Goal: Task Accomplishment & Management: Manage account settings

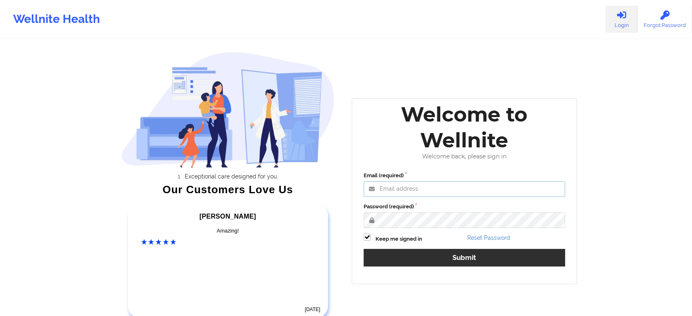
type input "[EMAIL_ADDRESS][DOMAIN_NAME]"
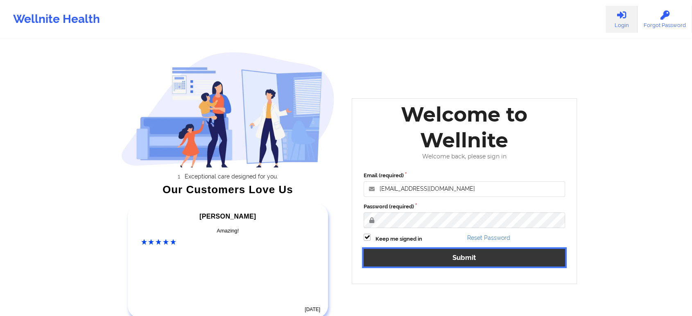
click at [391, 258] on button "Submit" at bounding box center [464, 258] width 201 height 18
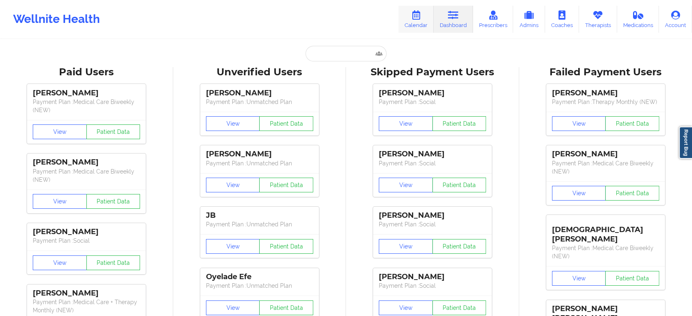
click at [411, 12] on link "Calendar" at bounding box center [415, 19] width 35 height 27
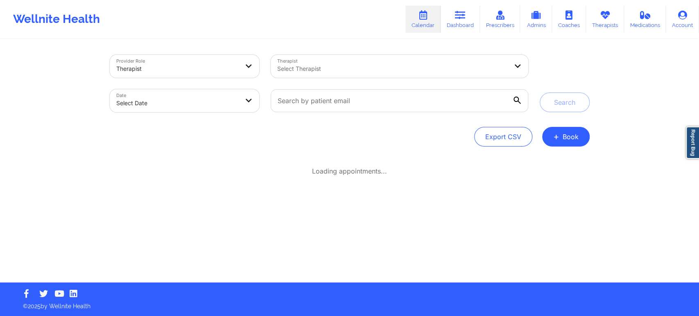
click at [175, 109] on body "Wellnite Health Calendar Dashboard Prescribers Admins Coaches Therapists Medica…" at bounding box center [349, 158] width 699 height 316
select select "2025-8"
select select "2025-9"
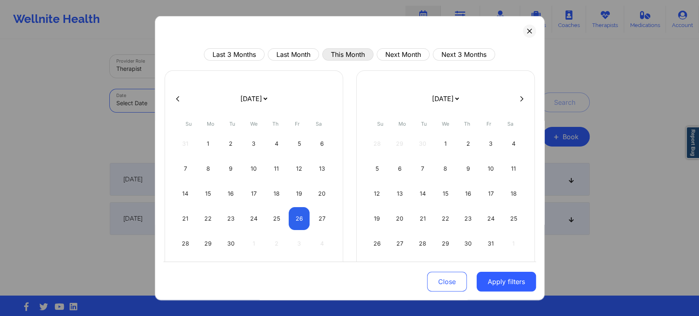
click at [342, 55] on button "This Month" at bounding box center [347, 54] width 51 height 12
select select "2025-8"
select select "2025-9"
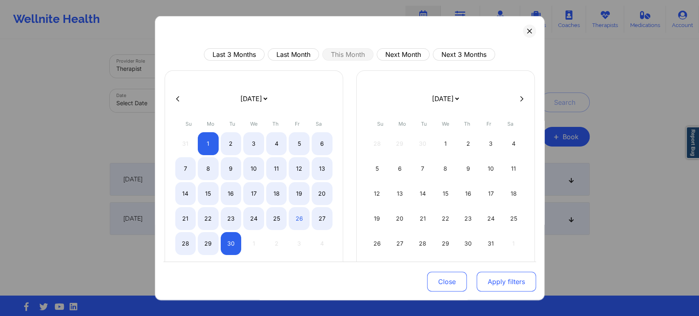
click at [496, 284] on button "Apply filters" at bounding box center [505, 282] width 59 height 20
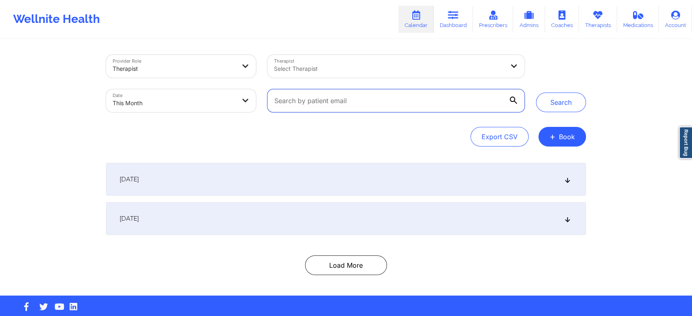
click at [310, 100] on input "text" at bounding box center [395, 100] width 257 height 23
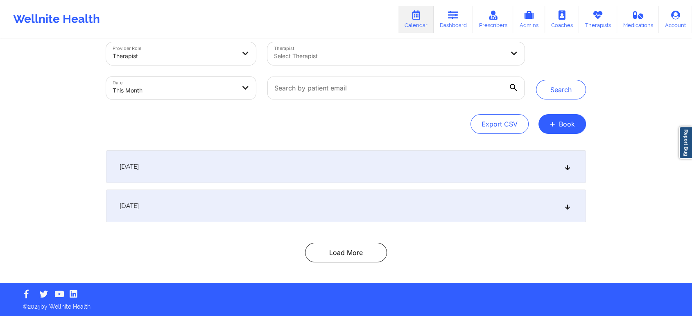
click at [229, 163] on div "[DATE]" at bounding box center [346, 166] width 480 height 33
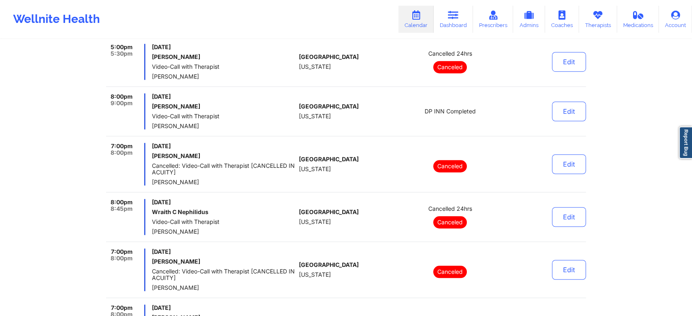
scroll to position [0, 0]
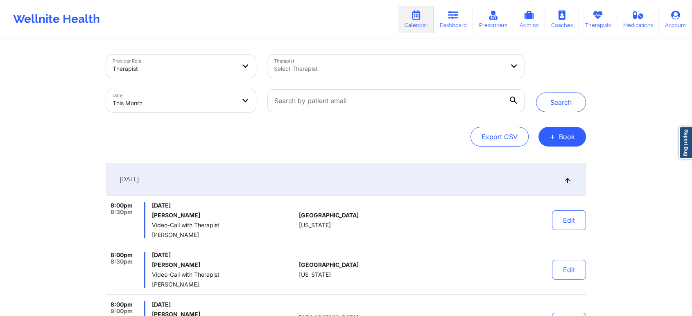
select select "2025-8"
select select "2025-9"
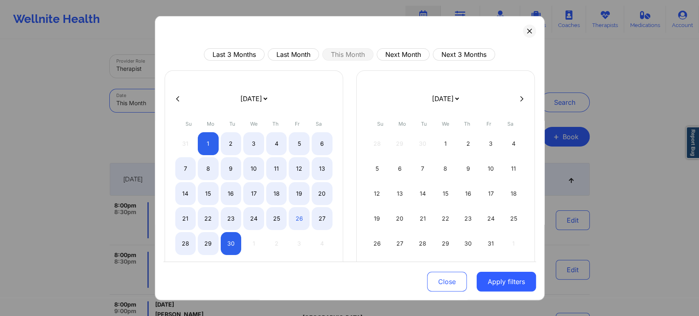
click at [171, 97] on body "Wellnite Health Calendar Dashboard Prescribers Admins Coaches Therapists Medica…" at bounding box center [349, 158] width 699 height 316
click at [267, 217] on div "25" at bounding box center [276, 218] width 21 height 23
select select "2025-8"
select select "2025-9"
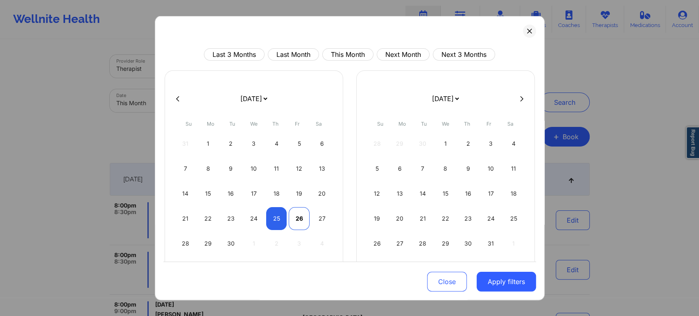
select select "2025-8"
select select "2025-9"
click at [306, 216] on div "26" at bounding box center [299, 218] width 21 height 23
select select "2025-8"
select select "2025-9"
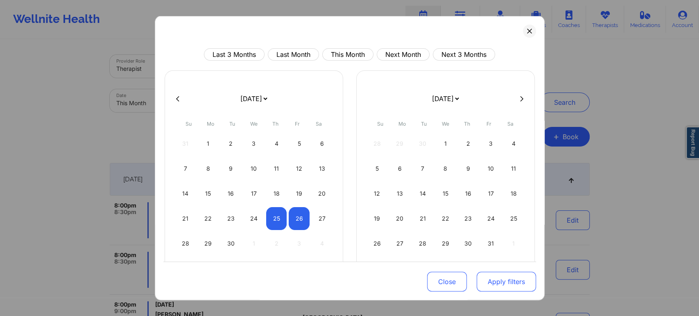
click at [503, 281] on button "Apply filters" at bounding box center [505, 282] width 59 height 20
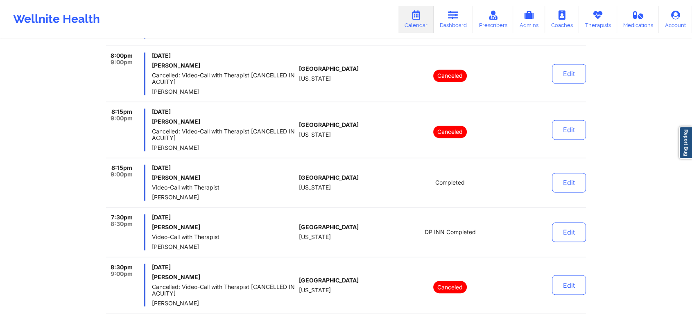
scroll to position [2700, 0]
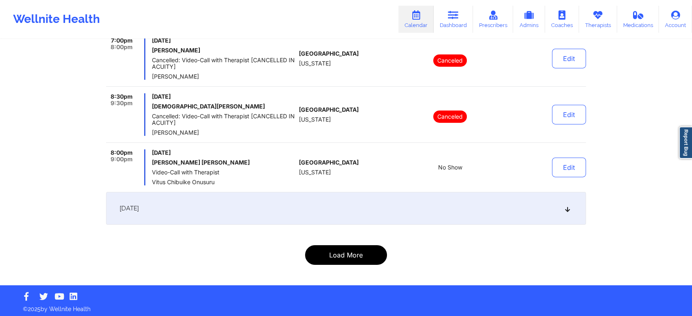
click at [340, 253] on button "Load More" at bounding box center [346, 255] width 82 height 20
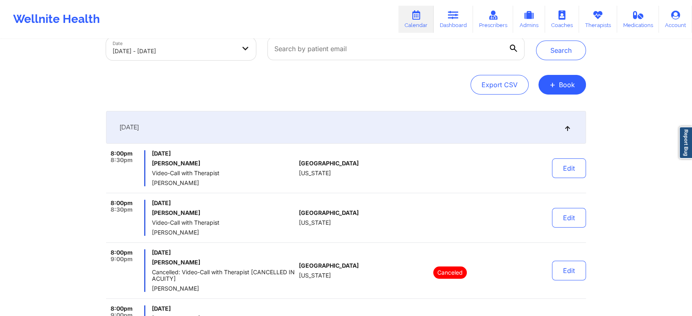
scroll to position [0, 0]
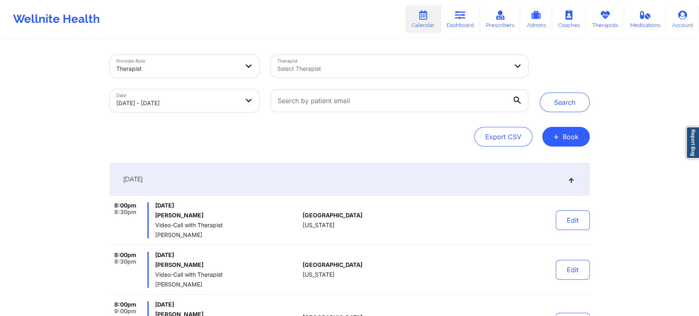
select select "2025-8"
select select "2025-9"
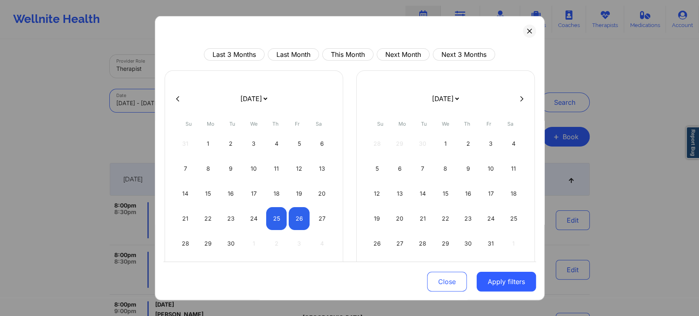
click at [221, 108] on body "Wellnite Health Calendar Dashboard Prescribers Admins Coaches Therapists Medica…" at bounding box center [349, 158] width 699 height 316
click at [295, 219] on div "26" at bounding box center [299, 218] width 21 height 23
select select "2025-8"
select select "2025-9"
select select "2025-8"
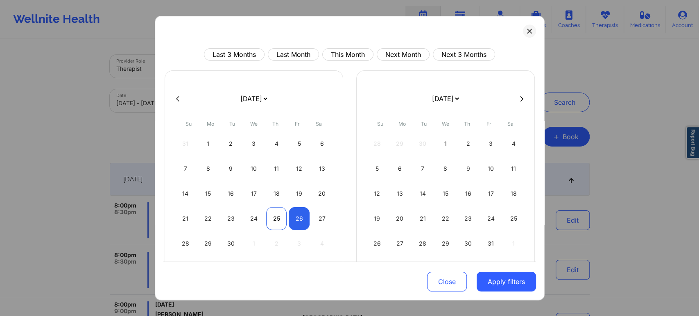
select select "2025-9"
click at [276, 221] on div "25" at bounding box center [276, 218] width 21 height 23
select select "2025-8"
select select "2025-9"
select select "2025-8"
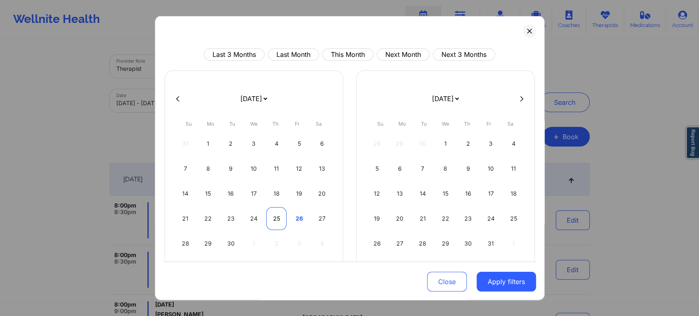
select select "2025-9"
click at [277, 221] on div "25" at bounding box center [276, 218] width 21 height 23
select select "2025-8"
select select "2025-9"
click at [492, 282] on button "Apply filters" at bounding box center [505, 282] width 59 height 20
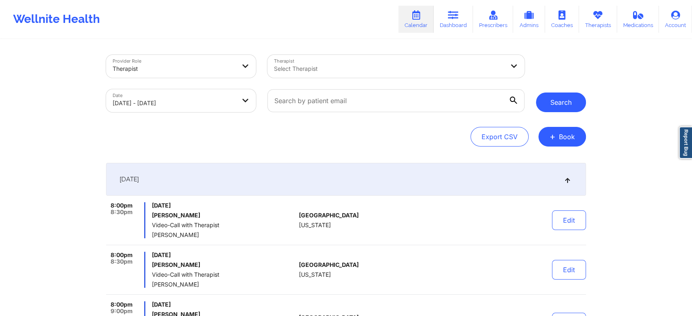
click at [563, 110] on button "Search" at bounding box center [561, 103] width 50 height 20
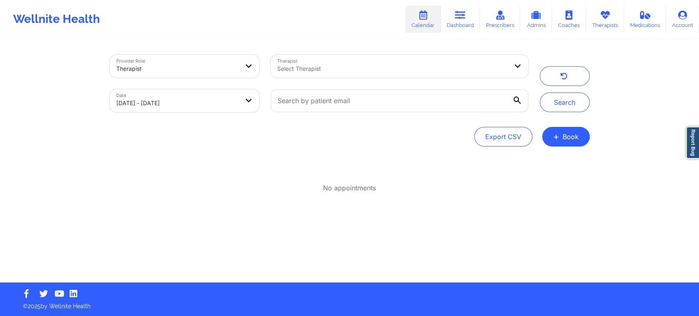
select select "2025-8"
select select "2025-9"
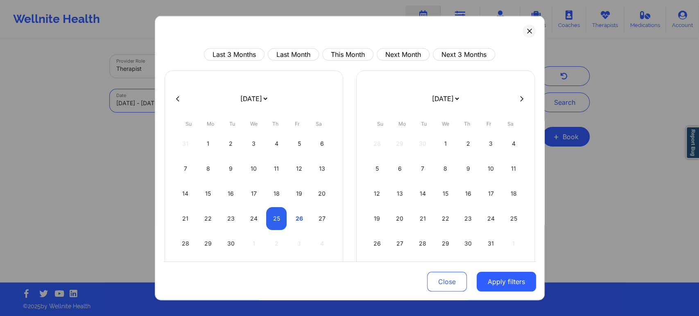
click at [201, 105] on body "Wellnite Health Calendar Dashboard Prescribers Admins Coaches Therapists Medica…" at bounding box center [349, 158] width 699 height 316
click at [273, 217] on div "25" at bounding box center [276, 218] width 21 height 23
select select "2025-8"
select select "2025-9"
select select "2025-8"
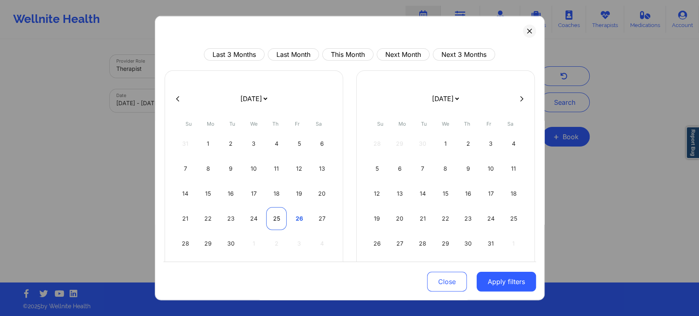
select select "2025-9"
click at [272, 221] on div "25" at bounding box center [276, 218] width 21 height 23
select select "2025-8"
select select "2025-9"
click at [496, 291] on button "Apply filters" at bounding box center [505, 282] width 59 height 20
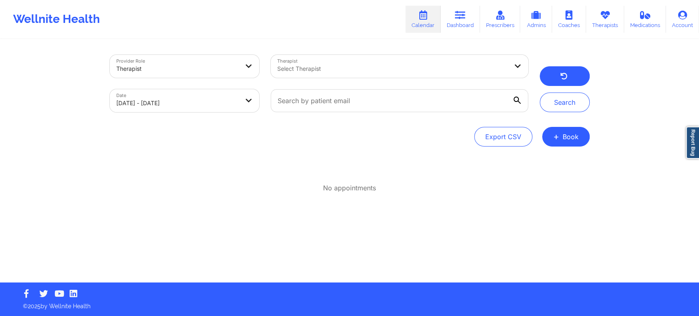
click at [572, 81] on button "button" at bounding box center [565, 76] width 50 height 20
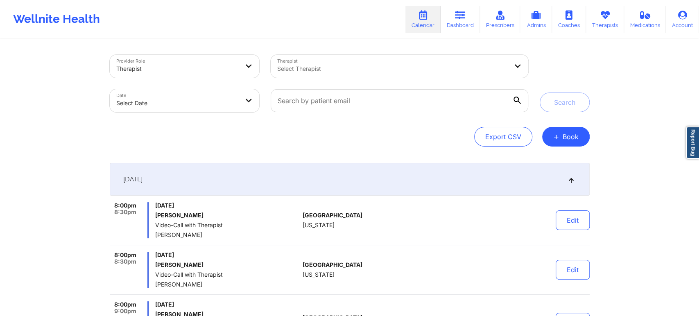
select select "2025-8"
select select "2025-9"
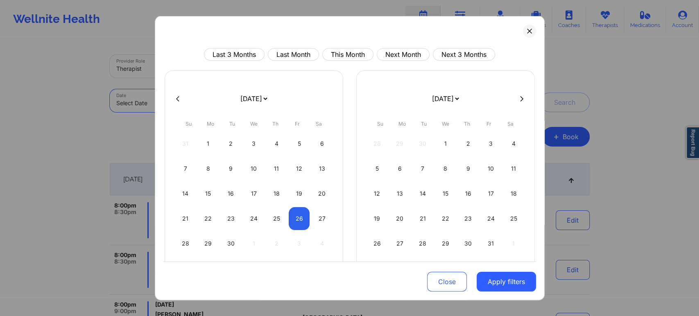
click at [142, 111] on body "Wellnite Health Calendar Dashboard Prescribers Admins Coaches Therapists Medica…" at bounding box center [349, 158] width 699 height 316
click at [276, 225] on div "25" at bounding box center [276, 218] width 21 height 23
select select "2025-8"
select select "2025-9"
select select "2025-8"
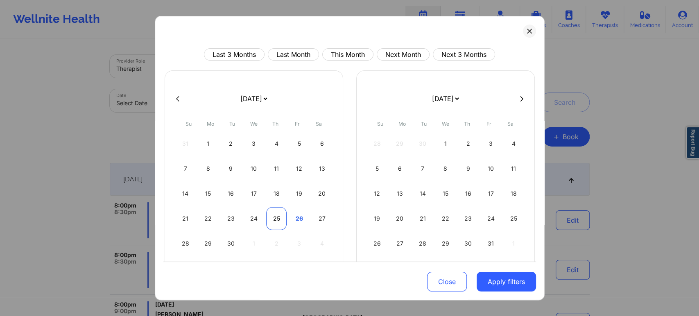
select select "2025-9"
click at [272, 224] on div "25" at bounding box center [276, 218] width 21 height 23
select select "2025-8"
select select "2025-9"
click at [481, 278] on button "Apply filters" at bounding box center [505, 282] width 59 height 20
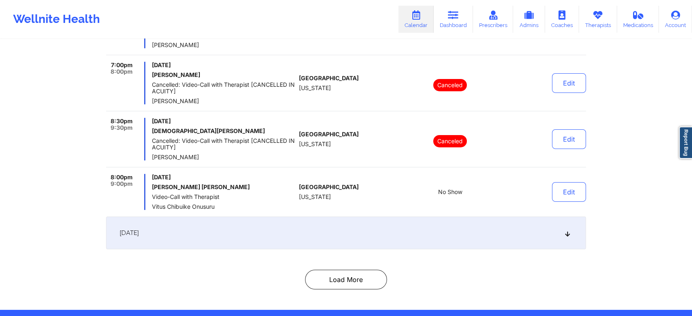
scroll to position [2693, 0]
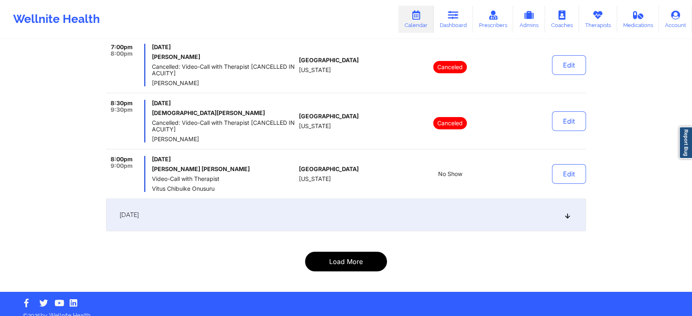
click at [356, 255] on button "Load More" at bounding box center [346, 262] width 82 height 20
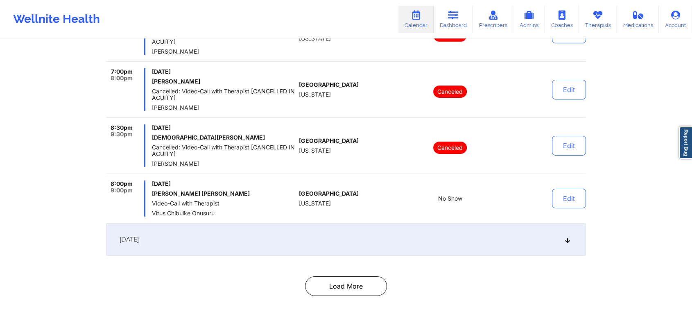
scroll to position [2700, 0]
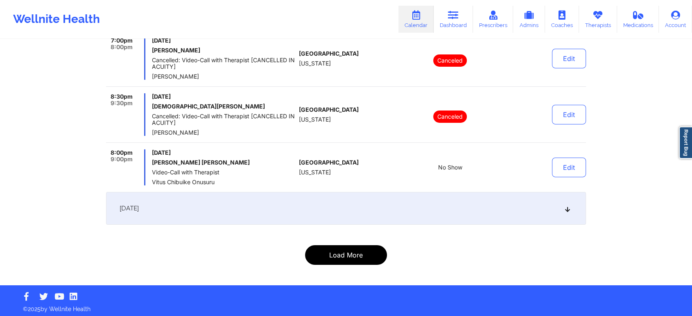
click at [348, 258] on button "Load More" at bounding box center [346, 255] width 82 height 20
click at [336, 254] on button "Load More" at bounding box center [346, 255] width 82 height 20
click at [323, 258] on button "Load More" at bounding box center [346, 255] width 82 height 20
click at [327, 252] on button "Load More" at bounding box center [346, 255] width 82 height 20
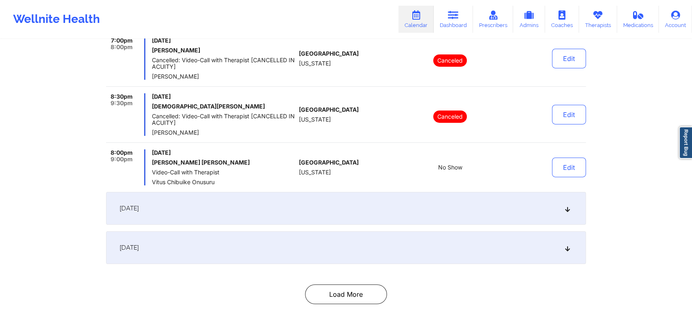
scroll to position [0, 0]
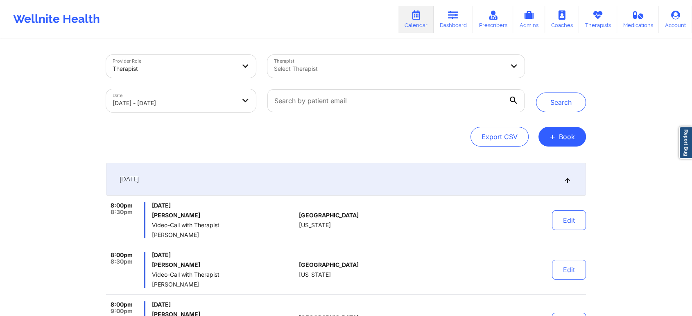
drag, startPoint x: 194, startPoint y: 117, endPoint x: 207, endPoint y: 104, distance: 18.2
click at [207, 104] on div "Date [DATE] - [DATE]" at bounding box center [180, 101] width 161 height 34
select select "2025-8"
select select "2025-9"
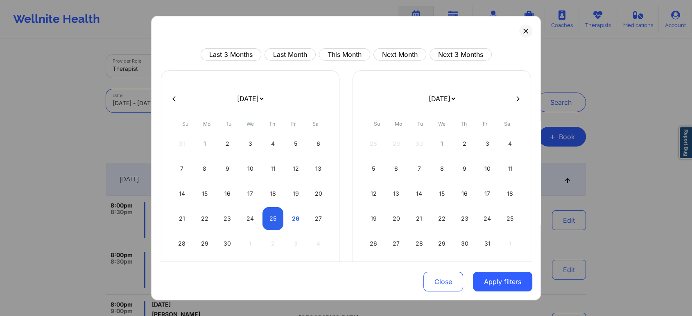
click at [207, 104] on body "Wellnite Health Calendar Dashboard Prescribers Admins Coaches Therapists Medica…" at bounding box center [346, 158] width 692 height 316
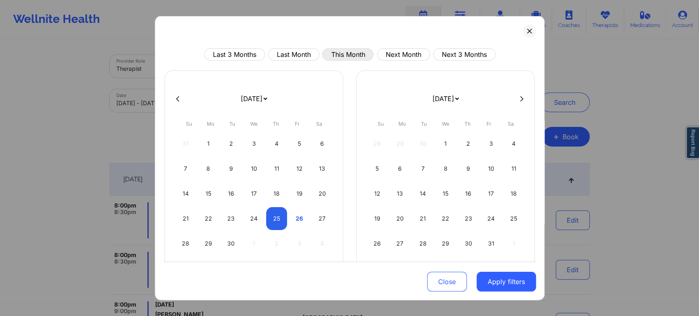
click at [341, 52] on button "This Month" at bounding box center [347, 54] width 51 height 12
select select "2025-8"
select select "2025-9"
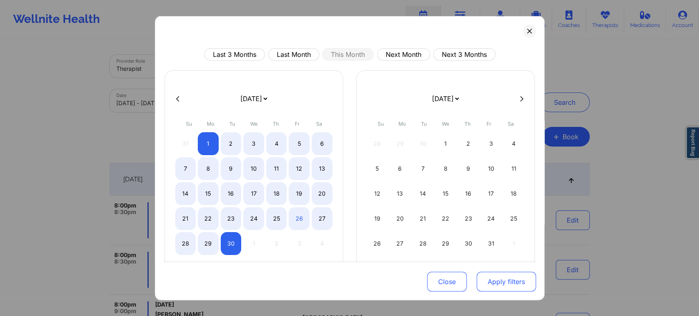
click at [495, 277] on button "Apply filters" at bounding box center [505, 282] width 59 height 20
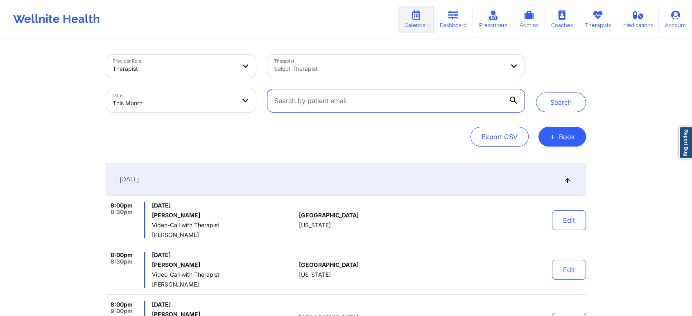
click at [372, 95] on input "text" at bounding box center [395, 100] width 257 height 23
paste input "[EMAIL_ADDRESS][DOMAIN_NAME]"
click at [536, 93] on button "Search" at bounding box center [561, 103] width 50 height 20
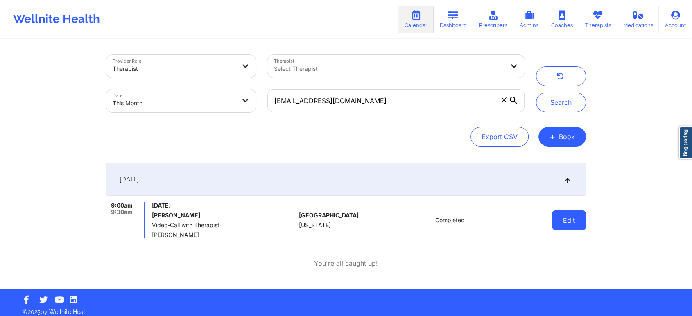
click at [565, 216] on button "Edit" at bounding box center [569, 220] width 34 height 20
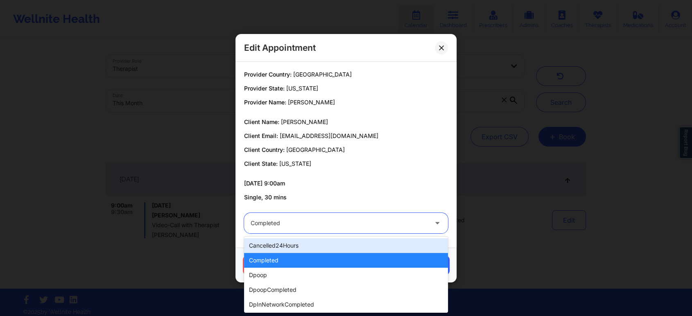
click at [287, 215] on div "Completed" at bounding box center [339, 223] width 177 height 20
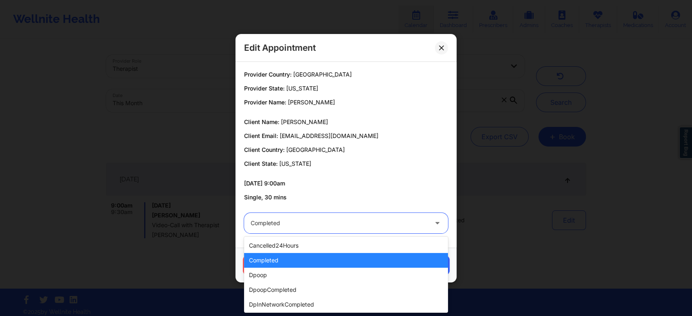
click at [279, 264] on div "completed" at bounding box center [346, 260] width 204 height 15
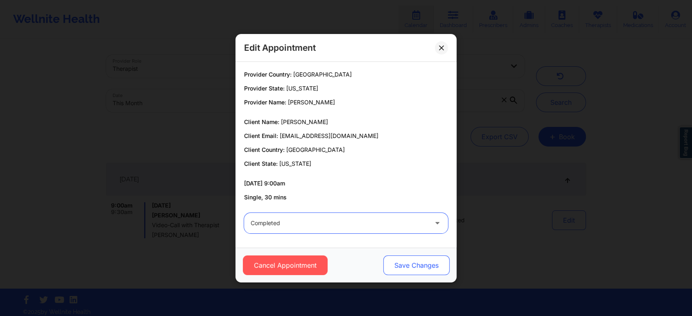
click at [411, 260] on button "Save Changes" at bounding box center [416, 265] width 66 height 20
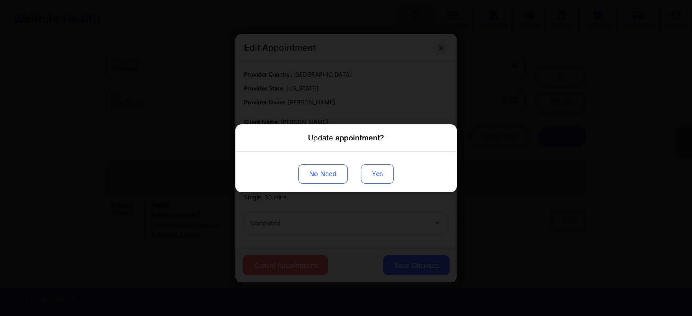
click at [377, 177] on button "Yes" at bounding box center [377, 174] width 33 height 20
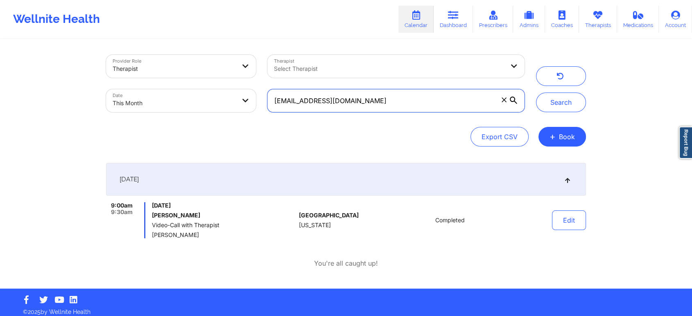
click at [378, 94] on input "[EMAIL_ADDRESS][DOMAIN_NAME]" at bounding box center [395, 100] width 257 height 23
drag, startPoint x: 393, startPoint y: 98, endPoint x: 202, endPoint y: 55, distance: 195.9
click at [202, 55] on div "Provider Role Therapist Therapist Select Therapist Date This Month [EMAIL_ADDRE…" at bounding box center [315, 83] width 430 height 69
paste input "mariealicebarnes"
click at [536, 93] on button "Search" at bounding box center [561, 103] width 50 height 20
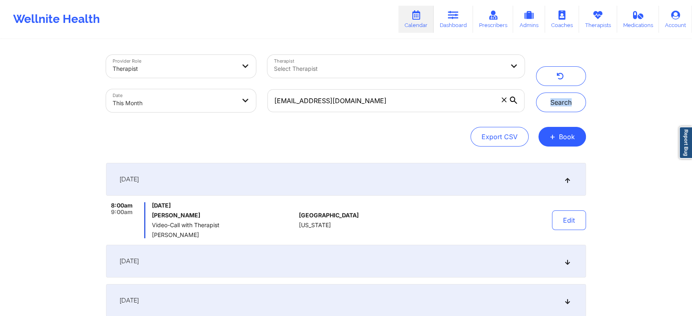
drag, startPoint x: 620, startPoint y: 76, endPoint x: 698, endPoint y: 97, distance: 81.0
click at [692, 97] on html "Wellnite Health Calendar Dashboard Prescribers Admins Coaches Therapists Medica…" at bounding box center [346, 158] width 692 height 316
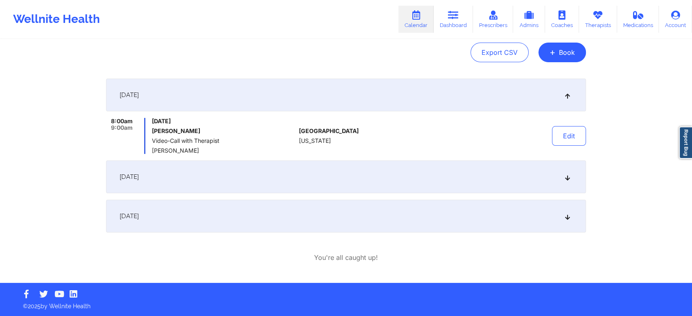
click at [266, 212] on div "[DATE]" at bounding box center [346, 216] width 480 height 33
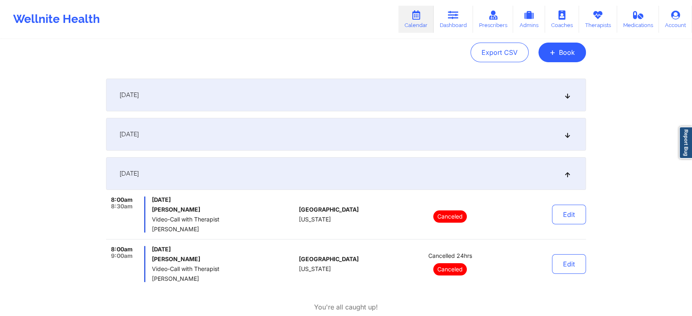
click at [298, 145] on div "[DATE]" at bounding box center [346, 134] width 480 height 33
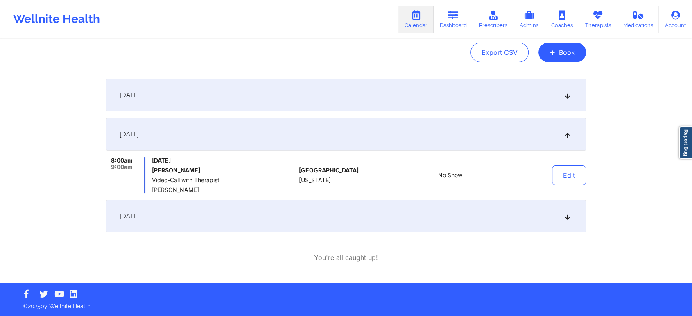
click at [298, 145] on div "[DATE]" at bounding box center [346, 134] width 480 height 33
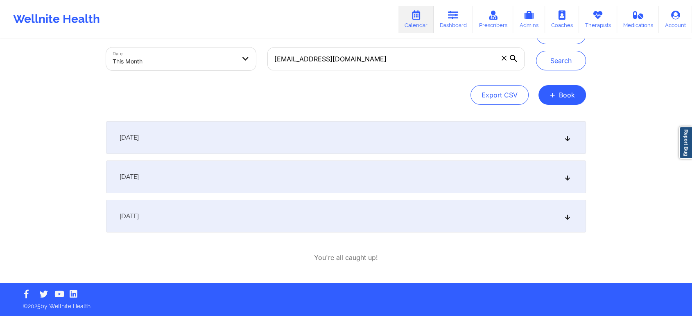
click at [327, 163] on div "[DATE]" at bounding box center [346, 176] width 480 height 33
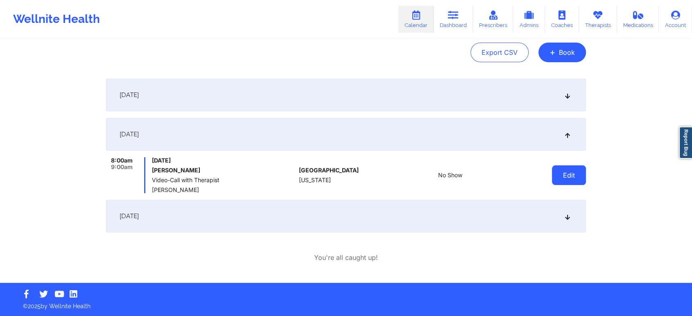
click at [575, 176] on button "Edit" at bounding box center [569, 175] width 34 height 20
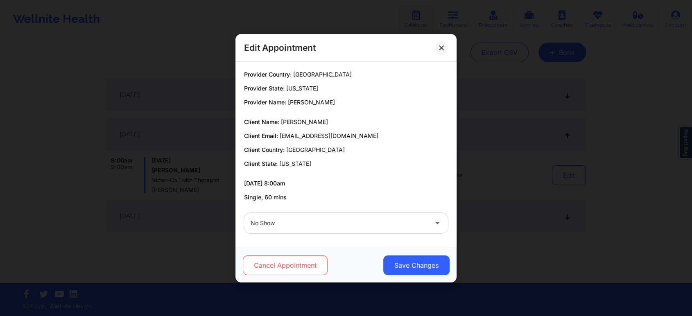
click at [289, 272] on button "Cancel Appointment" at bounding box center [285, 265] width 85 height 20
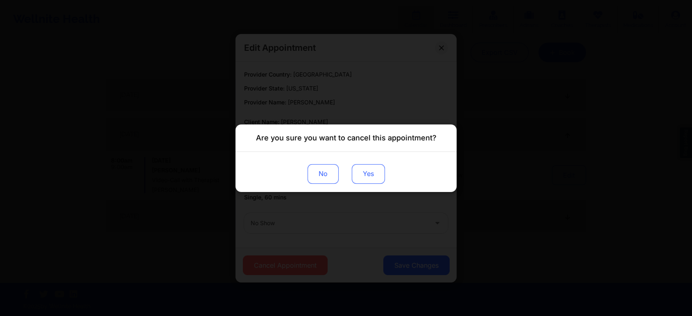
click at [365, 173] on button "Yes" at bounding box center [368, 174] width 33 height 20
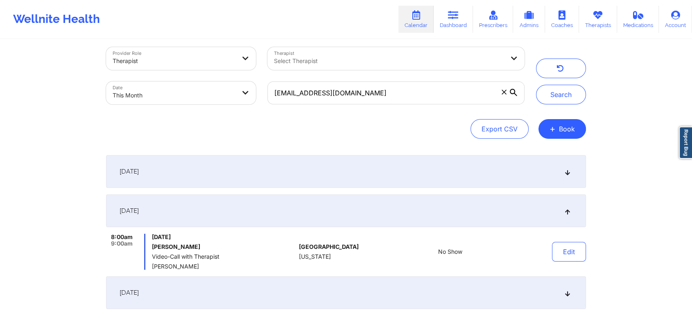
scroll to position [0, 0]
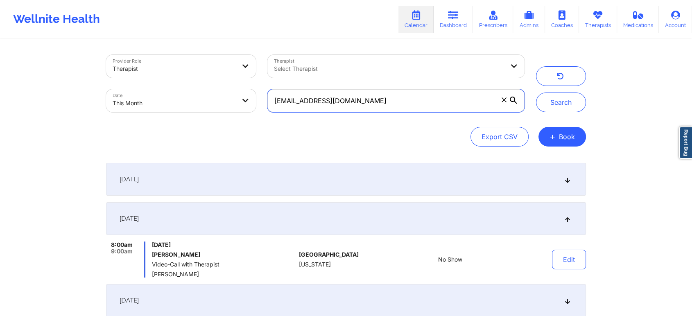
drag, startPoint x: 385, startPoint y: 112, endPoint x: 402, endPoint y: 109, distance: 17.0
click at [402, 109] on input "[EMAIL_ADDRESS][DOMAIN_NAME]" at bounding box center [395, 100] width 257 height 23
drag, startPoint x: 402, startPoint y: 109, endPoint x: 144, endPoint y: 81, distance: 259.4
click at [144, 81] on div "Provider Role Therapist Therapist Select Therapist Date This Month [EMAIL_ADDRE…" at bounding box center [315, 83] width 430 height 69
paste input "[EMAIL_ADDRESS]"
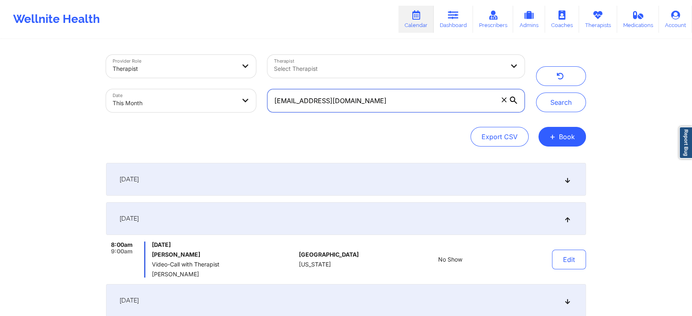
type input "[EMAIL_ADDRESS][DOMAIN_NAME]"
click at [536, 93] on button "Search" at bounding box center [561, 103] width 50 height 20
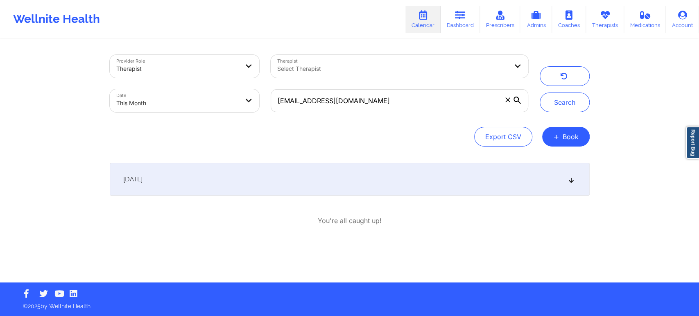
click at [443, 169] on div "[DATE]" at bounding box center [350, 179] width 480 height 33
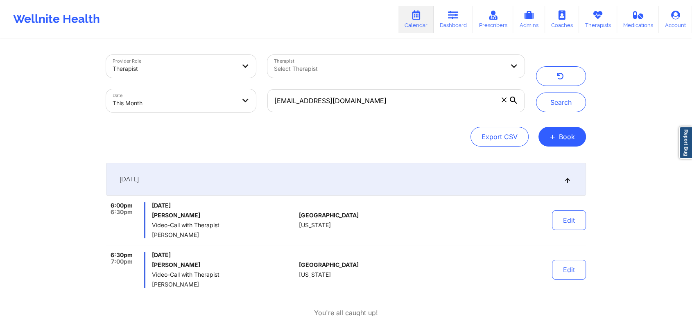
scroll to position [42, 0]
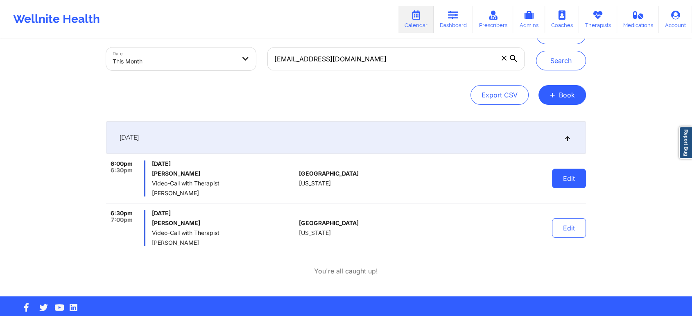
click at [568, 173] on button "Edit" at bounding box center [569, 179] width 34 height 20
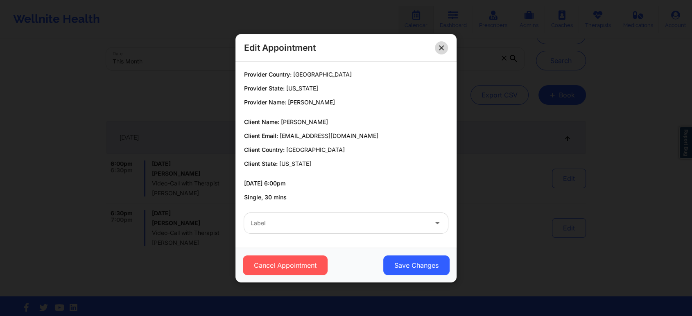
click at [444, 43] on button at bounding box center [441, 47] width 13 height 13
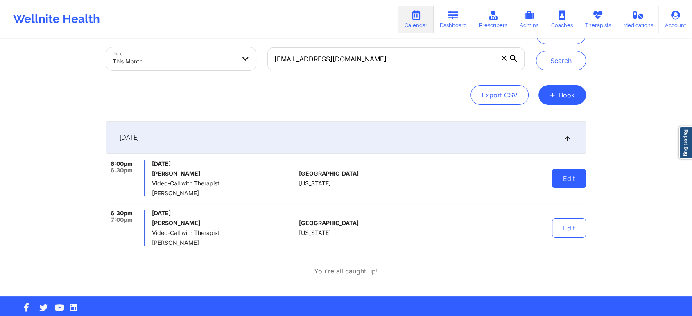
click at [561, 181] on button "Edit" at bounding box center [569, 179] width 34 height 20
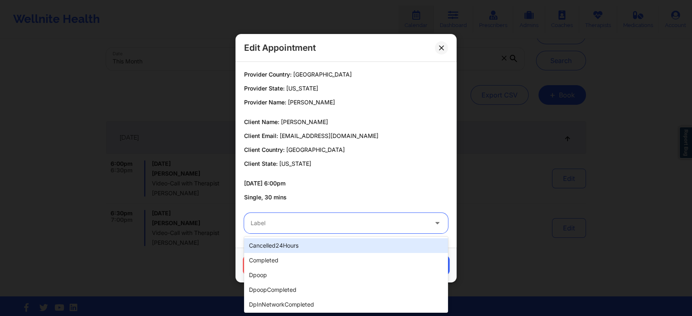
click at [330, 221] on div at bounding box center [339, 223] width 177 height 10
type input "tec"
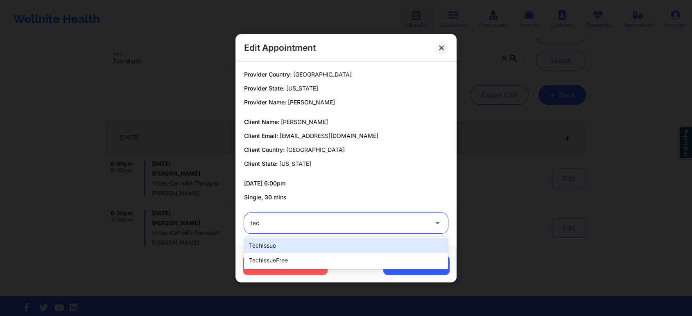
click at [278, 244] on div "techIssue" at bounding box center [346, 245] width 204 height 15
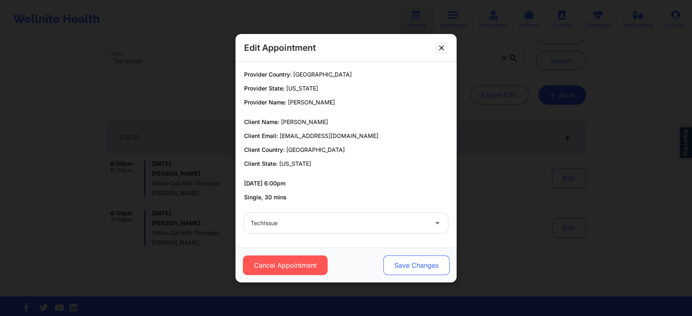
click at [425, 261] on button "Save Changes" at bounding box center [416, 265] width 66 height 20
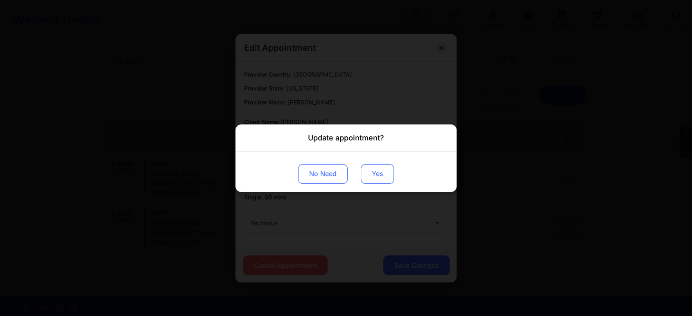
click at [368, 169] on button "Yes" at bounding box center [377, 174] width 33 height 20
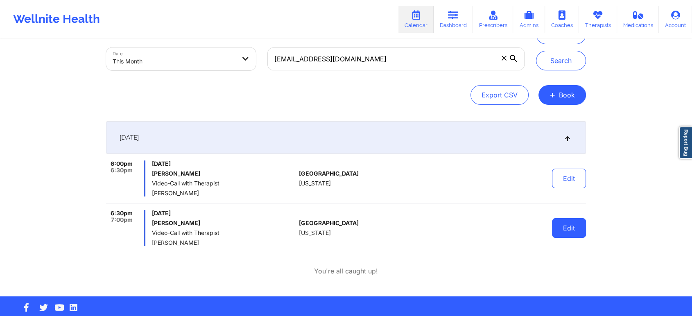
click at [574, 224] on button "Edit" at bounding box center [569, 228] width 34 height 20
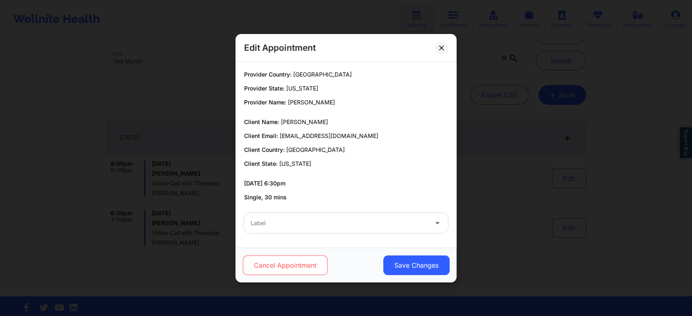
click at [304, 270] on button "Cancel Appointment" at bounding box center [285, 265] width 85 height 20
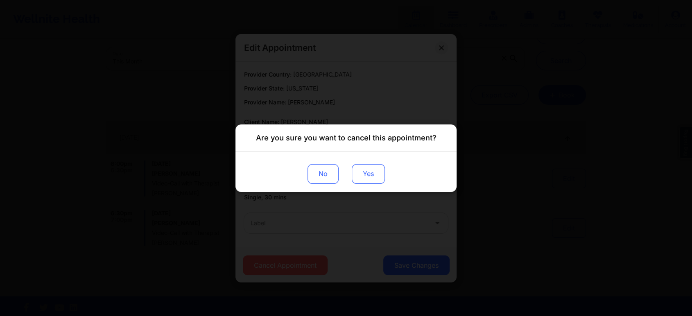
click at [366, 176] on button "Yes" at bounding box center [368, 174] width 33 height 20
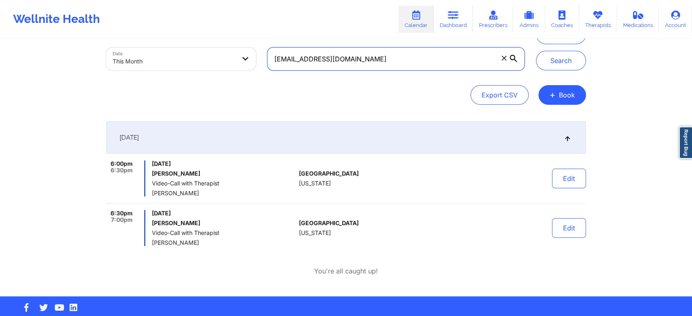
drag, startPoint x: 390, startPoint y: 56, endPoint x: 200, endPoint y: 47, distance: 189.8
click at [200, 47] on div "Provider Role Therapist Therapist Select Therapist Date This Month [EMAIL_ADDRE…" at bounding box center [315, 41] width 430 height 69
paste input "[EMAIL_ADDRESS]"
click at [536, 51] on button "Search" at bounding box center [561, 61] width 50 height 20
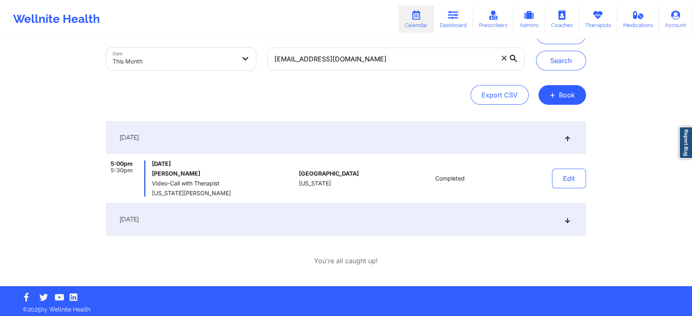
click at [404, 225] on div "[DATE]" at bounding box center [346, 219] width 480 height 33
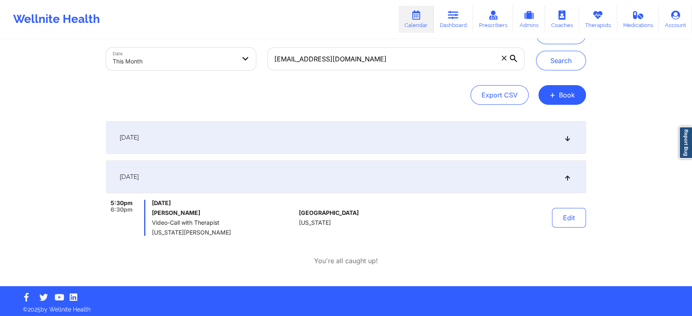
click at [291, 144] on div "[DATE]" at bounding box center [346, 137] width 480 height 33
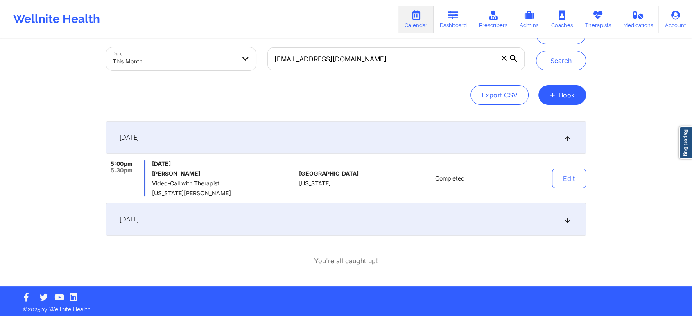
click at [561, 188] on div "Edit" at bounding box center [548, 178] width 76 height 36
click at [564, 184] on button "Edit" at bounding box center [569, 179] width 34 height 20
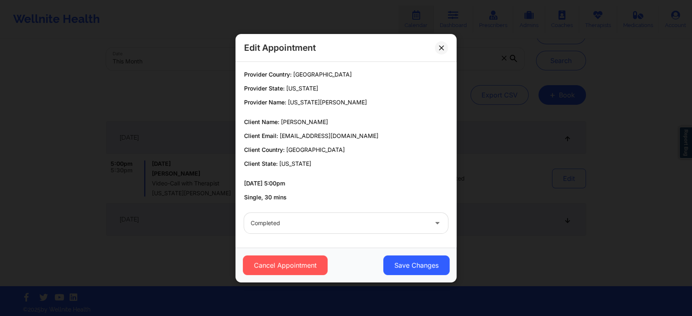
click at [343, 237] on div "Completed" at bounding box center [345, 223] width 215 height 32
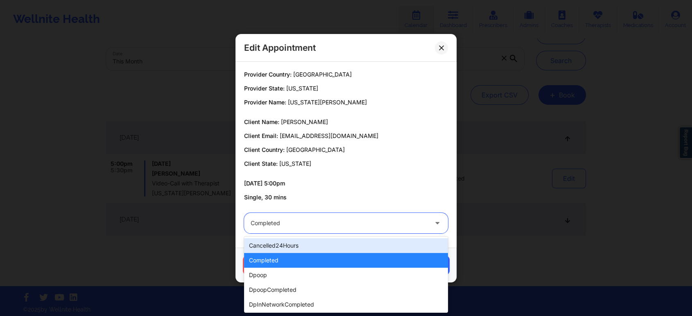
click at [291, 222] on div at bounding box center [339, 223] width 177 height 10
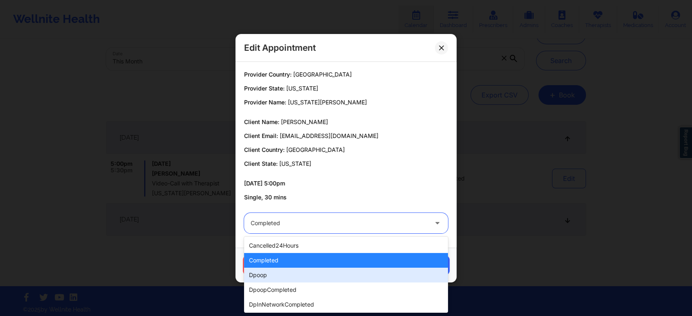
drag, startPoint x: 284, startPoint y: 269, endPoint x: 300, endPoint y: 255, distance: 20.3
click at [300, 255] on div "cancelled24Hours completed dpoop dpoopCompleted dpInNetworkCompleted freeNoShow…" at bounding box center [346, 275] width 204 height 76
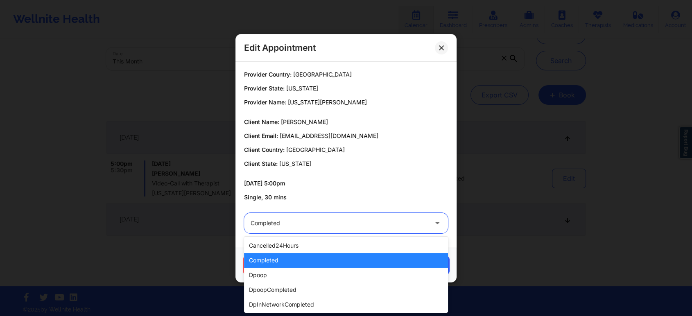
click at [300, 255] on div "completed" at bounding box center [346, 260] width 204 height 15
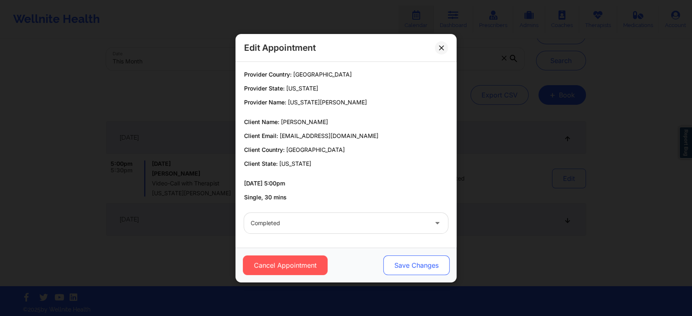
click at [432, 258] on button "Save Changes" at bounding box center [416, 265] width 66 height 20
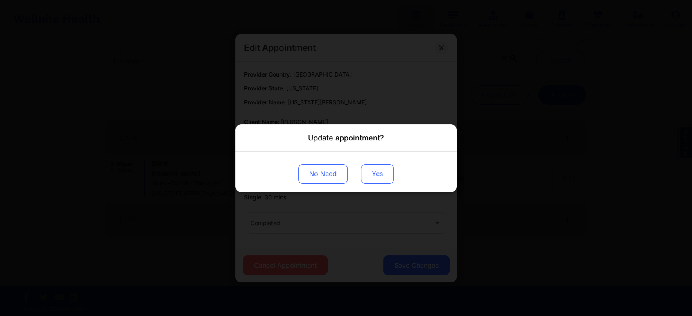
click at [381, 167] on button "Yes" at bounding box center [377, 174] width 33 height 20
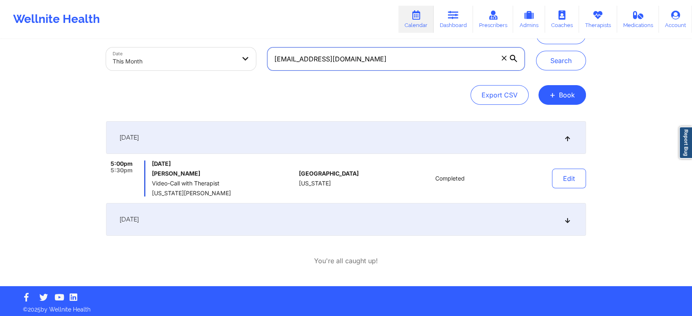
drag, startPoint x: 364, startPoint y: 56, endPoint x: 203, endPoint y: 38, distance: 161.5
click at [203, 38] on div "Wellnite Health Calendar Dashboard Prescribers Admins Coaches Therapists Medica…" at bounding box center [346, 122] width 692 height 328
paste input "rachelmchitty"
click at [536, 51] on button "Search" at bounding box center [561, 61] width 50 height 20
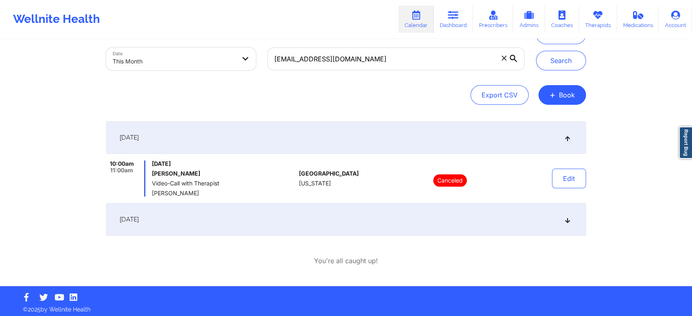
drag, startPoint x: 343, startPoint y: 200, endPoint x: 348, endPoint y: 226, distance: 26.1
click at [348, 226] on div "[DATE] 10:00am 11:00am [DATE] [PERSON_NAME] Video-Call with Therapist [PERSON_N…" at bounding box center [346, 178] width 480 height 115
click at [348, 226] on div "[DATE]" at bounding box center [346, 219] width 480 height 33
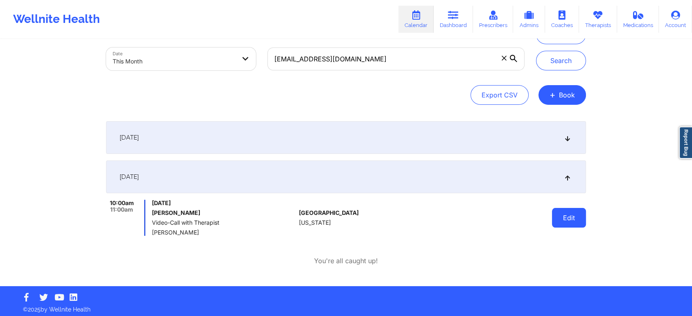
click at [566, 219] on button "Edit" at bounding box center [569, 218] width 34 height 20
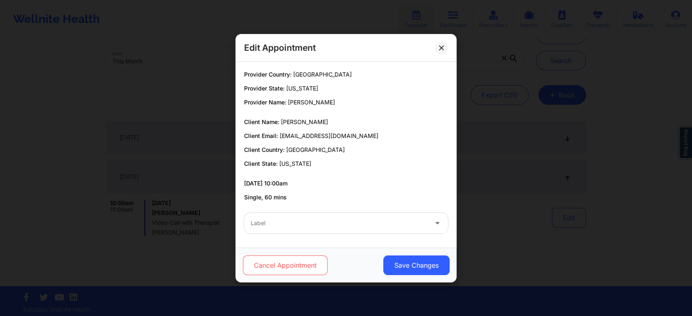
click at [301, 257] on button "Cancel Appointment" at bounding box center [285, 265] width 85 height 20
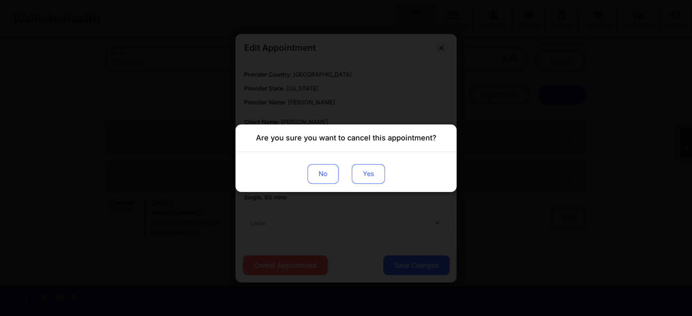
click at [367, 181] on button "Yes" at bounding box center [368, 174] width 33 height 20
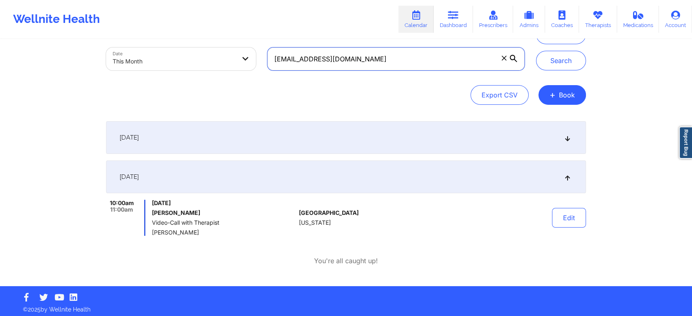
drag, startPoint x: 375, startPoint y: 48, endPoint x: 219, endPoint y: 49, distance: 155.6
click at [219, 49] on div "Provider Role Therapist Therapist Select Therapist Date This Month [EMAIL_ADDRE…" at bounding box center [315, 41] width 430 height 69
paste input "katedchenoweth"
type input "[EMAIL_ADDRESS][DOMAIN_NAME]"
click at [536, 51] on button "Search" at bounding box center [561, 61] width 50 height 20
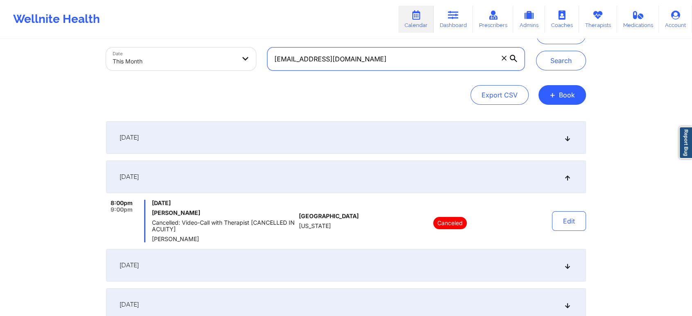
scroll to position [209, 0]
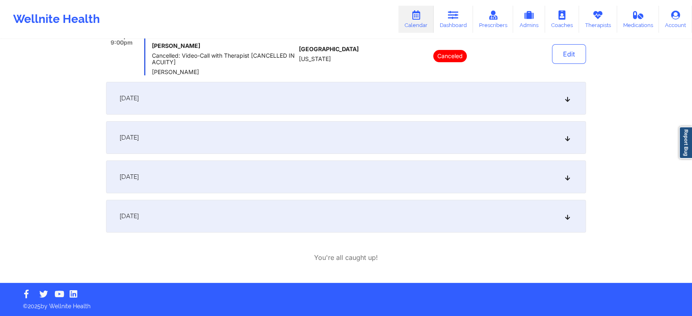
click at [300, 218] on div "[DATE]" at bounding box center [346, 216] width 480 height 33
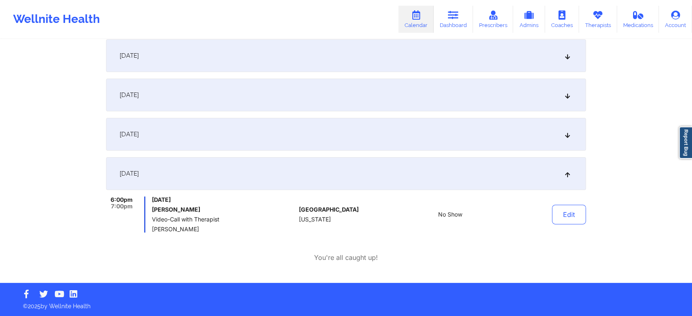
scroll to position [0, 0]
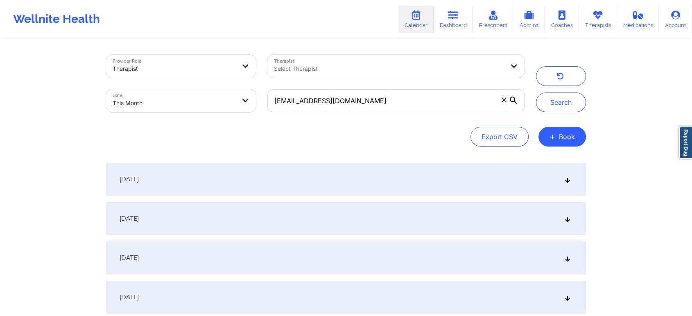
select select "2025-8"
select select "2025-9"
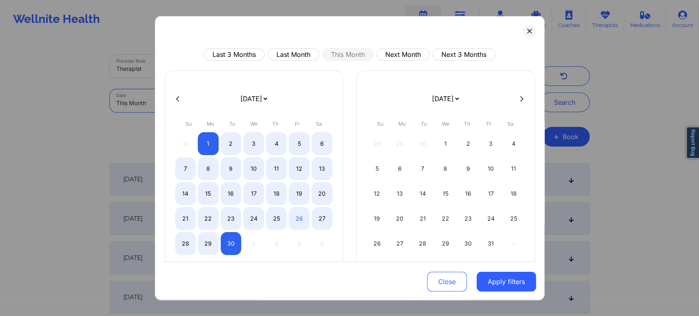
click at [218, 93] on body "Wellnite Health Calendar Dashboard Prescribers Admins Coaches Therapists Medica…" at bounding box center [349, 158] width 699 height 316
click at [207, 196] on div "15" at bounding box center [208, 193] width 21 height 23
select select "2025-8"
select select "2025-9"
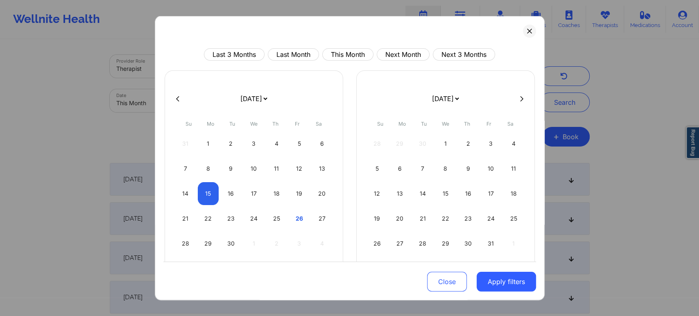
select select "2025-8"
select select "2025-9"
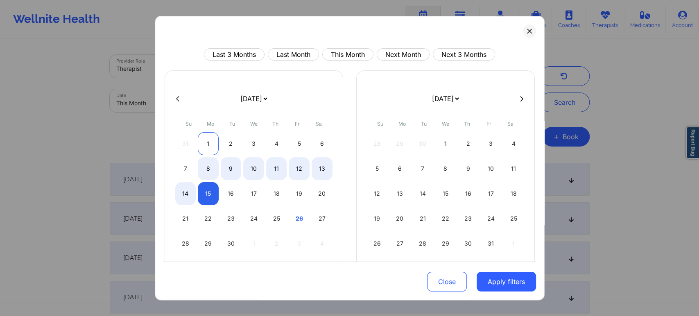
select select "2025-8"
select select "2025-9"
click at [204, 143] on div "1" at bounding box center [208, 143] width 21 height 23
select select "2025-8"
select select "2025-9"
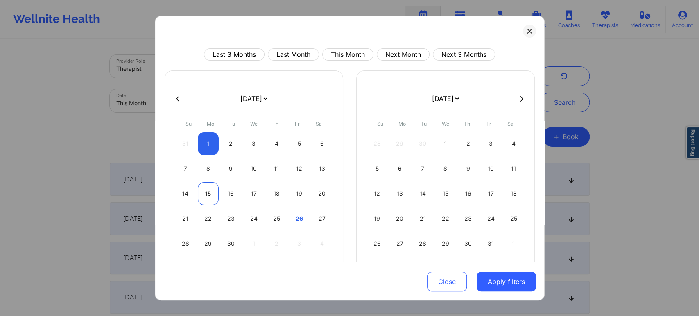
select select "2025-8"
select select "2025-9"
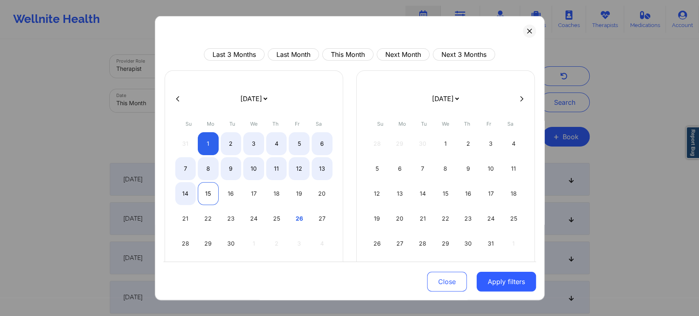
click at [207, 190] on div "15" at bounding box center [208, 193] width 21 height 23
select select "2025-8"
select select "2025-9"
click at [483, 279] on button "Apply filters" at bounding box center [505, 282] width 59 height 20
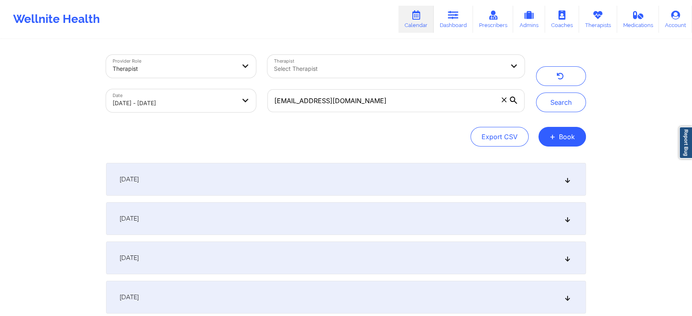
click at [501, 103] on span at bounding box center [504, 100] width 8 height 8
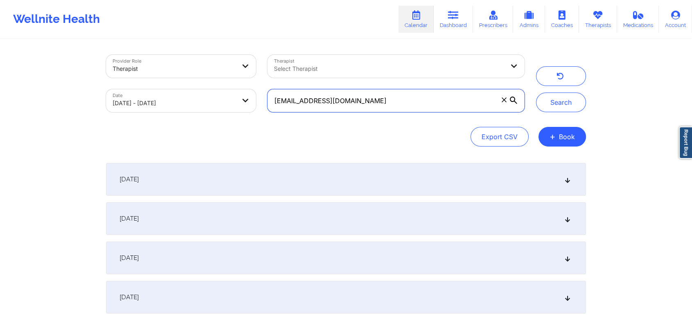
click at [501, 103] on input "[EMAIL_ADDRESS][DOMAIN_NAME]" at bounding box center [395, 100] width 257 height 23
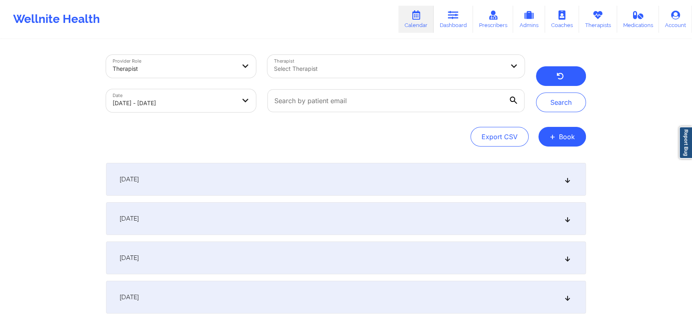
click at [554, 83] on button "button" at bounding box center [561, 76] width 50 height 20
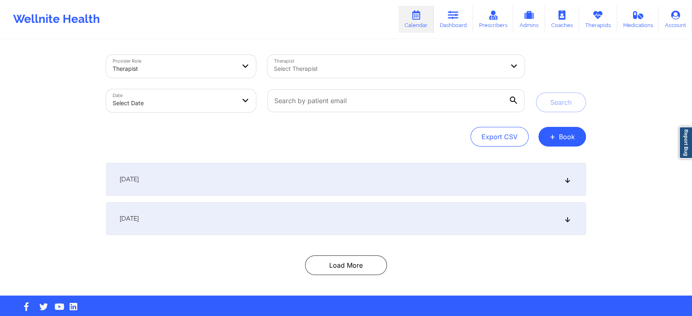
select select "2025-8"
select select "2025-9"
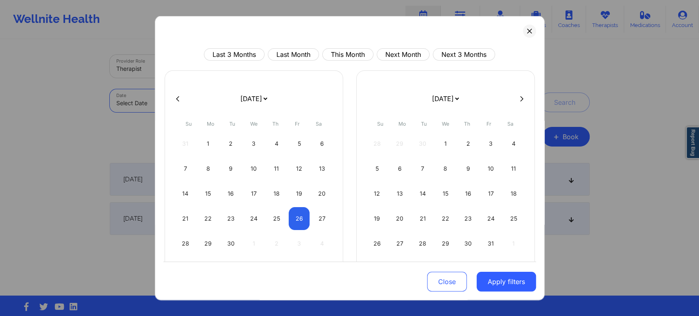
click at [201, 95] on body "Wellnite Health Calendar Dashboard Prescribers Admins Coaches Therapists Medica…" at bounding box center [349, 158] width 699 height 316
click at [208, 139] on div "1" at bounding box center [208, 143] width 21 height 23
select select "2025-8"
select select "2025-9"
select select "2025-8"
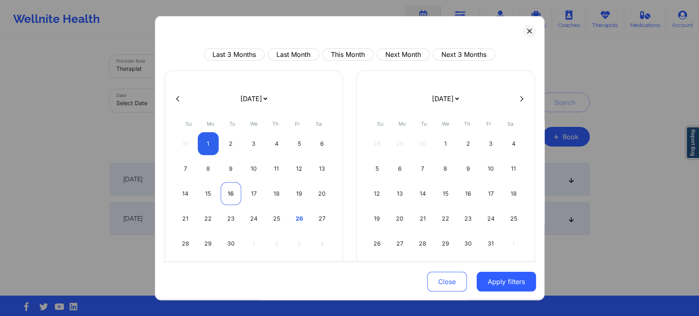
select select "2025-9"
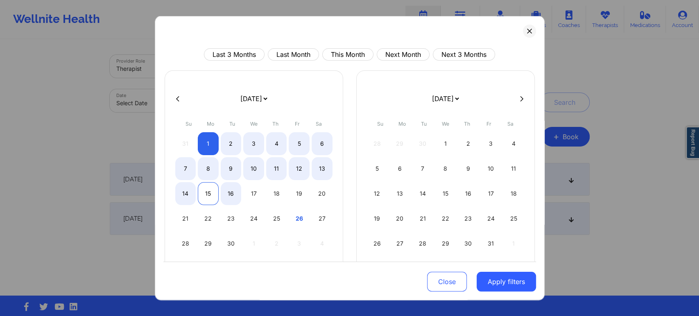
select select "2025-8"
select select "2025-9"
click at [209, 191] on div "15" at bounding box center [208, 193] width 21 height 23
select select "2025-8"
select select "2025-9"
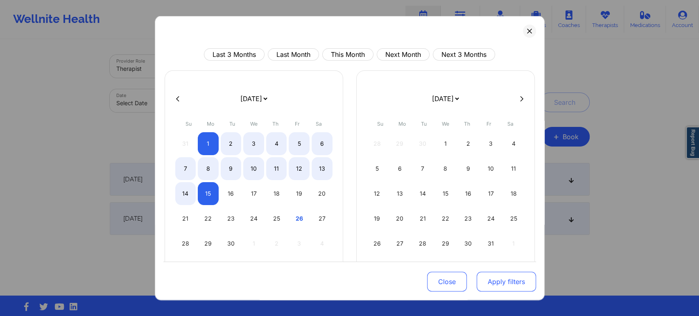
click at [509, 283] on button "Apply filters" at bounding box center [505, 282] width 59 height 20
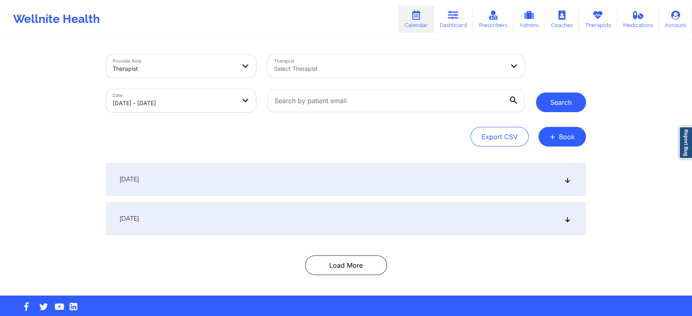
click at [577, 101] on button "Search" at bounding box center [561, 103] width 50 height 20
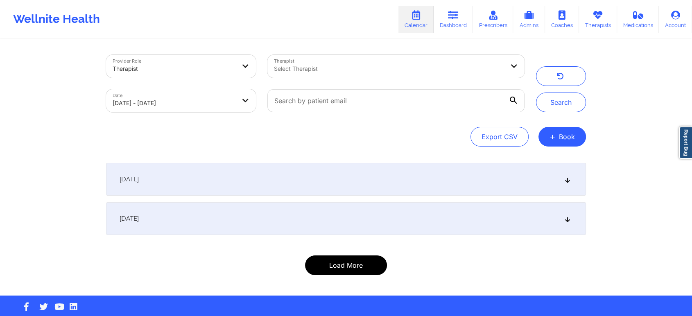
click at [366, 265] on button "Load More" at bounding box center [346, 265] width 82 height 20
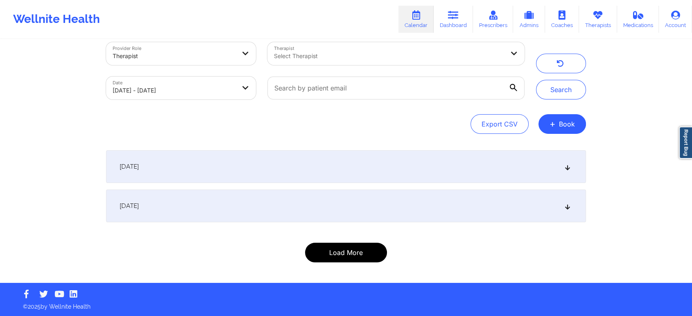
click at [336, 254] on button "Load More" at bounding box center [346, 253] width 82 height 20
select select "2025-8"
select select "2025-9"
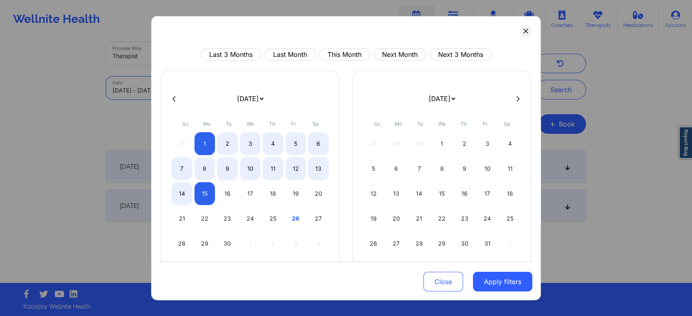
click at [187, 88] on body "Wellnite Health Calendar Dashboard Prescribers Admins Coaches Therapists Medica…" at bounding box center [346, 145] width 692 height 316
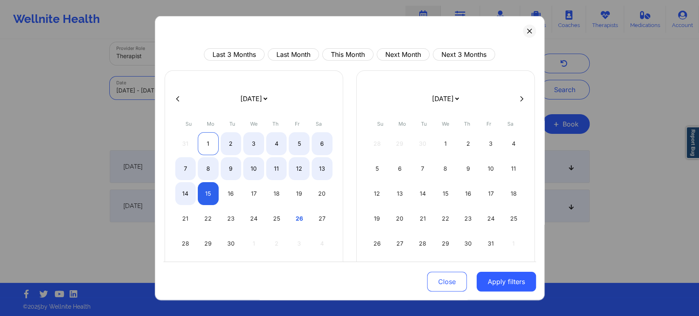
click at [212, 143] on div "1" at bounding box center [208, 143] width 21 height 23
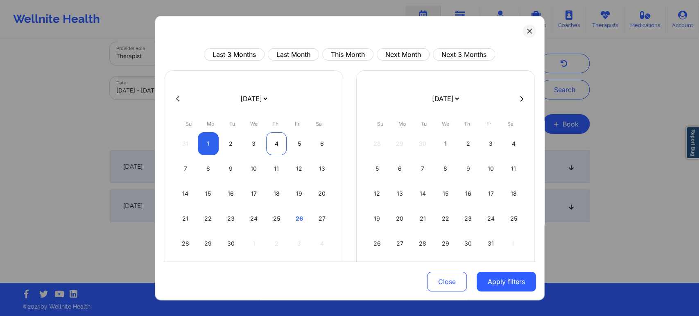
select select "2025-8"
select select "2025-9"
click at [278, 142] on div "4" at bounding box center [276, 143] width 21 height 23
select select "2025-8"
select select "2025-9"
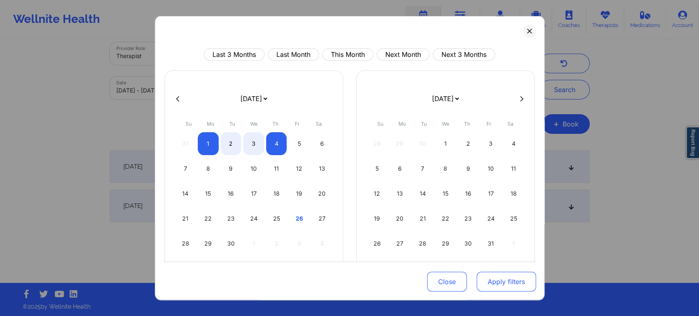
click at [490, 286] on button "Apply filters" at bounding box center [505, 282] width 59 height 20
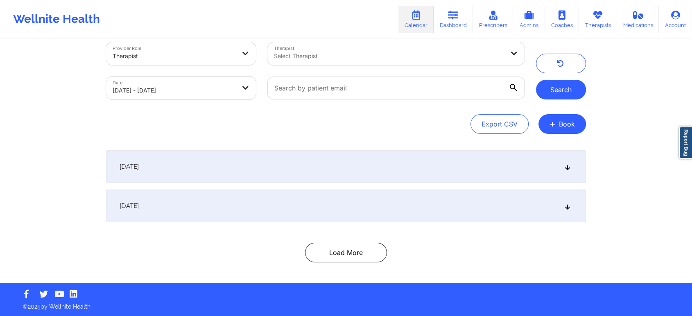
click at [560, 93] on button "Search" at bounding box center [561, 90] width 50 height 20
click at [401, 248] on div "Load More" at bounding box center [346, 253] width 480 height 20
click at [443, 210] on div "[DATE]" at bounding box center [346, 206] width 480 height 33
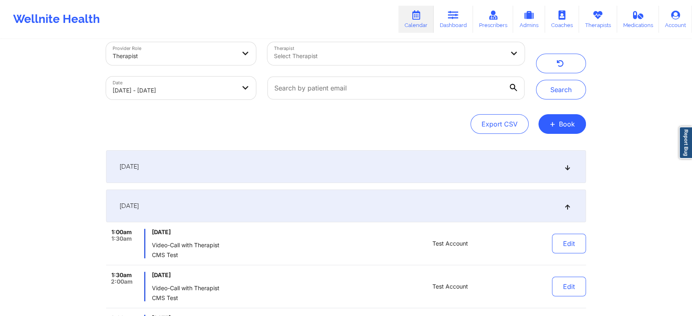
click at [528, 196] on div "[DATE]" at bounding box center [346, 206] width 480 height 33
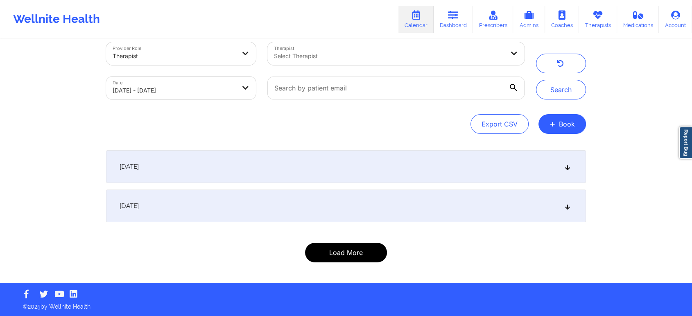
click at [356, 258] on button "Load More" at bounding box center [346, 253] width 82 height 20
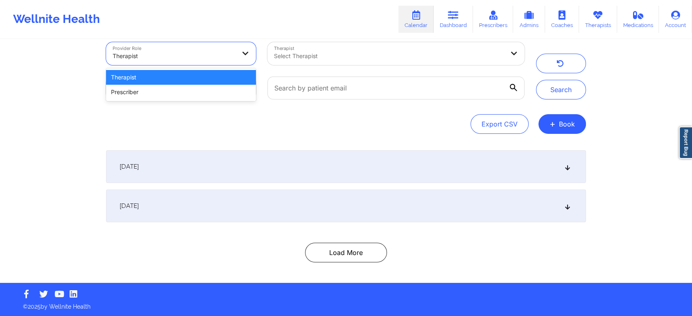
click at [219, 48] on div "Therapist" at bounding box center [174, 56] width 123 height 18
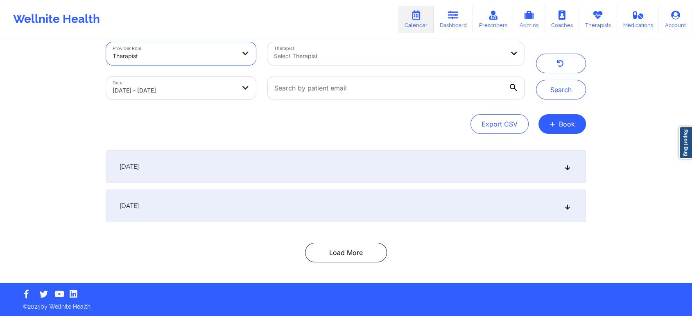
click at [219, 48] on div "Therapist" at bounding box center [174, 56] width 123 height 18
select select "2025-8"
select select "2025-9"
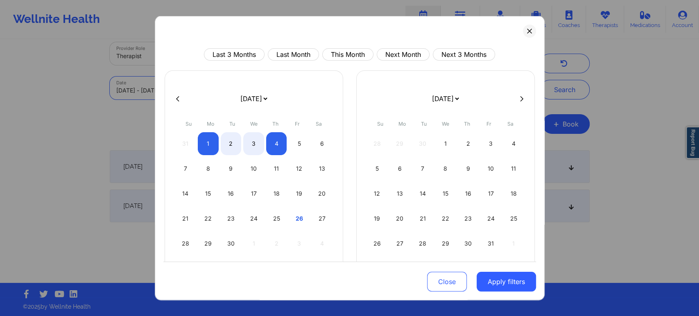
click at [206, 90] on body "Wellnite Health Calendar Dashboard Prescribers Admins Coaches Therapists Medica…" at bounding box center [349, 145] width 699 height 316
click at [362, 47] on div "Last 3 Months Last Month This Month Next Month Next 3 Months [DATE] [DATE] [DAT…" at bounding box center [350, 158] width 390 height 285
click at [362, 48] on button "This Month" at bounding box center [347, 54] width 51 height 12
select select "2025-8"
select select "2025-9"
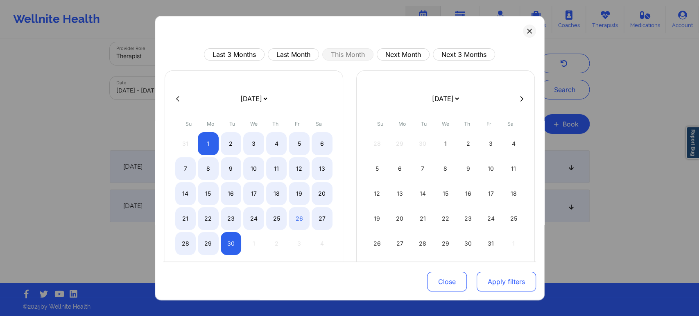
click at [498, 281] on button "Apply filters" at bounding box center [505, 282] width 59 height 20
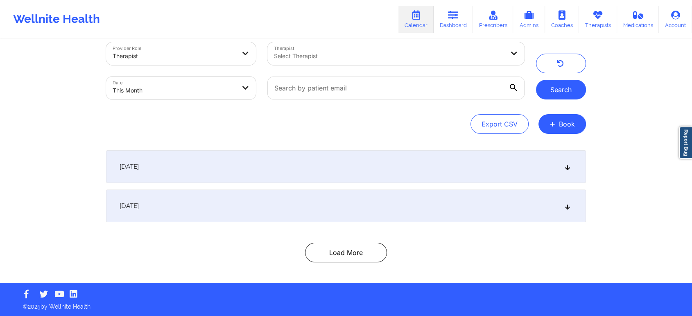
click at [555, 88] on button "Search" at bounding box center [561, 90] width 50 height 20
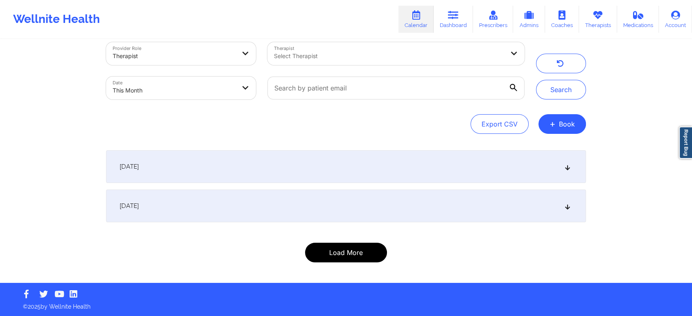
click at [327, 255] on button "Load More" at bounding box center [346, 253] width 82 height 20
select select "2025-8"
select select "2025-9"
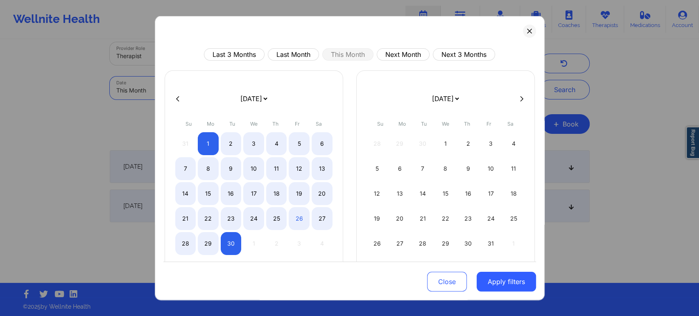
click at [193, 86] on body "Wellnite Health Calendar Dashboard Prescribers Admins Coaches Therapists Medica…" at bounding box center [349, 145] width 699 height 316
click at [205, 197] on div "15" at bounding box center [208, 193] width 21 height 23
select select "2025-8"
select select "2025-9"
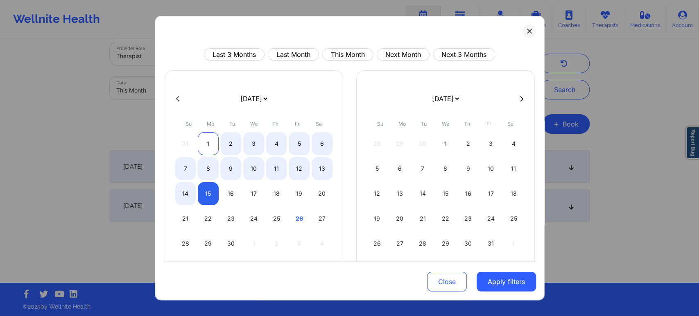
click at [205, 138] on div "1" at bounding box center [208, 143] width 21 height 23
select select "2025-8"
select select "2025-9"
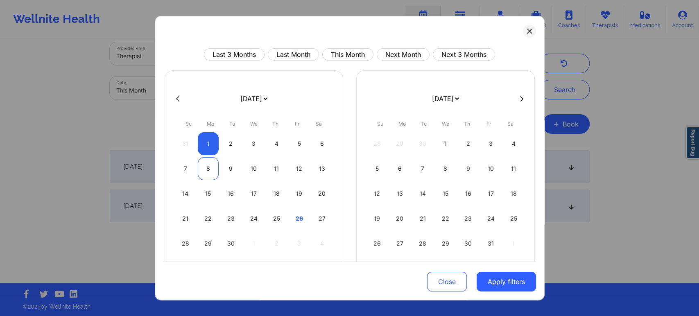
select select "2025-8"
select select "2025-9"
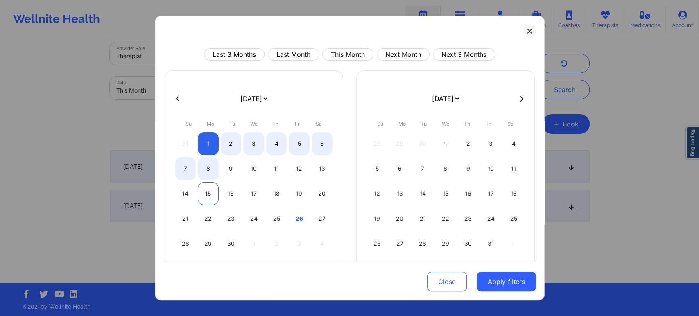
select select "2025-8"
select select "2025-9"
click at [205, 189] on div "15" at bounding box center [208, 193] width 21 height 23
select select "2025-8"
select select "2025-9"
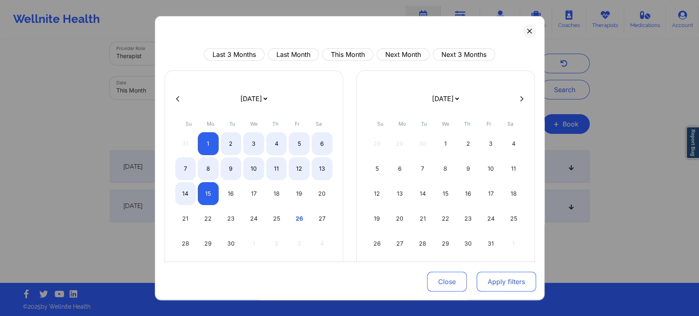
click at [507, 278] on button "Apply filters" at bounding box center [505, 282] width 59 height 20
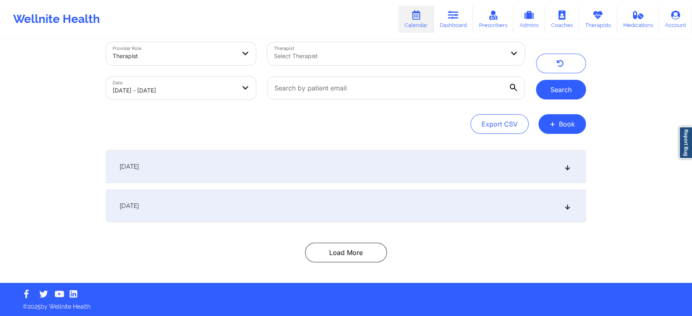
click at [582, 97] on button "Search" at bounding box center [561, 90] width 50 height 20
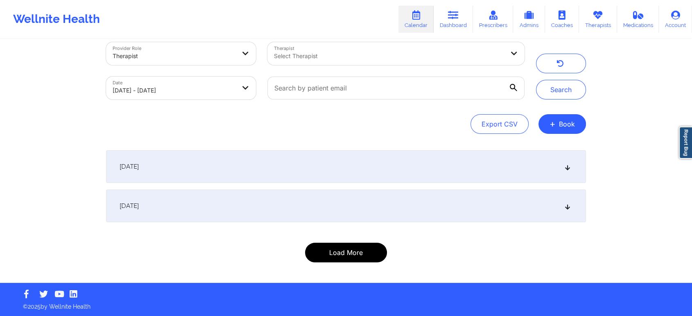
click at [329, 245] on button "Load More" at bounding box center [346, 253] width 82 height 20
select select "2025-8"
select select "2025-9"
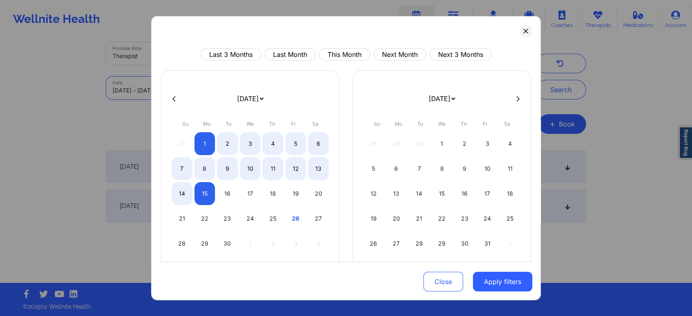
click at [206, 96] on body "Wellnite Health Calendar Dashboard Prescribers Admins Coaches Therapists Medica…" at bounding box center [346, 145] width 692 height 316
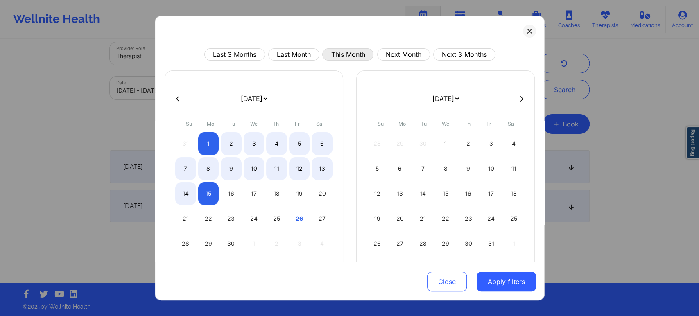
click at [350, 52] on button "This Month" at bounding box center [347, 54] width 51 height 12
select select "2025-8"
select select "2025-9"
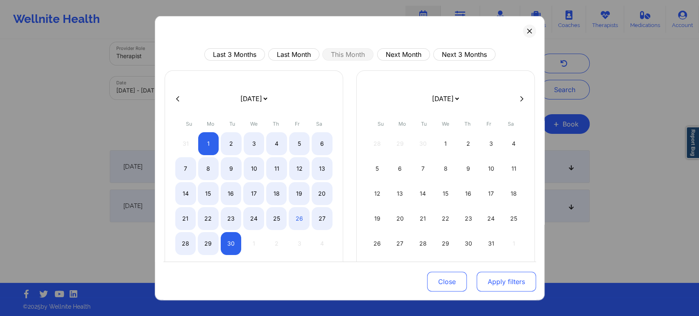
click at [489, 272] on button "Apply filters" at bounding box center [505, 282] width 59 height 20
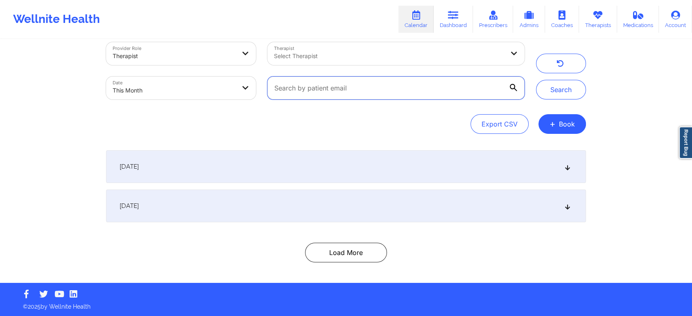
drag, startPoint x: 353, startPoint y: 90, endPoint x: 208, endPoint y: 82, distance: 145.1
click at [208, 82] on div "Provider Role Therapist Therapist Select Therapist Date This Month" at bounding box center [315, 70] width 430 height 69
paste input "[EMAIL_ADDRESS][DOMAIN_NAME]"
click at [536, 80] on button "Search" at bounding box center [561, 90] width 50 height 20
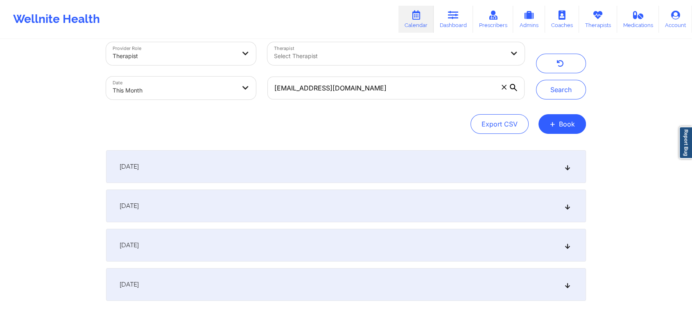
click at [424, 201] on div "[DATE]" at bounding box center [346, 206] width 480 height 33
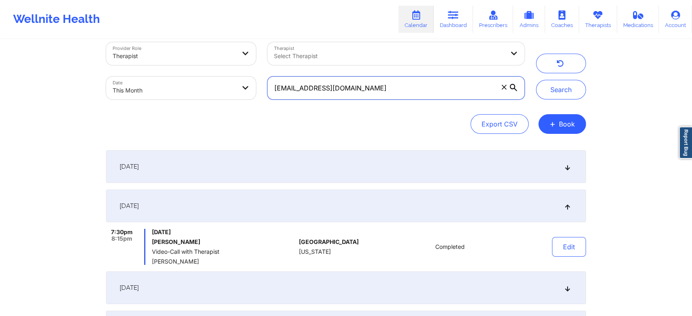
drag, startPoint x: 366, startPoint y: 95, endPoint x: 237, endPoint y: 88, distance: 129.1
click at [237, 88] on div "Provider Role Therapist Therapist Select Therapist Date This Month [EMAIL_ADDRE…" at bounding box center [315, 70] width 430 height 69
paste input "cameronwwebster"
click at [536, 80] on button "Search" at bounding box center [561, 90] width 50 height 20
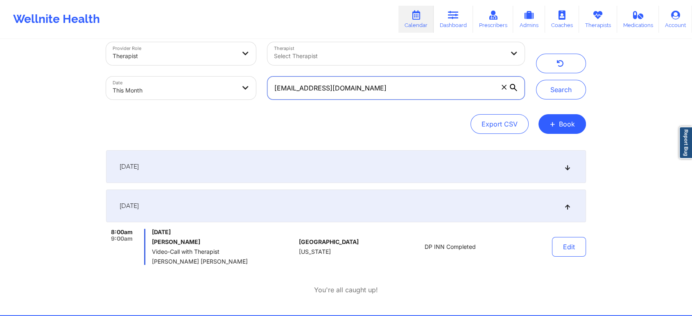
scroll to position [45, 0]
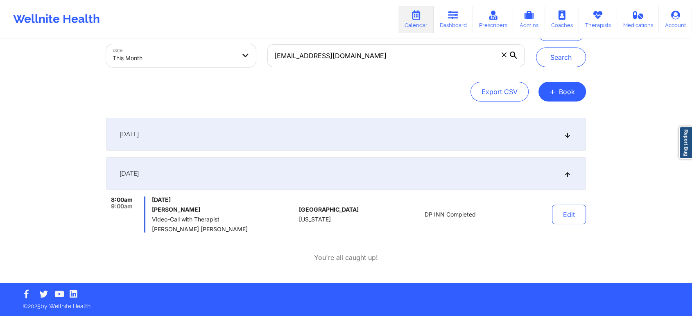
click at [272, 135] on div "[DATE]" at bounding box center [346, 134] width 480 height 33
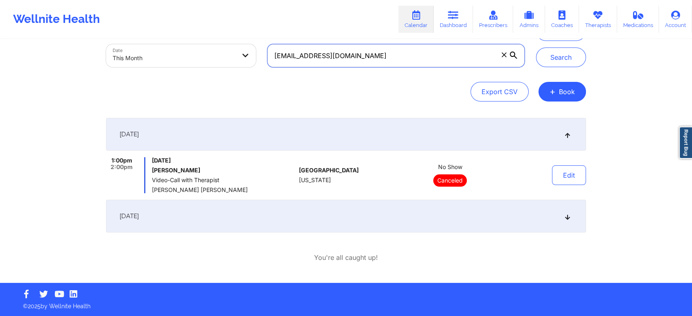
drag, startPoint x: 388, startPoint y: 49, endPoint x: 226, endPoint y: 49, distance: 162.9
click at [226, 49] on div "Provider Role Therapist Therapist Select Therapist Date This Month [EMAIL_ADDRE…" at bounding box center [315, 38] width 430 height 69
paste input "[EMAIL_ADDRESS][DOMAIN_NAME]"
click at [536, 47] on button "Search" at bounding box center [561, 57] width 50 height 20
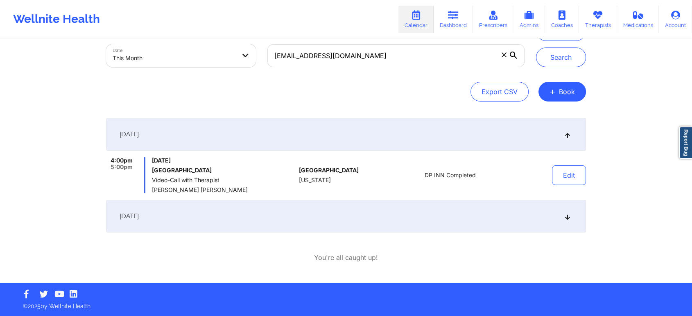
click at [212, 218] on div "[DATE]" at bounding box center [346, 216] width 480 height 33
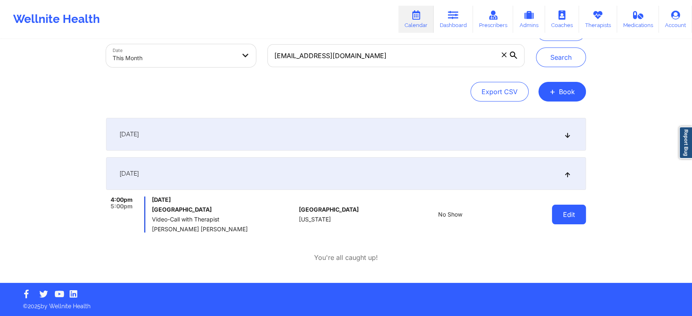
click at [573, 212] on button "Edit" at bounding box center [569, 215] width 34 height 20
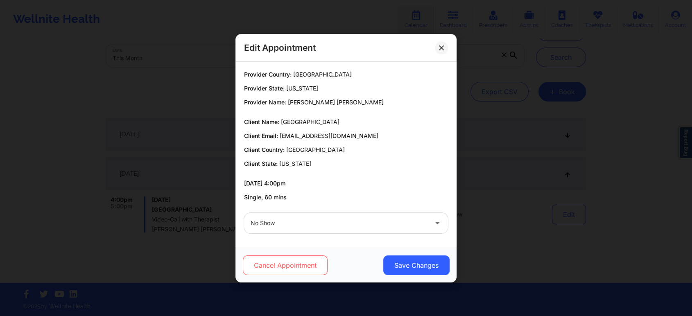
click at [294, 265] on button "Cancel Appointment" at bounding box center [285, 265] width 85 height 20
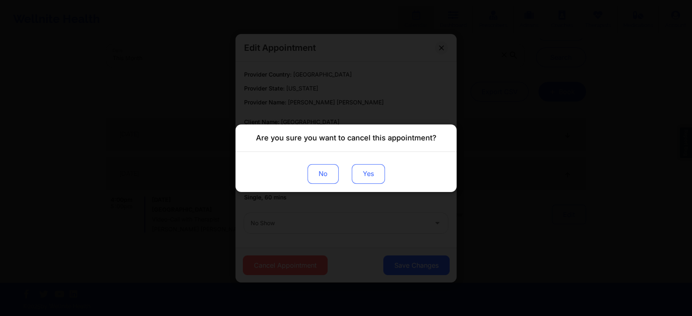
click at [378, 168] on button "Yes" at bounding box center [368, 174] width 33 height 20
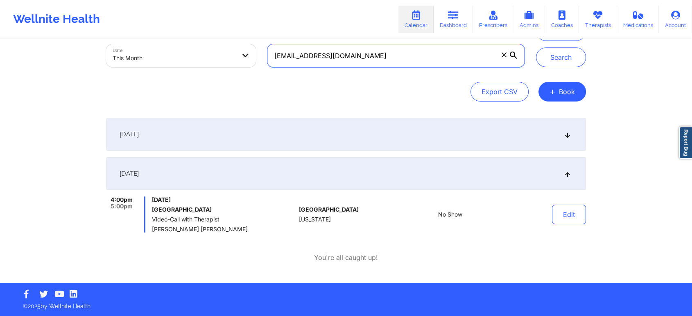
drag, startPoint x: 462, startPoint y: 57, endPoint x: 262, endPoint y: 35, distance: 201.4
click at [262, 35] on div "Wellnite Health Calendar Dashboard Prescribers Admins Coaches Therapists Medica…" at bounding box center [346, 119] width 692 height 328
paste input "[EMAIL_ADDRESS][DOMAIN_NAME]"
click at [536, 47] on button "Search" at bounding box center [561, 57] width 50 height 20
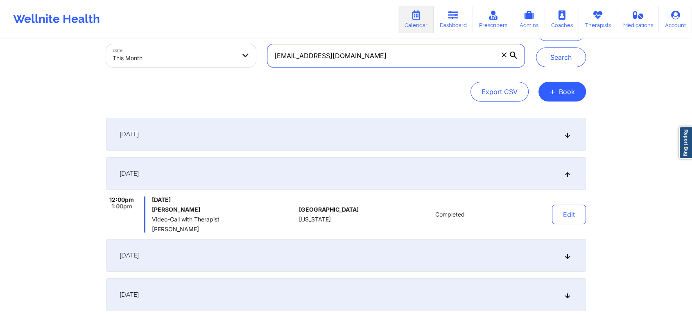
drag, startPoint x: 437, startPoint y: 63, endPoint x: 289, endPoint y: 44, distance: 148.7
click at [289, 44] on input "[EMAIL_ADDRESS][DOMAIN_NAME]" at bounding box center [395, 55] width 257 height 23
type input "v"
paste input "[EMAIL_ADDRESS][DOMAIN_NAME]"
type input "[EMAIL_ADDRESS][DOMAIN_NAME]"
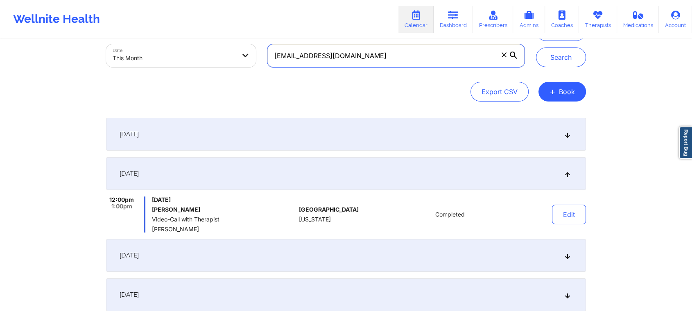
click at [536, 47] on button "Search" at bounding box center [561, 57] width 50 height 20
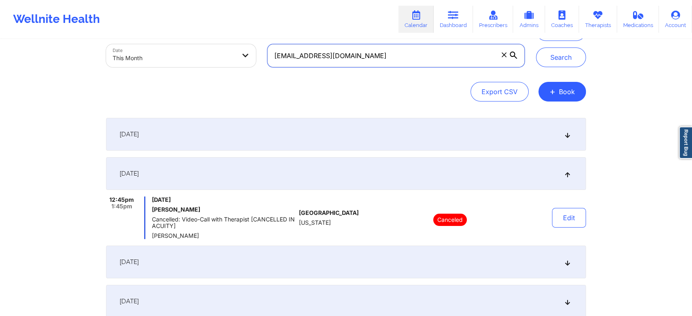
scroll to position [0, 0]
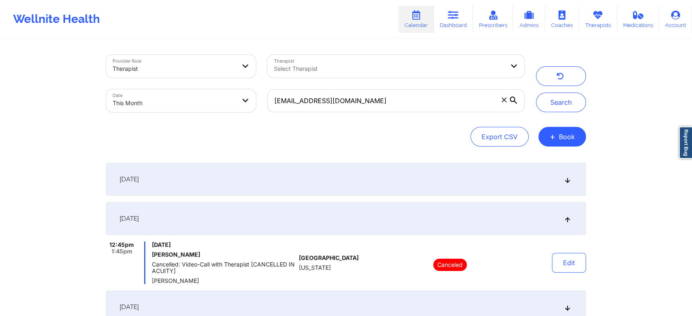
click at [208, 97] on body "Wellnite Health Calendar Dashboard Prescribers Admins Coaches Therapists Medica…" at bounding box center [346, 158] width 692 height 316
select select "2025-8"
select select "2025-9"
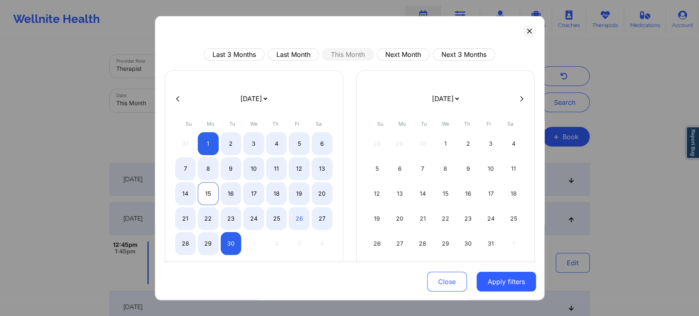
click at [214, 185] on div "15" at bounding box center [208, 193] width 21 height 23
select select "2025-8"
select select "2025-9"
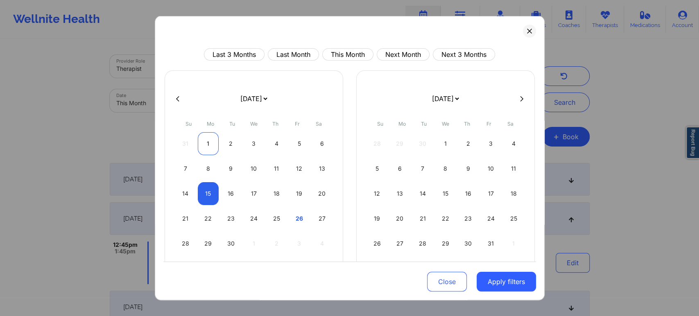
select select "2025-8"
select select "2025-9"
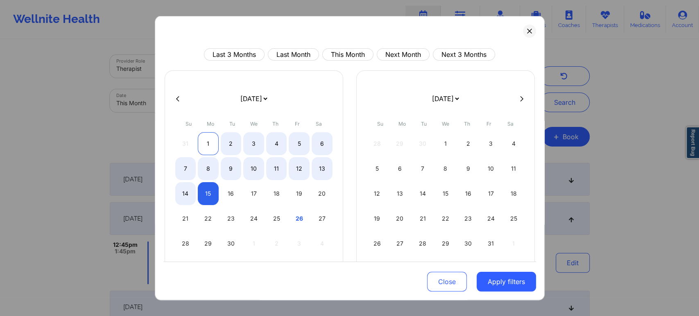
click at [205, 140] on div "1" at bounding box center [208, 143] width 21 height 23
select select "2025-8"
select select "2025-9"
select select "2025-8"
select select "2025-9"
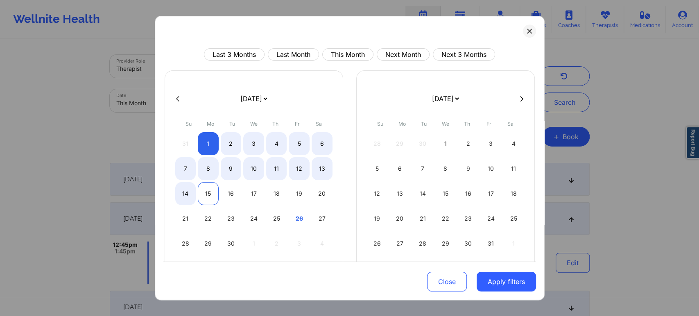
click at [210, 189] on div "15" at bounding box center [208, 193] width 21 height 23
select select "2025-8"
select select "2025-9"
click at [488, 284] on button "Apply filters" at bounding box center [505, 282] width 59 height 20
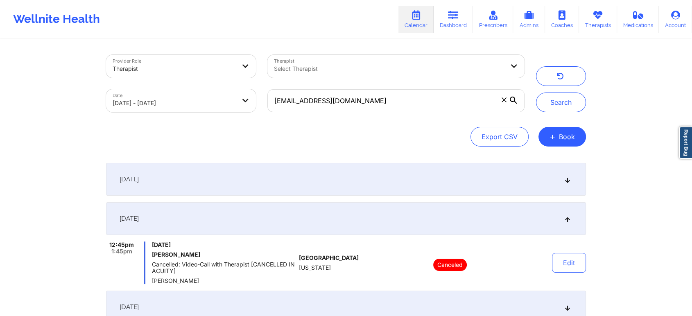
click at [503, 99] on icon at bounding box center [503, 99] width 5 height 5
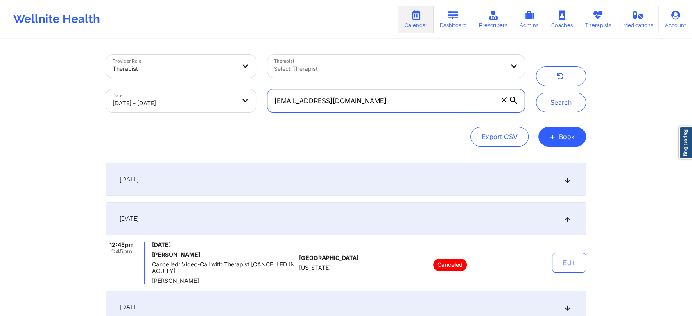
click at [503, 99] on input "[EMAIL_ADDRESS][DOMAIN_NAME]" at bounding box center [395, 100] width 257 height 23
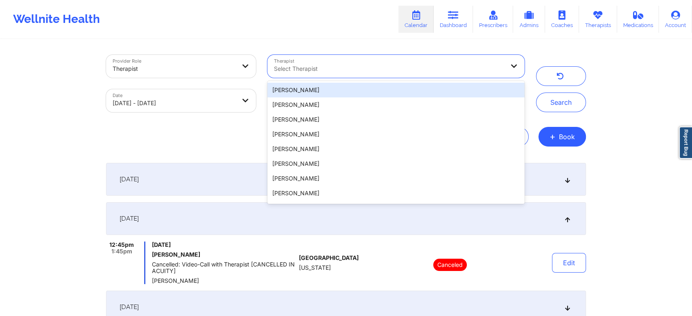
click at [425, 71] on div at bounding box center [389, 69] width 230 height 10
type input "a"
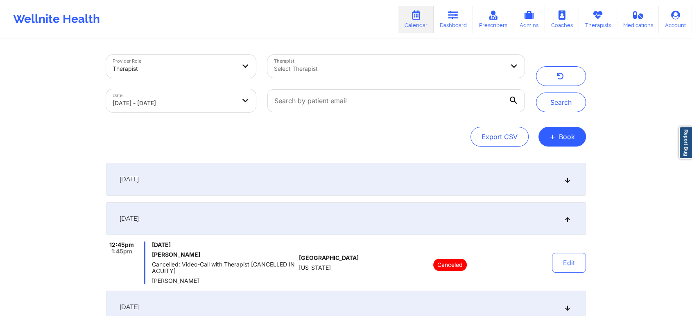
click at [597, 94] on div "Provider Role Therapist Therapist Select Therapist Date [DATE] - [DATE] Search …" at bounding box center [346, 206] width 692 height 413
click at [498, 140] on button "Export CSV" at bounding box center [499, 137] width 58 height 20
select select "2025-7"
select select "2025-8"
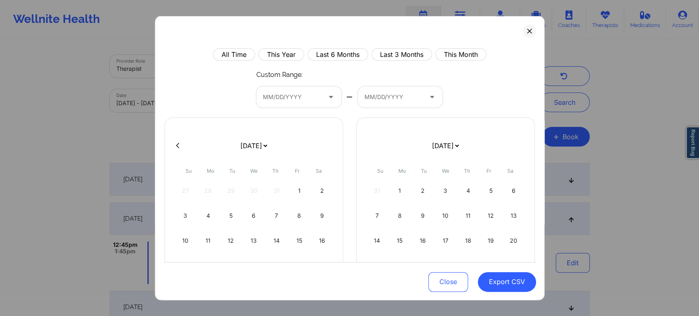
click at [327, 90] on div at bounding box center [332, 96] width 20 height 21
click at [309, 97] on div at bounding box center [292, 97] width 58 height 10
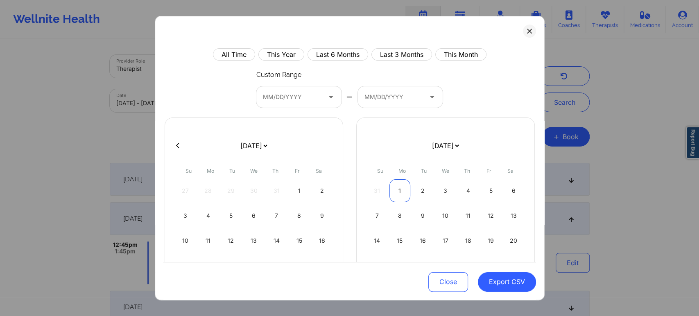
click at [398, 187] on div "1" at bounding box center [399, 190] width 21 height 23
select select "2025-7"
select select "2025-8"
select select "2025-7"
select select "2025-8"
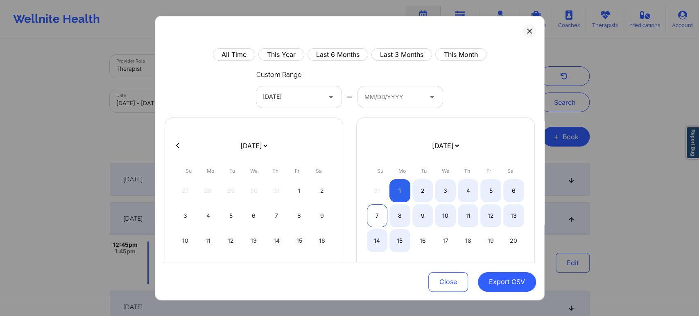
select select "2025-7"
select select "2025-8"
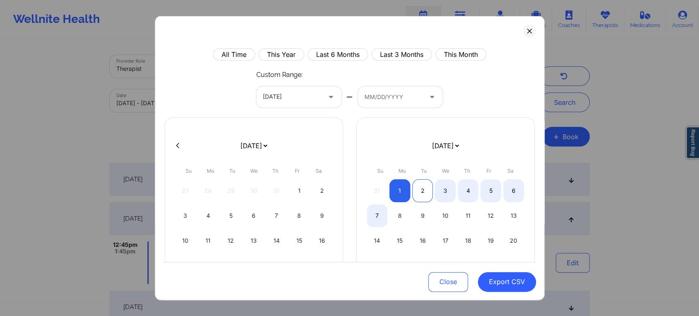
select select "2025-7"
select select "2025-8"
select select "2025-7"
select select "2025-8"
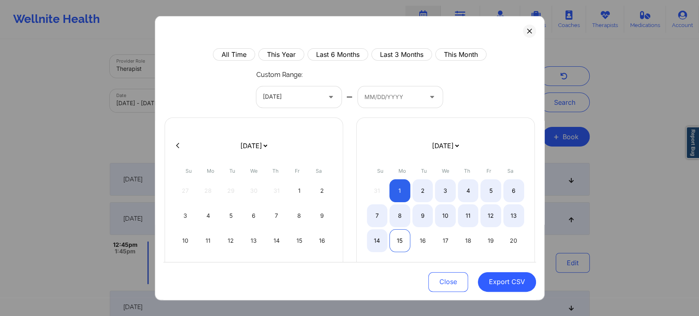
click at [397, 241] on div "15" at bounding box center [399, 240] width 21 height 23
select select "2025-7"
select select "2025-8"
click at [500, 276] on button "Export CSV" at bounding box center [507, 282] width 58 height 20
select select "2025-7"
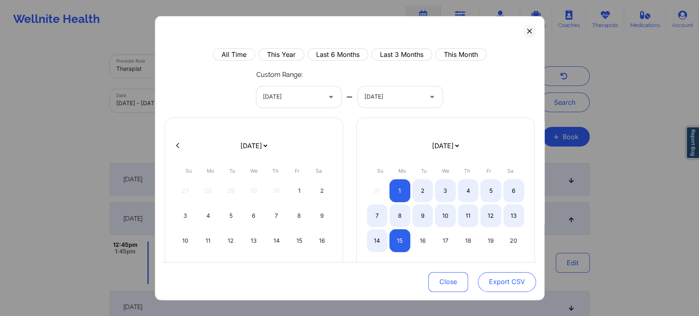
select select "2025-8"
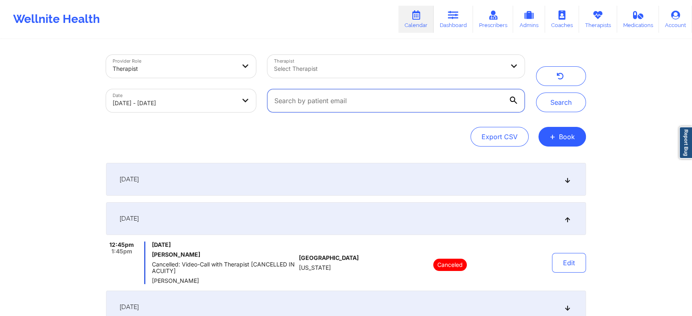
click at [382, 111] on input "text" at bounding box center [395, 100] width 257 height 23
paste input "[EMAIL_ADDRESS][DOMAIN_NAME]"
click at [536, 93] on button "Search" at bounding box center [561, 103] width 50 height 20
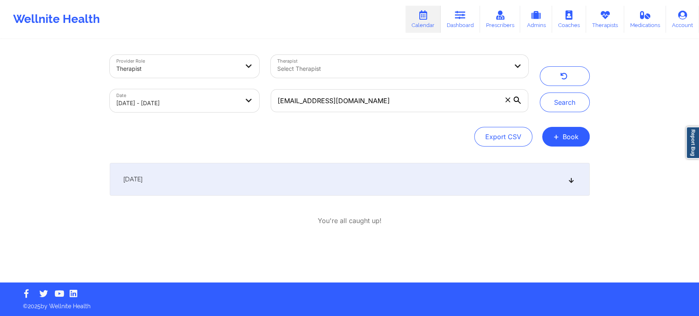
click at [396, 192] on div "[DATE]" at bounding box center [350, 179] width 480 height 33
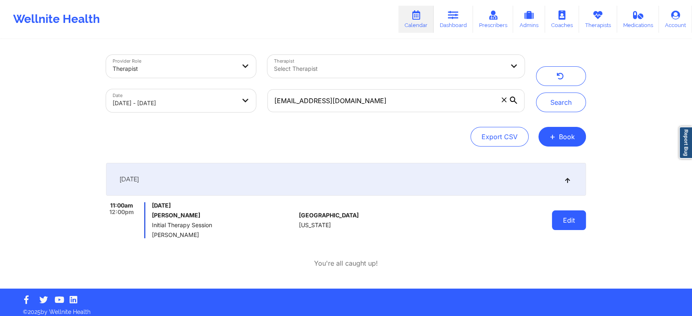
click at [570, 221] on button "Edit" at bounding box center [569, 220] width 34 height 20
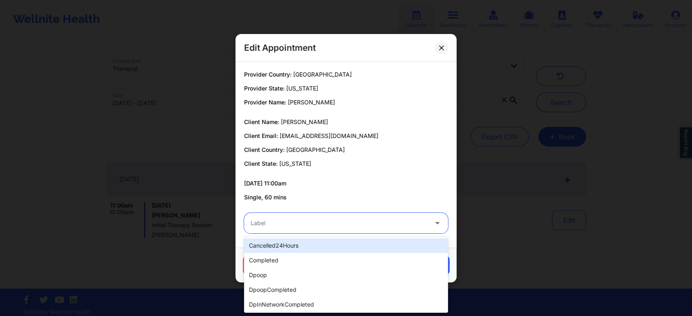
click at [324, 225] on div at bounding box center [339, 223] width 177 height 10
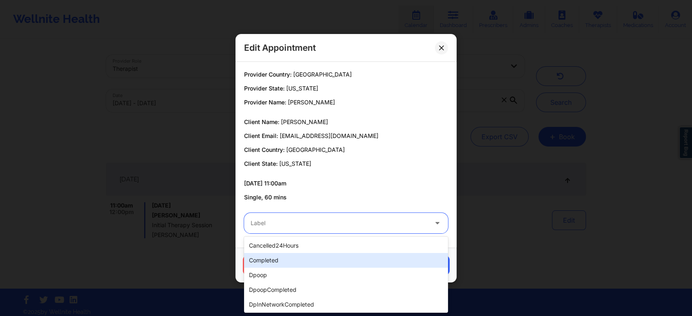
click at [272, 256] on div "completed" at bounding box center [346, 260] width 204 height 15
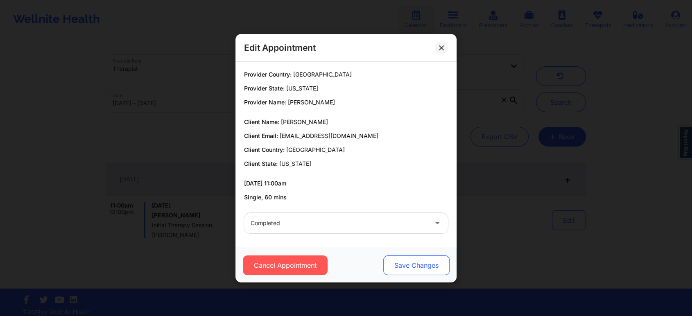
click at [413, 269] on button "Save Changes" at bounding box center [416, 265] width 66 height 20
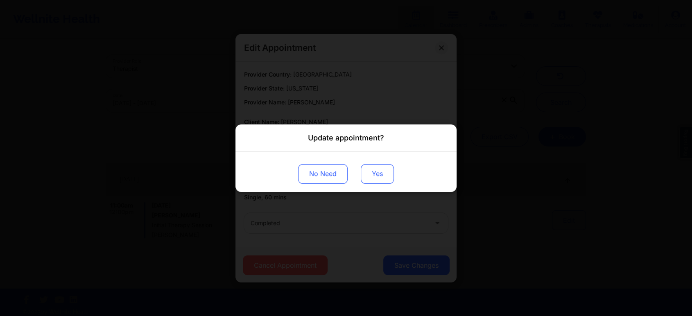
click at [379, 173] on button "Yes" at bounding box center [377, 174] width 33 height 20
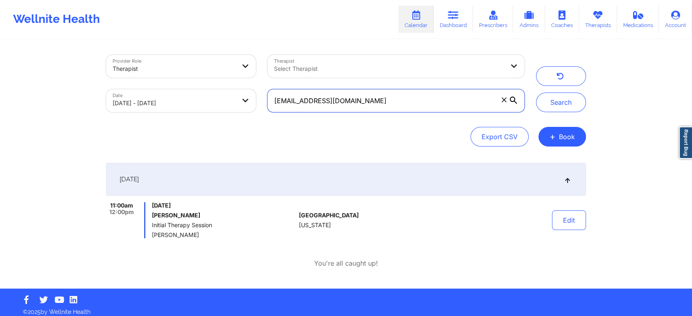
drag, startPoint x: 359, startPoint y: 96, endPoint x: 181, endPoint y: 93, distance: 178.1
click at [181, 93] on div "Provider Role Therapist Therapist Select Therapist Date [DATE] - [DATE] [EMAIL_…" at bounding box center [315, 83] width 430 height 69
paste input "[EMAIL_ADDRESS]"
click at [536, 93] on button "Search" at bounding box center [561, 103] width 50 height 20
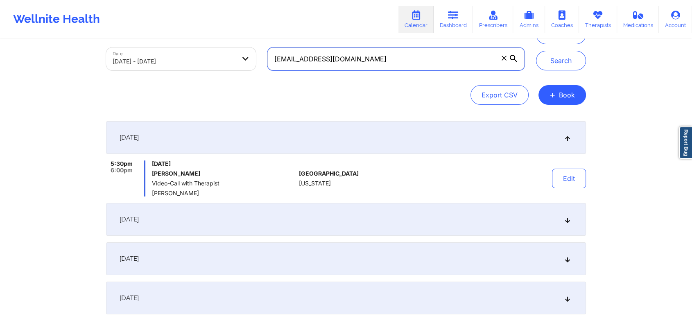
scroll to position [43, 0]
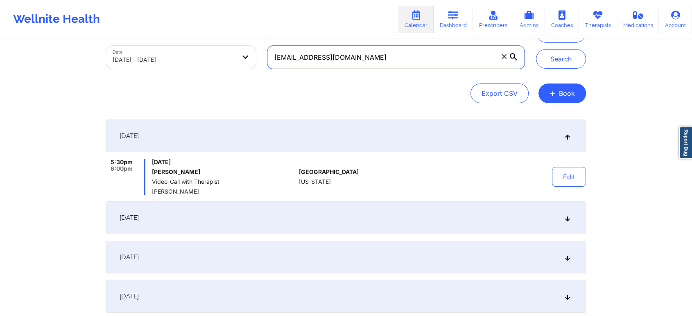
drag, startPoint x: 388, startPoint y: 57, endPoint x: 192, endPoint y: 51, distance: 195.8
click at [192, 51] on div "Provider Role Therapist Therapist Select Therapist Date [DATE] - [DATE] [EMAIL_…" at bounding box center [315, 40] width 430 height 69
paste input "kareemabryant01"
click at [536, 49] on button "Search" at bounding box center [561, 59] width 50 height 20
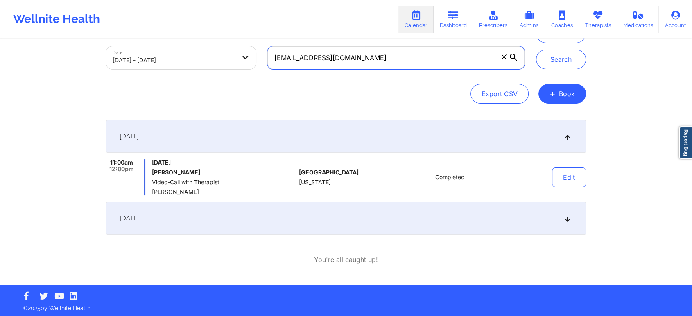
scroll to position [45, 0]
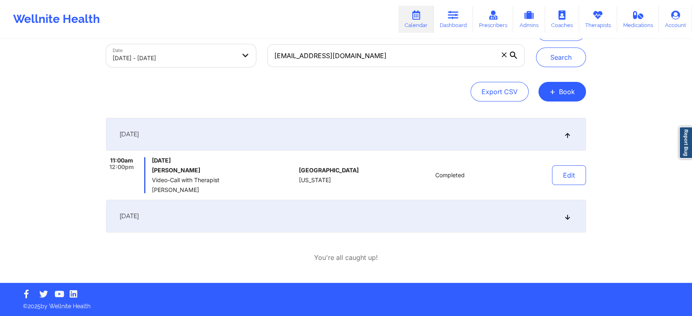
click at [414, 215] on div "[DATE]" at bounding box center [346, 216] width 480 height 33
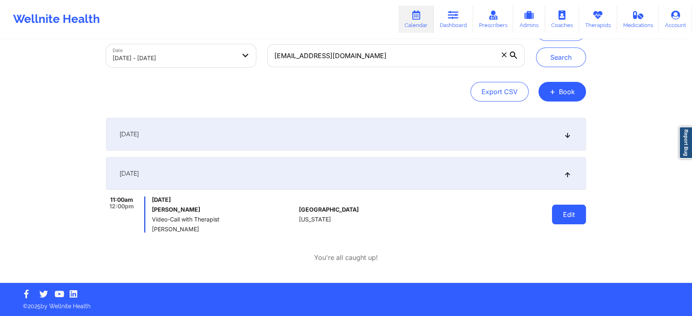
click at [554, 211] on button "Edit" at bounding box center [569, 215] width 34 height 20
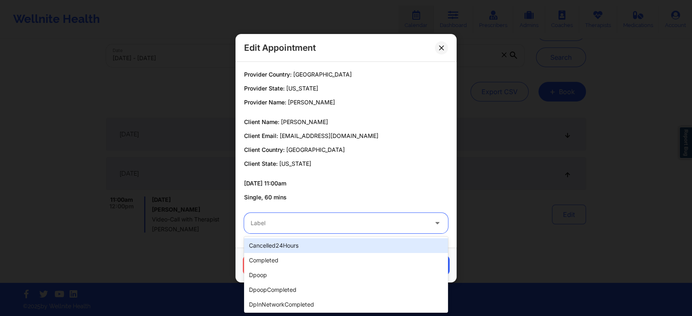
click at [357, 224] on div at bounding box center [339, 223] width 177 height 10
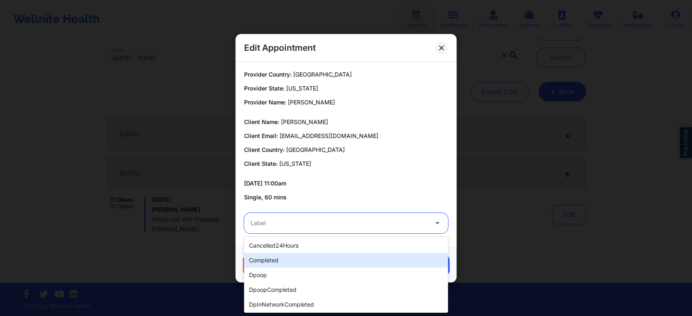
click at [287, 258] on div "completed" at bounding box center [346, 260] width 204 height 15
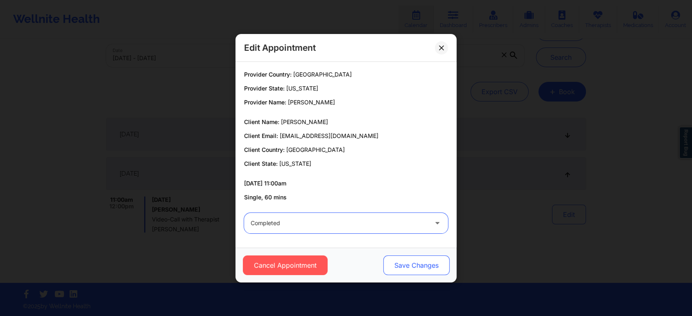
click at [400, 259] on button "Save Changes" at bounding box center [416, 265] width 66 height 20
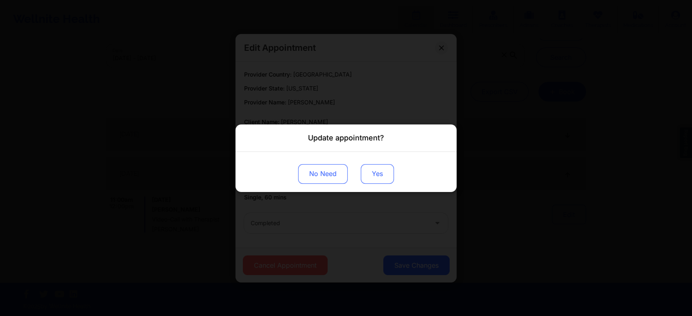
click at [379, 174] on button "Yes" at bounding box center [377, 174] width 33 height 20
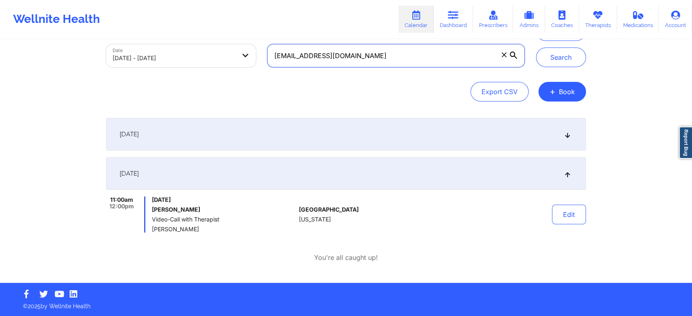
drag, startPoint x: 380, startPoint y: 61, endPoint x: 219, endPoint y: 52, distance: 161.1
click at [219, 52] on div "Provider Role Therapist Therapist Select Therapist Date [DATE] - [DATE] [EMAIL_…" at bounding box center [315, 38] width 430 height 69
type input "v"
paste input "[EMAIL_ADDRESS][DOMAIN_NAME]"
click at [536, 47] on button "Search" at bounding box center [561, 57] width 50 height 20
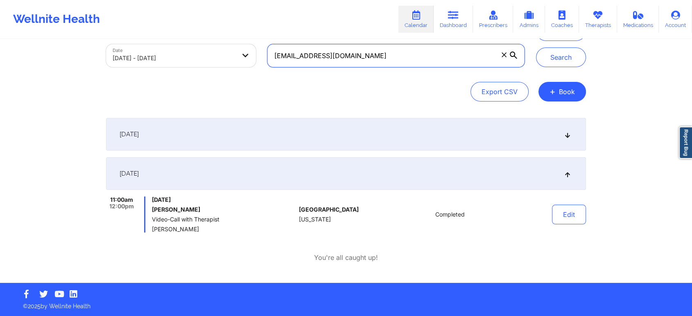
drag, startPoint x: 374, startPoint y: 57, endPoint x: 167, endPoint y: 62, distance: 206.8
click at [167, 62] on div "Provider Role Therapist Therapist Select Therapist Date [DATE] - [DATE] [EMAIL_…" at bounding box center [315, 38] width 430 height 69
paste input "estephaniebowen"
click at [536, 47] on button "Search" at bounding box center [561, 57] width 50 height 20
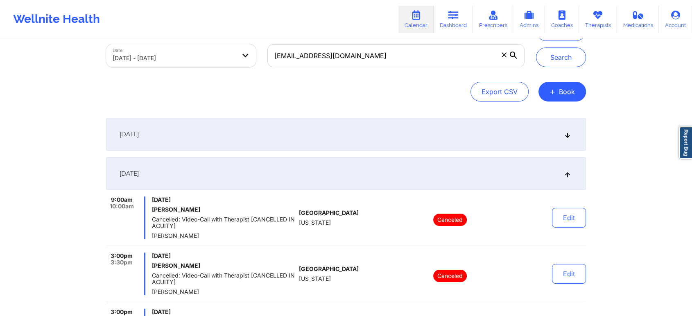
click at [225, 138] on div "[DATE]" at bounding box center [346, 134] width 480 height 33
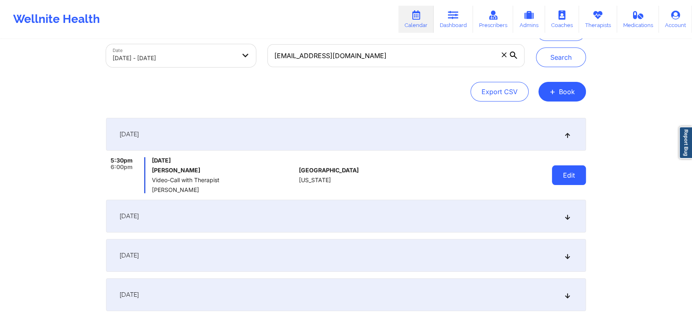
click at [562, 183] on button "Edit" at bounding box center [569, 175] width 34 height 20
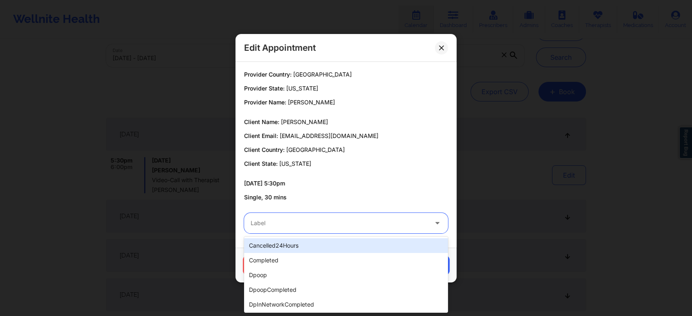
click at [347, 228] on div "Label" at bounding box center [336, 223] width 184 height 20
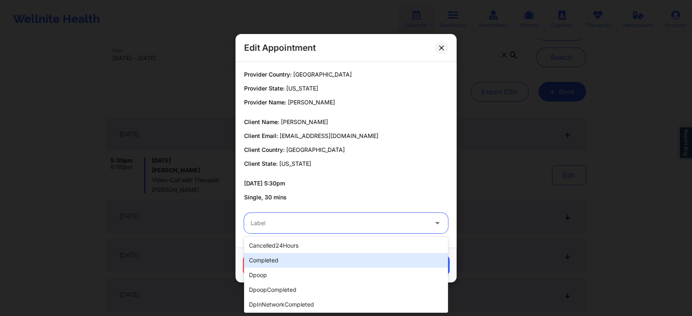
click at [281, 259] on div "completed" at bounding box center [346, 260] width 204 height 15
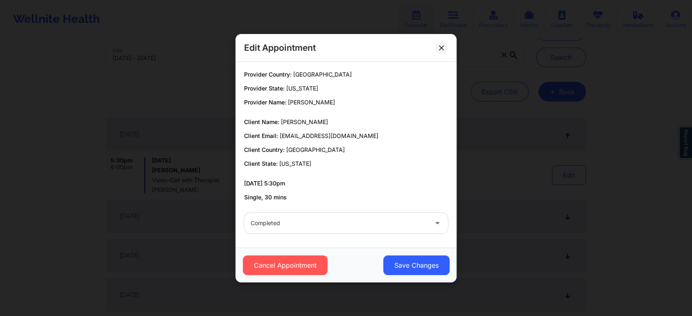
drag, startPoint x: 386, startPoint y: 251, endPoint x: 374, endPoint y: 335, distance: 85.6
click at [374, 271] on html "Wellnite Health Calendar Dashboard Prescribers Admins Coaches Therapists Medica…" at bounding box center [346, 113] width 692 height 316
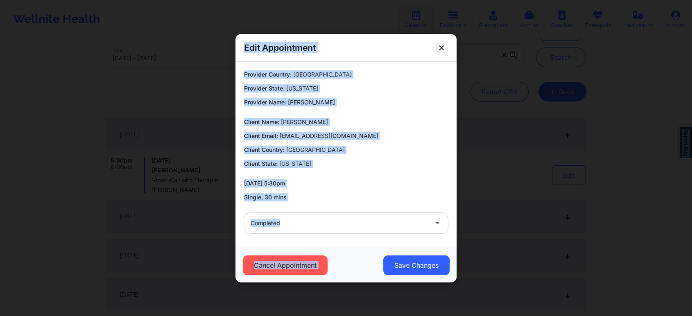
click at [348, 234] on div "completed" at bounding box center [345, 223] width 215 height 32
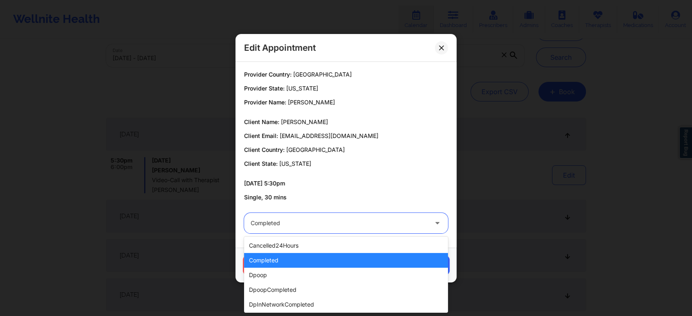
click at [318, 222] on div at bounding box center [339, 223] width 177 height 10
click at [350, 260] on div "completed" at bounding box center [346, 260] width 204 height 15
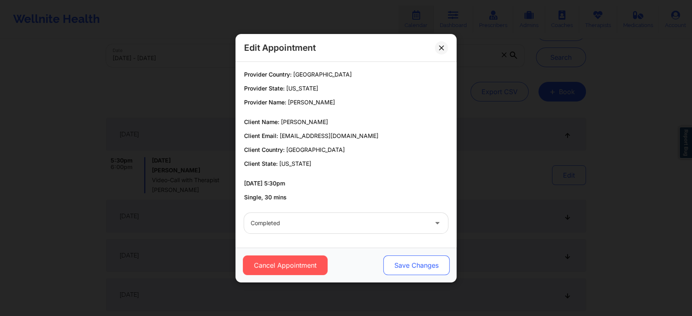
click at [409, 260] on button "Save Changes" at bounding box center [416, 265] width 66 height 20
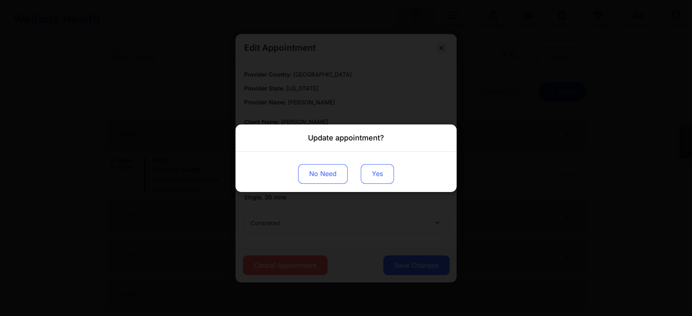
click at [372, 179] on button "Yes" at bounding box center [377, 174] width 33 height 20
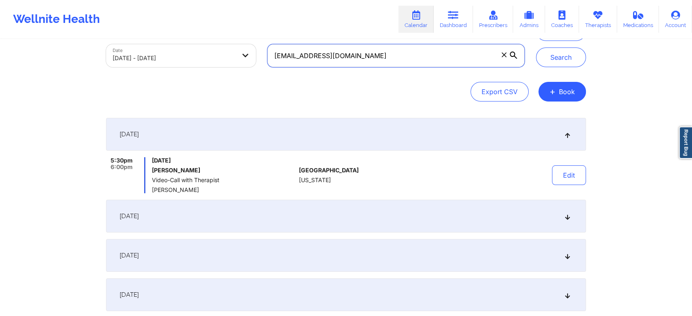
drag, startPoint x: 404, startPoint y: 67, endPoint x: 253, endPoint y: 54, distance: 151.1
click at [253, 54] on div "Provider Role Therapist Therapist Select Therapist Date [DATE] - [DATE] [EMAIL_…" at bounding box center [315, 38] width 430 height 69
click at [536, 47] on button "Search" at bounding box center [561, 57] width 50 height 20
click at [364, 214] on div "[DATE]" at bounding box center [346, 216] width 480 height 33
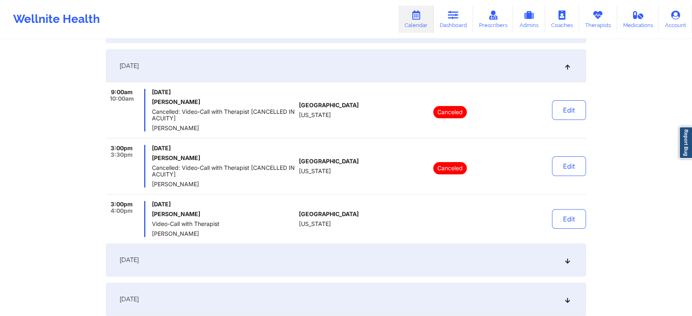
scroll to position [154, 0]
click at [569, 216] on button "Edit" at bounding box center [569, 218] width 34 height 20
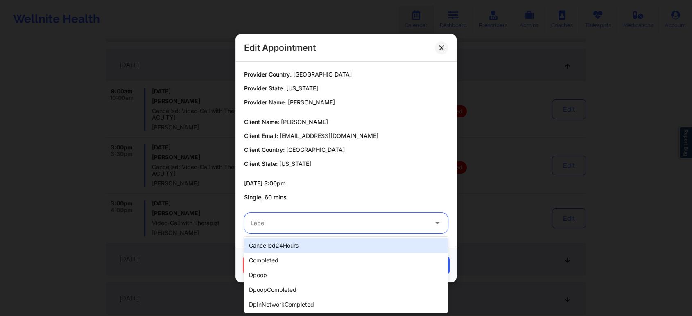
click at [347, 230] on div "Label" at bounding box center [336, 223] width 184 height 20
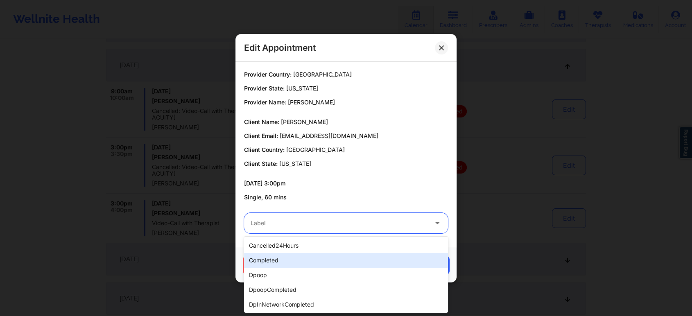
click at [276, 255] on div "completed" at bounding box center [346, 260] width 204 height 15
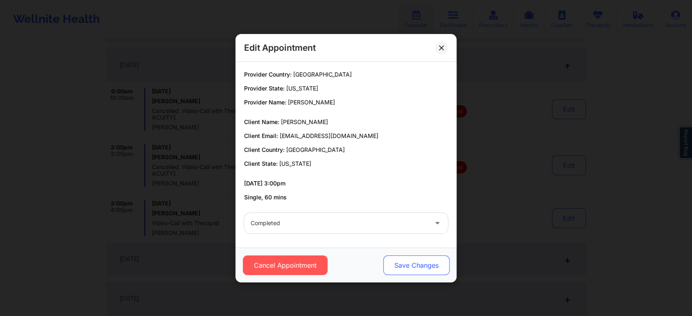
click at [418, 262] on button "Save Changes" at bounding box center [416, 265] width 66 height 20
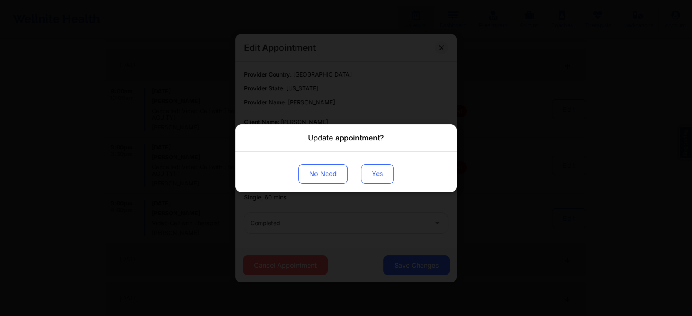
click at [377, 176] on button "Yes" at bounding box center [377, 174] width 33 height 20
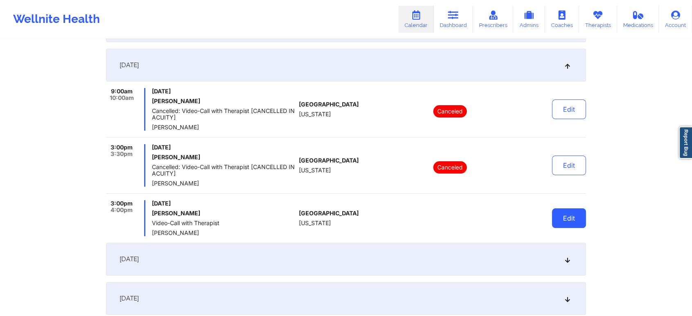
click at [560, 222] on button "Edit" at bounding box center [569, 218] width 34 height 20
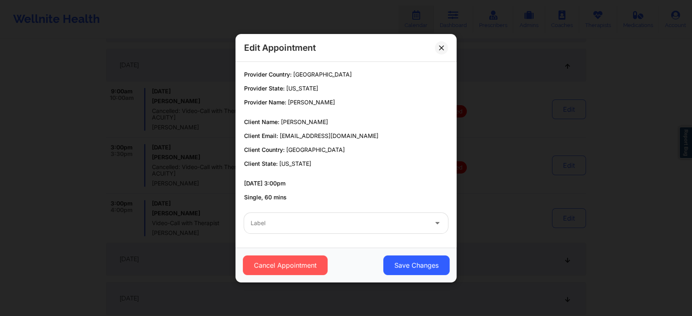
click at [287, 225] on div at bounding box center [339, 223] width 177 height 10
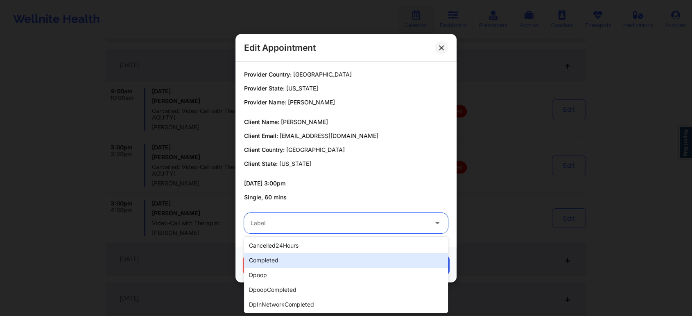
click at [261, 262] on div "completed" at bounding box center [346, 260] width 204 height 15
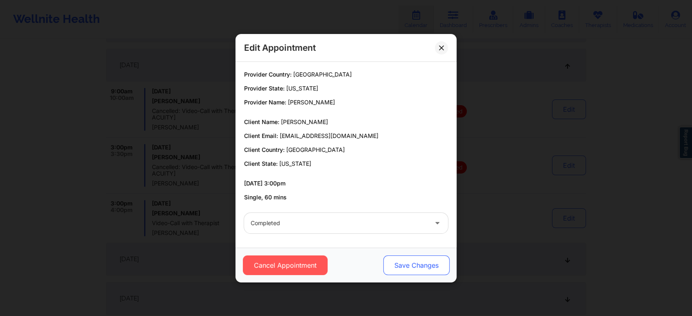
click at [396, 268] on button "Save Changes" at bounding box center [416, 265] width 66 height 20
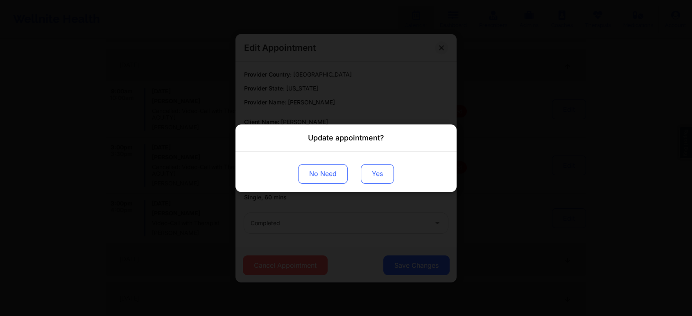
drag, startPoint x: 381, startPoint y: 185, endPoint x: 379, endPoint y: 171, distance: 14.9
click at [379, 171] on div "No Need Yes" at bounding box center [345, 171] width 221 height 40
click at [379, 171] on button "Yes" at bounding box center [377, 174] width 33 height 20
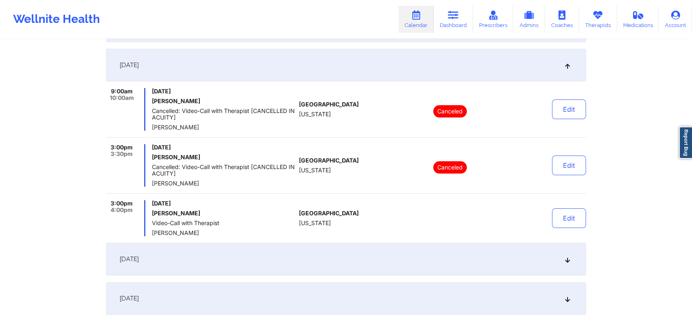
scroll to position [0, 0]
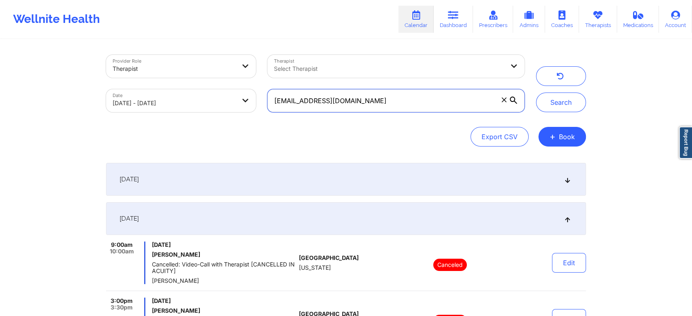
drag, startPoint x: 419, startPoint y: 96, endPoint x: 196, endPoint y: 94, distance: 222.7
click at [196, 94] on div "Provider Role Therapist Therapist Select Therapist Date [DATE] - [DATE] [EMAIL_…" at bounding box center [315, 83] width 430 height 69
click at [536, 93] on button "Search" at bounding box center [561, 103] width 50 height 20
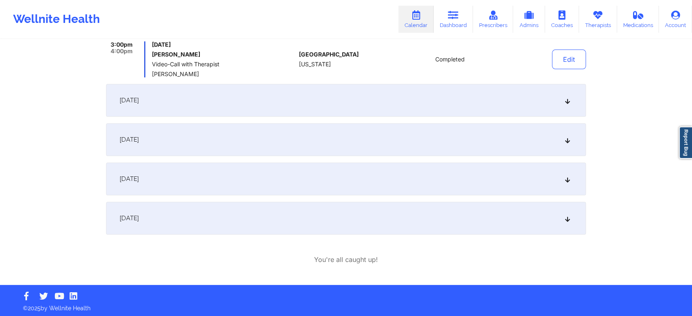
scroll to position [314, 0]
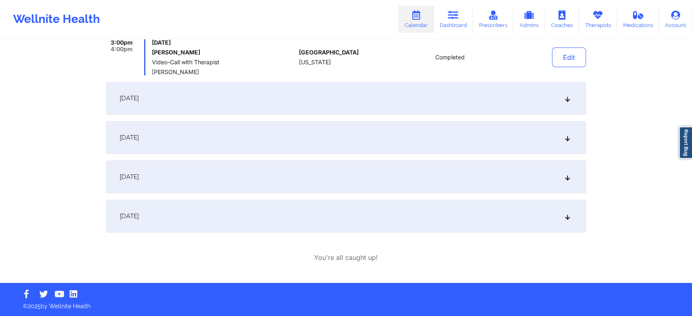
click at [317, 87] on div "[DATE]" at bounding box center [346, 98] width 480 height 33
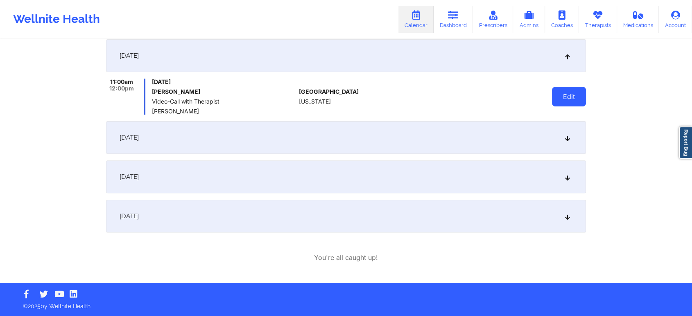
click at [570, 95] on button "Edit" at bounding box center [569, 97] width 34 height 20
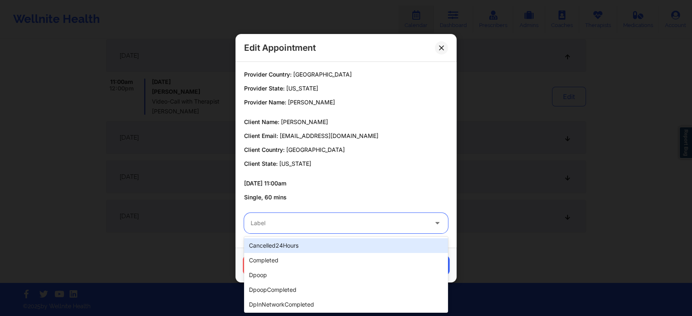
click at [368, 215] on div "Label" at bounding box center [336, 223] width 184 height 20
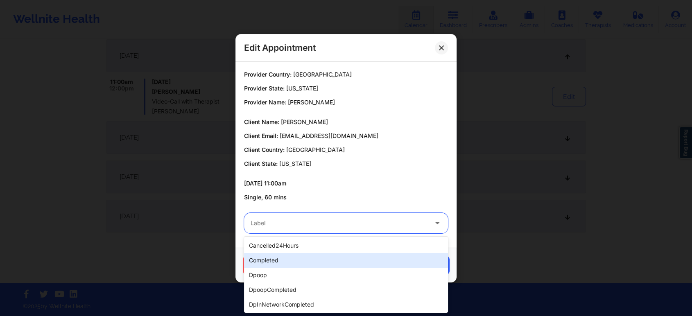
click at [302, 261] on div "completed" at bounding box center [346, 260] width 204 height 15
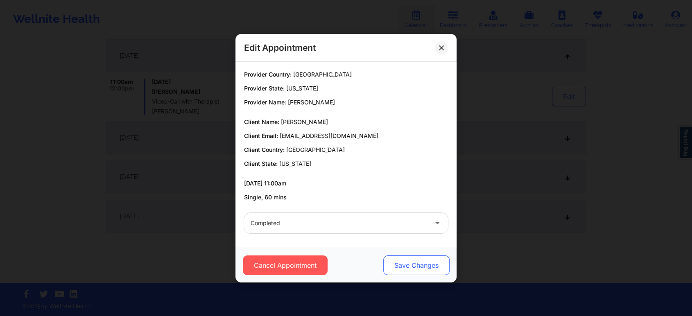
click at [420, 269] on button "Save Changes" at bounding box center [416, 265] width 66 height 20
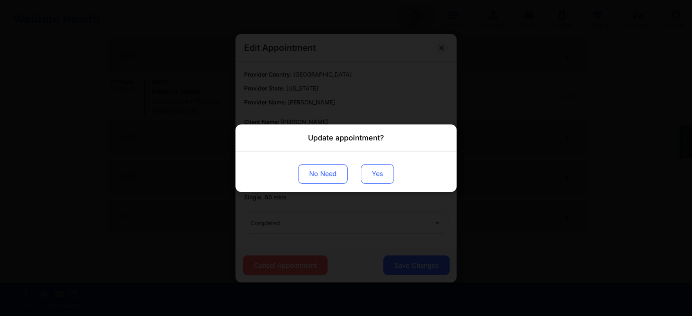
click at [373, 178] on button "Yes" at bounding box center [377, 174] width 33 height 20
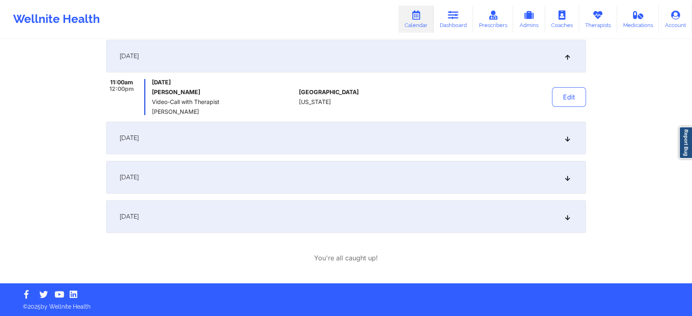
scroll to position [0, 0]
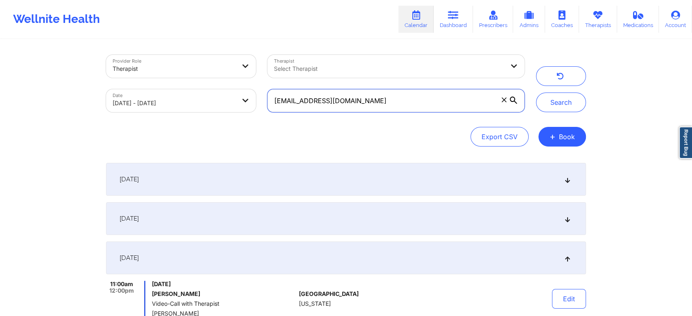
drag, startPoint x: 387, startPoint y: 99, endPoint x: 149, endPoint y: 103, distance: 238.7
click at [149, 103] on div "Provider Role Therapist Therapist Select Therapist Date [DATE] - [DATE] [EMAIL_…" at bounding box center [315, 83] width 430 height 69
click at [536, 93] on button "Search" at bounding box center [561, 103] width 50 height 20
drag, startPoint x: 399, startPoint y: 106, endPoint x: 203, endPoint y: 133, distance: 197.9
click at [203, 133] on div "Provider Role Therapist Therapist Select Therapist Date [DATE] - [DATE] [EMAIL_…" at bounding box center [346, 101] width 480 height 92
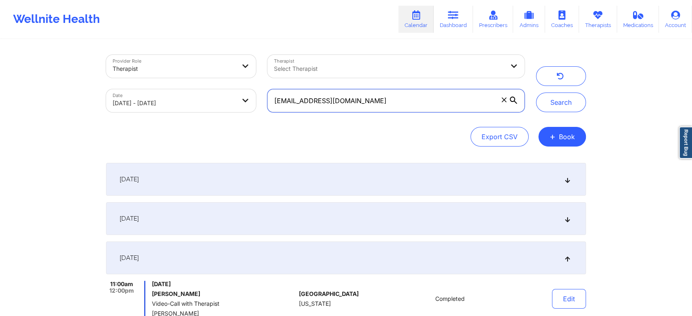
paste input "nicormarr2"
click at [536, 93] on button "Search" at bounding box center [561, 103] width 50 height 20
click at [536, 93] on button "submit" at bounding box center [561, 103] width 50 height 20
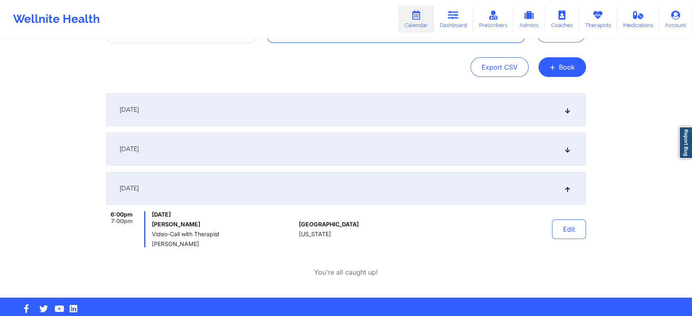
scroll to position [72, 0]
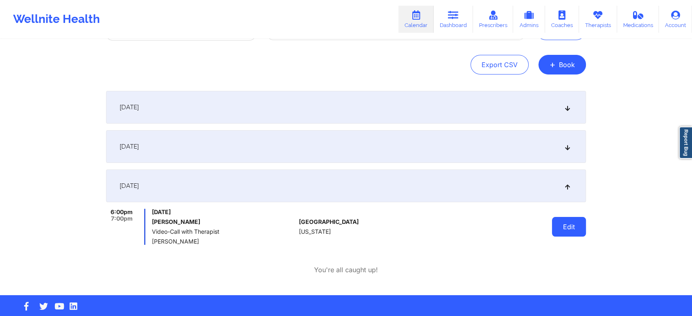
click at [570, 221] on button "Edit" at bounding box center [569, 227] width 34 height 20
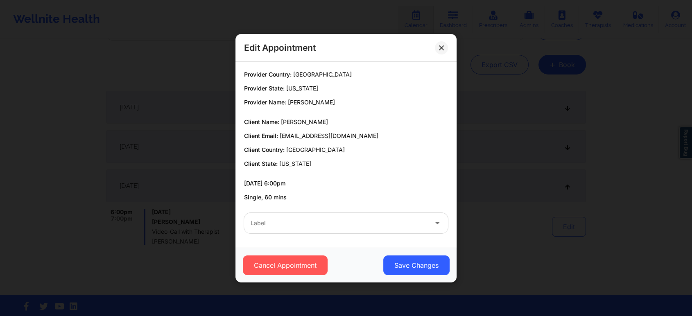
click at [272, 232] on div "Label" at bounding box center [336, 223] width 184 height 20
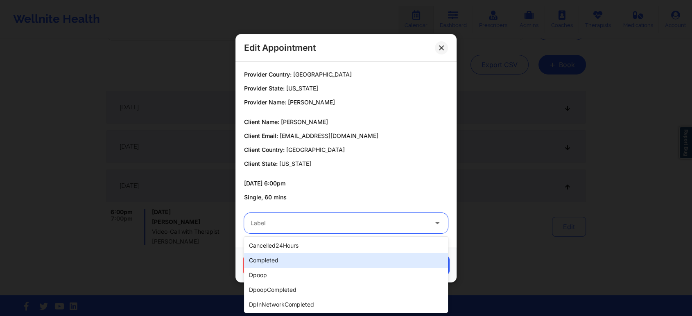
click at [279, 257] on div "completed" at bounding box center [346, 260] width 204 height 15
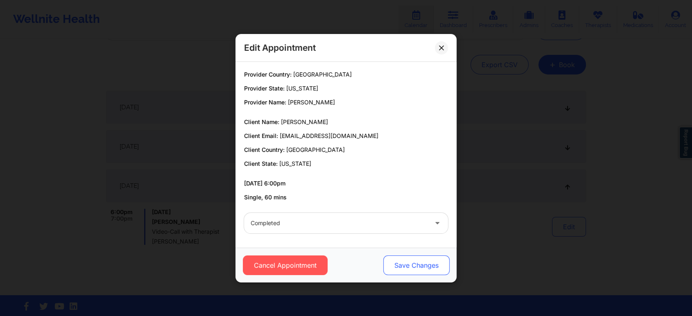
click at [396, 259] on button "Save Changes" at bounding box center [416, 265] width 66 height 20
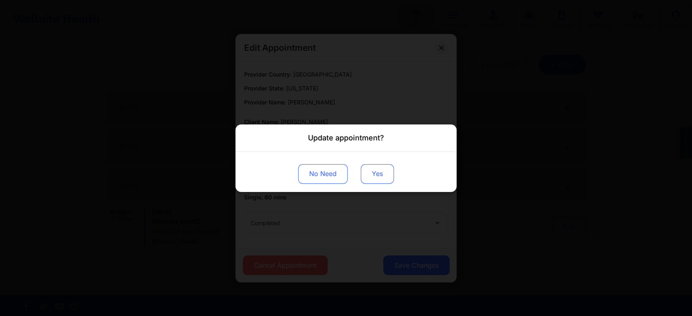
click at [371, 173] on button "Yes" at bounding box center [377, 174] width 33 height 20
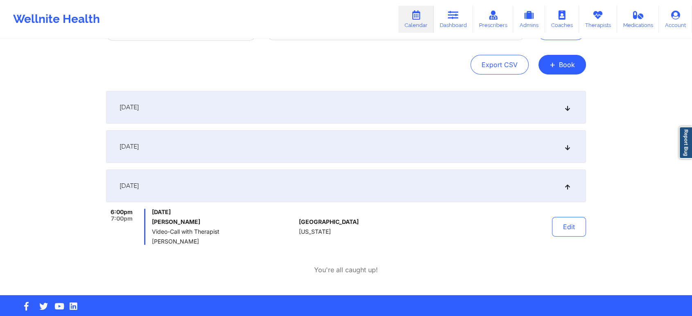
scroll to position [0, 0]
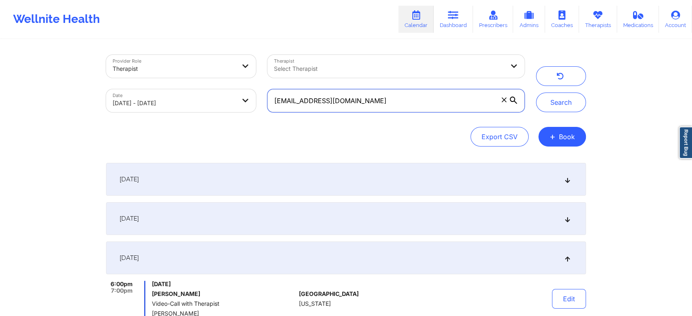
drag, startPoint x: 420, startPoint y: 108, endPoint x: 246, endPoint y: 97, distance: 175.1
click at [246, 97] on div "Provider Role Therapist Therapist Select Therapist Date [DATE] - [DATE] [EMAIL_…" at bounding box center [315, 83] width 430 height 69
paste input "[DEMOGRAPHIC_DATA]"
type input "[EMAIL_ADDRESS][DOMAIN_NAME]"
click at [536, 93] on button "Search" at bounding box center [561, 103] width 50 height 20
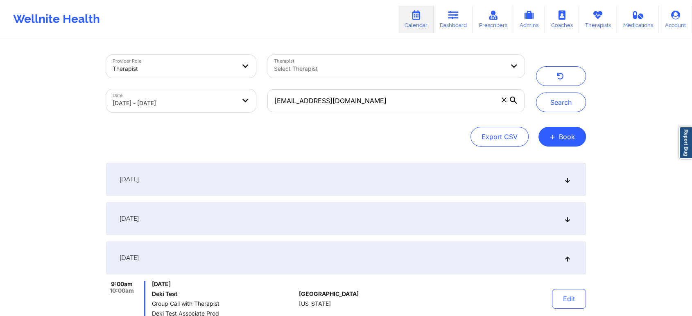
click at [319, 236] on div "[DATE] 9:00pm 9:30pm [DATE] Deki Test Video-Call with Therapist Deki Test Assoc…" at bounding box center [346, 259] width 480 height 193
click at [361, 218] on div "[DATE]" at bounding box center [346, 218] width 480 height 33
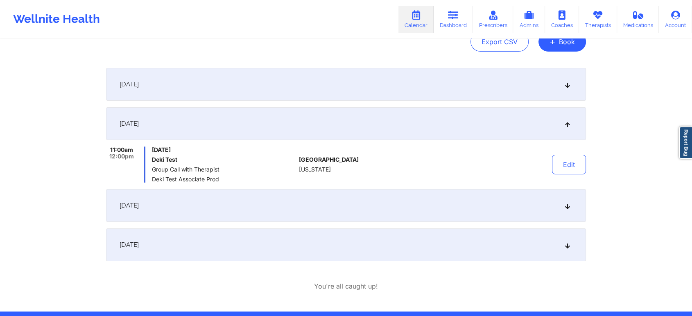
scroll to position [99, 0]
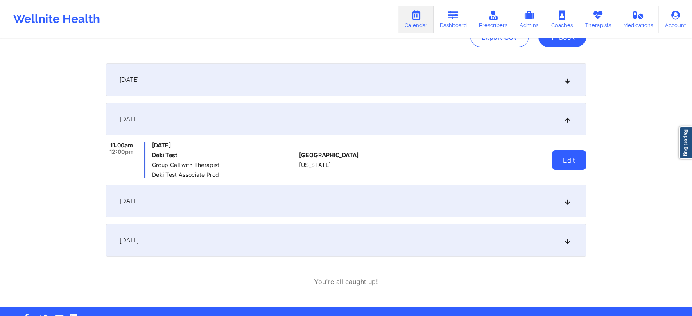
click at [567, 157] on button "Edit" at bounding box center [569, 160] width 34 height 20
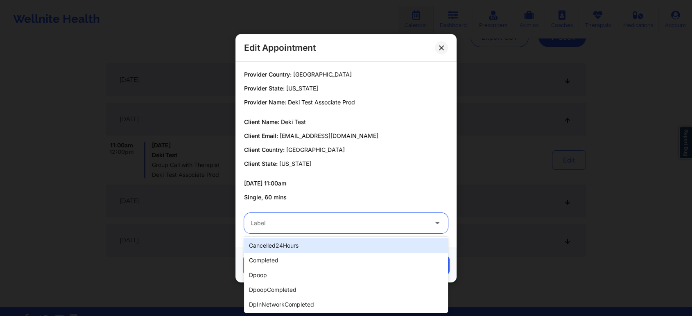
click at [324, 228] on div "Label" at bounding box center [336, 223] width 184 height 20
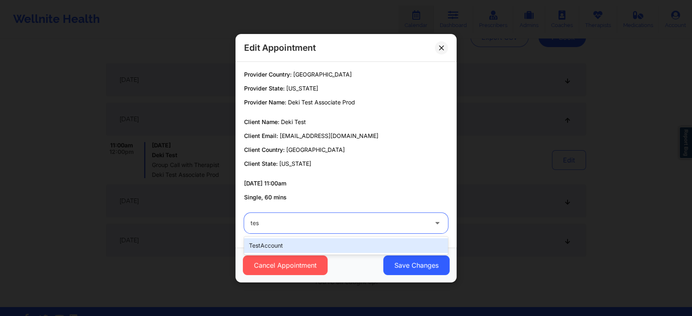
type input "test"
click at [302, 239] on div "testAccount" at bounding box center [346, 245] width 204 height 15
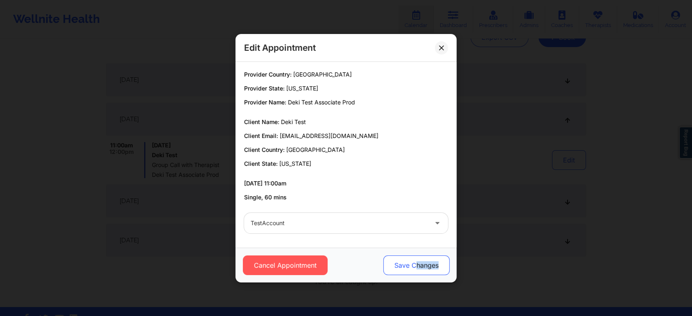
drag, startPoint x: 439, startPoint y: 275, endPoint x: 415, endPoint y: 257, distance: 30.5
click at [415, 257] on div "Cancel Appointment Save Changes" at bounding box center [345, 265] width 221 height 35
click at [415, 257] on button "Save Changes" at bounding box center [416, 265] width 66 height 20
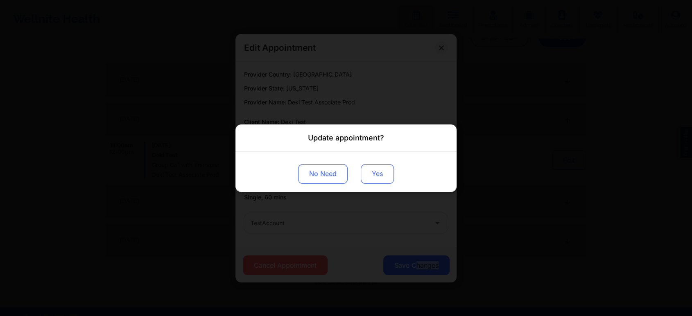
click at [369, 174] on button "Yes" at bounding box center [377, 174] width 33 height 20
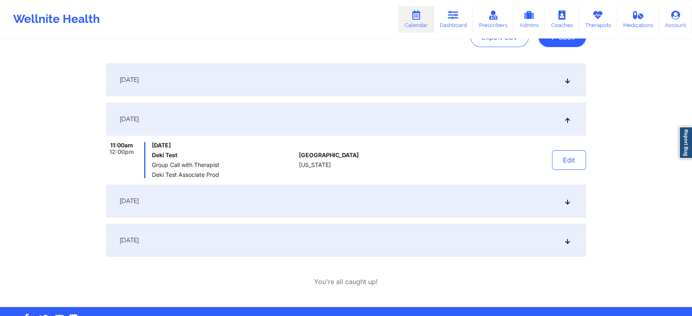
click at [403, 202] on div "[DATE]" at bounding box center [346, 201] width 480 height 33
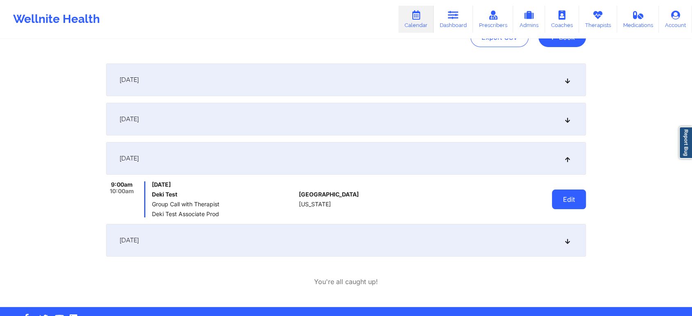
click at [557, 203] on button "Edit" at bounding box center [569, 200] width 34 height 20
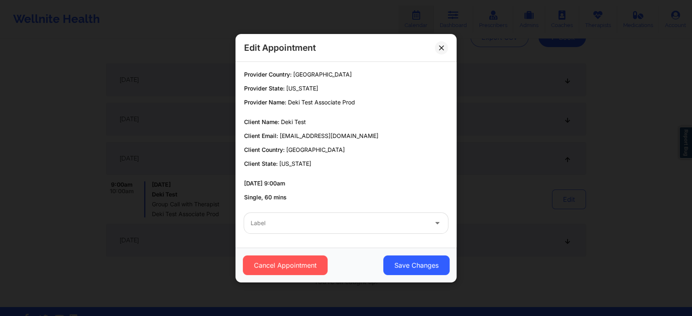
drag, startPoint x: 278, startPoint y: 237, endPoint x: 288, endPoint y: 229, distance: 13.2
click at [288, 229] on div "Label" at bounding box center [345, 223] width 215 height 32
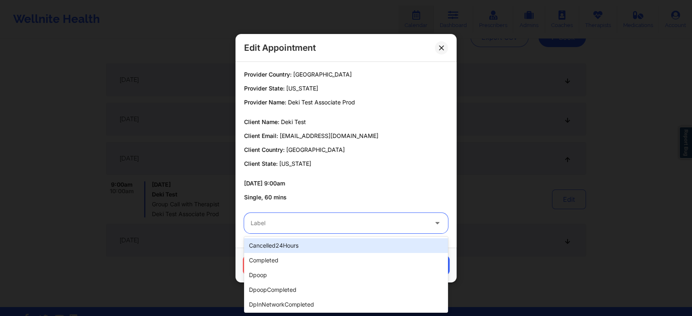
click at [288, 229] on div "Label" at bounding box center [336, 223] width 184 height 20
type input "tes"
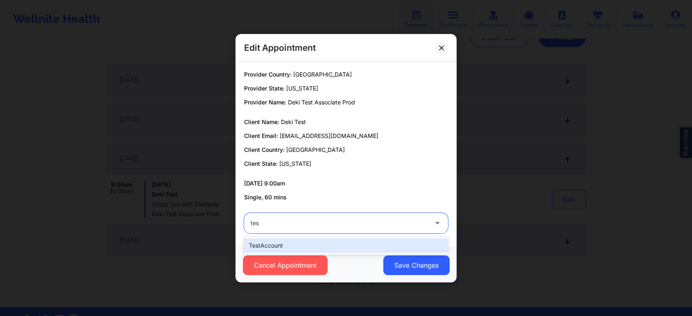
click at [264, 249] on div "testAccount" at bounding box center [346, 245] width 204 height 15
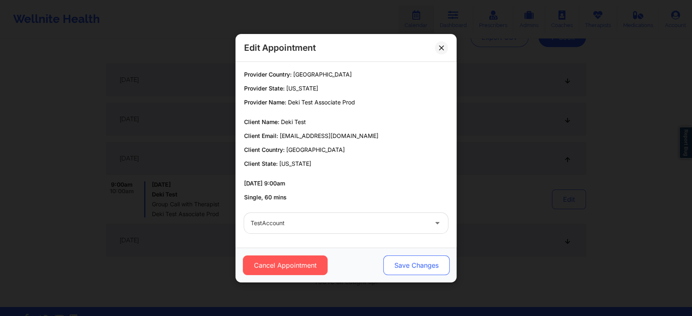
click at [425, 264] on button "Save Changes" at bounding box center [416, 265] width 66 height 20
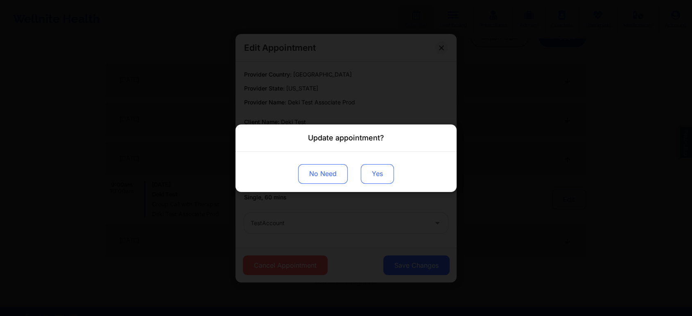
click at [373, 173] on button "Yes" at bounding box center [377, 174] width 33 height 20
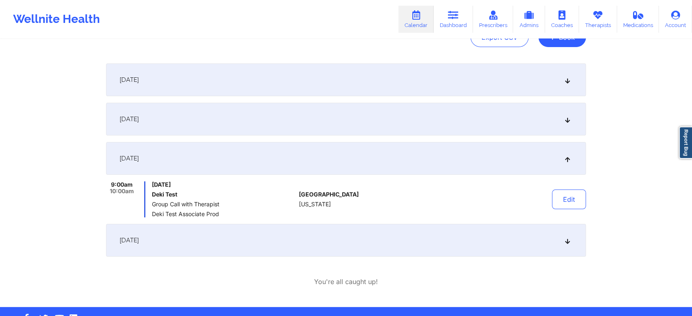
click at [236, 232] on div "[DATE]" at bounding box center [346, 240] width 480 height 33
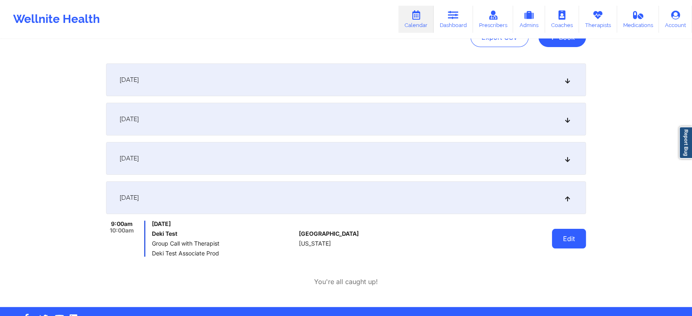
click at [571, 248] on button "Edit" at bounding box center [569, 239] width 34 height 20
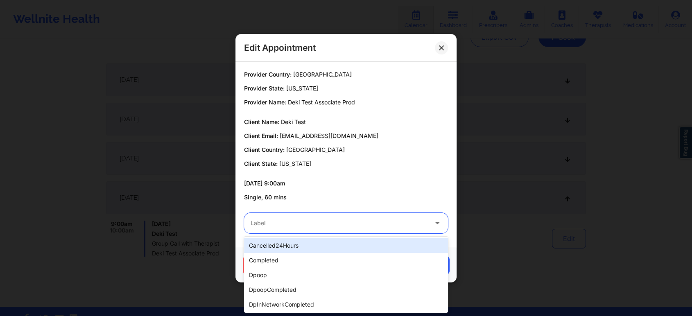
click at [294, 222] on div at bounding box center [339, 223] width 177 height 10
type input "tes"
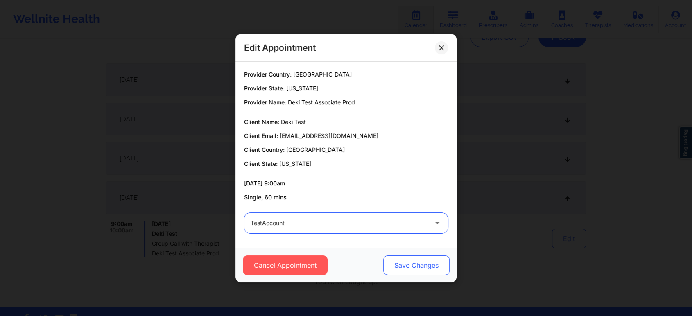
click at [387, 261] on button "Save Changes" at bounding box center [416, 265] width 66 height 20
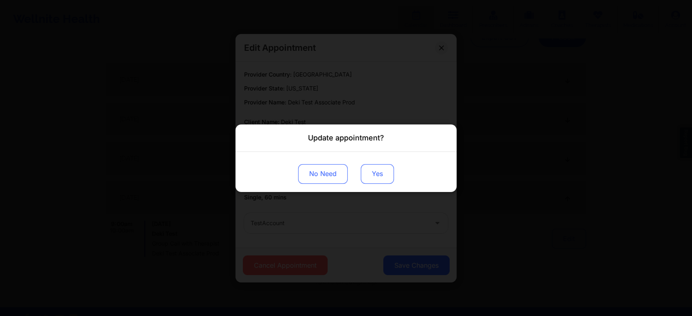
click at [388, 174] on button "Yes" at bounding box center [377, 174] width 33 height 20
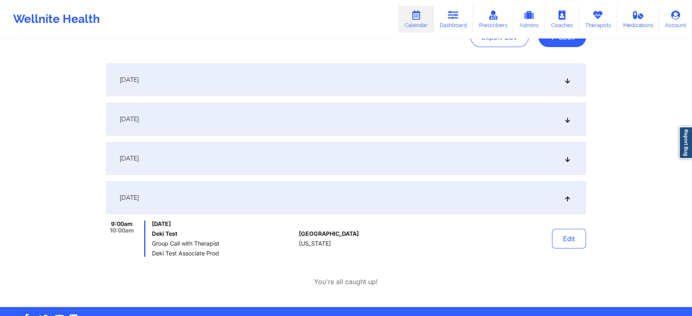
click at [267, 81] on div "[DATE]" at bounding box center [346, 79] width 480 height 33
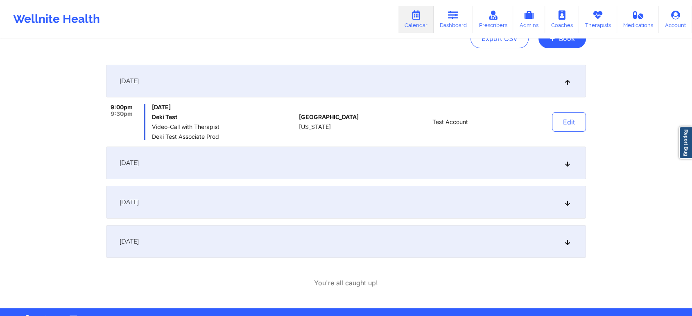
scroll to position [0, 0]
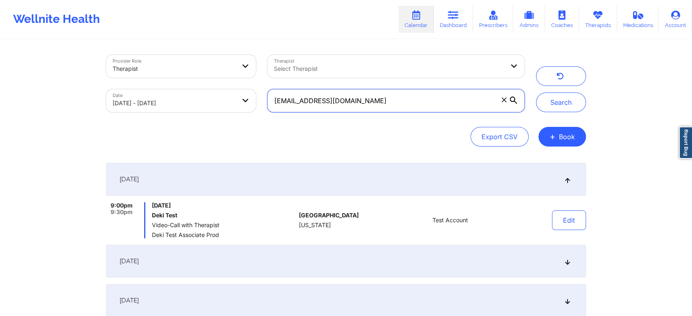
drag, startPoint x: 384, startPoint y: 107, endPoint x: 193, endPoint y: 104, distance: 190.8
click at [193, 104] on div "Provider Role Therapist Therapist Select Therapist Date [DATE] - [DATE] [EMAIL_…" at bounding box center [315, 83] width 430 height 69
paste input "[EMAIL_ADDRESS]"
click at [536, 93] on button "Search" at bounding box center [561, 103] width 50 height 20
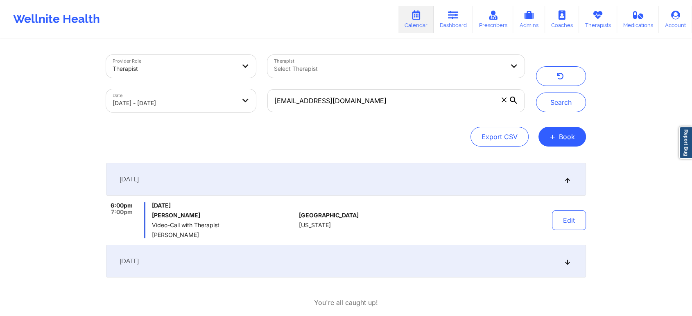
click at [245, 264] on div "[DATE]" at bounding box center [346, 261] width 480 height 33
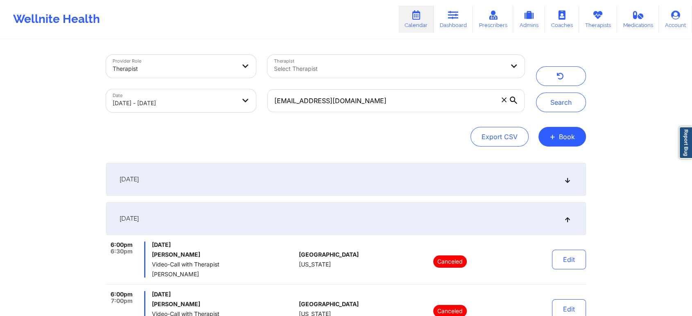
click at [323, 191] on div "[DATE]" at bounding box center [346, 179] width 480 height 33
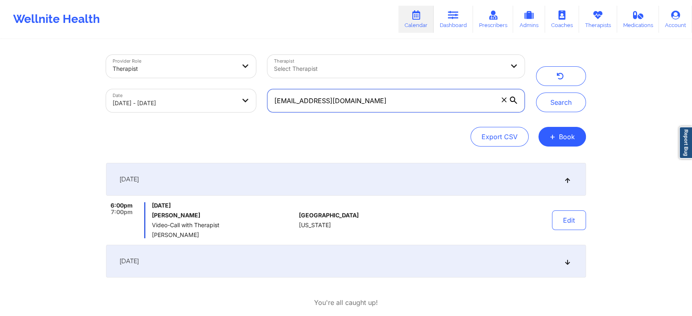
drag, startPoint x: 377, startPoint y: 104, endPoint x: 304, endPoint y: 103, distance: 73.3
click at [304, 103] on input "[EMAIL_ADDRESS][DOMAIN_NAME]" at bounding box center [395, 100] width 257 height 23
type input "t"
paste input "[EMAIL_ADDRESS][DOMAIN_NAME]"
click at [536, 93] on button "Search" at bounding box center [561, 103] width 50 height 20
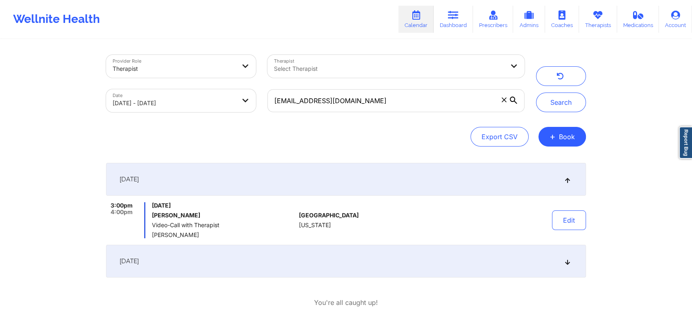
click at [446, 263] on div "[DATE]" at bounding box center [346, 261] width 480 height 33
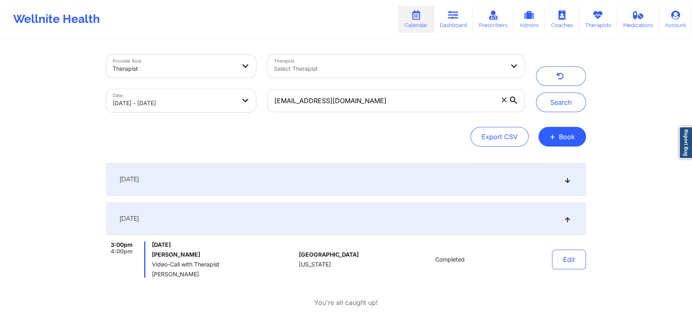
click at [397, 183] on div "[DATE]" at bounding box center [346, 179] width 480 height 33
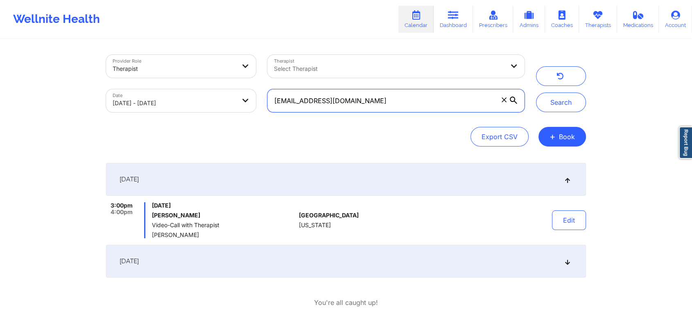
drag, startPoint x: 395, startPoint y: 97, endPoint x: 223, endPoint y: 70, distance: 174.0
click at [223, 70] on div "Provider Role Therapist Therapist Select Therapist Date [DATE] - [DATE] [EMAIL_…" at bounding box center [315, 83] width 430 height 69
paste input "olutayo.aluko"
click at [536, 93] on button "Search" at bounding box center [561, 103] width 50 height 20
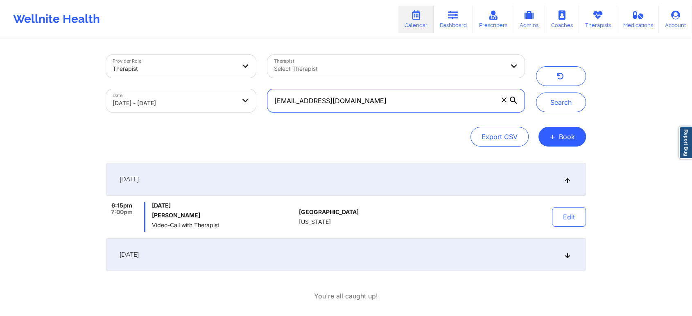
drag, startPoint x: 365, startPoint y: 102, endPoint x: 257, endPoint y: 90, distance: 109.1
click at [257, 90] on div "Provider Role Therapist Therapist Select Therapist Date [DATE] - [DATE] [EMAIL_…" at bounding box center [315, 83] width 430 height 69
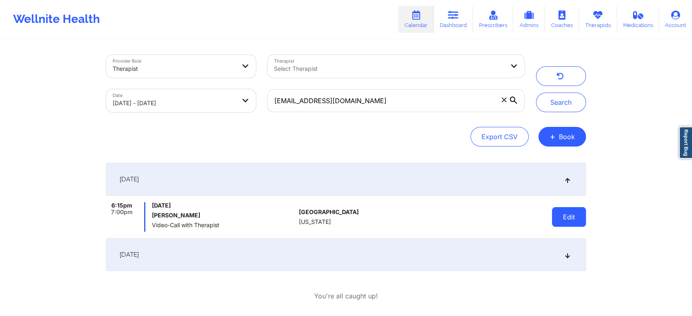
click at [567, 215] on button "Edit" at bounding box center [569, 217] width 34 height 20
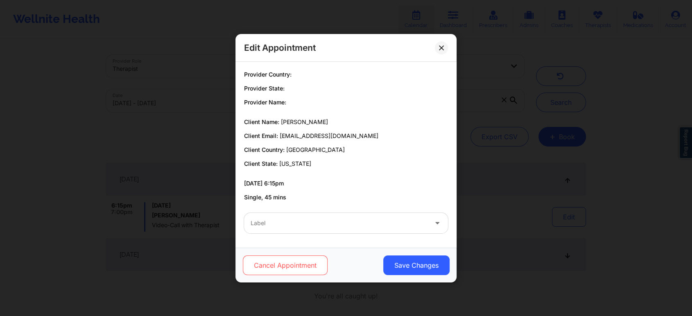
click at [298, 268] on button "Cancel Appointment" at bounding box center [285, 265] width 85 height 20
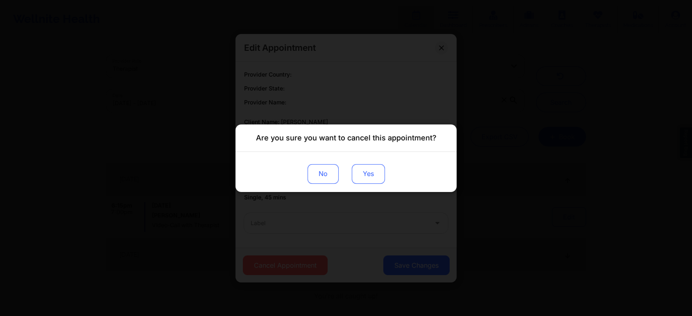
click at [371, 166] on button "Yes" at bounding box center [368, 174] width 33 height 20
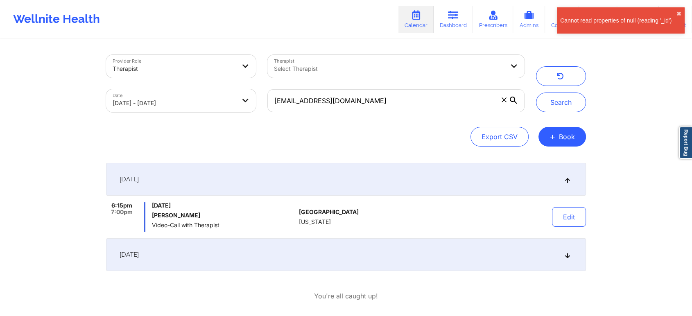
click at [286, 260] on div "[DATE]" at bounding box center [346, 254] width 480 height 33
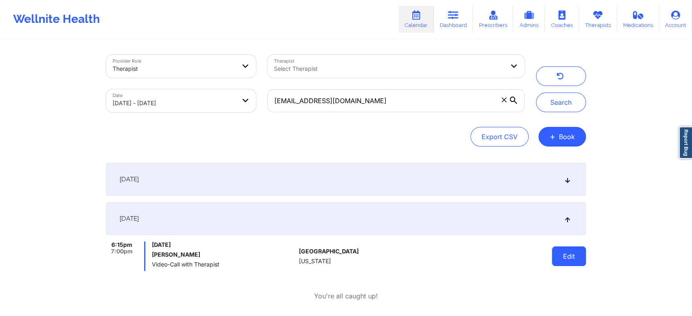
click at [580, 255] on button "Edit" at bounding box center [569, 256] width 34 height 20
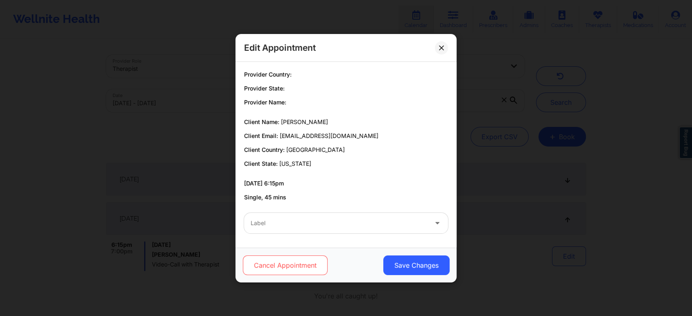
click at [279, 270] on button "Cancel Appointment" at bounding box center [285, 265] width 85 height 20
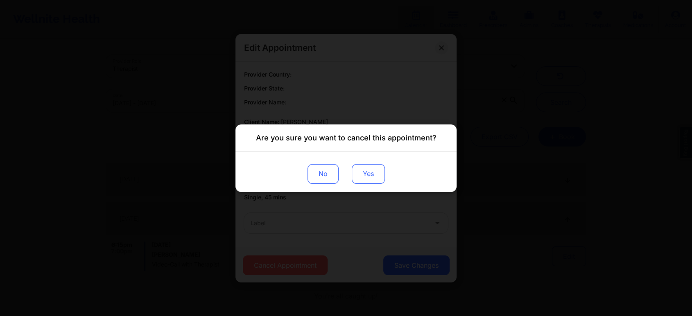
click at [356, 176] on button "Yes" at bounding box center [368, 174] width 33 height 20
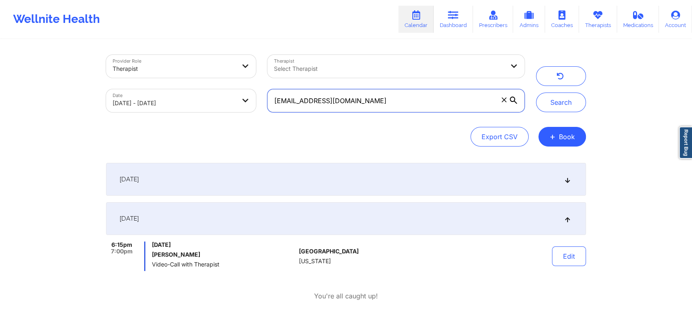
drag, startPoint x: 396, startPoint y: 99, endPoint x: 140, endPoint y: 88, distance: 256.1
click at [140, 88] on div "Provider Role Therapist Therapist Select Therapist Date [DATE] - [DATE] [EMAIL_…" at bounding box center [315, 83] width 430 height 69
paste input "manniechapa1508"
click at [536, 93] on button "Search" at bounding box center [561, 103] width 50 height 20
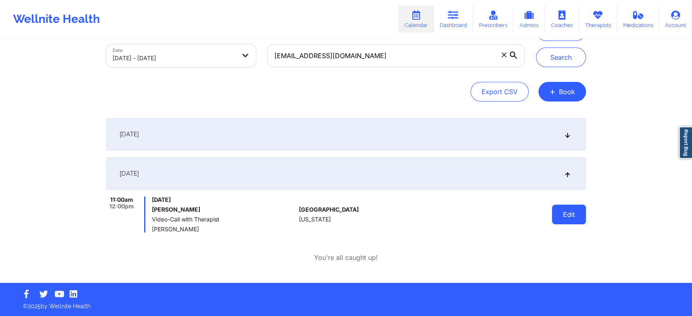
click at [567, 209] on button "Edit" at bounding box center [569, 215] width 34 height 20
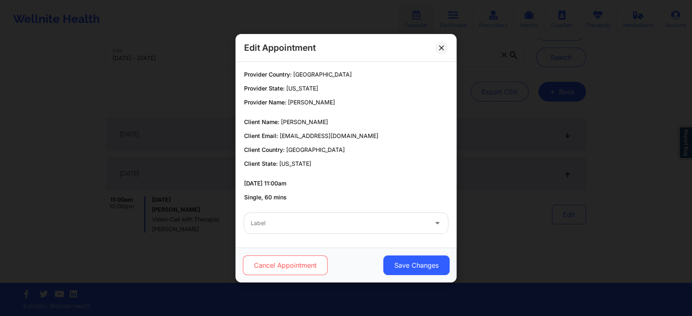
click at [301, 274] on button "Cancel Appointment" at bounding box center [285, 265] width 85 height 20
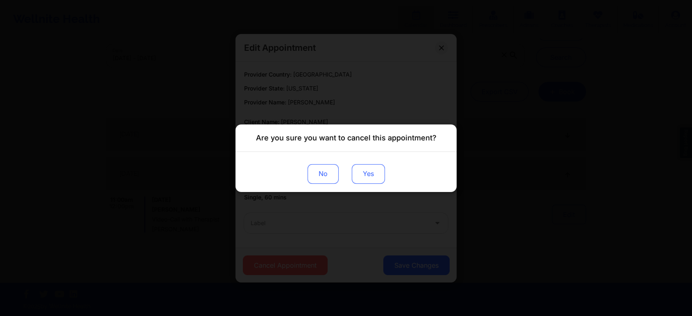
click at [376, 170] on button "Yes" at bounding box center [368, 174] width 33 height 20
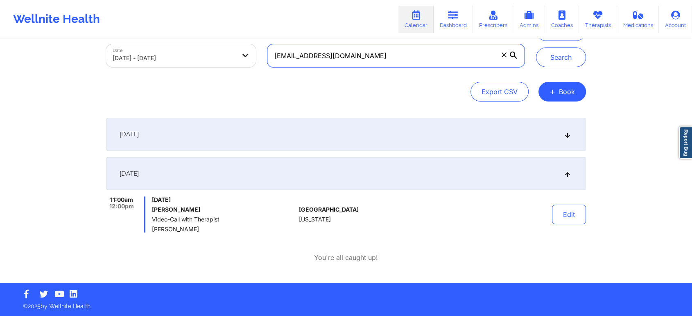
drag, startPoint x: 426, startPoint y: 51, endPoint x: 208, endPoint y: 37, distance: 218.6
click at [208, 37] on div "Wellnite Health Calendar Dashboard Prescribers Admins Coaches Therapists Medica…" at bounding box center [346, 119] width 692 height 328
paste input "[PERSON_NAME]@ssclawfirm"
click at [536, 47] on button "Search" at bounding box center [561, 57] width 50 height 20
click at [560, 205] on button "Edit" at bounding box center [569, 215] width 34 height 20
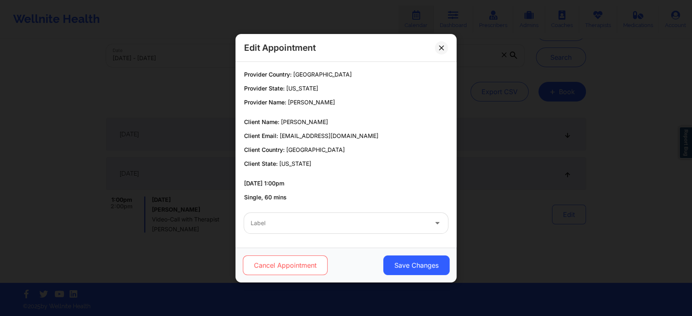
click at [298, 257] on button "Cancel Appointment" at bounding box center [285, 265] width 85 height 20
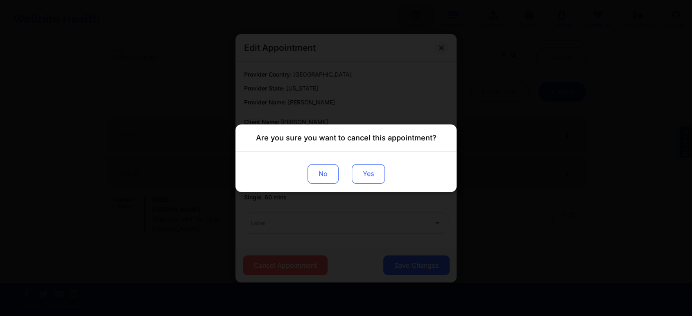
click at [357, 173] on button "Yes" at bounding box center [368, 174] width 33 height 20
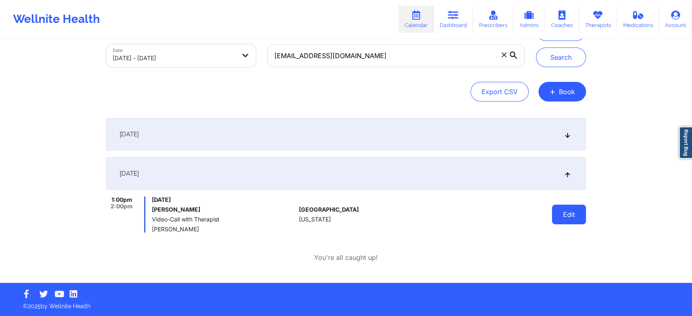
click at [580, 214] on button "Edit" at bounding box center [569, 215] width 34 height 20
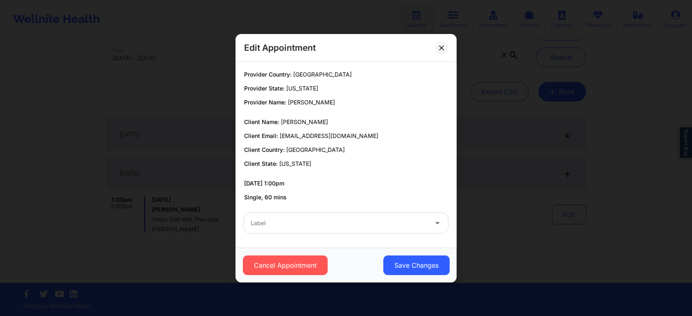
click at [298, 253] on div "Cancel Appointment Save Changes" at bounding box center [345, 265] width 221 height 35
click at [298, 261] on button "Cancel Appointment" at bounding box center [285, 265] width 85 height 20
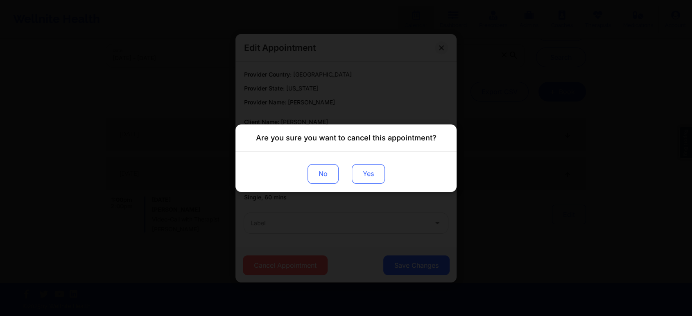
click at [372, 180] on button "Yes" at bounding box center [368, 174] width 33 height 20
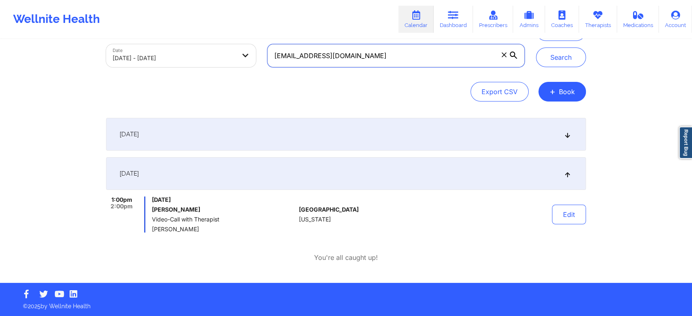
drag, startPoint x: 403, startPoint y: 51, endPoint x: 254, endPoint y: 41, distance: 149.8
click at [254, 41] on div "Provider Role Therapist Therapist Select Therapist Date [DATE] - [DATE] [EMAIL_…" at bounding box center [315, 38] width 430 height 69
click at [536, 47] on button "Search" at bounding box center [561, 57] width 50 height 20
drag, startPoint x: 362, startPoint y: 58, endPoint x: 152, endPoint y: 68, distance: 209.8
click at [152, 68] on div "Provider Role Therapist Therapist Select Therapist Date [DATE] - [DATE] [EMAIL_…" at bounding box center [315, 38] width 430 height 69
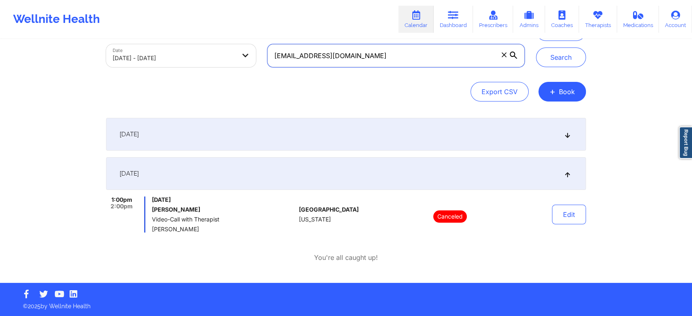
paste input "[PERSON_NAME][EMAIL_ADDRESS][PERSON_NAME]"
click at [536, 47] on button "Search" at bounding box center [561, 57] width 50 height 20
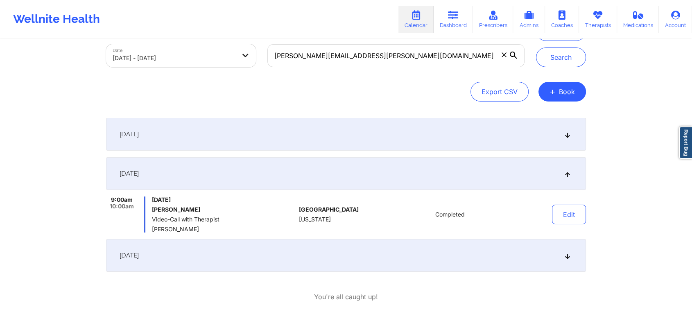
click at [215, 143] on div "[DATE]" at bounding box center [346, 134] width 480 height 33
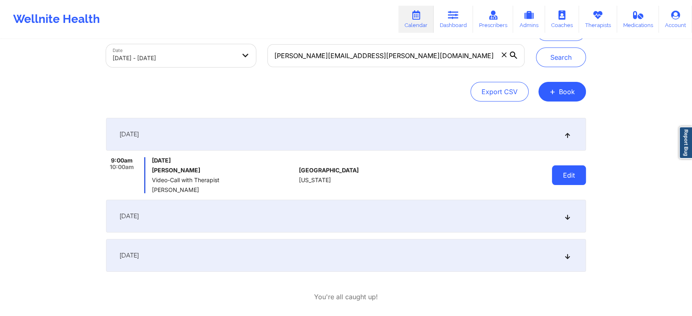
click at [570, 169] on button "Edit" at bounding box center [569, 175] width 34 height 20
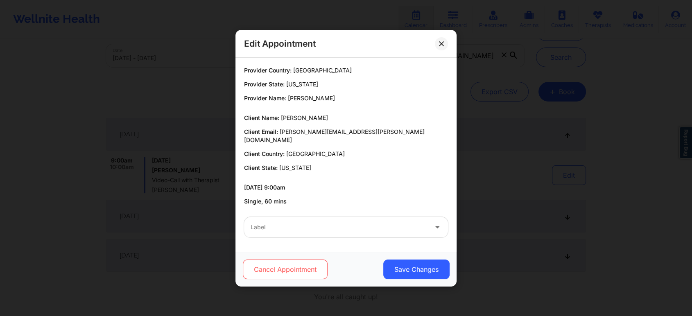
click at [271, 268] on button "Cancel Appointment" at bounding box center [285, 270] width 85 height 20
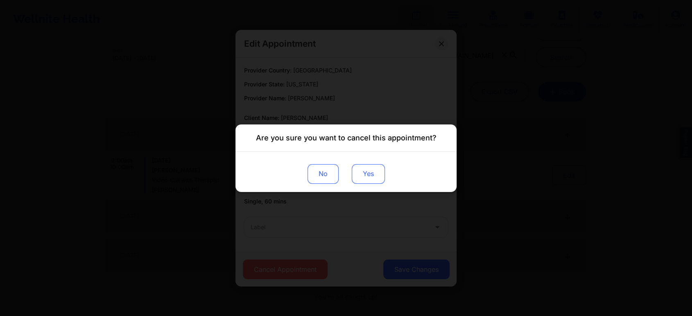
click at [367, 169] on button "Yes" at bounding box center [368, 174] width 33 height 20
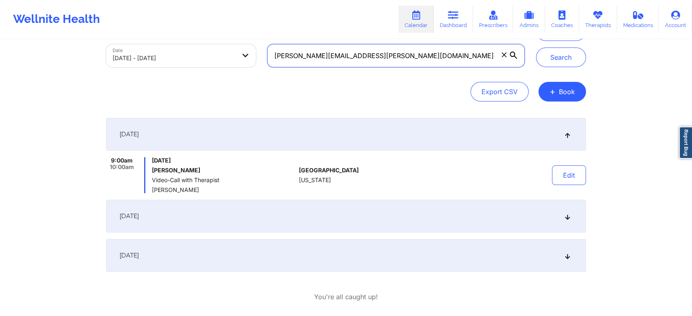
drag, startPoint x: 399, startPoint y: 58, endPoint x: 213, endPoint y: 75, distance: 186.2
click at [213, 75] on div "Provider Role Therapist Therapist Select Therapist Date [DATE] - [DATE] [PERSON…" at bounding box center [346, 56] width 480 height 92
paste input "[EMAIL_ADDRESS]"
click at [536, 47] on button "Search" at bounding box center [561, 57] width 50 height 20
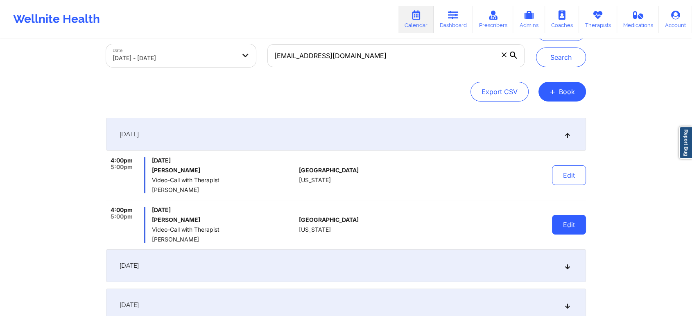
drag, startPoint x: 567, startPoint y: 237, endPoint x: 571, endPoint y: 233, distance: 5.2
click at [571, 233] on div "Edit" at bounding box center [548, 225] width 76 height 36
click at [571, 233] on button "Edit" at bounding box center [569, 225] width 34 height 20
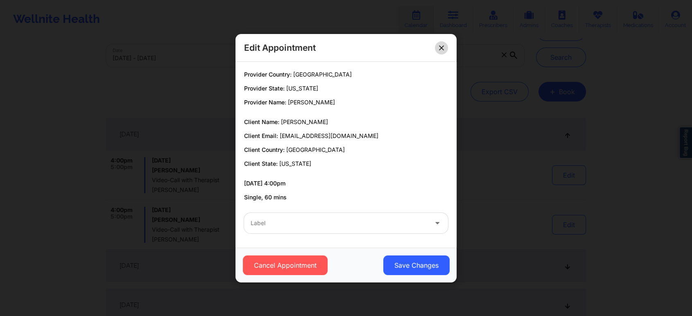
click at [440, 47] on icon at bounding box center [441, 47] width 5 height 5
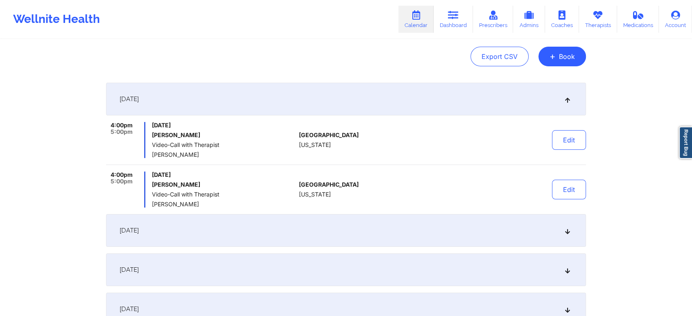
scroll to position [111, 0]
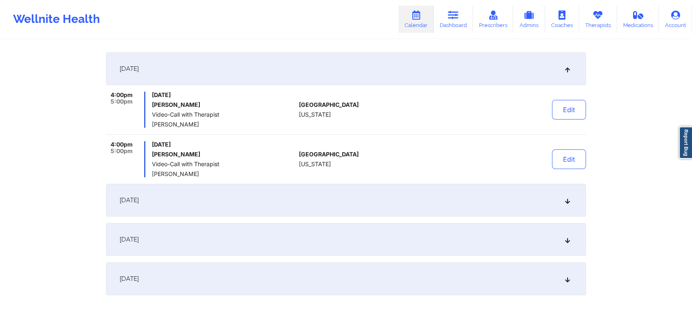
click at [430, 213] on div "[DATE]" at bounding box center [346, 200] width 480 height 33
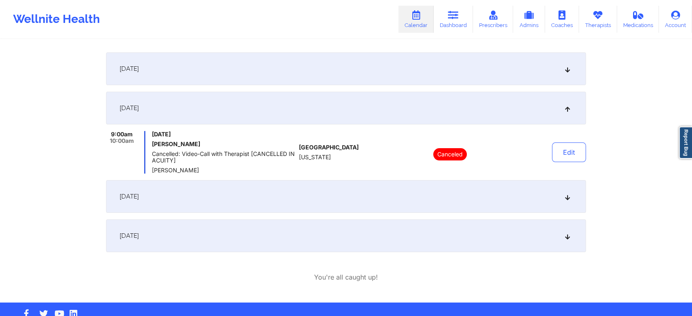
click at [398, 209] on div "[DATE]" at bounding box center [346, 196] width 480 height 33
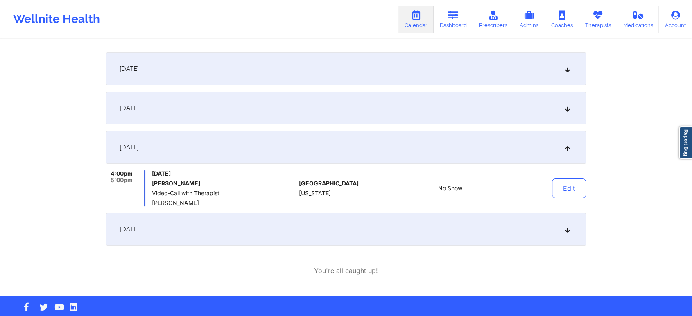
click at [499, 236] on div "[DATE]" at bounding box center [346, 229] width 480 height 33
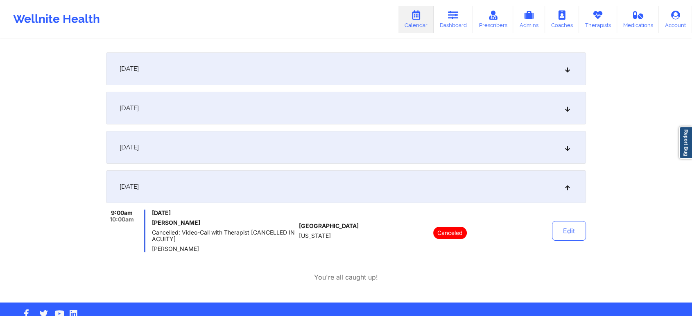
scroll to position [0, 0]
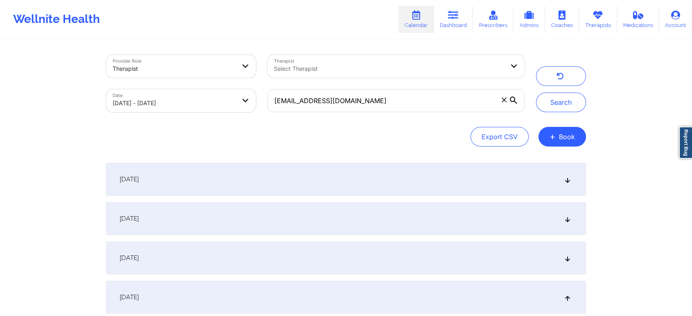
click at [266, 173] on div "[DATE]" at bounding box center [346, 179] width 480 height 33
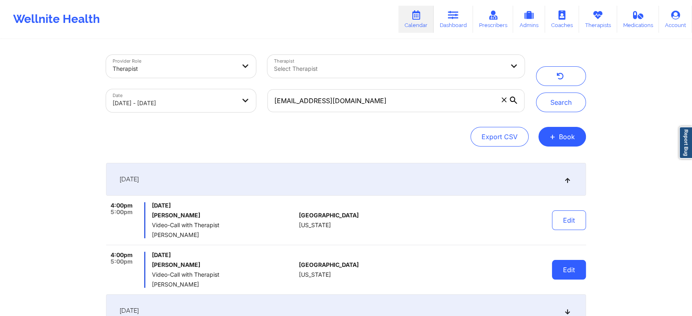
click at [569, 274] on button "Edit" at bounding box center [569, 270] width 34 height 20
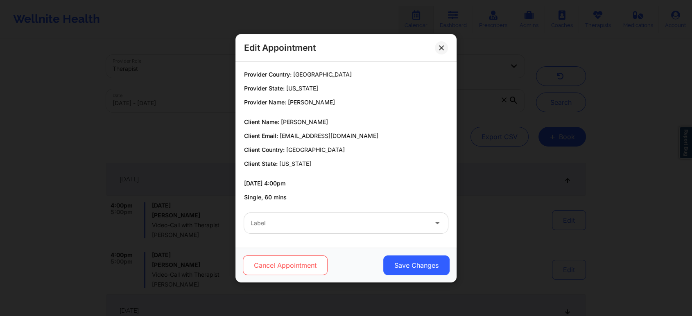
click at [304, 264] on button "Cancel Appointment" at bounding box center [285, 265] width 85 height 20
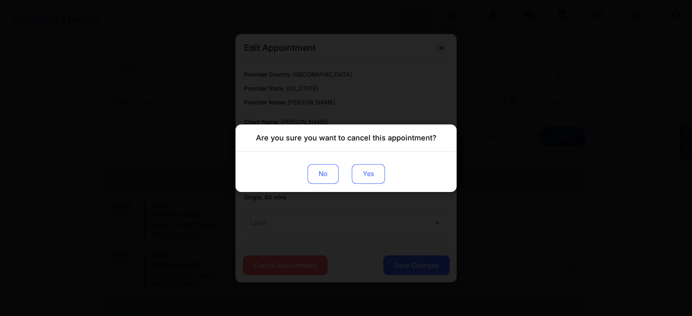
click at [365, 179] on button "Yes" at bounding box center [368, 174] width 33 height 20
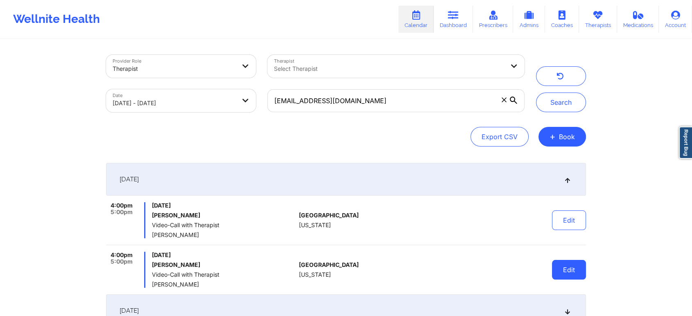
click at [555, 266] on button "Edit" at bounding box center [569, 270] width 34 height 20
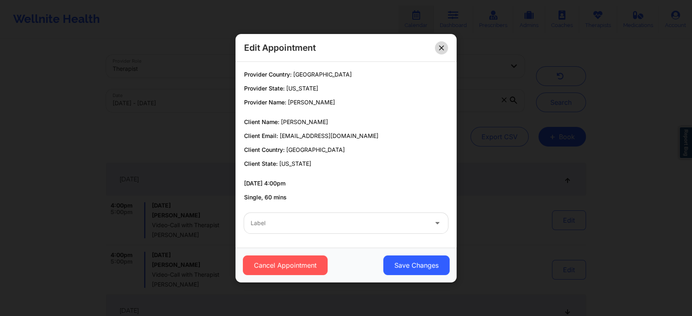
drag, startPoint x: 440, startPoint y: 40, endPoint x: 439, endPoint y: 48, distance: 8.3
click at [439, 48] on div "Edit Appointment" at bounding box center [345, 48] width 221 height 28
click at [439, 48] on icon at bounding box center [441, 47] width 5 height 5
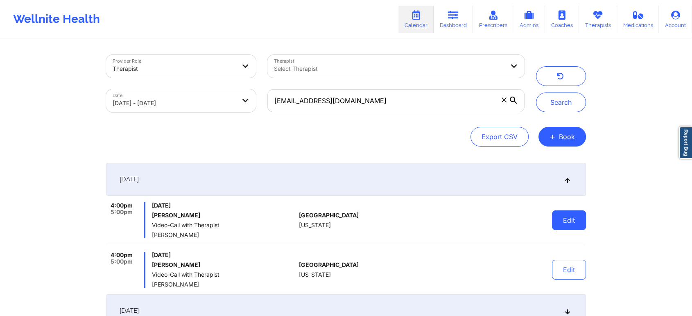
click at [568, 215] on button "Edit" at bounding box center [569, 220] width 34 height 20
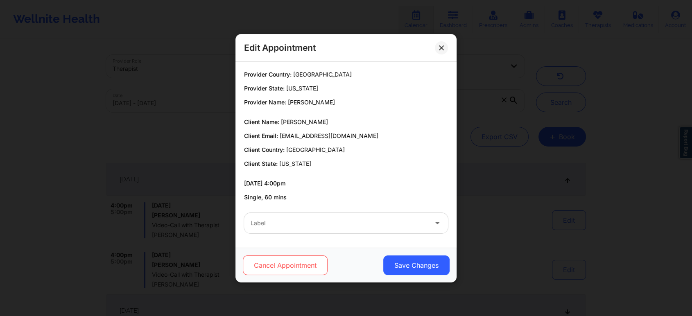
click at [298, 261] on button "Cancel Appointment" at bounding box center [285, 265] width 85 height 20
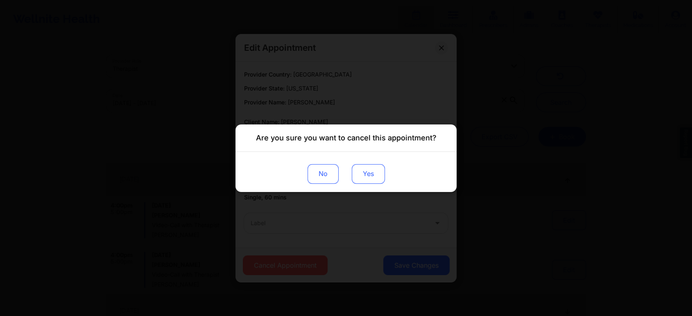
click at [367, 176] on button "Yes" at bounding box center [368, 174] width 33 height 20
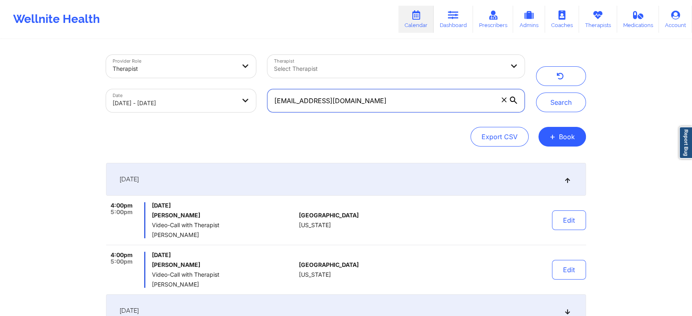
drag, startPoint x: 380, startPoint y: 100, endPoint x: 181, endPoint y: 99, distance: 198.5
click at [181, 99] on div "Provider Role Therapist Therapist Select Therapist Date [DATE] - [DATE] [EMAIL_…" at bounding box center [315, 83] width 430 height 69
paste input "[EMAIL_ADDRESS]"
click at [536, 93] on button "Search" at bounding box center [561, 103] width 50 height 20
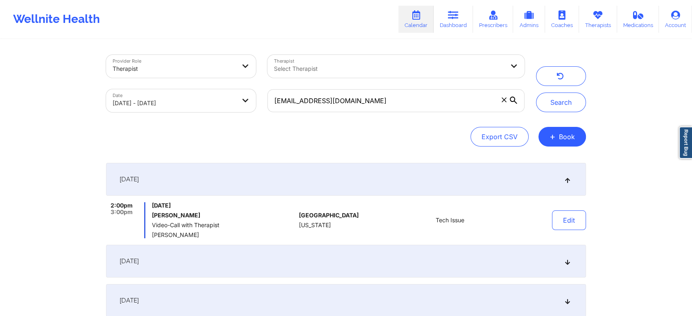
click at [502, 283] on div "[DATE] 2:00pm 3:00pm [DATE] [PERSON_NAME] Video-Call with Therapist [PERSON_NAM…" at bounding box center [346, 240] width 480 height 154
click at [466, 247] on div "[DATE]" at bounding box center [346, 261] width 480 height 33
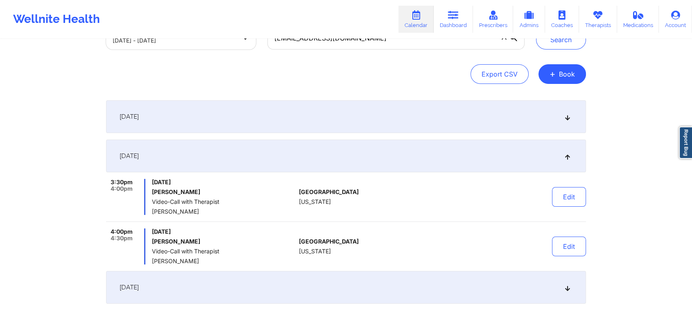
scroll to position [65, 0]
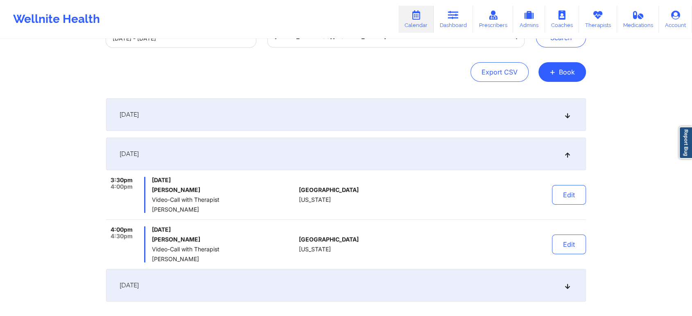
click at [250, 291] on div "[DATE]" at bounding box center [346, 285] width 480 height 33
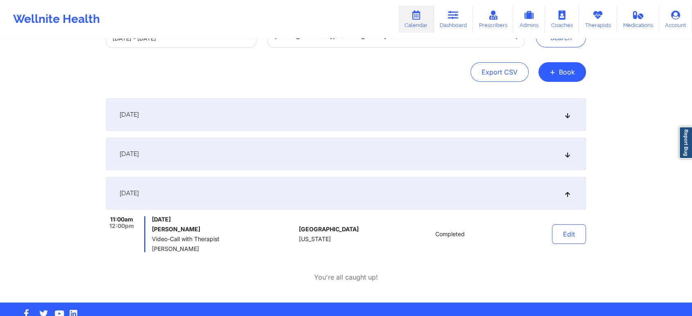
click at [187, 161] on div "[DATE]" at bounding box center [346, 154] width 480 height 33
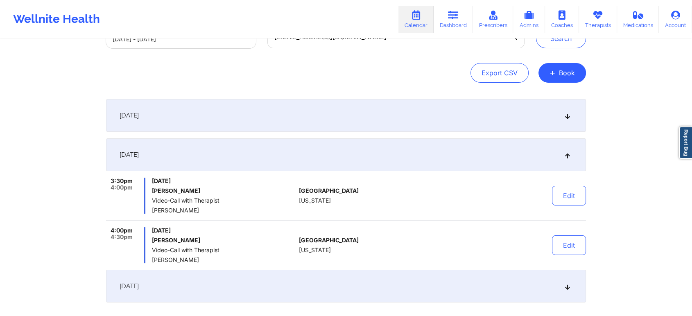
scroll to position [0, 0]
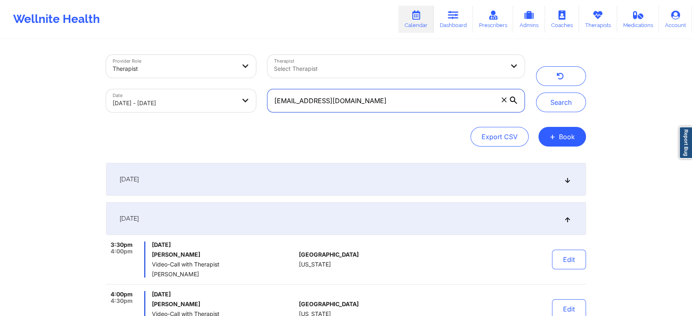
drag, startPoint x: 361, startPoint y: 103, endPoint x: 181, endPoint y: 88, distance: 180.8
click at [181, 88] on div "Provider Role Therapist Therapist Select Therapist Date [DATE] - [DATE] [EMAIL_…" at bounding box center [315, 83] width 430 height 69
paste input "[EMAIL_ADDRESS][DOMAIN_NAME]"
click at [349, 102] on input "[EMAIL_ADDRESS]@[DOMAIN_NAME]" at bounding box center [395, 100] width 257 height 23
click at [536, 93] on button "Search" at bounding box center [561, 103] width 50 height 20
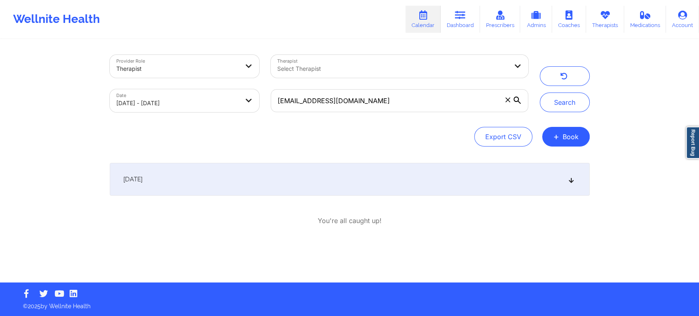
click at [446, 182] on div "[DATE]" at bounding box center [350, 179] width 480 height 33
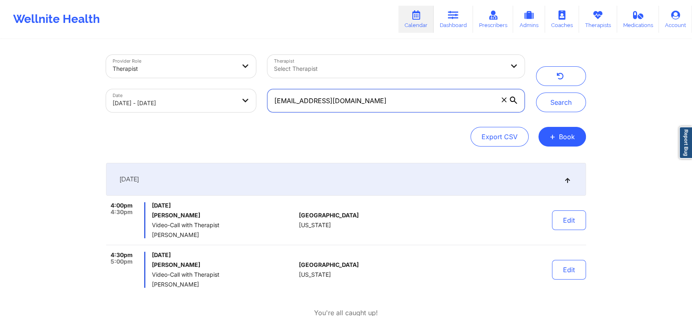
drag, startPoint x: 388, startPoint y: 101, endPoint x: 210, endPoint y: 60, distance: 182.4
click at [210, 60] on div "Provider Role Therapist Therapist Select Therapist Date [DATE] - [DATE] [EMAIL_…" at bounding box center [315, 83] width 430 height 69
paste input "yoninisanov"
click at [536, 93] on button "Search" at bounding box center [561, 103] width 50 height 20
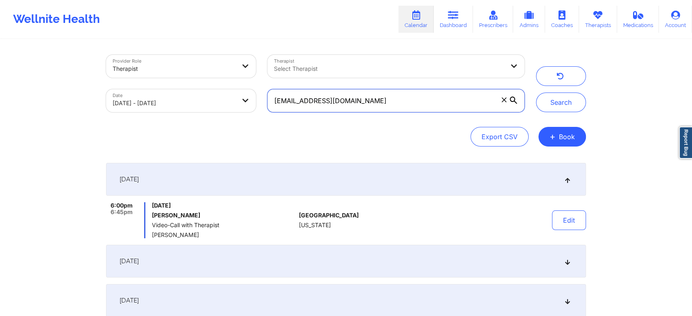
scroll to position [0, 0]
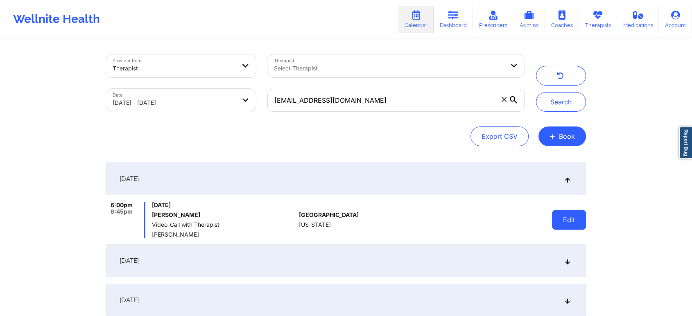
click at [568, 215] on button "Edit" at bounding box center [569, 220] width 34 height 20
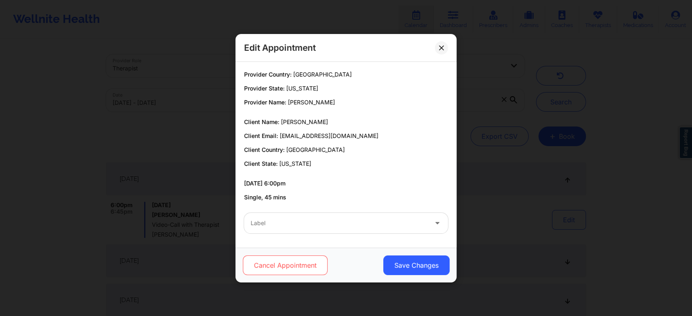
click at [323, 259] on button "Cancel Appointment" at bounding box center [285, 265] width 85 height 20
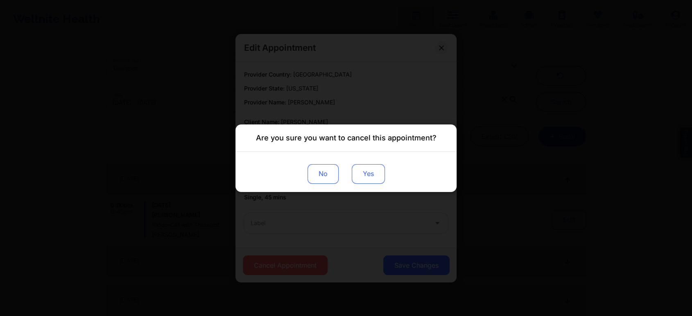
click at [371, 170] on button "Yes" at bounding box center [368, 174] width 33 height 20
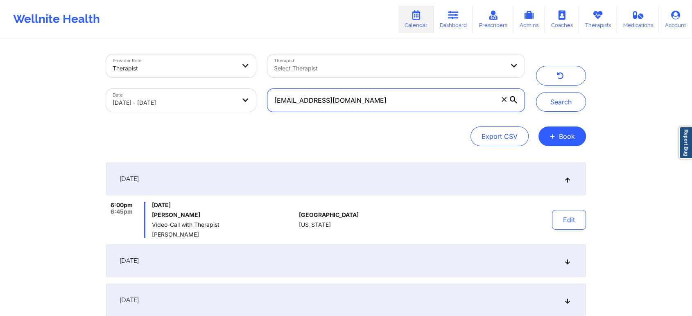
drag, startPoint x: 361, startPoint y: 102, endPoint x: 235, endPoint y: 99, distance: 126.9
click at [235, 99] on div "Provider Role Therapist Therapist Select Therapist Date [DATE] - [DATE] [EMAIL_…" at bounding box center [315, 83] width 430 height 69
paste input "johnathonbob1"
click at [536, 92] on button "Search" at bounding box center [561, 102] width 50 height 20
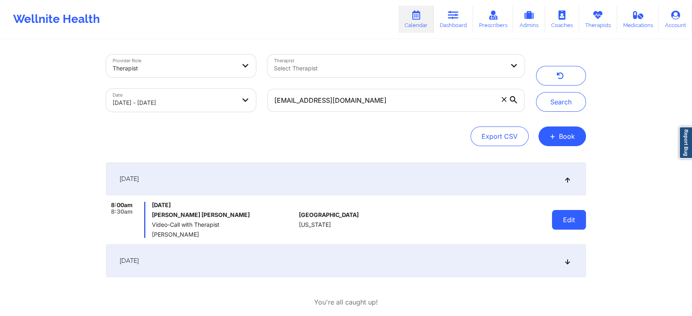
click at [573, 224] on button "Edit" at bounding box center [569, 220] width 34 height 20
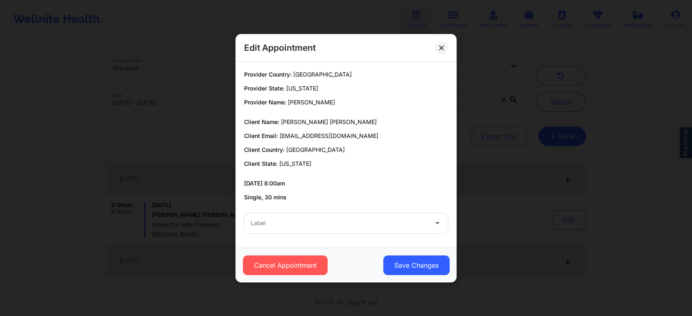
click at [616, 192] on div "Edit Appointment Provider Country: [GEOGRAPHIC_DATA] Provider State: [US_STATE]…" at bounding box center [346, 158] width 692 height 316
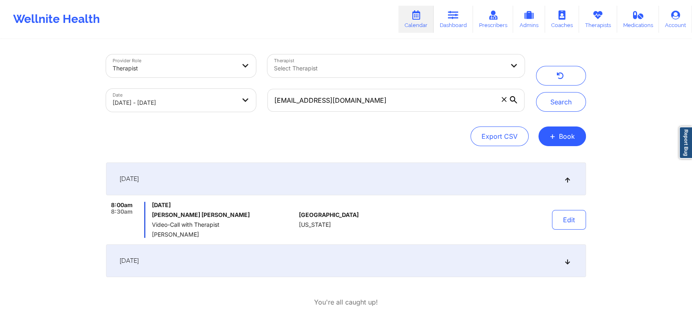
click at [442, 253] on div "[DATE]" at bounding box center [346, 260] width 480 height 33
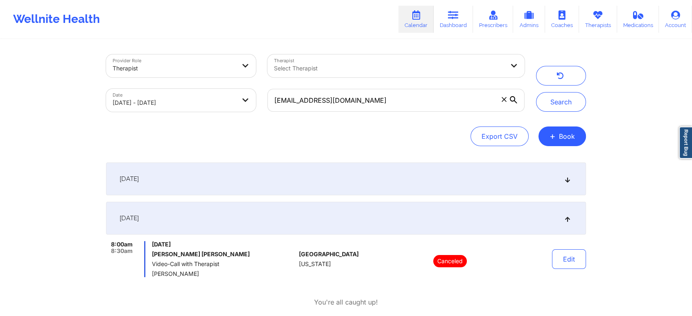
click at [465, 184] on div "[DATE]" at bounding box center [346, 179] width 480 height 33
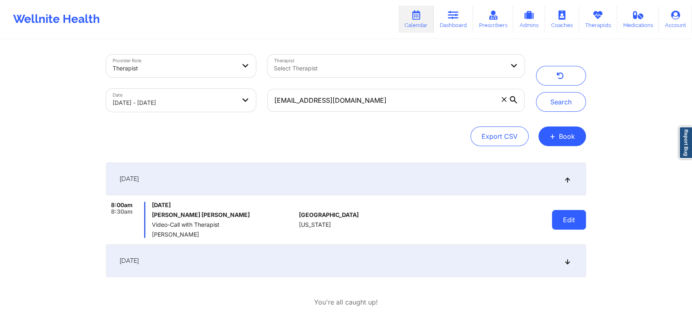
click at [576, 229] on button "Edit" at bounding box center [569, 220] width 34 height 20
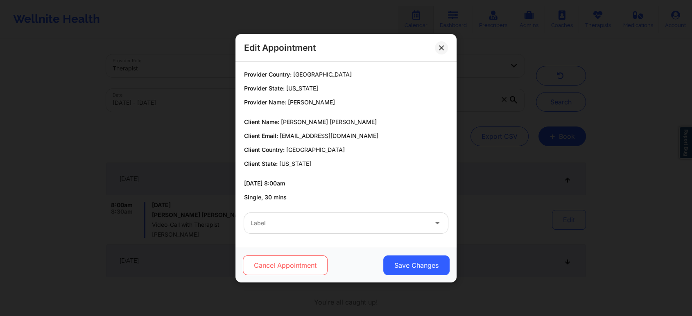
click at [314, 256] on button "Cancel Appointment" at bounding box center [285, 265] width 85 height 20
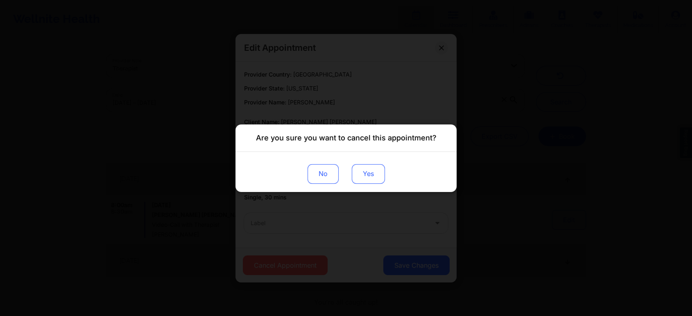
click at [359, 171] on button "Yes" at bounding box center [368, 174] width 33 height 20
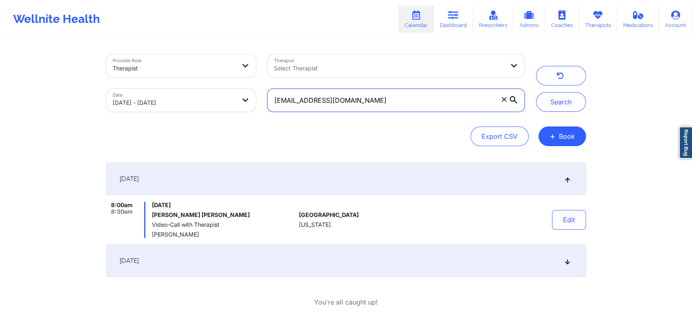
drag, startPoint x: 409, startPoint y: 109, endPoint x: 249, endPoint y: 79, distance: 162.5
click at [249, 79] on div "Provider Role Therapist Therapist Select Therapist Date [DATE] - [DATE] [EMAIL_…" at bounding box center [315, 83] width 430 height 69
paste input "alpaz_@hot"
click at [536, 92] on button "Search" at bounding box center [561, 102] width 50 height 20
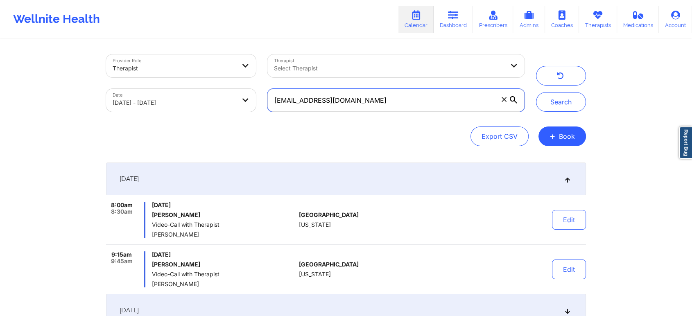
scroll to position [112, 0]
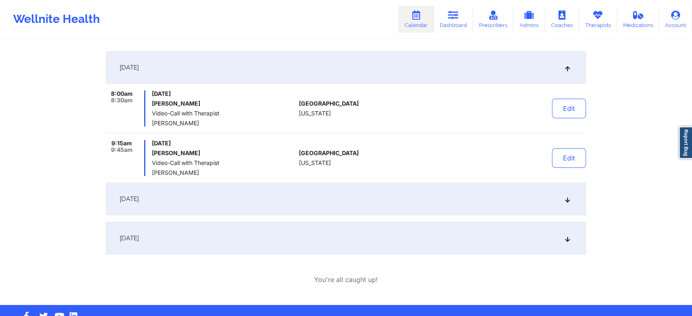
click at [295, 208] on div "[DATE]" at bounding box center [346, 199] width 480 height 33
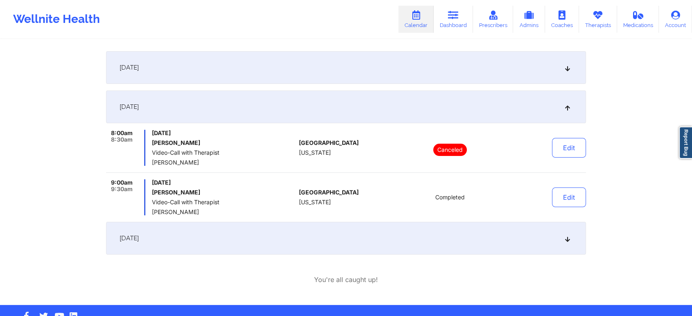
click at [196, 70] on div "[DATE]" at bounding box center [346, 67] width 480 height 33
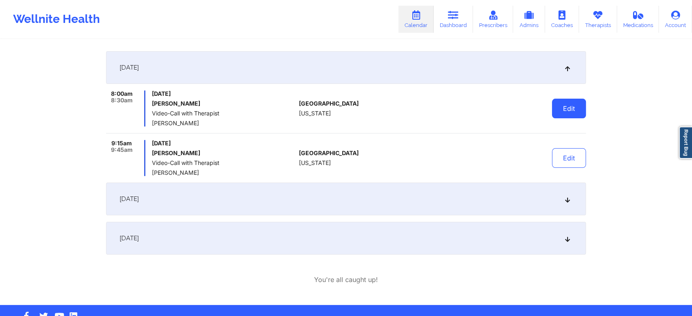
click at [567, 108] on button "Edit" at bounding box center [569, 109] width 34 height 20
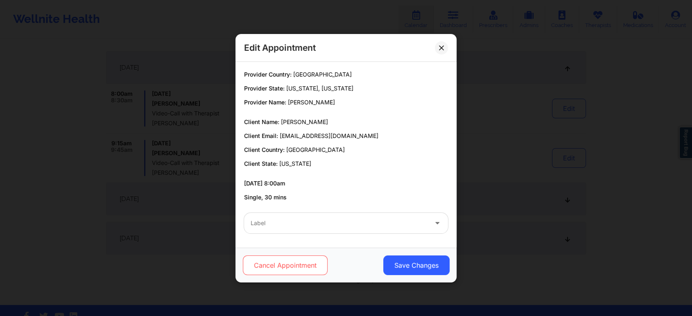
click at [288, 265] on button "Cancel Appointment" at bounding box center [285, 265] width 85 height 20
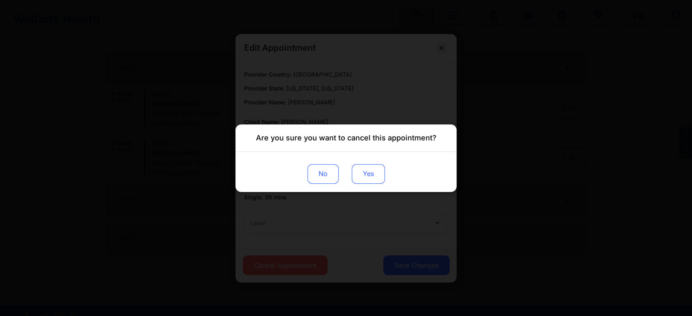
click at [373, 164] on button "Yes" at bounding box center [368, 174] width 33 height 20
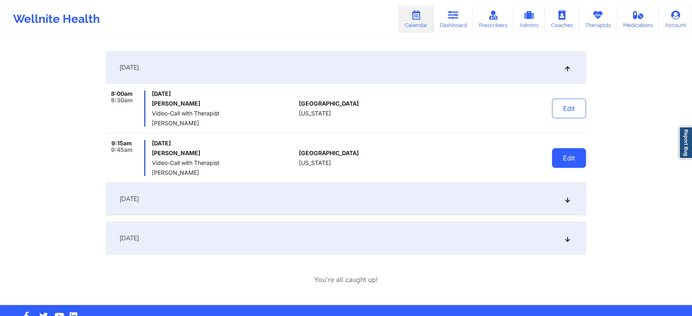
click at [564, 155] on button "Edit" at bounding box center [569, 158] width 34 height 20
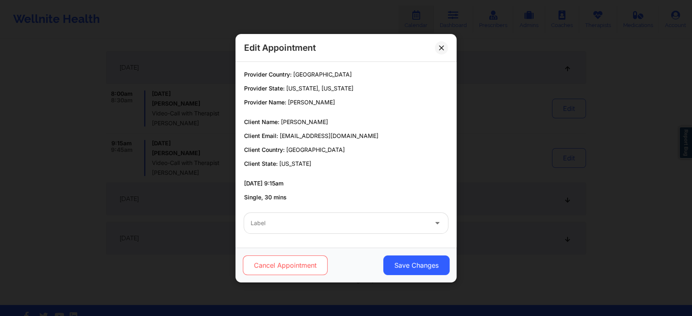
click at [271, 268] on button "Cancel Appointment" at bounding box center [285, 265] width 85 height 20
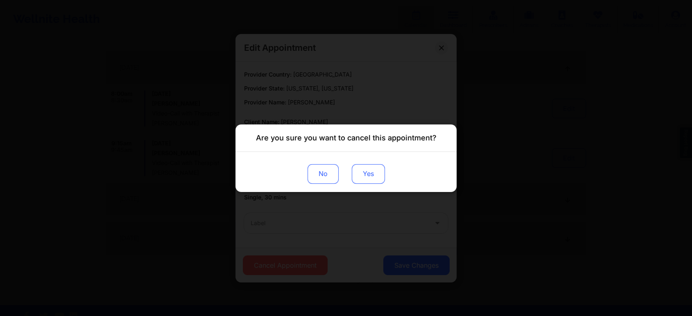
click at [381, 180] on button "Yes" at bounding box center [368, 174] width 33 height 20
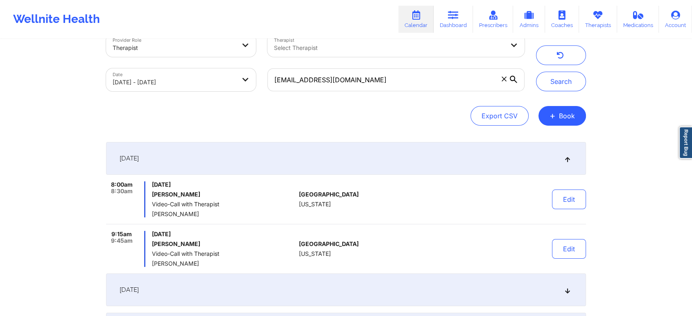
scroll to position [20, 0]
drag, startPoint x: 393, startPoint y: 96, endPoint x: 371, endPoint y: 84, distance: 24.5
click at [371, 84] on div "[EMAIL_ADDRESS][DOMAIN_NAME]" at bounding box center [396, 80] width 269 height 34
drag, startPoint x: 371, startPoint y: 84, endPoint x: 266, endPoint y: 83, distance: 105.2
click at [266, 83] on div "[EMAIL_ADDRESS][DOMAIN_NAME]" at bounding box center [396, 80] width 269 height 34
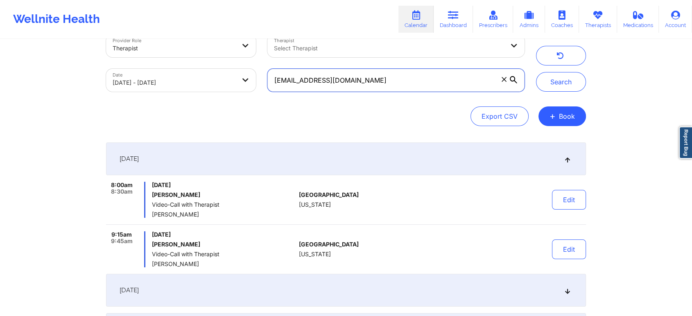
click at [536, 72] on button "Search" at bounding box center [561, 82] width 50 height 20
drag, startPoint x: 353, startPoint y: 88, endPoint x: 252, endPoint y: 71, distance: 102.2
click at [252, 71] on div "Provider Role Therapist Therapist Select Therapist Date [DATE] - [DATE] [EMAIL_…" at bounding box center [315, 63] width 430 height 69
paste input "maribranzuela@g"
click at [536, 72] on button "Search" at bounding box center [561, 82] width 50 height 20
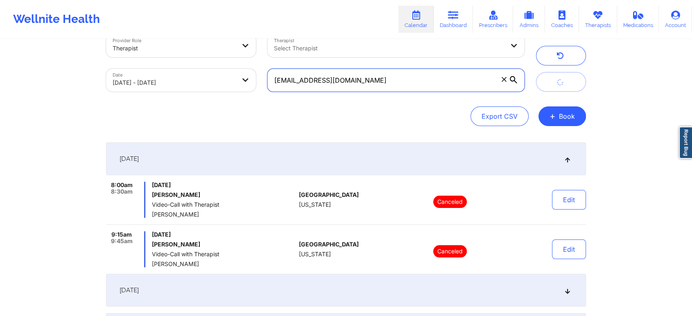
scroll to position [6, 0]
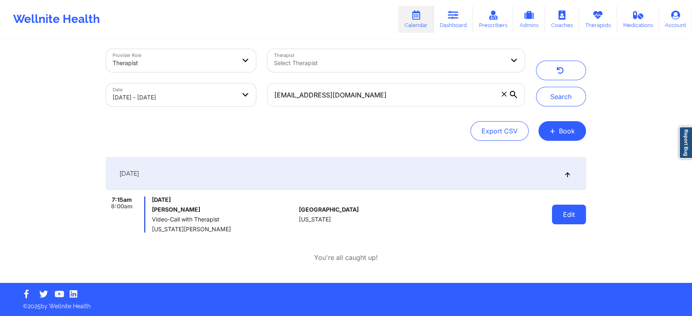
click at [560, 221] on button "Edit" at bounding box center [569, 215] width 34 height 20
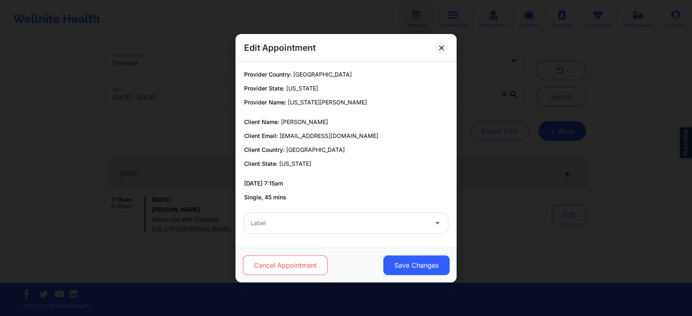
click at [299, 265] on button "Cancel Appointment" at bounding box center [285, 265] width 85 height 20
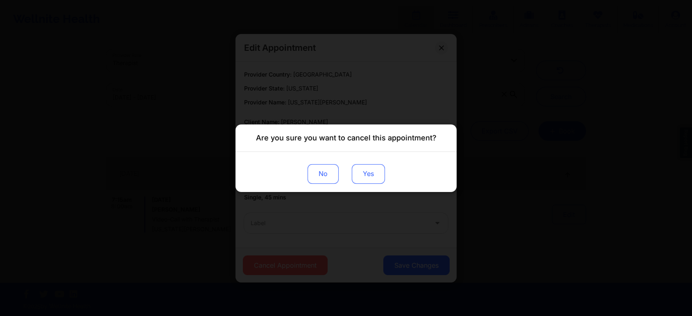
click at [376, 176] on button "Yes" at bounding box center [368, 174] width 33 height 20
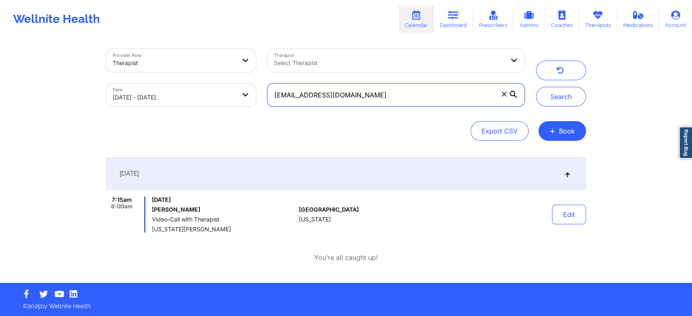
drag, startPoint x: 382, startPoint y: 90, endPoint x: 210, endPoint y: 78, distance: 172.3
click at [210, 78] on div "Provider Role Therapist Therapist Select Therapist Date [DATE] - [DATE] [EMAIL_…" at bounding box center [315, 77] width 430 height 69
paste input "biancacarbone03"
click at [536, 87] on button "Search" at bounding box center [561, 97] width 50 height 20
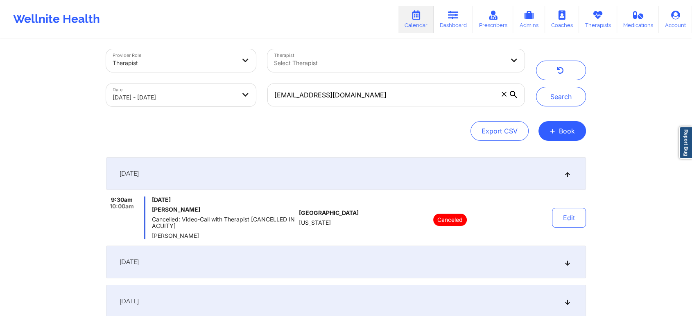
click at [447, 261] on div "[DATE]" at bounding box center [346, 262] width 480 height 33
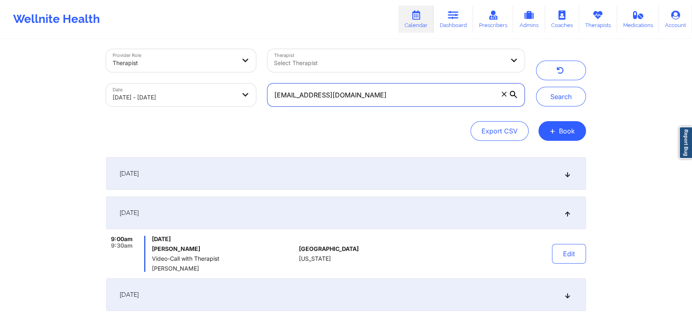
drag, startPoint x: 410, startPoint y: 93, endPoint x: 237, endPoint y: 101, distance: 173.4
click at [237, 101] on div "Provider Role Therapist Therapist Select Therapist Date [DATE] - [DATE] [EMAIL_…" at bounding box center [315, 77] width 430 height 69
paste input "kalebpivetz"
type input "[EMAIL_ADDRESS][DOMAIN_NAME]"
click at [536, 87] on button "Search" at bounding box center [561, 97] width 50 height 20
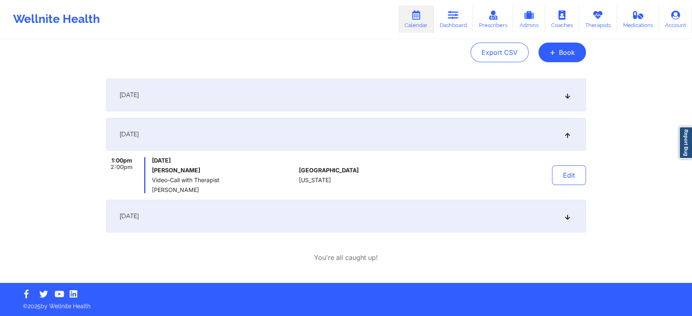
scroll to position [0, 0]
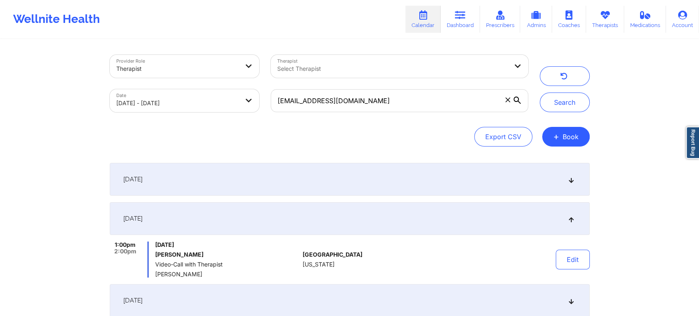
select select "2025-8"
select select "2025-9"
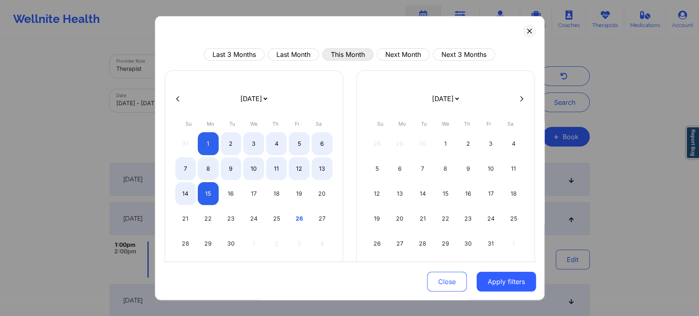
click at [327, 54] on button "This Month" at bounding box center [347, 54] width 51 height 12
select select "2025-8"
select select "2025-9"
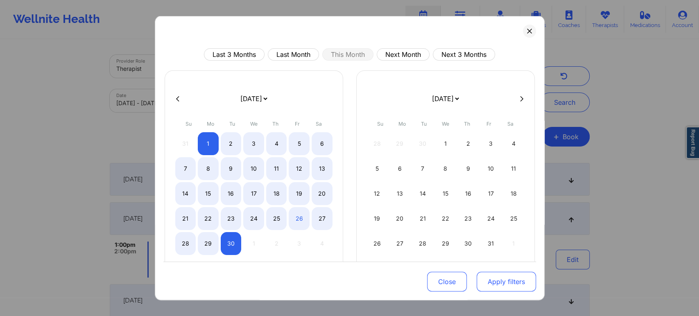
click at [501, 287] on button "Apply filters" at bounding box center [505, 282] width 59 height 20
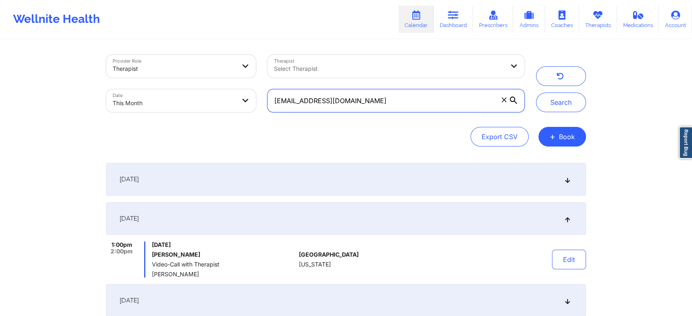
click at [391, 98] on input "[EMAIL_ADDRESS][DOMAIN_NAME]" at bounding box center [395, 100] width 257 height 23
click at [536, 93] on button "Search" at bounding box center [561, 103] width 50 height 20
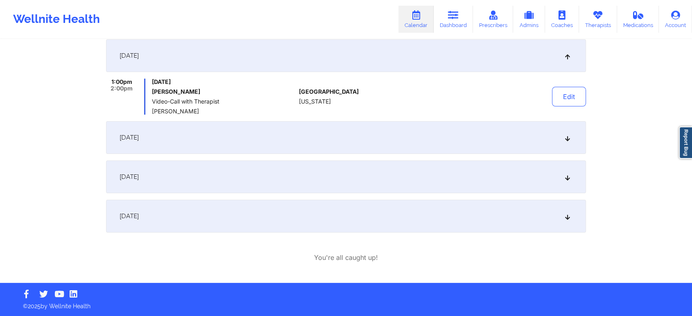
click at [279, 214] on div "[DATE]" at bounding box center [346, 216] width 480 height 33
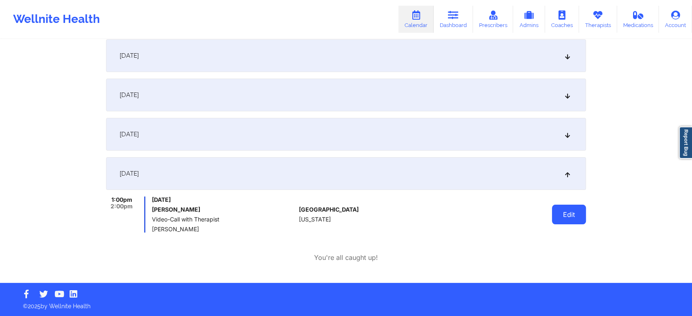
click at [560, 215] on button "Edit" at bounding box center [569, 215] width 34 height 20
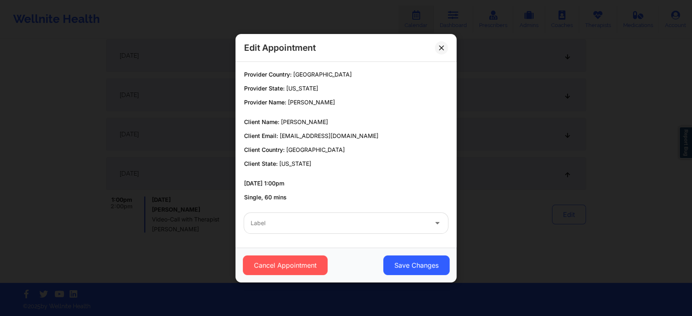
click at [331, 223] on div at bounding box center [339, 223] width 177 height 10
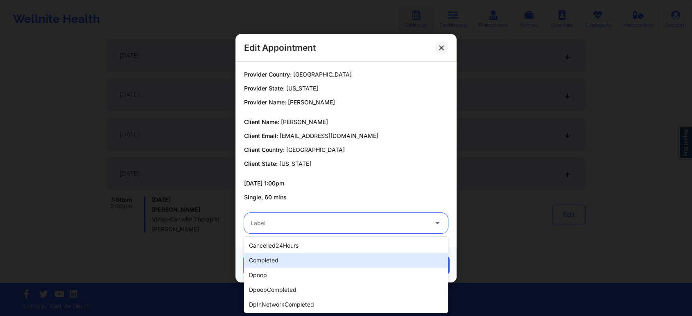
click at [275, 254] on div "completed" at bounding box center [346, 260] width 204 height 15
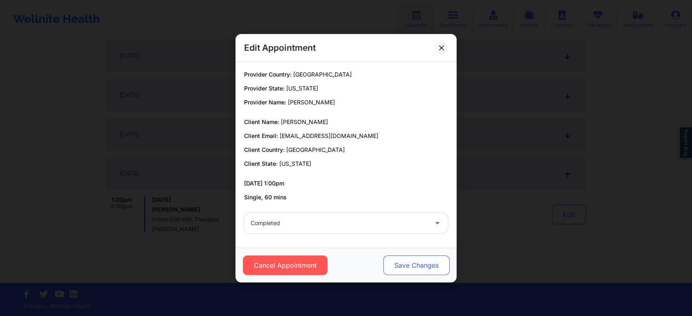
click at [422, 260] on button "Save Changes" at bounding box center [416, 265] width 66 height 20
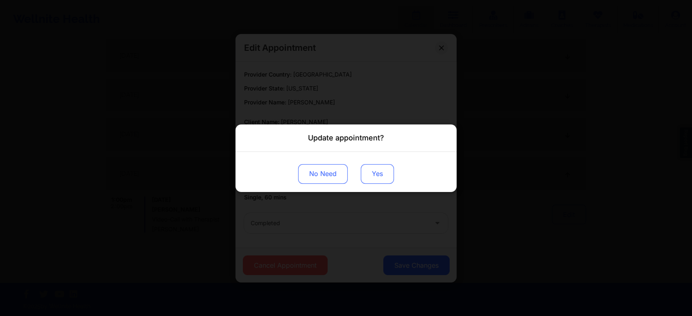
click at [378, 176] on button "Yes" at bounding box center [377, 174] width 33 height 20
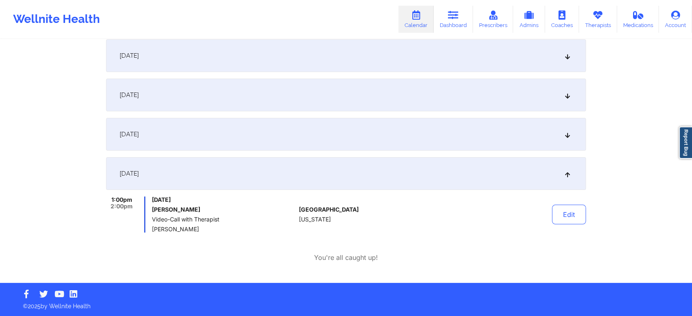
scroll to position [0, 0]
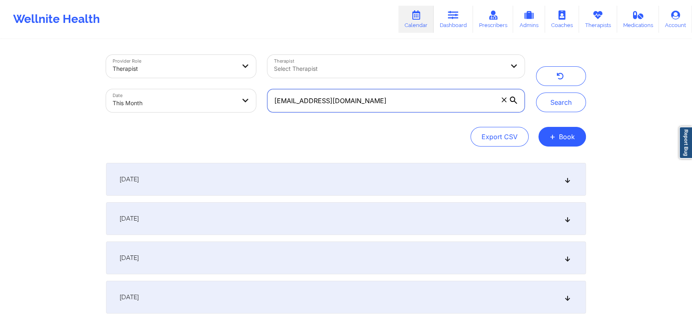
drag, startPoint x: 402, startPoint y: 99, endPoint x: 253, endPoint y: 89, distance: 150.2
click at [253, 89] on div "Provider Role Therapist Therapist Select Therapist Date This Month [EMAIL_ADDRE…" at bounding box center [315, 83] width 430 height 69
paste input "rebecahsaen"
click at [536, 93] on button "Search" at bounding box center [561, 103] width 50 height 20
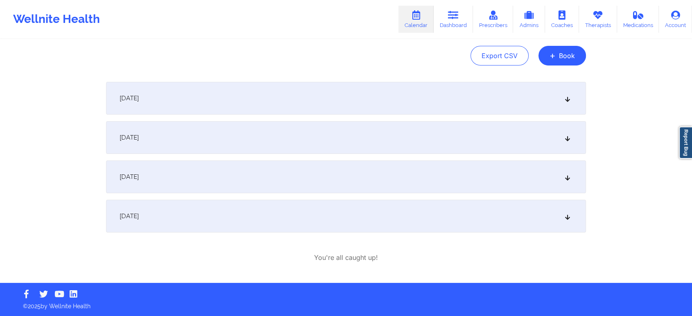
click at [246, 211] on div "[DATE]" at bounding box center [346, 216] width 480 height 33
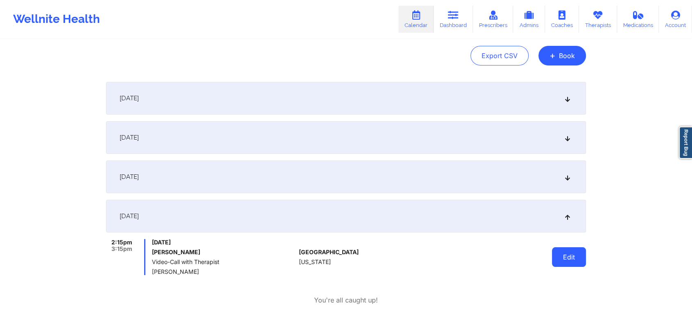
click at [565, 256] on button "Edit" at bounding box center [569, 257] width 34 height 20
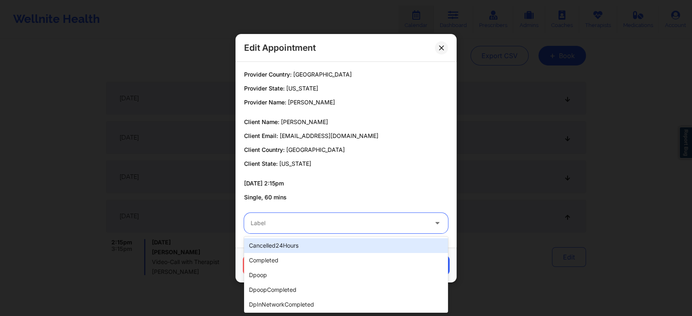
click at [285, 221] on div at bounding box center [339, 223] width 177 height 10
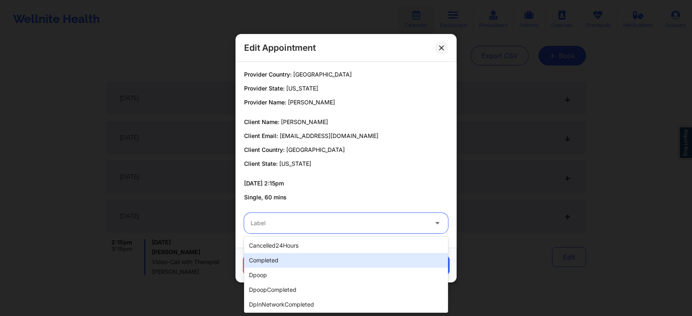
click at [275, 264] on div "completed" at bounding box center [346, 260] width 204 height 15
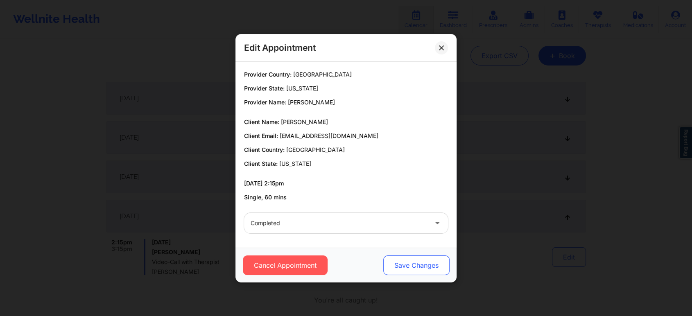
click at [413, 263] on button "Save Changes" at bounding box center [416, 265] width 66 height 20
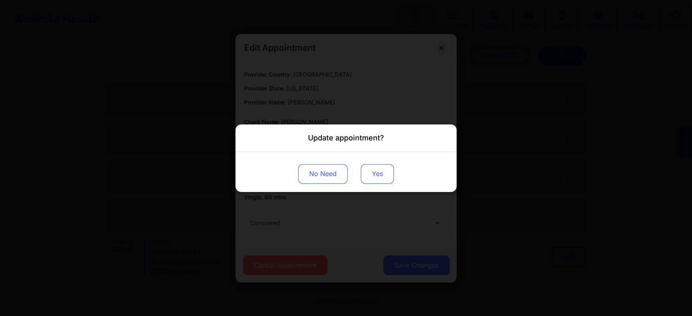
click at [379, 178] on button "Yes" at bounding box center [377, 174] width 33 height 20
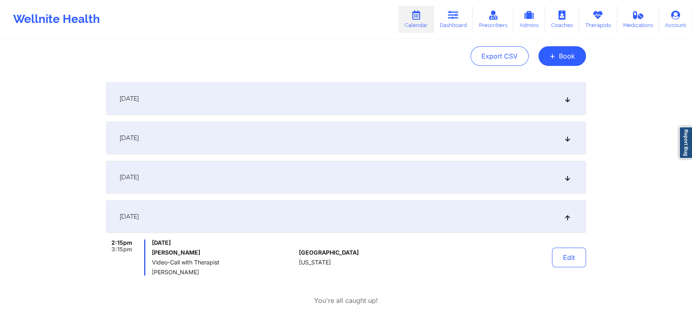
scroll to position [0, 0]
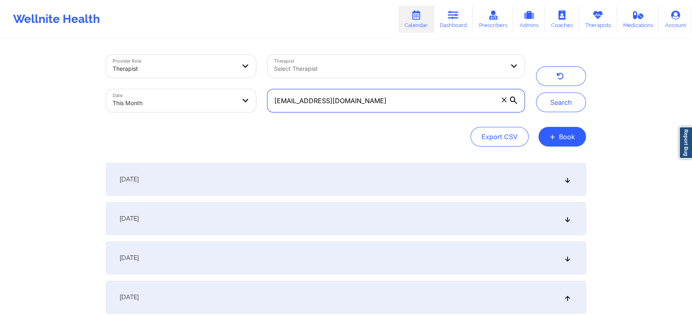
drag, startPoint x: 396, startPoint y: 99, endPoint x: 223, endPoint y: 91, distance: 172.9
click at [223, 91] on div "Provider Role Therapist Therapist Select Therapist Date This Month [EMAIL_ADDRE…" at bounding box center [315, 83] width 430 height 69
paste input "[EMAIL_ADDRESS]"
click at [536, 93] on button "Search" at bounding box center [561, 103] width 50 height 20
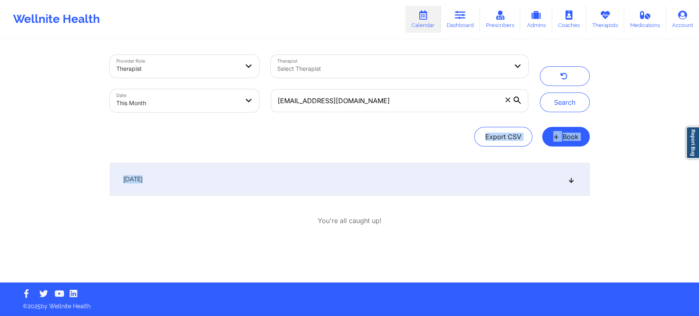
drag, startPoint x: 619, startPoint y: 111, endPoint x: 655, endPoint y: 196, distance: 92.8
click at [655, 196] on div "Provider Role Therapist Therapist Select Therapist Date This Month [EMAIL_ADDRE…" at bounding box center [349, 141] width 699 height 282
click at [340, 179] on div "[DATE]" at bounding box center [350, 179] width 480 height 33
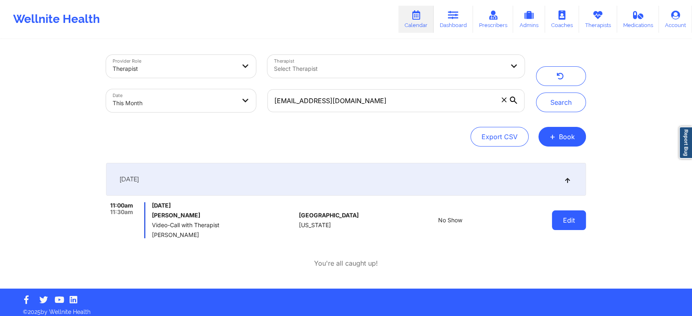
click at [556, 225] on button "Edit" at bounding box center [569, 220] width 34 height 20
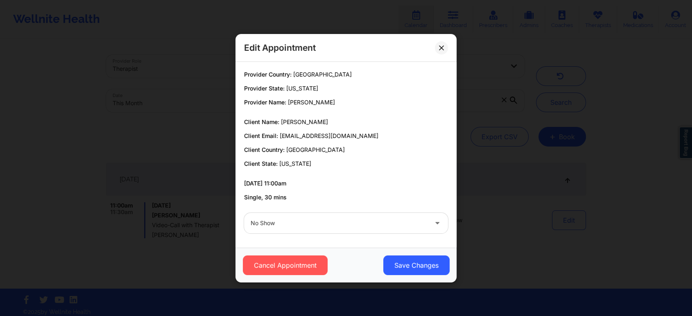
click at [355, 228] on div "No Show" at bounding box center [339, 223] width 177 height 20
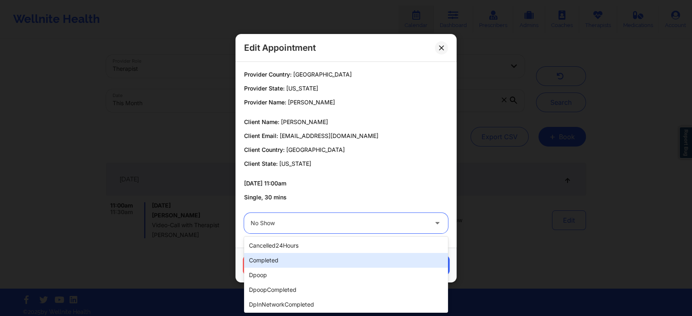
click at [286, 255] on div "completed" at bounding box center [346, 260] width 204 height 15
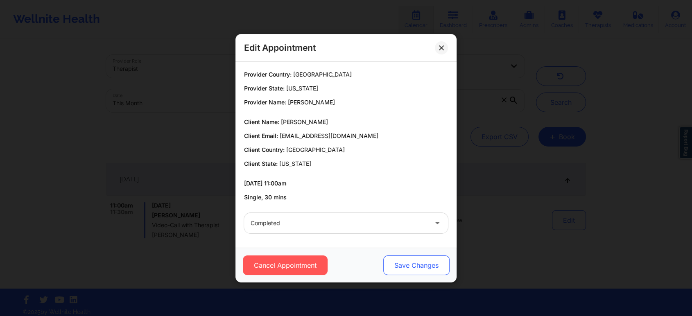
click at [399, 261] on button "Save Changes" at bounding box center [416, 265] width 66 height 20
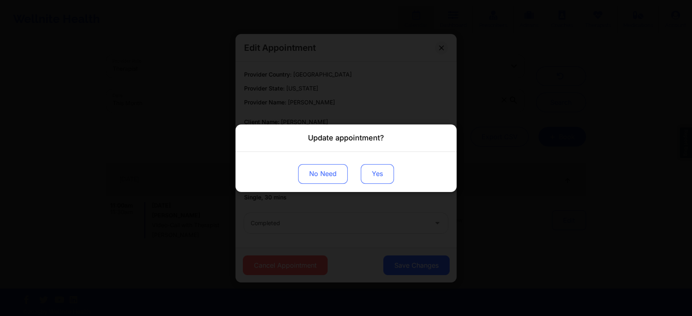
click at [381, 169] on button "Yes" at bounding box center [377, 174] width 33 height 20
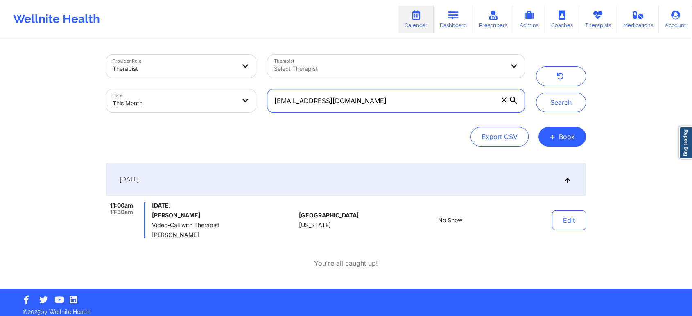
click at [425, 100] on input "[EMAIL_ADDRESS][DOMAIN_NAME]" at bounding box center [395, 100] width 257 height 23
drag, startPoint x: 400, startPoint y: 97, endPoint x: 235, endPoint y: 79, distance: 165.5
click at [235, 79] on div "Provider Role Therapist Therapist Select Therapist Date This Month [EMAIL_ADDRE…" at bounding box center [315, 83] width 430 height 69
paste input "[EMAIL_ADDRESS]"
click at [536, 93] on button "Search" at bounding box center [561, 103] width 50 height 20
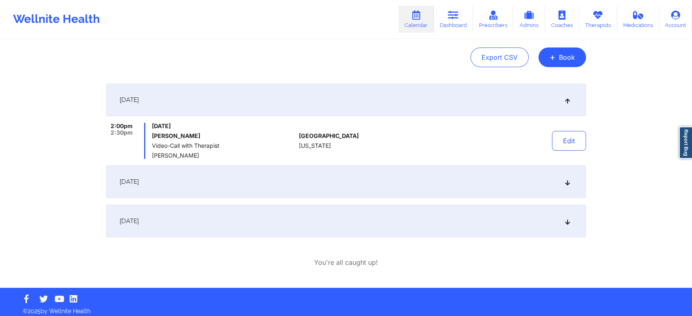
scroll to position [79, 0]
click at [305, 218] on div "[DATE]" at bounding box center [346, 221] width 480 height 33
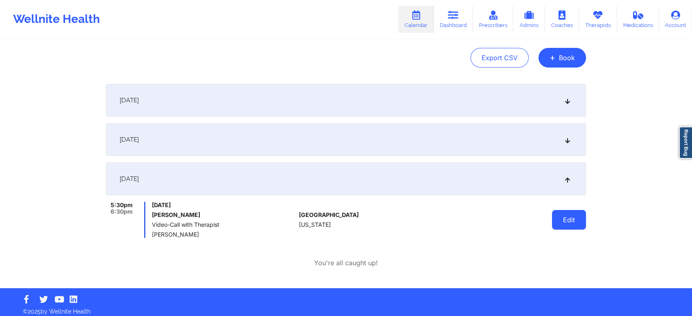
click at [567, 223] on button "Edit" at bounding box center [569, 220] width 34 height 20
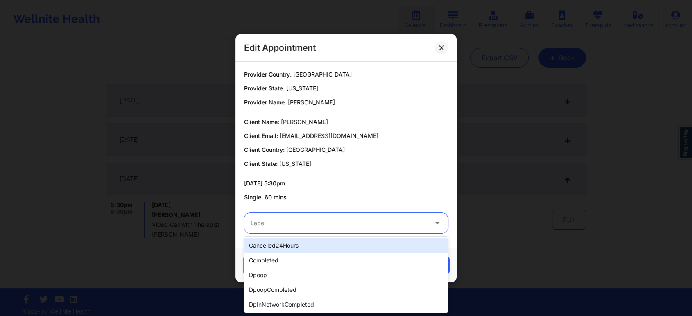
click at [327, 226] on div at bounding box center [339, 223] width 177 height 10
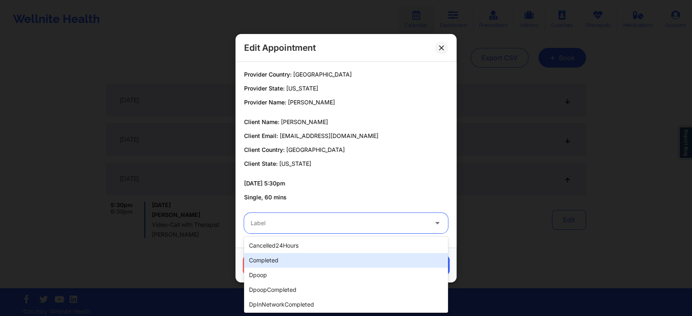
click at [272, 263] on div "completed" at bounding box center [346, 260] width 204 height 15
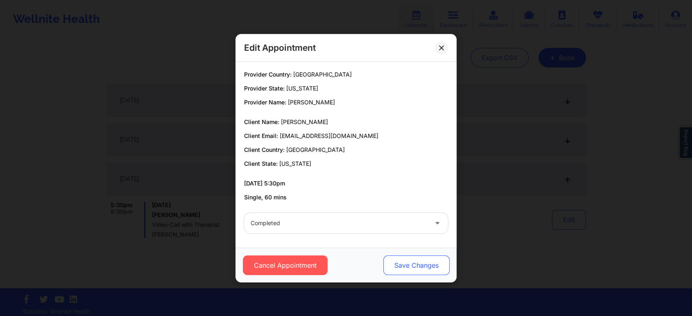
click at [411, 256] on button "Save Changes" at bounding box center [416, 265] width 66 height 20
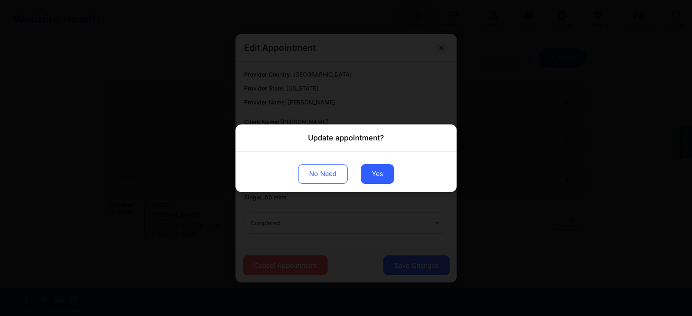
click at [370, 187] on div "No Need Yes" at bounding box center [345, 171] width 221 height 40
click at [373, 177] on button "Yes" at bounding box center [377, 174] width 33 height 20
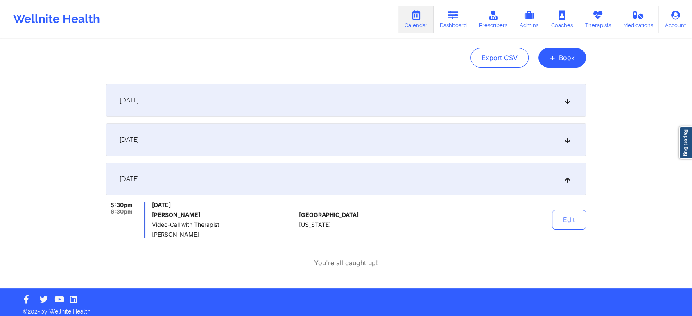
scroll to position [0, 0]
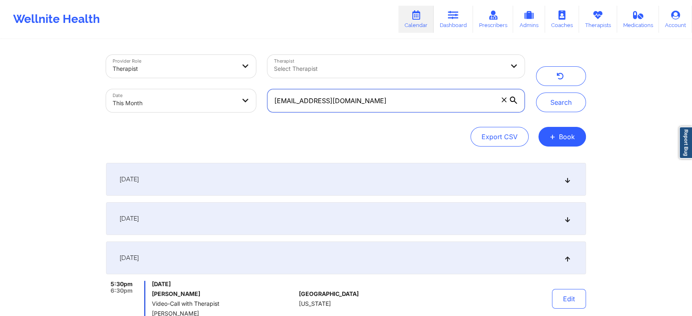
drag, startPoint x: 369, startPoint y: 106, endPoint x: 158, endPoint y: 88, distance: 211.6
click at [158, 88] on div "Provider Role Therapist Therapist Select Therapist Date This Month [EMAIL_ADDRE…" at bounding box center [315, 83] width 430 height 69
paste input "[EMAIL_ADDRESS]"
click at [383, 111] on input "[EMAIL_ADDRESS][DOMAIN_NAME]" at bounding box center [395, 100] width 257 height 23
click at [536, 93] on button "Search" at bounding box center [561, 103] width 50 height 20
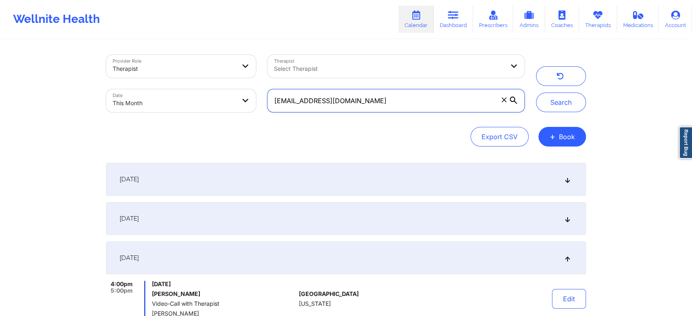
scroll to position [124, 0]
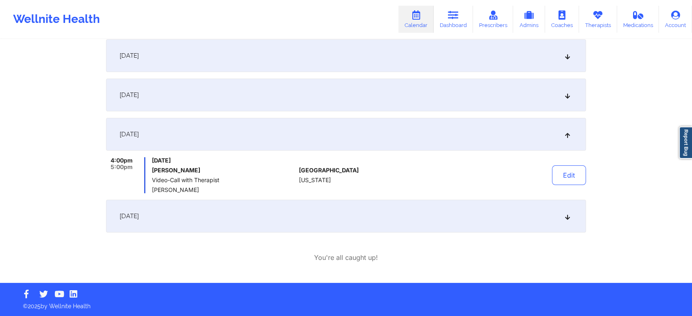
click at [253, 229] on div "[DATE]" at bounding box center [346, 216] width 480 height 33
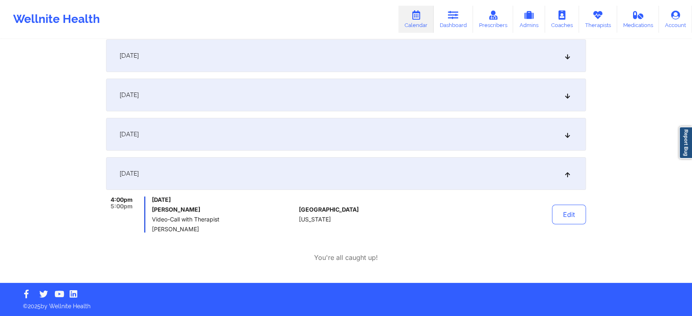
click at [551, 212] on div "Edit" at bounding box center [548, 214] width 76 height 36
click at [571, 211] on button "Edit" at bounding box center [569, 215] width 34 height 20
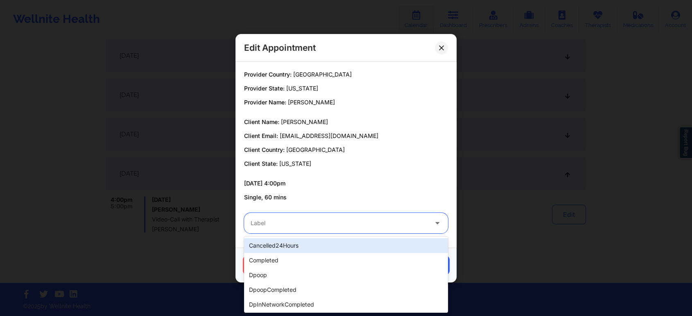
click at [315, 230] on div "Label" at bounding box center [336, 223] width 184 height 20
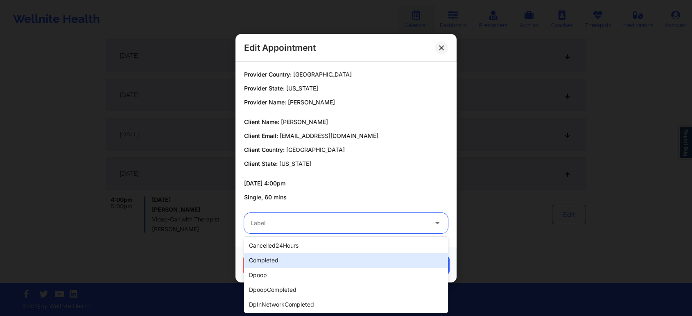
click at [254, 259] on div "completed" at bounding box center [346, 260] width 204 height 15
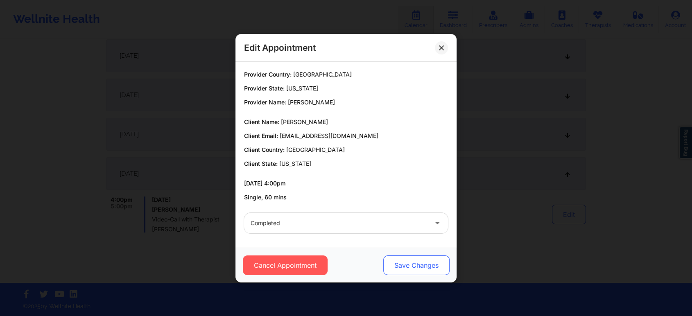
click at [404, 267] on button "Save Changes" at bounding box center [416, 265] width 66 height 20
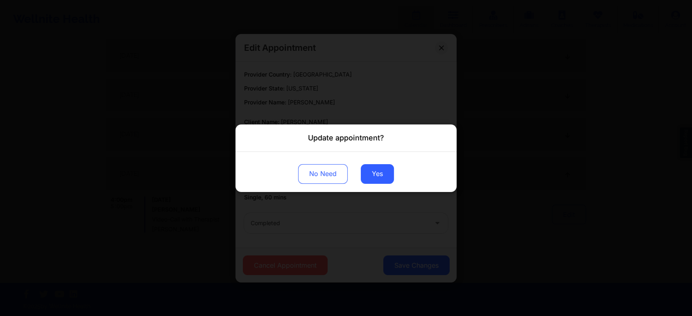
click at [382, 185] on div "No Need Yes" at bounding box center [345, 171] width 221 height 40
click at [378, 183] on button "Yes" at bounding box center [377, 174] width 33 height 20
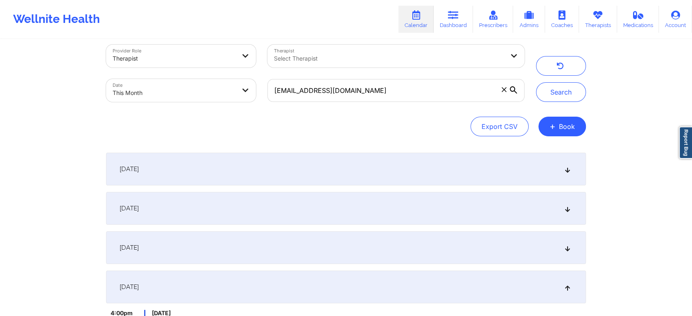
scroll to position [0, 0]
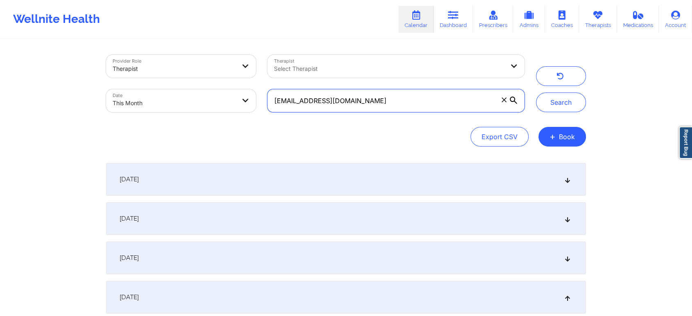
drag, startPoint x: 386, startPoint y: 105, endPoint x: 175, endPoint y: 92, distance: 212.0
click at [175, 92] on div "Provider Role Therapist Therapist Select Therapist Date This Month [EMAIL_ADDRE…" at bounding box center [315, 83] width 430 height 69
click at [536, 93] on button "Search" at bounding box center [561, 103] width 50 height 20
drag, startPoint x: 375, startPoint y: 93, endPoint x: 260, endPoint y: 104, distance: 116.4
click at [260, 104] on div "Provider Role Therapist Therapist Select Therapist Date This Month [EMAIL_ADDRE…" at bounding box center [315, 83] width 430 height 69
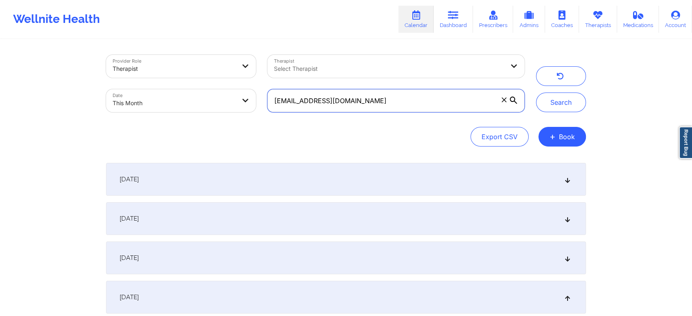
paste input "[EMAIL_ADDRESS]"
type input "[EMAIL_ADDRESS][DOMAIN_NAME]"
click at [536, 93] on button "Search" at bounding box center [561, 103] width 50 height 20
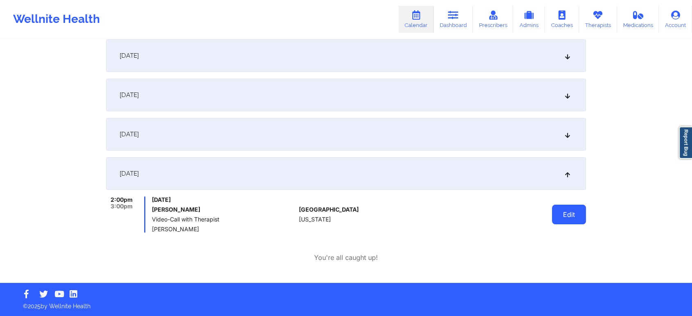
click at [566, 209] on button "Edit" at bounding box center [569, 215] width 34 height 20
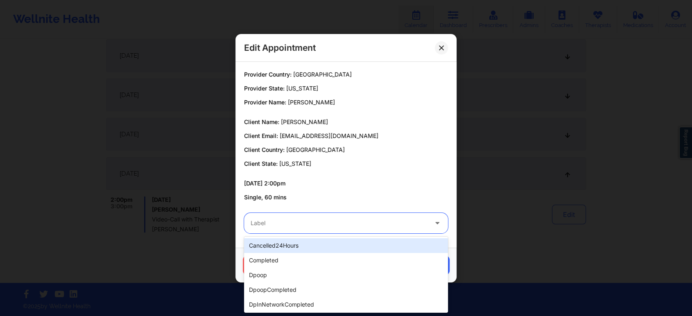
click at [256, 220] on div at bounding box center [339, 223] width 177 height 10
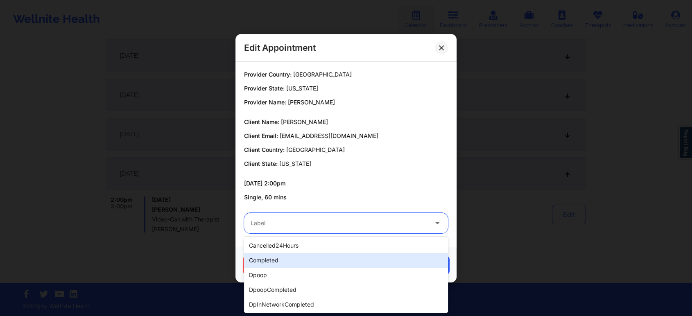
click at [265, 253] on div "completed" at bounding box center [346, 260] width 204 height 15
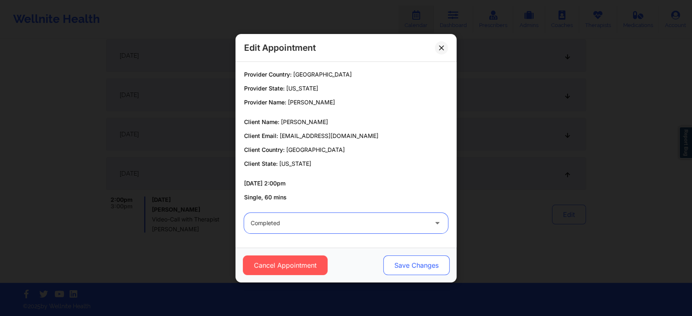
click at [426, 265] on button "Save Changes" at bounding box center [416, 265] width 66 height 20
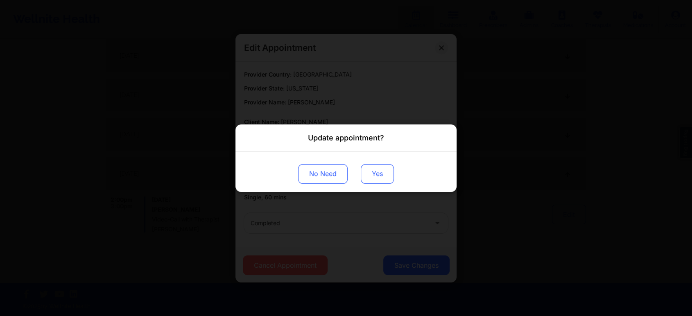
click at [384, 174] on button "Yes" at bounding box center [377, 174] width 33 height 20
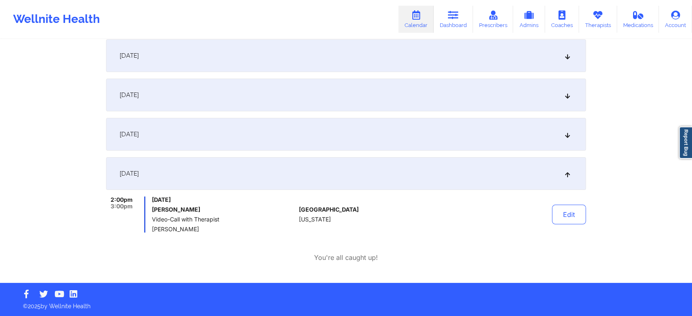
scroll to position [0, 0]
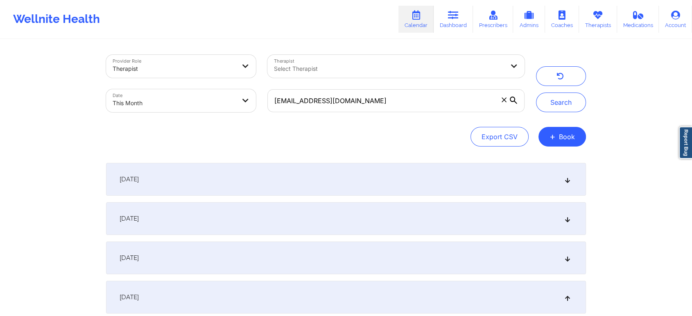
drag, startPoint x: 401, startPoint y: 86, endPoint x: 405, endPoint y: 103, distance: 17.3
click at [405, 103] on div "[EMAIL_ADDRESS][DOMAIN_NAME]" at bounding box center [396, 101] width 269 height 34
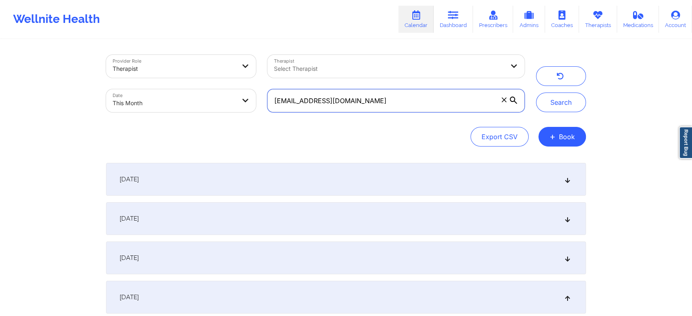
drag, startPoint x: 405, startPoint y: 103, endPoint x: 221, endPoint y: 104, distance: 183.8
click at [221, 104] on div "Provider Role Therapist Therapist Select Therapist Date This Month [EMAIL_ADDRE…" at bounding box center [315, 83] width 430 height 69
click at [536, 93] on button "Search" at bounding box center [561, 103] width 50 height 20
drag, startPoint x: 394, startPoint y: 99, endPoint x: 272, endPoint y: 93, distance: 122.5
click at [272, 93] on input "[EMAIL_ADDRESS][DOMAIN_NAME]" at bounding box center [395, 100] width 257 height 23
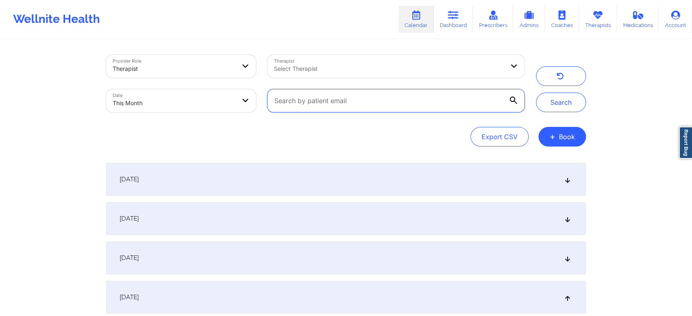
click at [310, 107] on input "text" at bounding box center [395, 100] width 257 height 23
paste input "[EMAIL_ADDRESS][DOMAIN_NAME]"
click at [536, 93] on button "Search" at bounding box center [561, 103] width 50 height 20
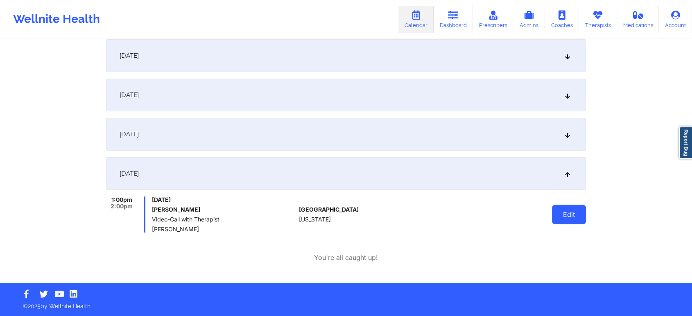
click at [568, 215] on button "Edit" at bounding box center [569, 215] width 34 height 20
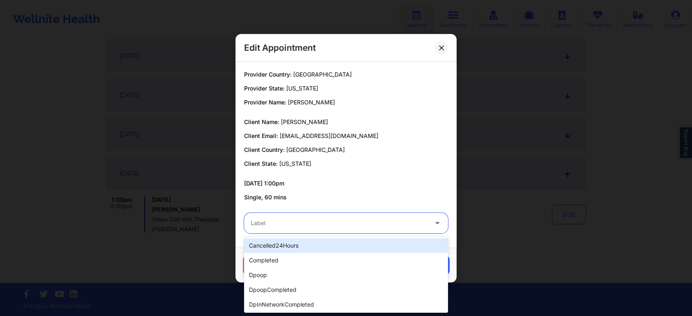
click at [262, 229] on div "Label" at bounding box center [336, 223] width 184 height 20
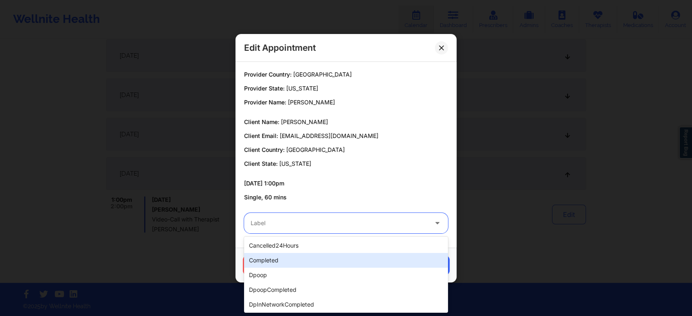
click at [276, 264] on div "completed" at bounding box center [346, 260] width 204 height 15
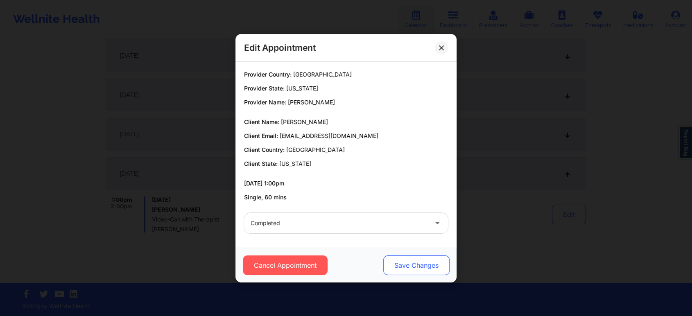
click at [424, 271] on button "Save Changes" at bounding box center [416, 265] width 66 height 20
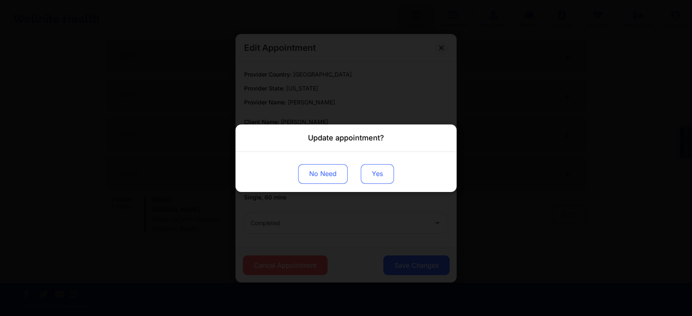
click at [372, 178] on button "Yes" at bounding box center [377, 174] width 33 height 20
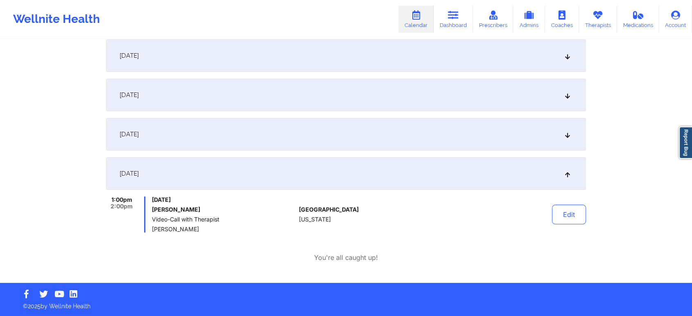
scroll to position [0, 0]
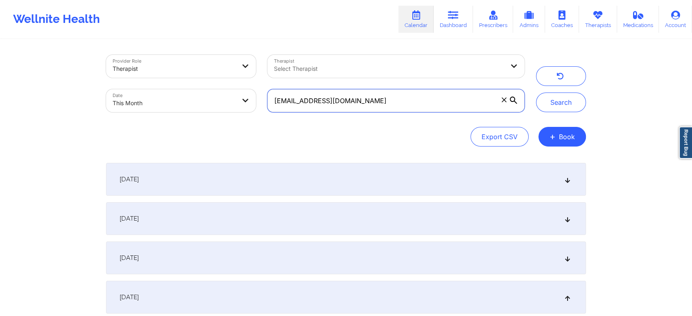
drag, startPoint x: 382, startPoint y: 111, endPoint x: 165, endPoint y: 59, distance: 223.6
click at [165, 59] on div "Provider Role Therapist Therapist Select Therapist Date This Month [EMAIL_ADDRE…" at bounding box center [315, 83] width 430 height 69
paste input "jessc101"
click at [536, 93] on button "Search" at bounding box center [561, 103] width 50 height 20
drag, startPoint x: 386, startPoint y: 99, endPoint x: 206, endPoint y: 100, distance: 179.7
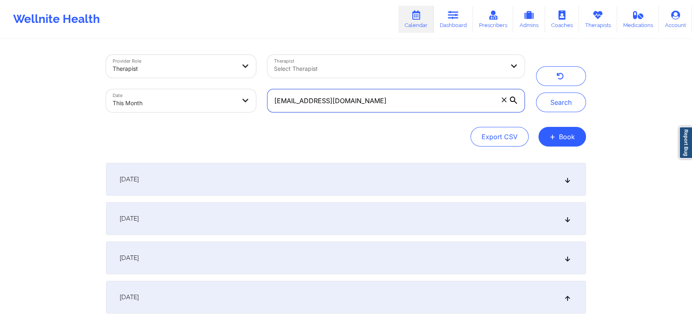
click at [206, 100] on div "Provider Role Therapist Therapist Select Therapist Date This Month [EMAIL_ADDRE…" at bounding box center [315, 83] width 430 height 69
paste input "kalebpivetz"
click at [536, 93] on button "Search" at bounding box center [561, 103] width 50 height 20
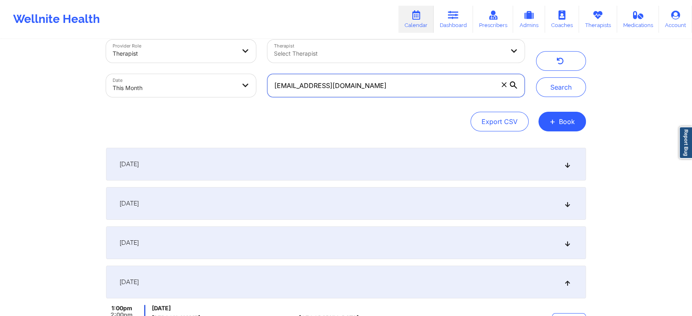
scroll to position [3, 0]
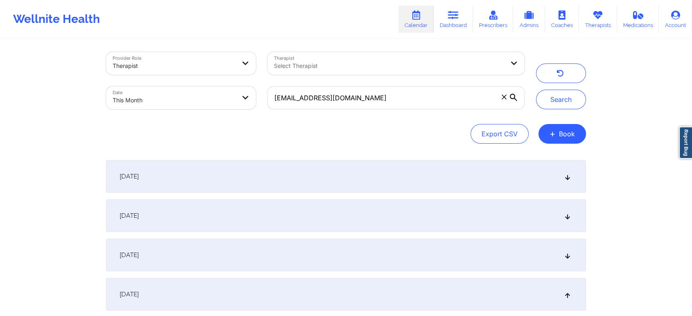
click at [229, 214] on div "[DATE]" at bounding box center [346, 215] width 480 height 33
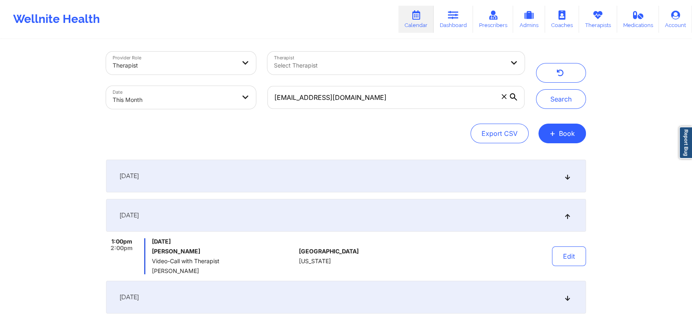
scroll to position [0, 0]
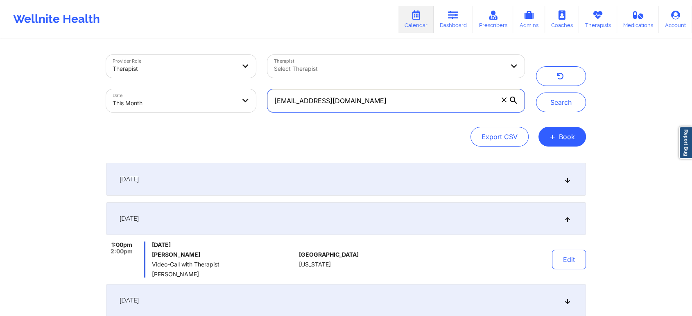
drag, startPoint x: 361, startPoint y: 112, endPoint x: 374, endPoint y: 110, distance: 13.7
click at [374, 110] on div "[EMAIL_ADDRESS][DOMAIN_NAME]" at bounding box center [396, 101] width 269 height 34
drag, startPoint x: 374, startPoint y: 110, endPoint x: 207, endPoint y: 86, distance: 169.1
click at [207, 86] on div "Provider Role Therapist Therapist Select Therapist Date This Month [EMAIL_ADDRE…" at bounding box center [315, 83] width 430 height 69
paste input "info@nikkiruiz"
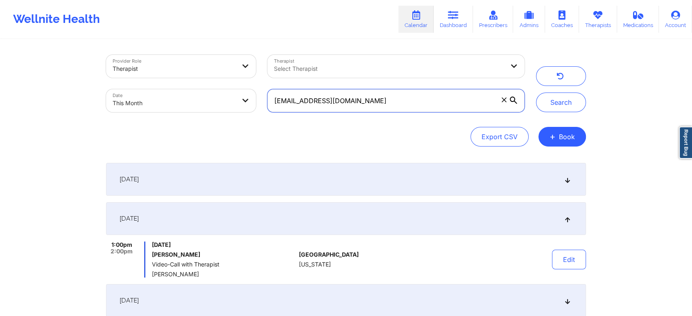
click at [536, 93] on button "Search" at bounding box center [561, 103] width 50 height 20
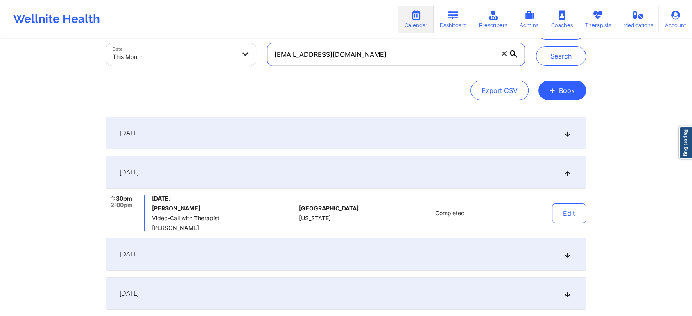
scroll to position [142, 0]
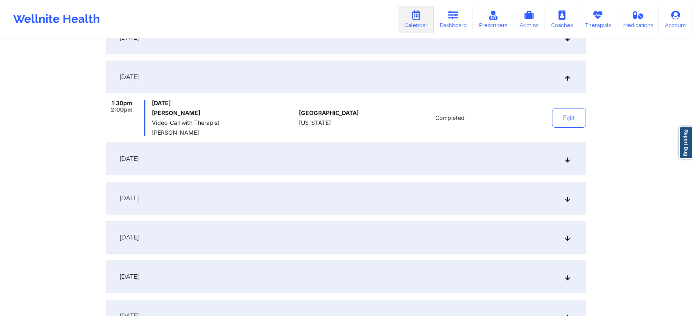
click at [318, 160] on div "[DATE]" at bounding box center [346, 158] width 480 height 33
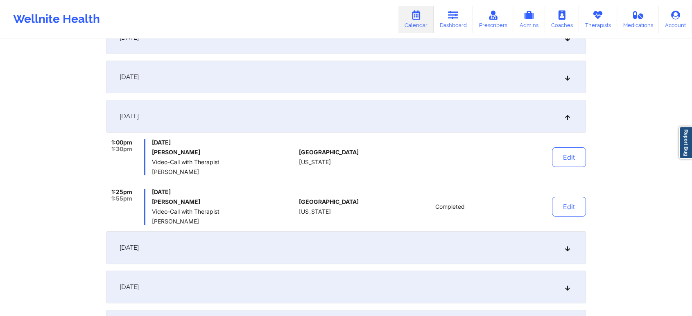
scroll to position [0, 0]
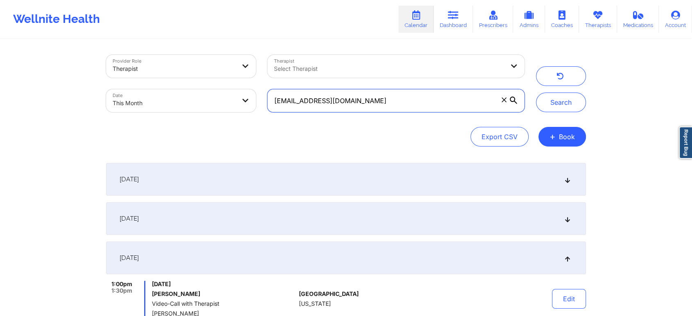
drag, startPoint x: 364, startPoint y: 106, endPoint x: 223, endPoint y: 101, distance: 141.7
click at [223, 101] on div "Provider Role Therapist Therapist Select Therapist Date This Month [EMAIL_ADDRE…" at bounding box center [315, 83] width 430 height 69
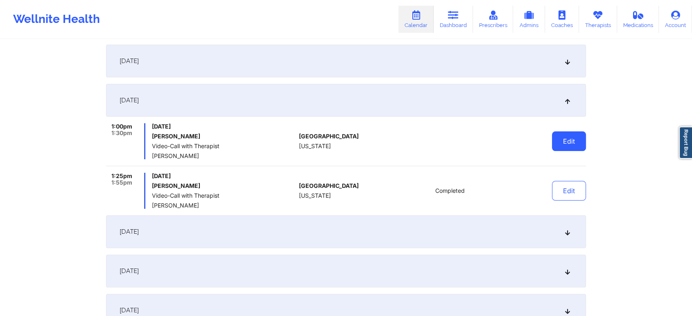
click at [573, 131] on button "Edit" at bounding box center [569, 141] width 34 height 20
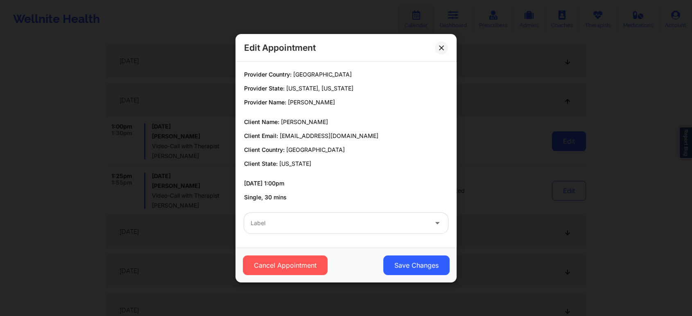
click at [573, 131] on body "Wellnite Health Calendar Dashboard Prescribers Admins Coaches Therapists Medica…" at bounding box center [346, 0] width 692 height 316
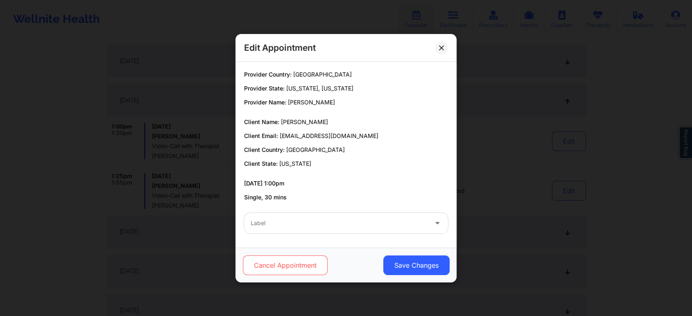
click at [269, 261] on button "Cancel Appointment" at bounding box center [285, 265] width 85 height 20
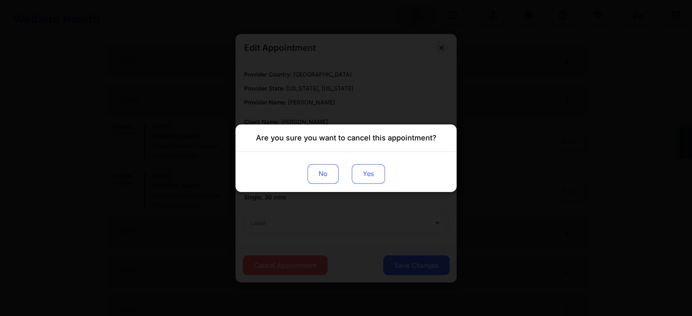
click at [380, 171] on button "Yes" at bounding box center [368, 174] width 33 height 20
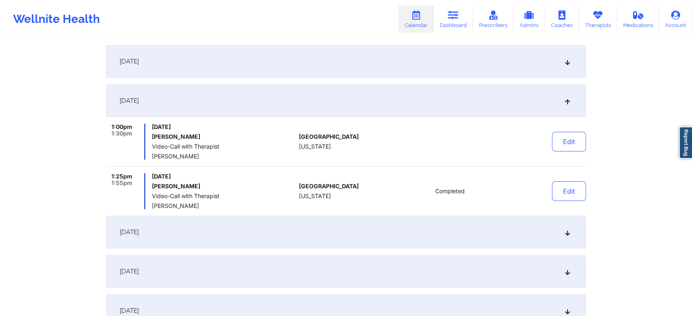
scroll to position [0, 0]
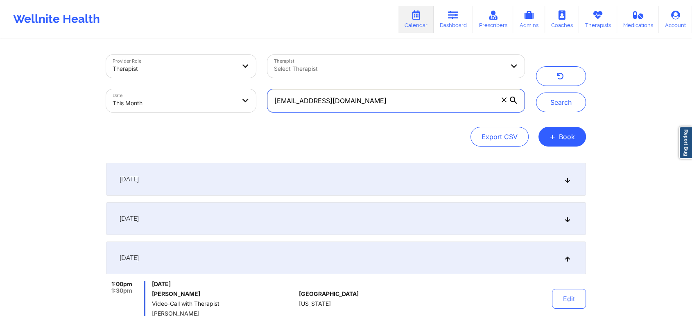
drag, startPoint x: 377, startPoint y: 104, endPoint x: 206, endPoint y: 106, distance: 171.1
click at [206, 106] on div "Provider Role Therapist Therapist Select Therapist Date This Month [EMAIL_ADDRE…" at bounding box center [315, 83] width 430 height 69
paste input "nico655@live"
type input "[EMAIL_ADDRESS][DOMAIN_NAME]"
click at [536, 93] on button "Search" at bounding box center [561, 103] width 50 height 20
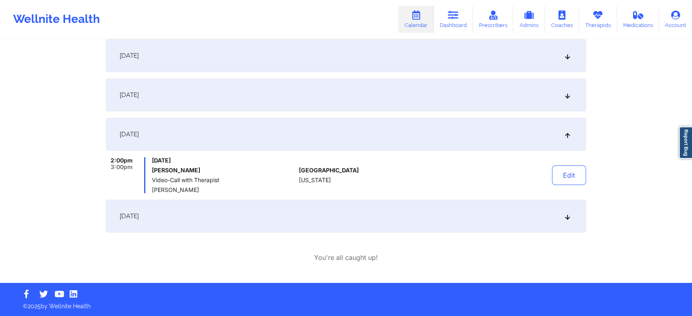
scroll to position [69, 0]
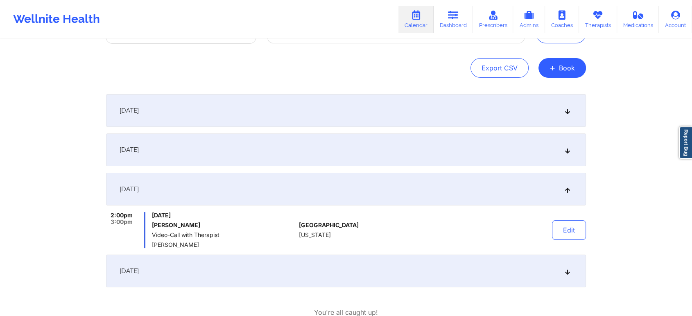
click at [384, 122] on div "[DATE]" at bounding box center [346, 110] width 480 height 33
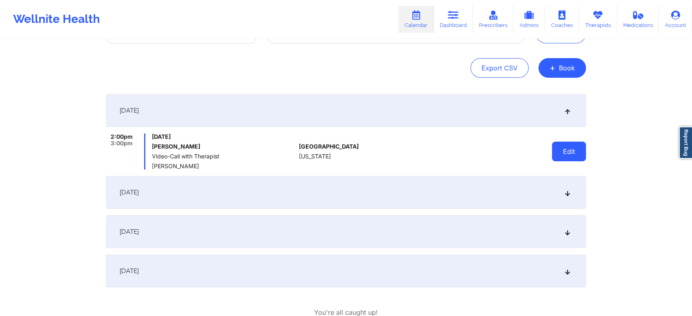
click at [563, 147] on button "Edit" at bounding box center [569, 152] width 34 height 20
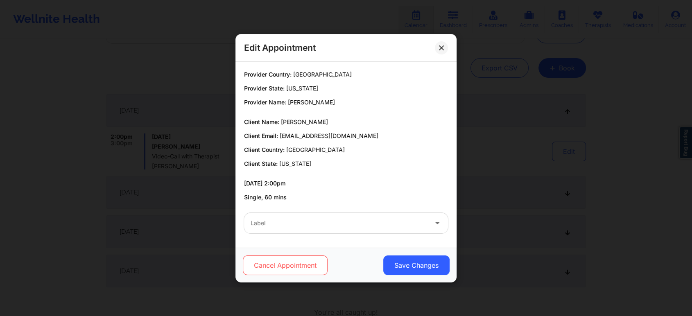
click at [314, 270] on button "Cancel Appointment" at bounding box center [285, 265] width 85 height 20
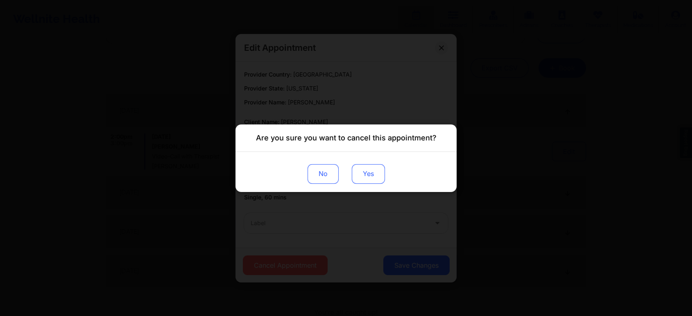
click at [372, 173] on button "Yes" at bounding box center [368, 174] width 33 height 20
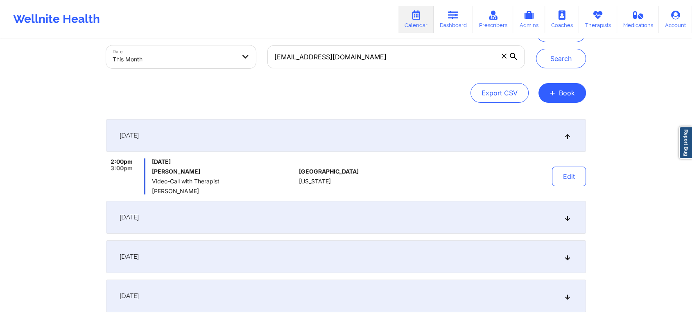
scroll to position [34, 0]
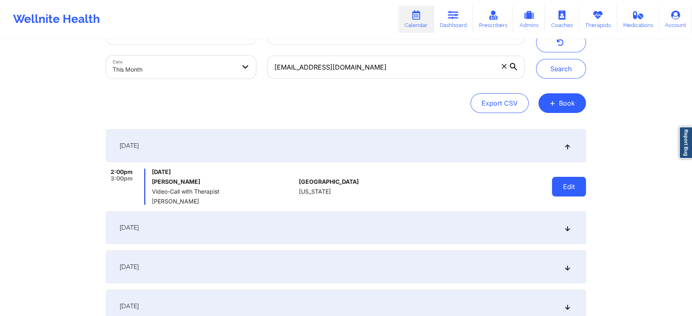
click at [552, 178] on button "Edit" at bounding box center [569, 187] width 34 height 20
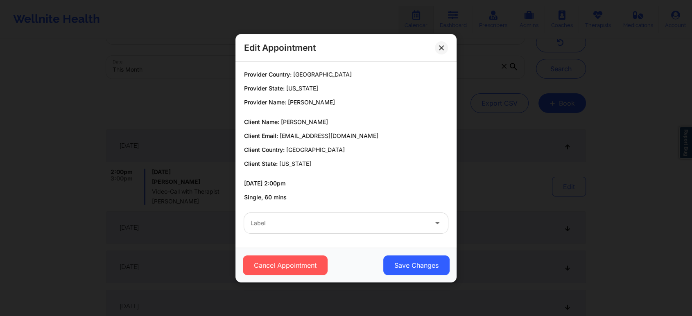
click at [442, 39] on div "Edit Appointment" at bounding box center [345, 48] width 221 height 28
click at [442, 43] on button at bounding box center [441, 47] width 13 height 13
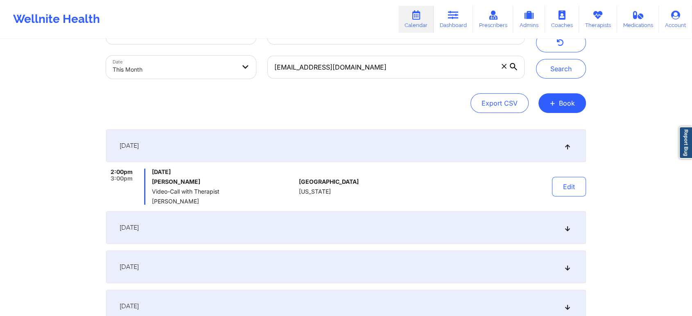
scroll to position [0, 0]
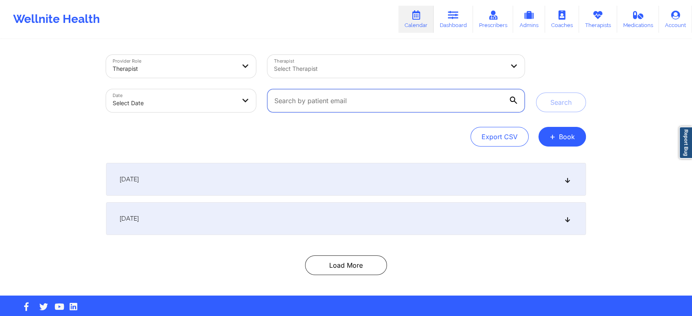
click at [337, 111] on input "text" at bounding box center [395, 100] width 257 height 23
paste input "[EMAIL_ADDRESS][DOMAIN_NAME]"
type input "[EMAIL_ADDRESS][DOMAIN_NAME]"
click at [536, 93] on button "Search" at bounding box center [561, 103] width 50 height 20
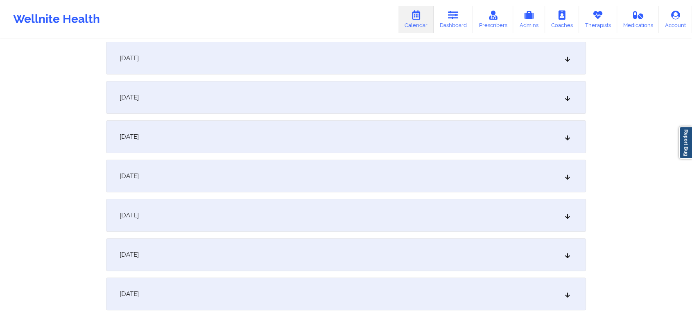
scroll to position [124, 0]
drag, startPoint x: 685, startPoint y: 83, endPoint x: 698, endPoint y: 65, distance: 21.7
click at [692, 65] on html "Wellnite Health Calendar Dashboard Prescribers Admins Coaches Therapists Medica…" at bounding box center [346, 34] width 692 height 316
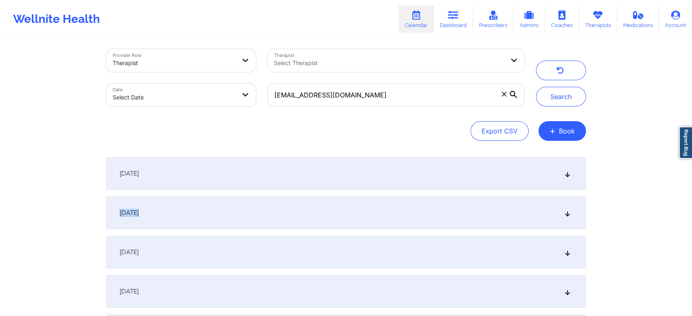
scroll to position [0, 0]
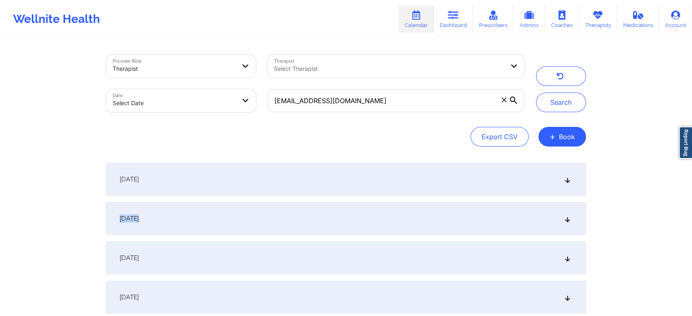
click at [188, 104] on body "Wellnite Health Calendar Dashboard Prescribers Admins Coaches Therapists Medica…" at bounding box center [346, 158] width 692 height 316
select select "2025-8"
select select "2025-9"
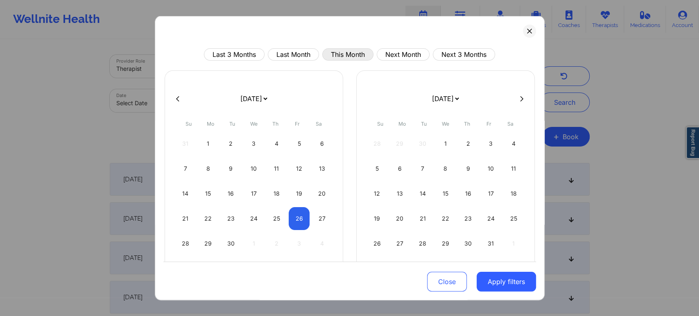
click at [349, 53] on button "This Month" at bounding box center [347, 54] width 51 height 12
select select "2025-8"
select select "2025-9"
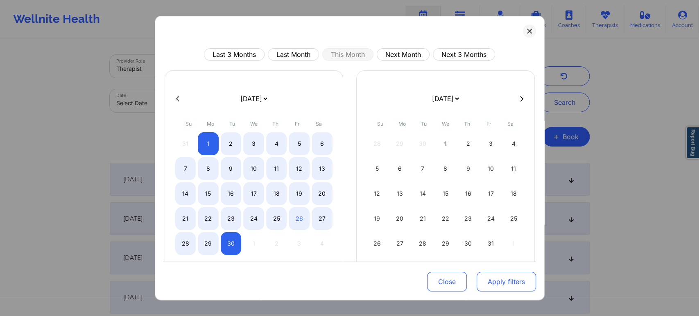
click at [497, 279] on button "Apply filters" at bounding box center [505, 282] width 59 height 20
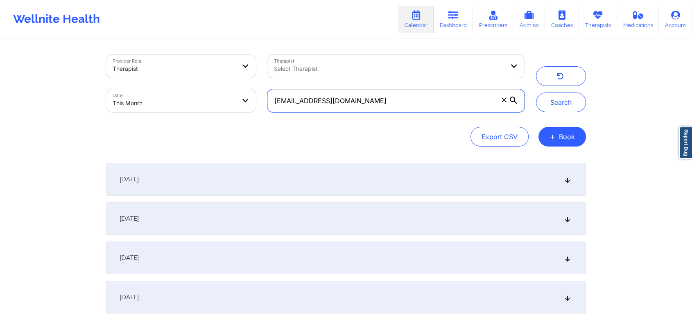
click at [347, 100] on input "[EMAIL_ADDRESS][DOMAIN_NAME]" at bounding box center [395, 100] width 257 height 23
click at [536, 93] on button "Search" at bounding box center [561, 103] width 50 height 20
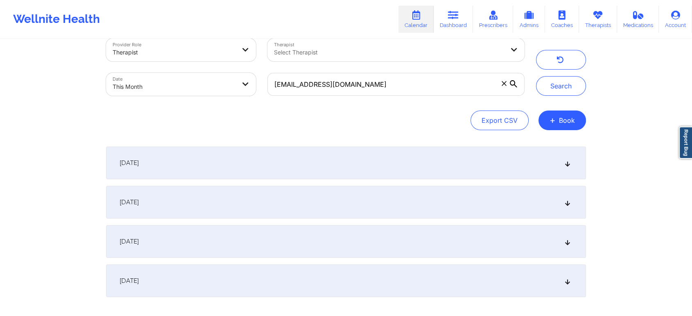
click at [372, 165] on div "[DATE]" at bounding box center [346, 163] width 480 height 33
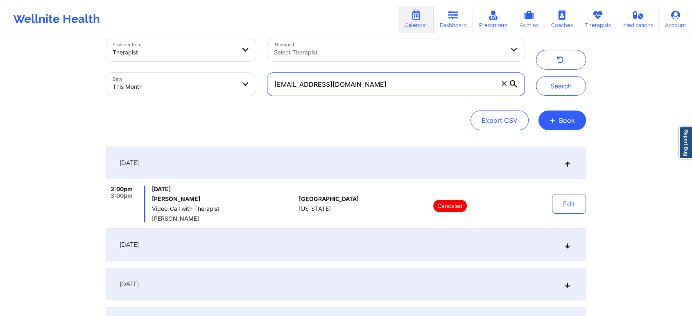
drag, startPoint x: 371, startPoint y: 83, endPoint x: 224, endPoint y: 49, distance: 150.8
click at [224, 49] on div "Provider Role Therapist Therapist Select Therapist Date This Month nico655@live…" at bounding box center [315, 67] width 430 height 69
paste input "trentpearson@m"
click at [536, 76] on button "Search" at bounding box center [561, 86] width 50 height 20
drag, startPoint x: 370, startPoint y: 86, endPoint x: 256, endPoint y: 78, distance: 114.0
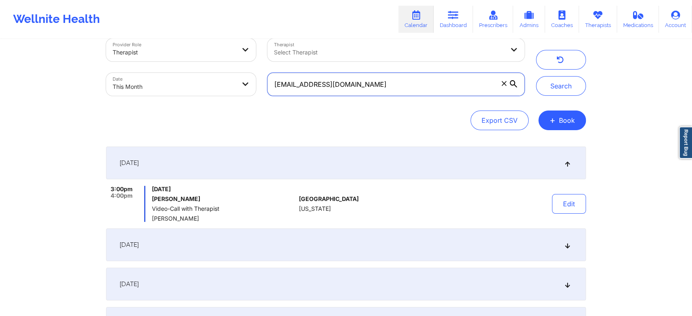
click at [256, 78] on div "Provider Role Therapist Therapist Select Therapist Date This Month trentpearson…" at bounding box center [315, 67] width 430 height 69
paste input "bretz76@gmail"
click at [536, 76] on button "Search" at bounding box center [561, 86] width 50 height 20
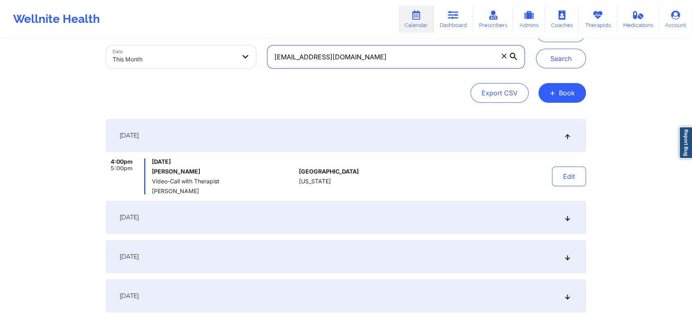
drag, startPoint x: 355, startPoint y: 59, endPoint x: 249, endPoint y: 56, distance: 105.2
click at [249, 56] on div "Provider Role Therapist Therapist Select Therapist Date This Month bretz76@gmai…" at bounding box center [315, 39] width 430 height 69
paste input "jes0918@valdane"
click at [536, 49] on button "Search" at bounding box center [561, 59] width 50 height 20
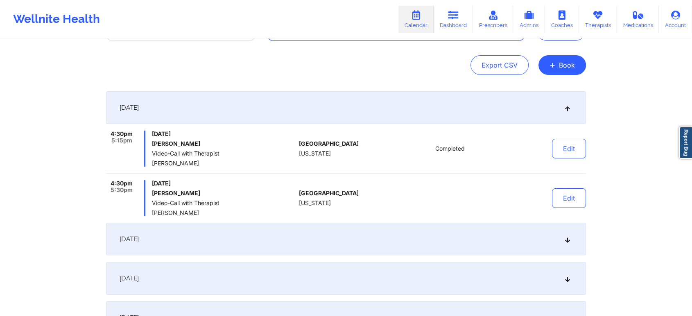
scroll to position [0, 0]
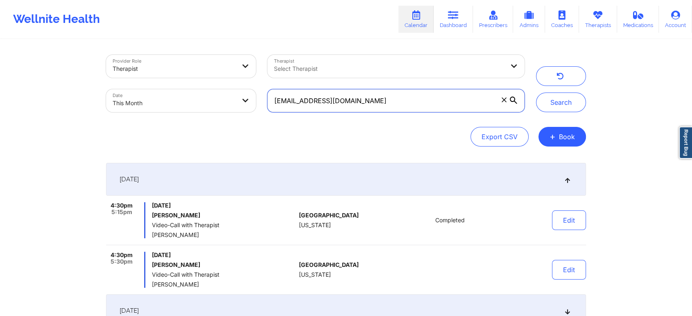
drag, startPoint x: 364, startPoint y: 102, endPoint x: 215, endPoint y: 103, distance: 149.0
click at [215, 103] on div "Provider Role Therapist Therapist Select Therapist Date This Month jes0918@vald…" at bounding box center [315, 83] width 430 height 69
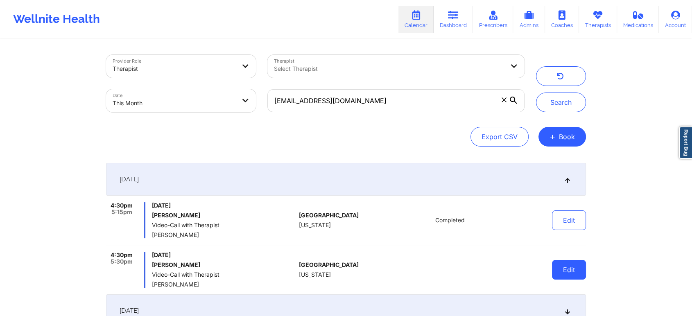
click at [568, 264] on button "Edit" at bounding box center [569, 270] width 34 height 20
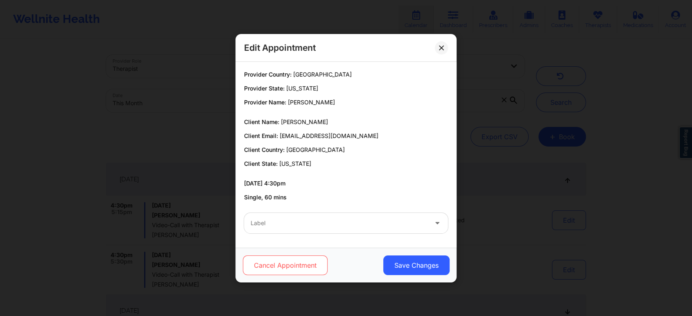
click at [298, 261] on button "Cancel Appointment" at bounding box center [285, 265] width 85 height 20
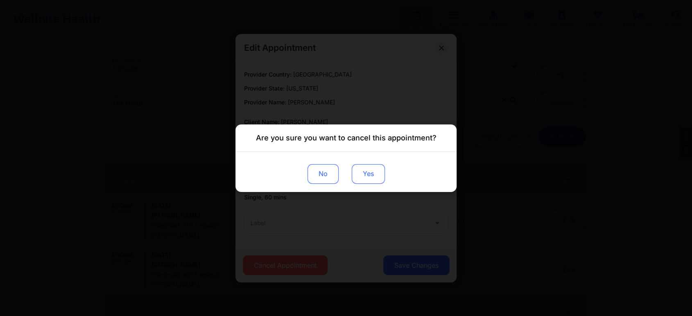
click at [367, 166] on button "Yes" at bounding box center [368, 174] width 33 height 20
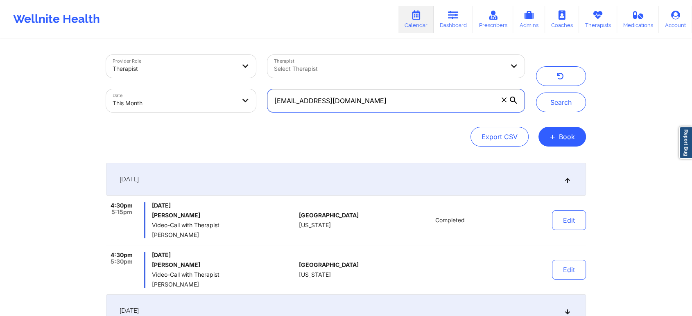
drag, startPoint x: 425, startPoint y: 91, endPoint x: 228, endPoint y: 97, distance: 197.0
click at [228, 97] on div "Provider Role Therapist Therapist Select Therapist Date This Month jes0918@vald…" at bounding box center [315, 83] width 430 height 69
paste input "kynor.shop@gmail"
click at [536, 93] on button "Search" at bounding box center [561, 103] width 50 height 20
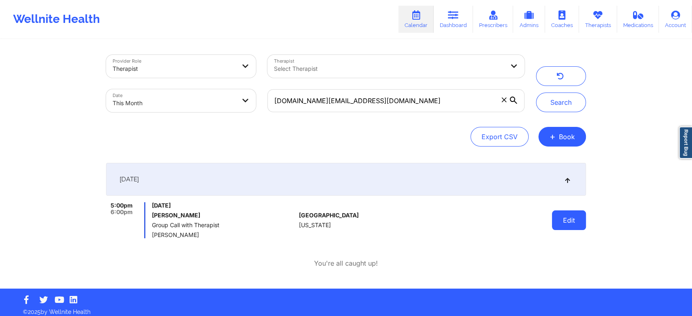
click at [570, 224] on button "Edit" at bounding box center [569, 220] width 34 height 20
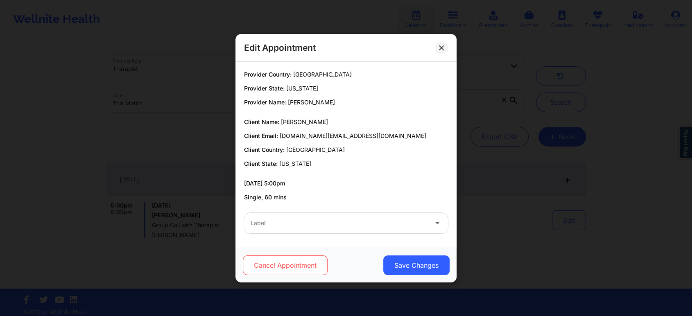
click at [275, 264] on button "Cancel Appointment" at bounding box center [285, 265] width 85 height 20
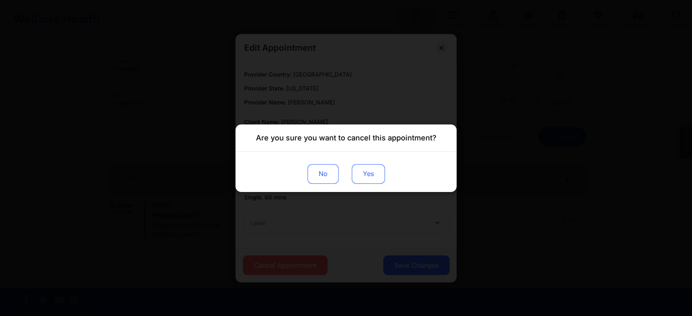
click at [359, 176] on button "Yes" at bounding box center [368, 174] width 33 height 20
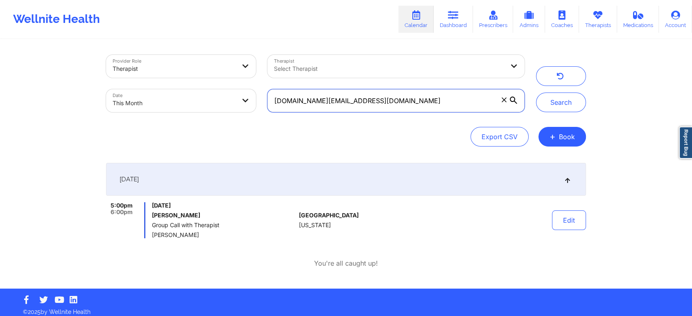
drag, startPoint x: 355, startPoint y: 99, endPoint x: 224, endPoint y: 101, distance: 131.0
click at [224, 101] on div "Provider Role Therapist Therapist Select Therapist Date This Month kynor.shop@g…" at bounding box center [315, 83] width 430 height 69
paste input "earthdriller"
click at [536, 93] on button "Search" at bounding box center [561, 103] width 50 height 20
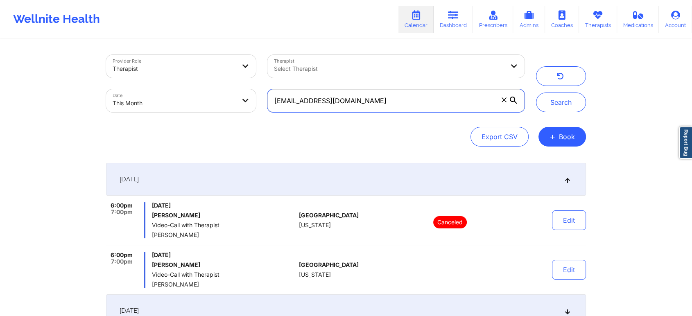
drag, startPoint x: 379, startPoint y: 105, endPoint x: 169, endPoint y: 77, distance: 211.8
click at [169, 77] on div "Provider Role Therapist Therapist Select Therapist Date This Month earthdriller…" at bounding box center [315, 83] width 430 height 69
click at [536, 93] on button "Search" at bounding box center [561, 103] width 50 height 20
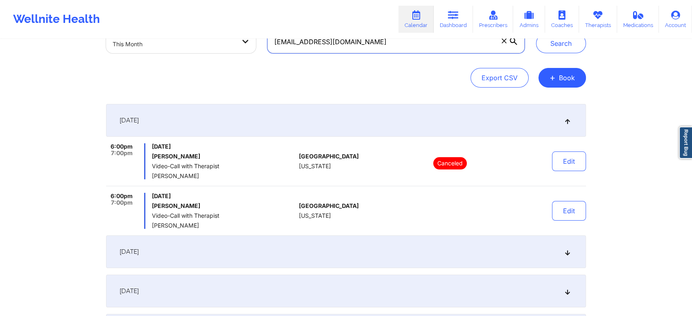
scroll to position [59, 0]
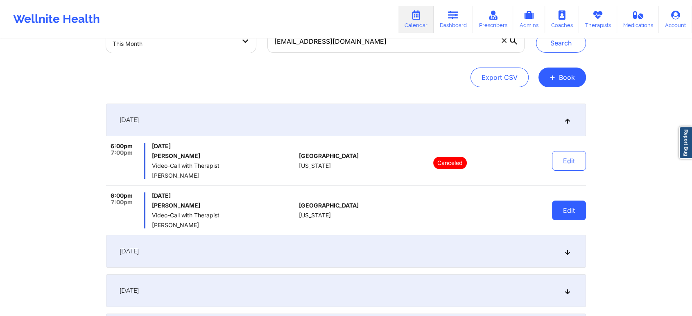
click at [557, 208] on button "Edit" at bounding box center [569, 211] width 34 height 20
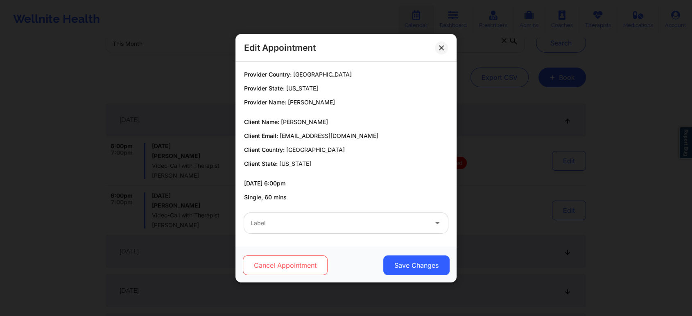
click at [291, 269] on button "Cancel Appointment" at bounding box center [285, 265] width 85 height 20
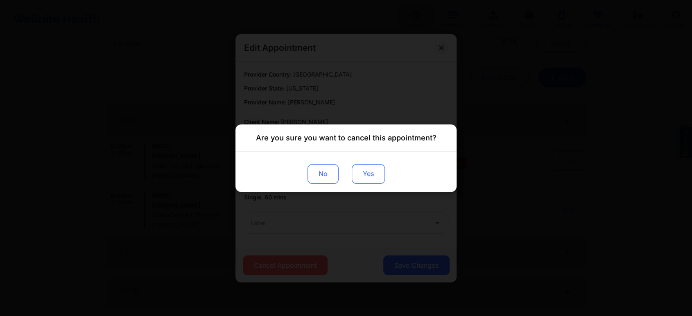
click at [375, 178] on button "Yes" at bounding box center [368, 174] width 33 height 20
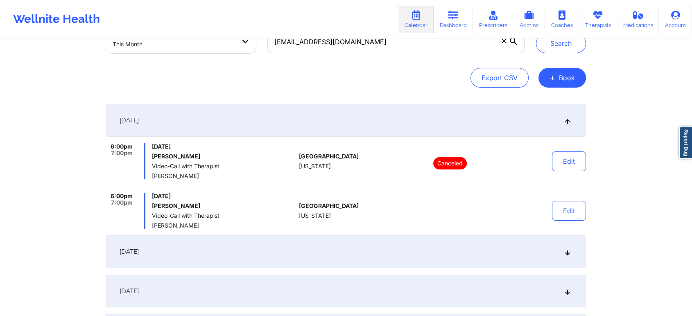
scroll to position [0, 0]
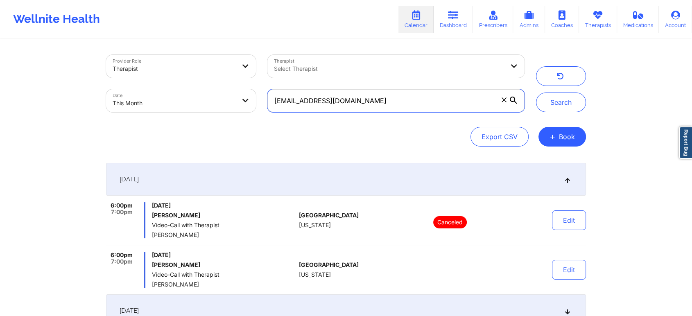
drag, startPoint x: 370, startPoint y: 102, endPoint x: 208, endPoint y: 102, distance: 162.5
click at [208, 102] on div "Provider Role Therapist Therapist Select Therapist Date This Month earthdriller…" at bounding box center [315, 83] width 430 height 69
paste input "chiare13@yahoo"
click at [536, 93] on button "Search" at bounding box center [561, 103] width 50 height 20
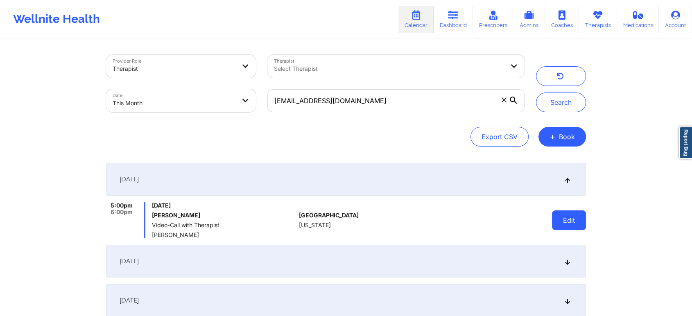
click at [560, 211] on button "Edit" at bounding box center [569, 220] width 34 height 20
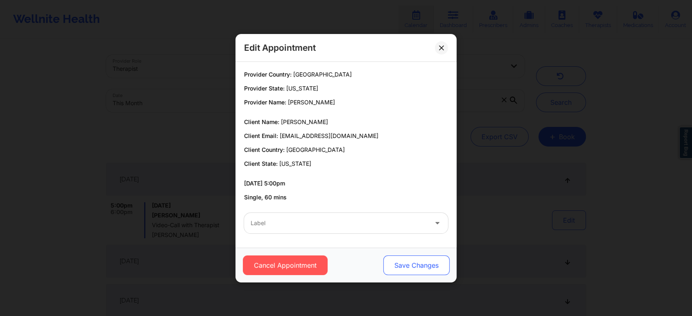
click at [417, 264] on button "Save Changes" at bounding box center [416, 265] width 66 height 20
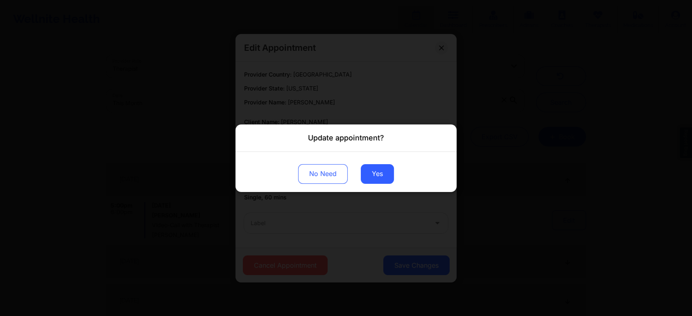
click at [344, 212] on div "Update appointment? No Need Yes" at bounding box center [346, 158] width 692 height 316
click at [333, 174] on button "No Need" at bounding box center [323, 174] width 50 height 20
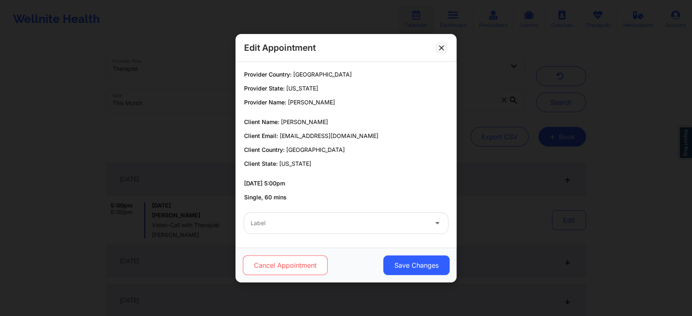
click at [276, 264] on button "Cancel Appointment" at bounding box center [285, 265] width 85 height 20
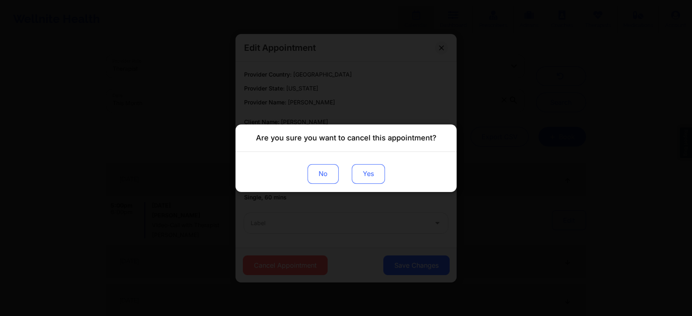
click at [364, 173] on button "Yes" at bounding box center [368, 174] width 33 height 20
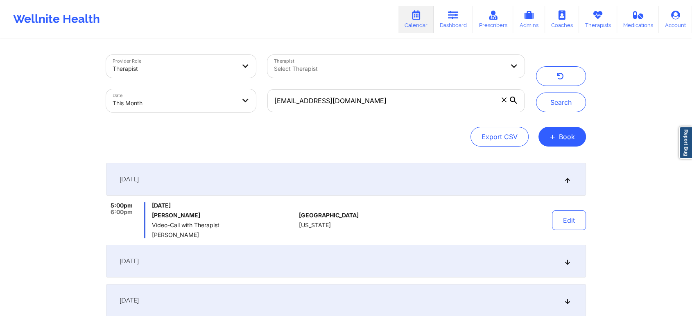
click at [471, 247] on div "[DATE]" at bounding box center [346, 261] width 480 height 33
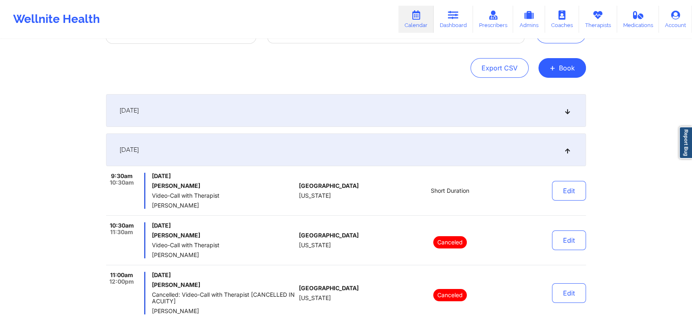
scroll to position [77, 0]
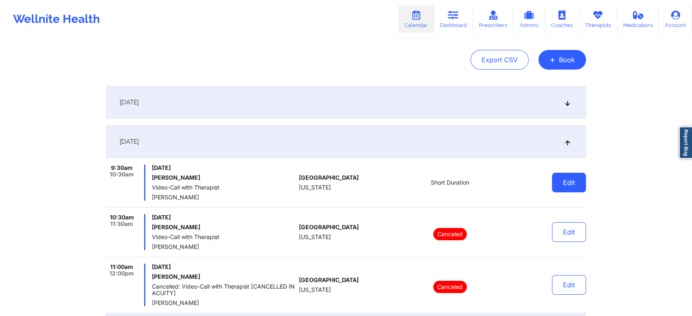
click at [569, 183] on button "Edit" at bounding box center [569, 183] width 34 height 20
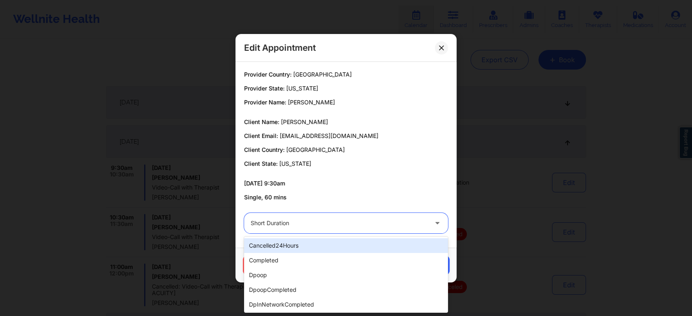
click at [374, 228] on div at bounding box center [339, 223] width 177 height 10
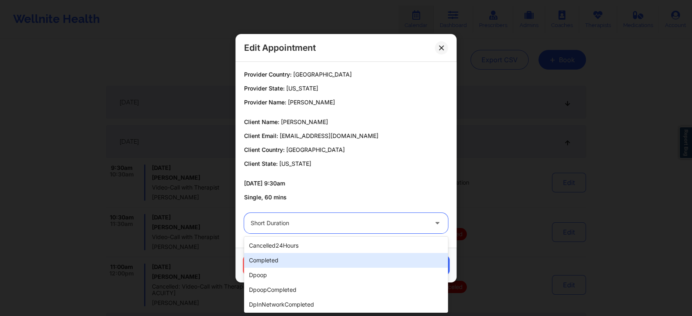
click at [309, 262] on div "completed" at bounding box center [346, 260] width 204 height 15
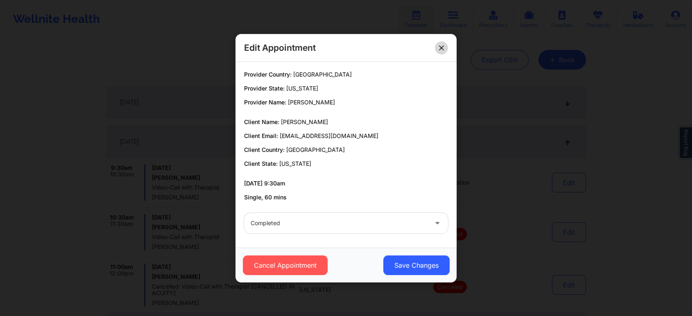
click at [442, 42] on button at bounding box center [441, 47] width 13 height 13
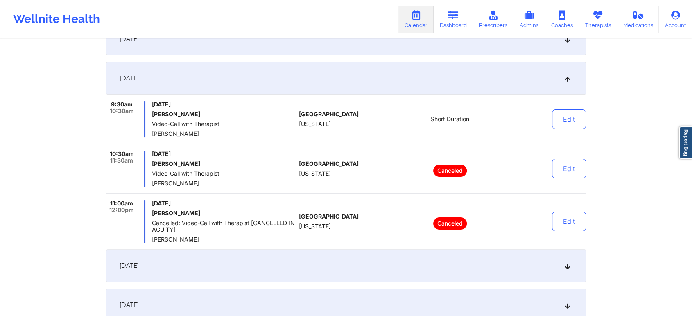
scroll to position [142, 0]
click at [580, 120] on button "Edit" at bounding box center [569, 118] width 34 height 20
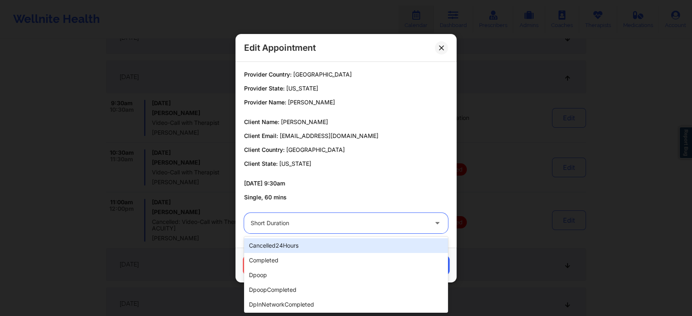
click at [343, 226] on div at bounding box center [339, 223] width 177 height 10
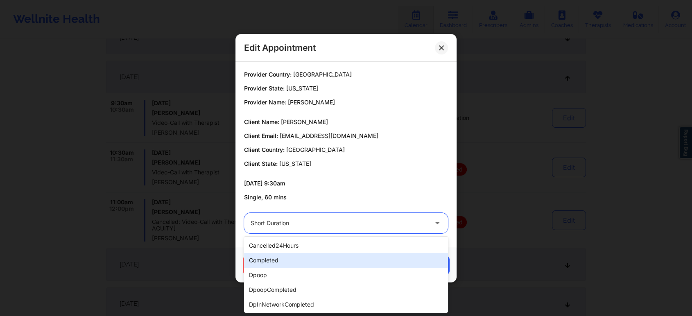
click at [285, 263] on div "completed" at bounding box center [346, 260] width 204 height 15
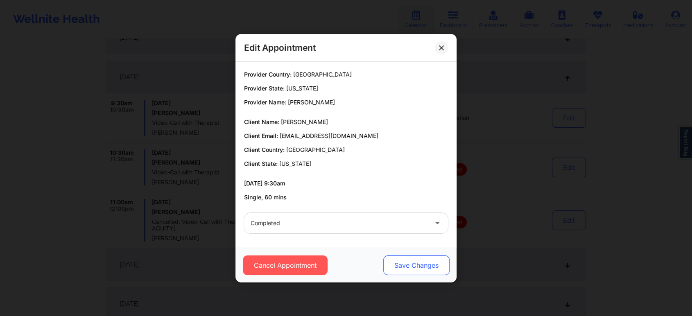
drag, startPoint x: 405, startPoint y: 250, endPoint x: 402, endPoint y: 262, distance: 13.2
click at [402, 262] on div "Cancel Appointment Save Changes" at bounding box center [345, 265] width 221 height 35
click at [402, 262] on button "Save Changes" at bounding box center [416, 265] width 66 height 20
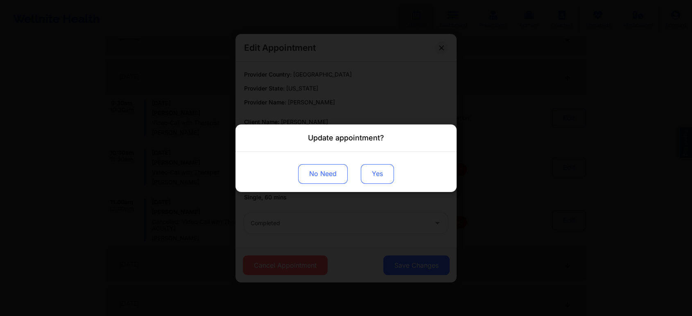
click at [382, 177] on button "Yes" at bounding box center [377, 174] width 33 height 20
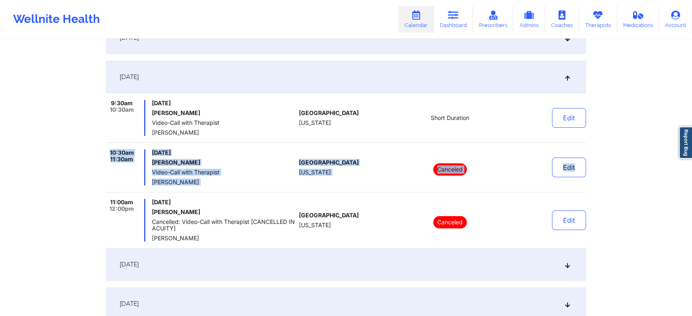
drag, startPoint x: 671, startPoint y: 173, endPoint x: 670, endPoint y: 97, distance: 75.3
click at [670, 97] on div "Provider Role Therapist Therapist Select Therapist Date This Month chiare13@yah…" at bounding box center [346, 192] width 692 height 669
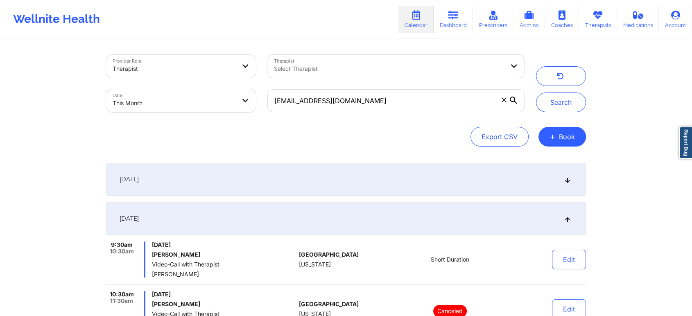
click at [414, 183] on div "[DATE]" at bounding box center [346, 179] width 480 height 33
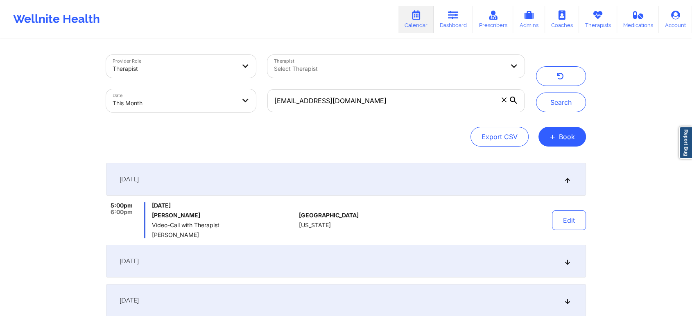
drag, startPoint x: 377, startPoint y: 88, endPoint x: 350, endPoint y: 94, distance: 27.7
click at [350, 94] on div "chiare13@yahoo.com" at bounding box center [396, 101] width 269 height 34
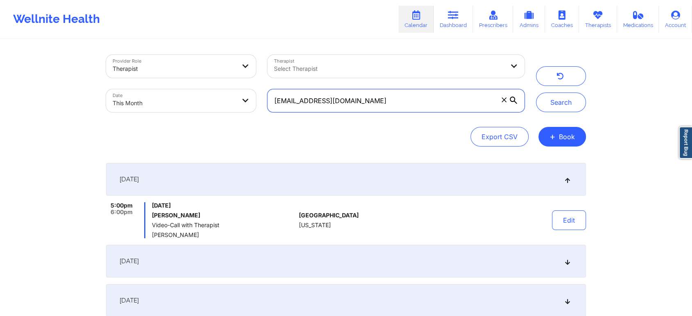
drag, startPoint x: 350, startPoint y: 94, endPoint x: 212, endPoint y: 89, distance: 138.0
click at [212, 89] on div "Provider Role Therapist Therapist Select Therapist Date This Month chiare13@yah…" at bounding box center [315, 83] width 430 height 69
click at [536, 93] on button "Search" at bounding box center [561, 103] width 50 height 20
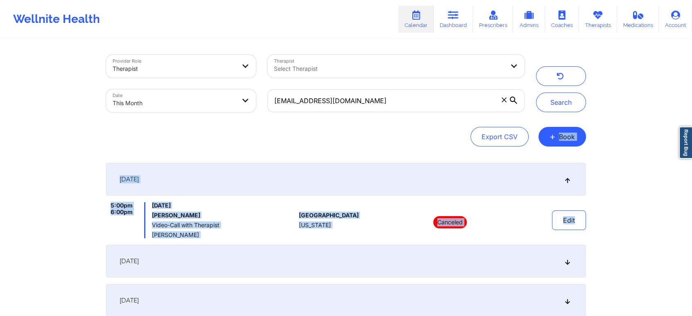
drag, startPoint x: 611, startPoint y: 131, endPoint x: 620, endPoint y: 200, distance: 70.2
click at [620, 200] on div "Provider Role Therapist Therapist Select Therapist Date This Month chiare13@yah…" at bounding box center [346, 282] width 692 height 564
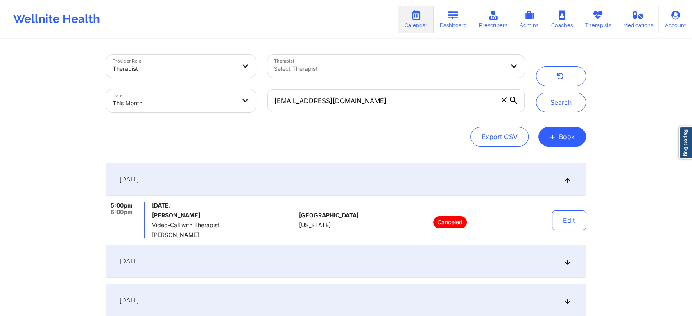
click at [372, 273] on div "[DATE]" at bounding box center [346, 261] width 480 height 33
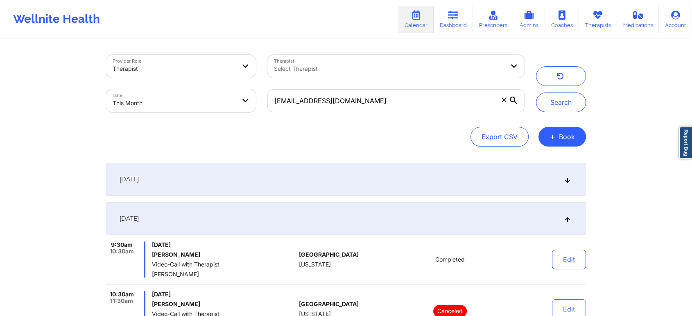
drag, startPoint x: 689, startPoint y: 177, endPoint x: 689, endPoint y: 190, distance: 13.1
drag, startPoint x: 375, startPoint y: 116, endPoint x: 401, endPoint y: 108, distance: 26.5
click at [401, 108] on div "chiare13@yahoo.com" at bounding box center [396, 101] width 269 height 34
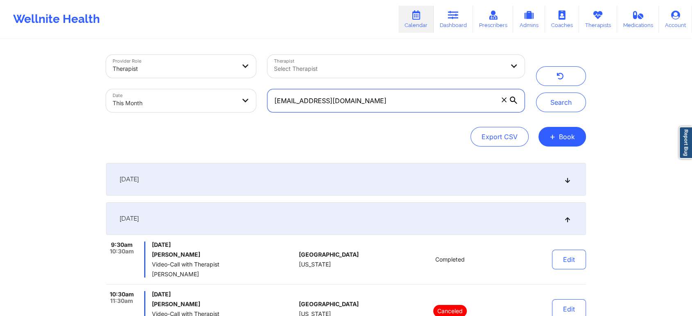
drag, startPoint x: 401, startPoint y: 108, endPoint x: 191, endPoint y: 122, distance: 210.1
click at [191, 122] on div "Provider Role Therapist Therapist Select Therapist Date This Month chiare13@yah…" at bounding box center [346, 101] width 480 height 92
paste input "susz.orl@gmail"
click at [536, 93] on button "Search" at bounding box center [561, 103] width 50 height 20
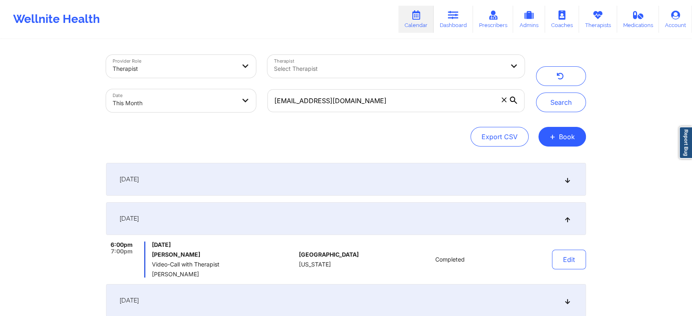
click at [221, 169] on div "[DATE]" at bounding box center [346, 179] width 480 height 33
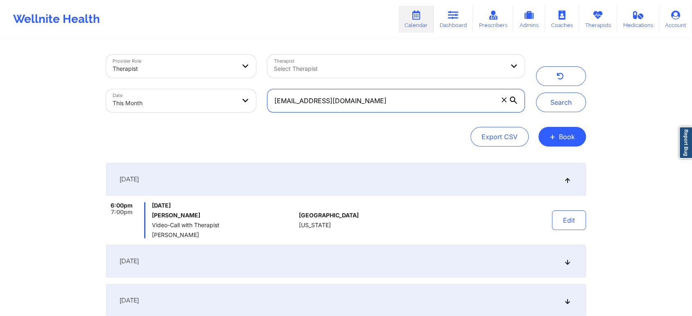
drag, startPoint x: 370, startPoint y: 93, endPoint x: 243, endPoint y: 106, distance: 127.6
click at [243, 106] on div "Provider Role Therapist Therapist Select Therapist Date This Month susz.orl@gma…" at bounding box center [315, 83] width 430 height 69
paste input "aleyahwbrown"
click at [536, 93] on button "Search" at bounding box center [561, 103] width 50 height 20
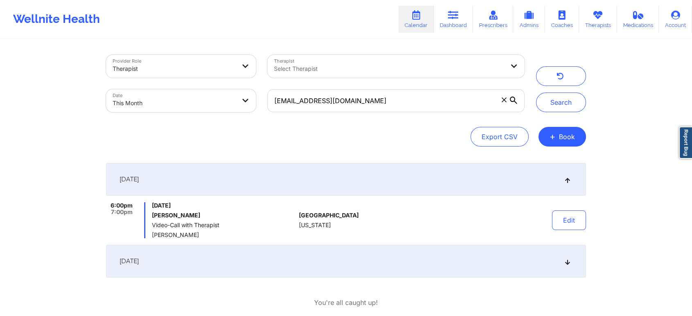
click at [412, 274] on div "[DATE]" at bounding box center [346, 261] width 480 height 33
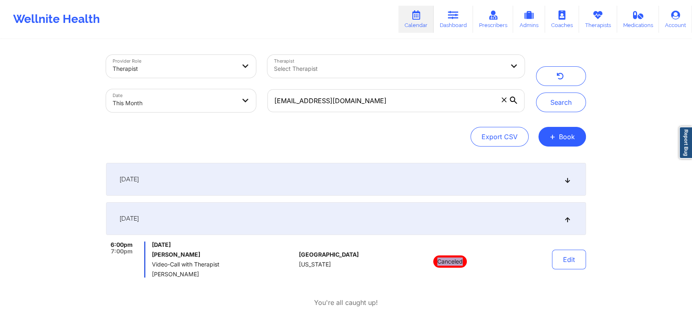
click at [412, 274] on div "Canceled" at bounding box center [450, 260] width 114 height 36
click at [527, 191] on div "[DATE]" at bounding box center [346, 179] width 480 height 33
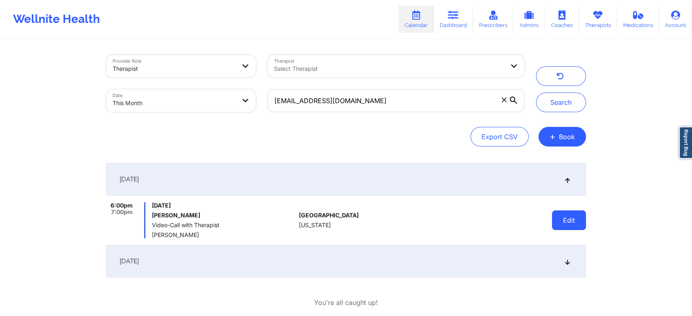
click at [573, 224] on button "Edit" at bounding box center [569, 220] width 34 height 20
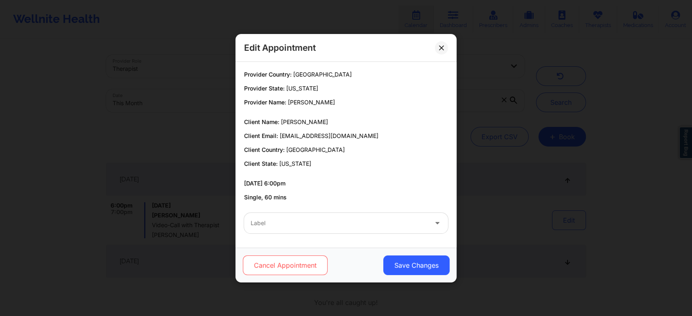
click at [295, 266] on button "Cancel Appointment" at bounding box center [285, 265] width 85 height 20
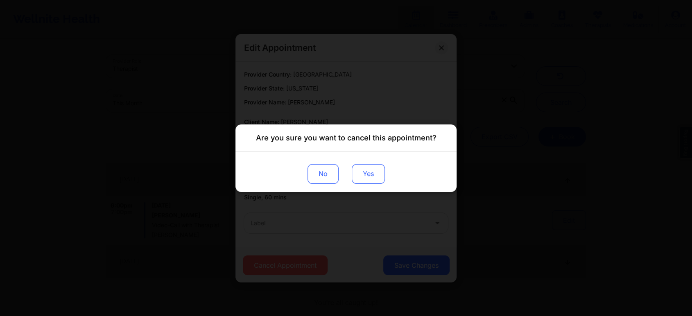
click at [368, 174] on button "Yes" at bounding box center [368, 174] width 33 height 20
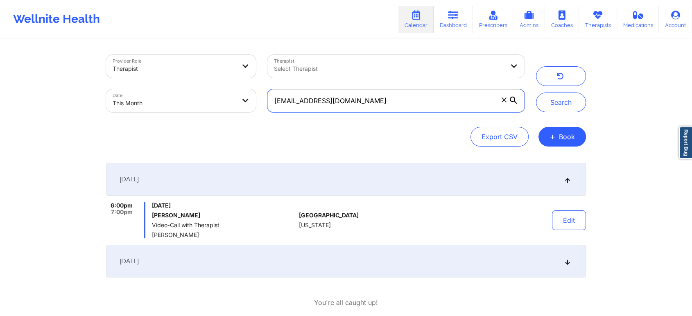
drag, startPoint x: 391, startPoint y: 111, endPoint x: 266, endPoint y: 96, distance: 126.1
click at [266, 96] on div "aleyahwbrown@gmail.com" at bounding box center [396, 101] width 269 height 34
paste input "ieshaneal07"
click at [536, 93] on button "Search" at bounding box center [561, 103] width 50 height 20
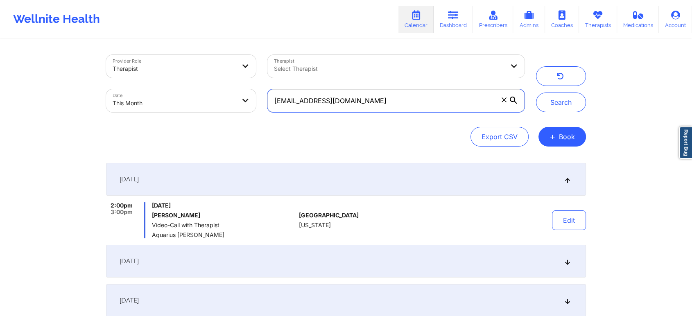
click at [400, 101] on input "ieshaneal07@gmail.com" at bounding box center [395, 100] width 257 height 23
click at [536, 93] on button "Search" at bounding box center [561, 103] width 50 height 20
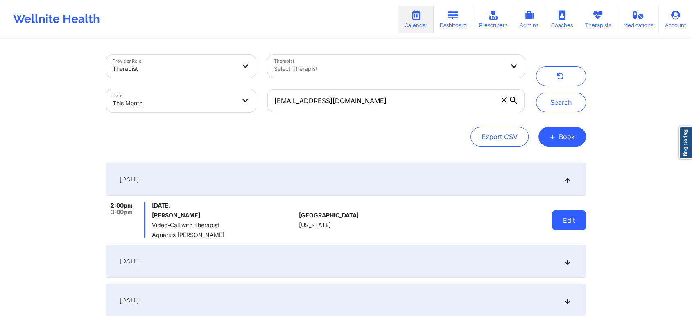
click at [563, 219] on button "Edit" at bounding box center [569, 220] width 34 height 20
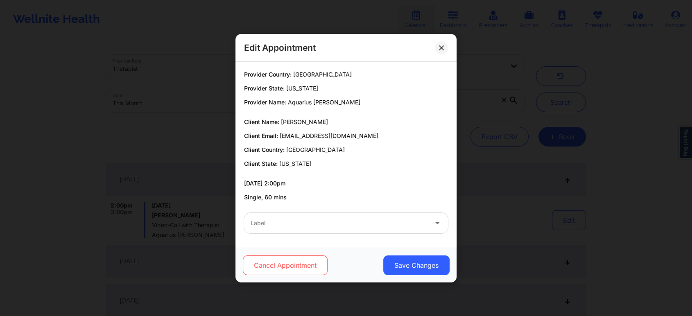
click at [302, 262] on button "Cancel Appointment" at bounding box center [285, 265] width 85 height 20
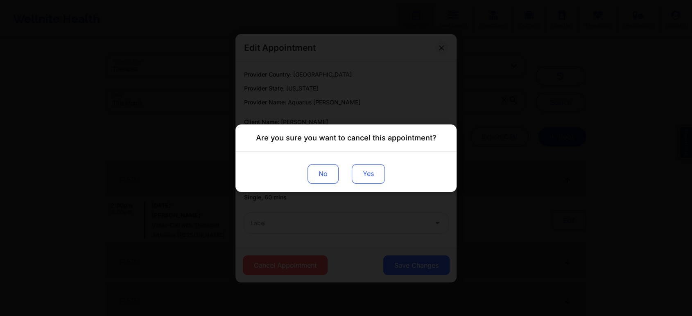
click at [364, 174] on button "Yes" at bounding box center [368, 174] width 33 height 20
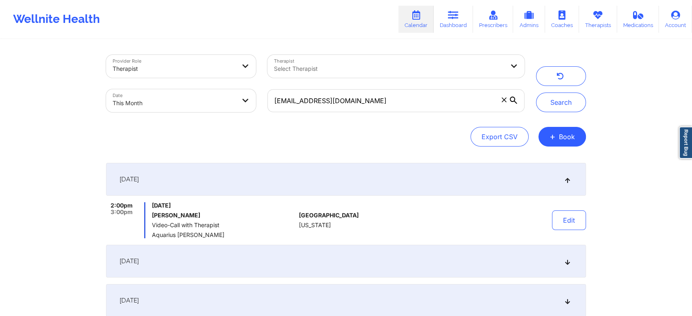
click at [347, 252] on div "[DATE]" at bounding box center [346, 261] width 480 height 33
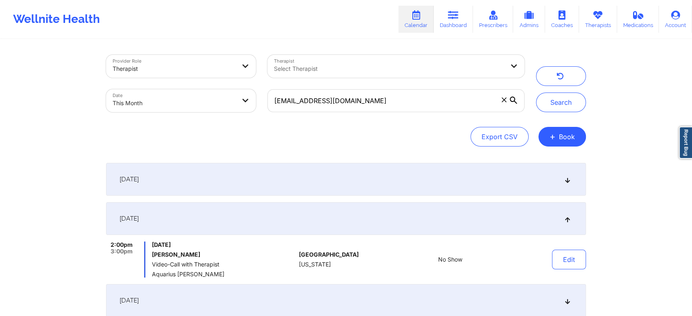
click at [253, 182] on div "[DATE]" at bounding box center [346, 179] width 480 height 33
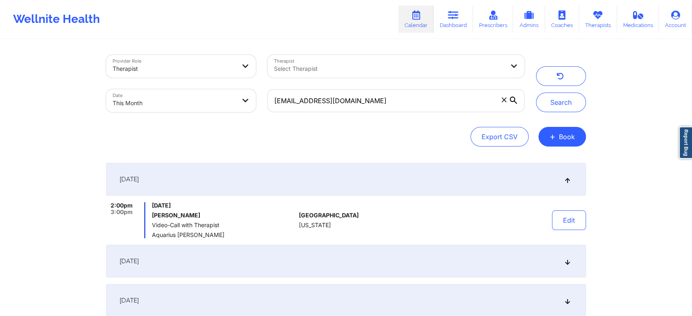
click at [242, 254] on div "[DATE]" at bounding box center [346, 261] width 480 height 33
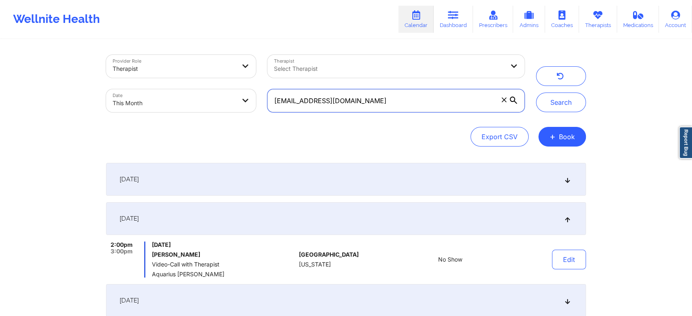
drag, startPoint x: 362, startPoint y: 105, endPoint x: 239, endPoint y: 100, distance: 122.9
click at [239, 100] on div "Provider Role Therapist Therapist Select Therapist Date This Month ieshaneal07@…" at bounding box center [315, 83] width 430 height 69
click at [536, 93] on button "Search" at bounding box center [561, 103] width 50 height 20
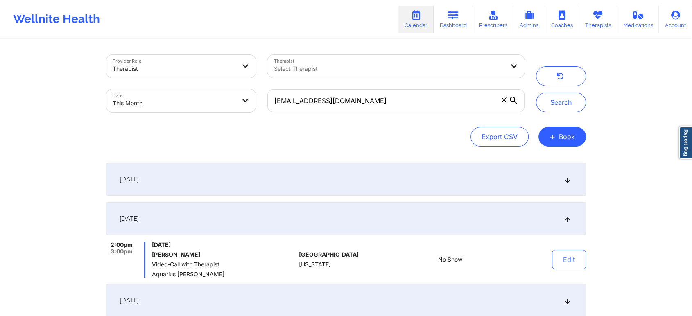
click at [246, 172] on div "[DATE]" at bounding box center [346, 179] width 480 height 33
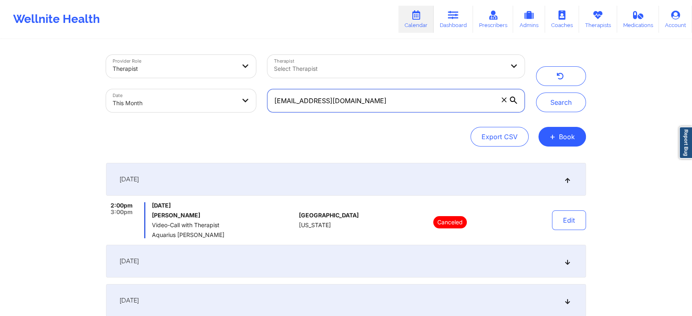
drag, startPoint x: 399, startPoint y: 104, endPoint x: 222, endPoint y: 102, distance: 176.9
click at [222, 102] on div "Provider Role Therapist Therapist Select Therapist Date This Month ieshaneal07@…" at bounding box center [315, 83] width 430 height 69
paste input "cstahling"
click at [536, 93] on button "Search" at bounding box center [561, 103] width 50 height 20
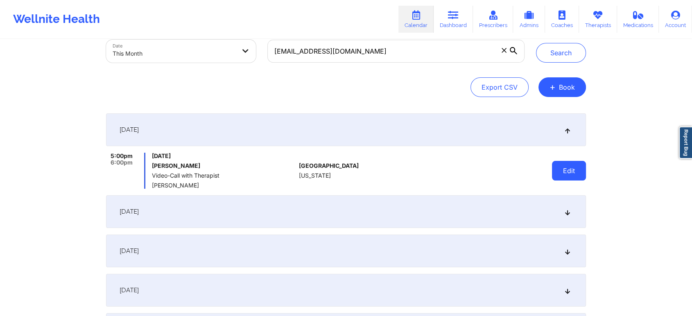
click at [563, 172] on button "Edit" at bounding box center [569, 171] width 34 height 20
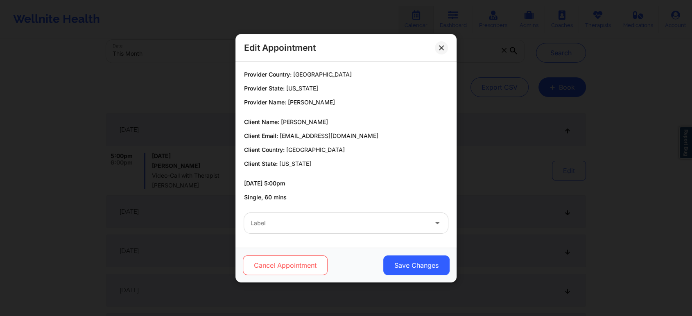
click at [282, 271] on button "Cancel Appointment" at bounding box center [285, 265] width 85 height 20
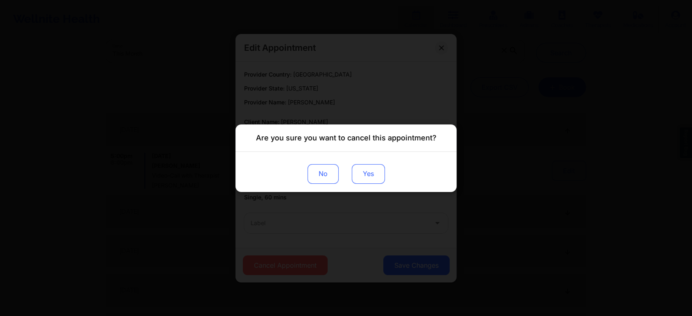
click at [361, 174] on button "Yes" at bounding box center [368, 174] width 33 height 20
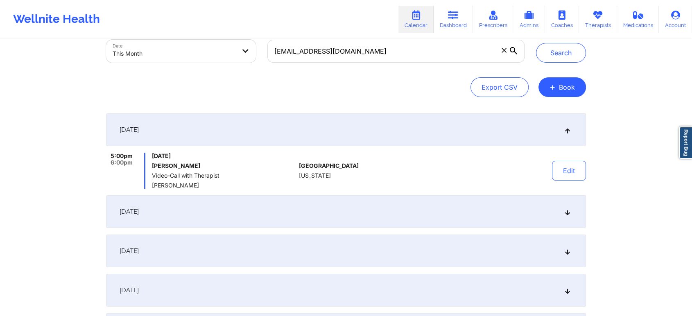
scroll to position [0, 0]
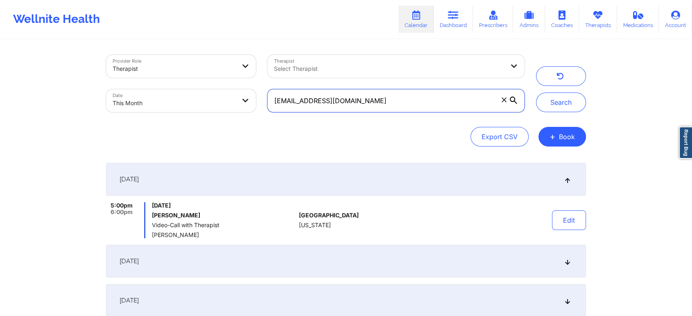
drag, startPoint x: 377, startPoint y: 108, endPoint x: 194, endPoint y: 76, distance: 186.3
click at [194, 76] on div "Provider Role Therapist Therapist Select Therapist Date This Month cstahling@gm…" at bounding box center [315, 83] width 430 height 69
paste input "shanda.l.gunter"
click at [536, 93] on button "Search" at bounding box center [561, 103] width 50 height 20
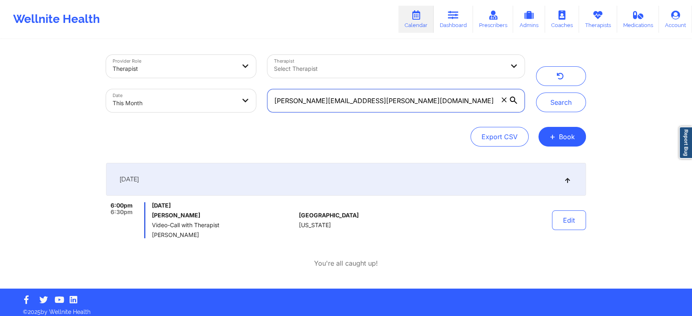
scroll to position [6, 0]
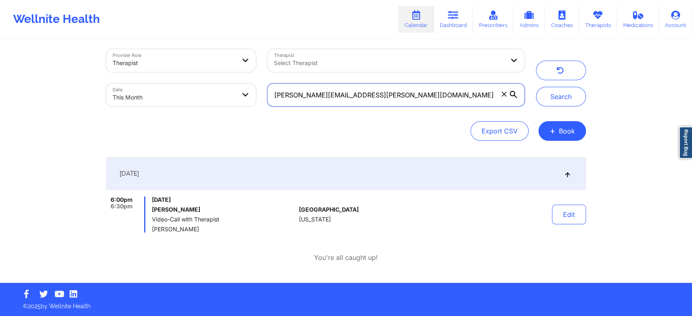
click at [387, 93] on input "shanda.l.gunter@gmail.com" at bounding box center [395, 95] width 257 height 23
drag, startPoint x: 400, startPoint y: 82, endPoint x: 384, endPoint y: 95, distance: 20.4
click at [384, 95] on div "shanda.l.gunter@gmail.com" at bounding box center [396, 95] width 269 height 34
drag, startPoint x: 384, startPoint y: 95, endPoint x: 255, endPoint y: 87, distance: 128.8
click at [255, 87] on div "Provider Role Therapist Therapist Select Therapist Date This Month shanda.l.gun…" at bounding box center [315, 77] width 430 height 69
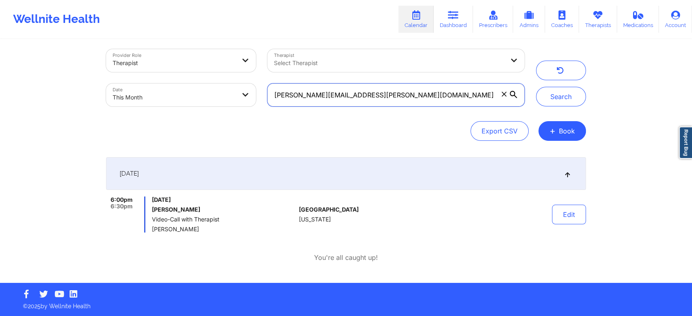
paste input "jenelle.gomes"
click at [536, 87] on button "Search" at bounding box center [561, 97] width 50 height 20
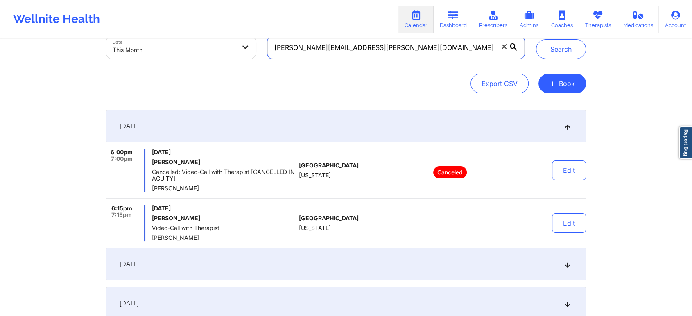
scroll to position [53, 0]
click at [568, 217] on button "Edit" at bounding box center [569, 224] width 34 height 20
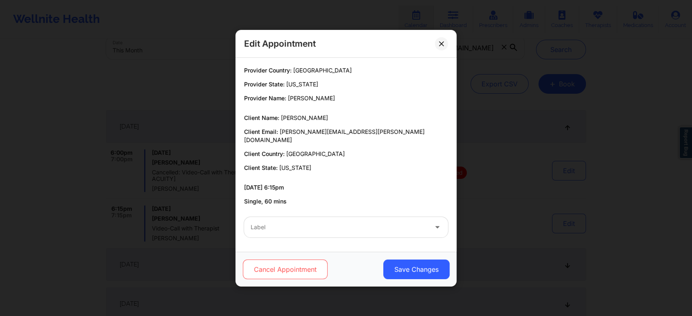
click at [296, 261] on button "Cancel Appointment" at bounding box center [285, 270] width 85 height 20
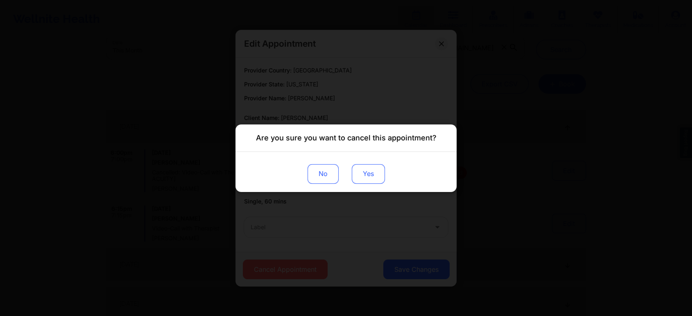
click at [364, 179] on button "Yes" at bounding box center [368, 174] width 33 height 20
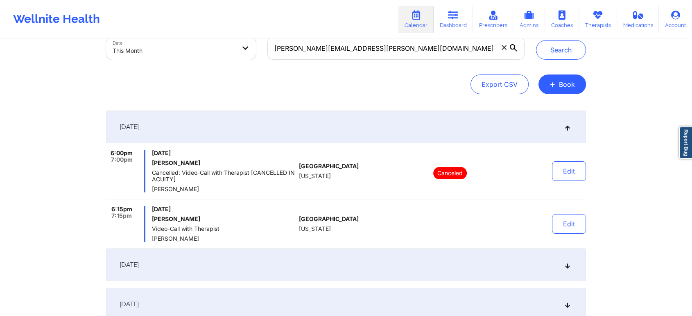
scroll to position [0, 0]
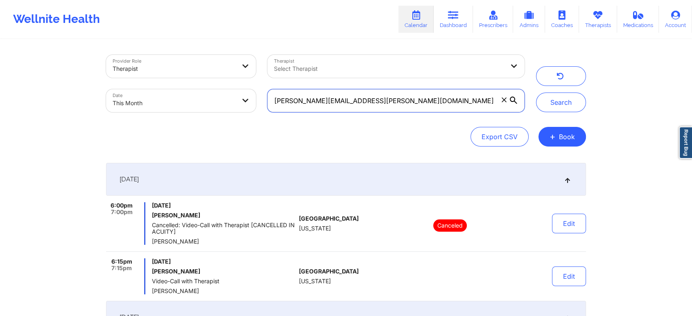
drag, startPoint x: 382, startPoint y: 96, endPoint x: 233, endPoint y: 106, distance: 149.3
click at [233, 106] on div "Provider Role Therapist Therapist Select Therapist Date This Month jenelle.gome…" at bounding box center [315, 83] width 430 height 69
paste input "afallenrosepetal"
click at [536, 93] on button "Search" at bounding box center [561, 103] width 50 height 20
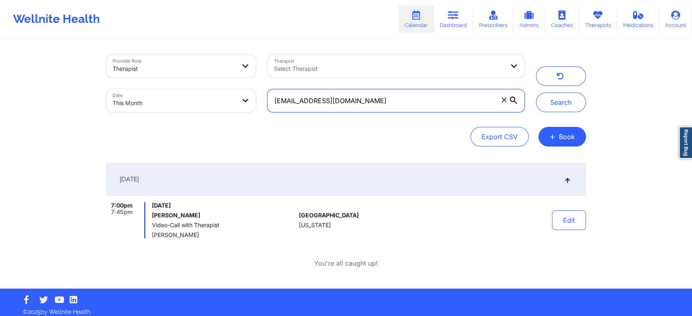
drag, startPoint x: 386, startPoint y: 103, endPoint x: 221, endPoint y: 113, distance: 165.3
click at [221, 113] on div "Provider Role Therapist Therapist Select Therapist Date This Month afallenrosep…" at bounding box center [315, 83] width 430 height 69
paste input "selfers@clarkepsi"
click at [536, 93] on button "Search" at bounding box center [561, 103] width 50 height 20
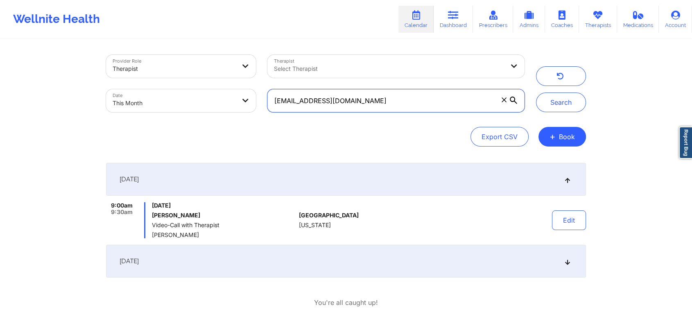
drag, startPoint x: 386, startPoint y: 101, endPoint x: 242, endPoint y: 107, distance: 144.7
click at [242, 107] on div "Provider Role Therapist Therapist Select Therapist Date This Month selfers@clar…" at bounding box center [315, 83] width 430 height 69
paste input "jwilliams@iamboundless.org"
click at [536, 93] on button "Search" at bounding box center [561, 103] width 50 height 20
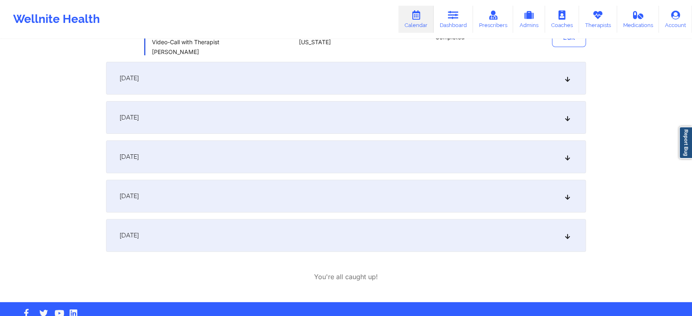
scroll to position [235, 0]
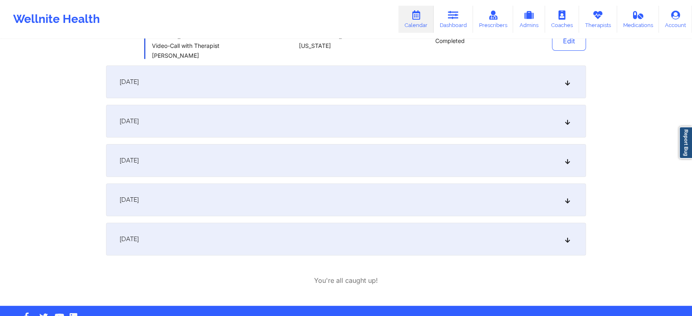
drag, startPoint x: 664, startPoint y: 143, endPoint x: 698, endPoint y: 185, distance: 54.1
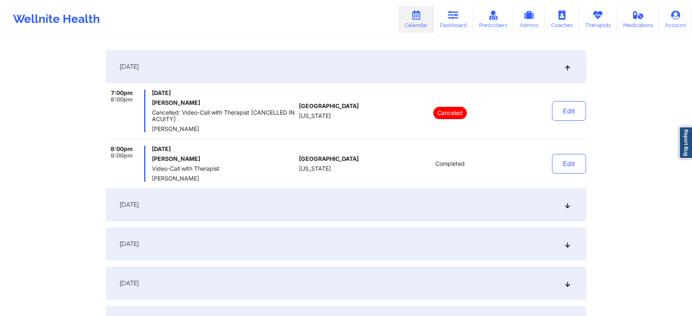
scroll to position [111, 0]
click at [196, 221] on div "[DATE]" at bounding box center [346, 206] width 480 height 33
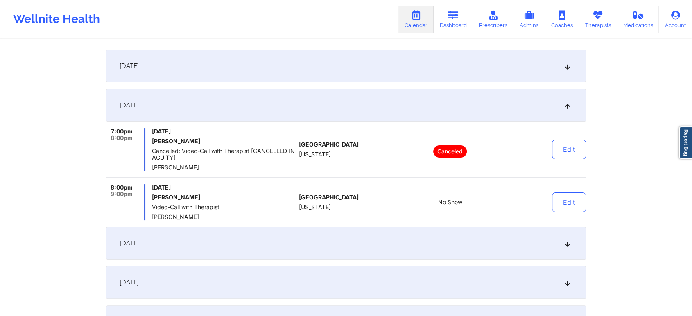
scroll to position [125, 0]
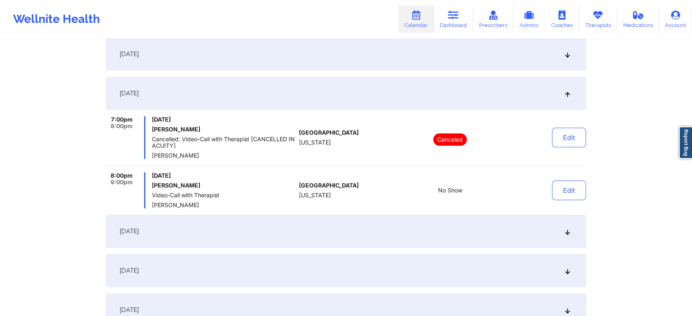
click at [452, 221] on div "[DATE]" at bounding box center [346, 231] width 480 height 33
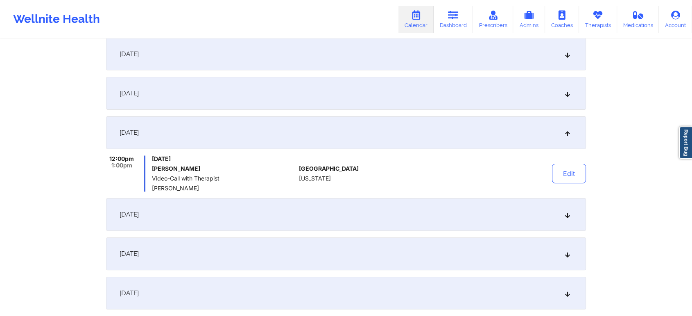
click at [442, 91] on div "[DATE]" at bounding box center [346, 93] width 480 height 33
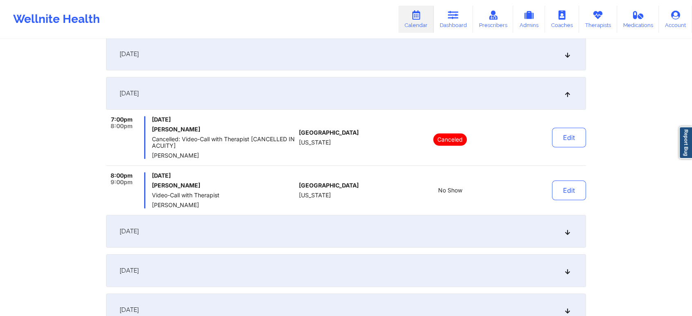
scroll to position [0, 0]
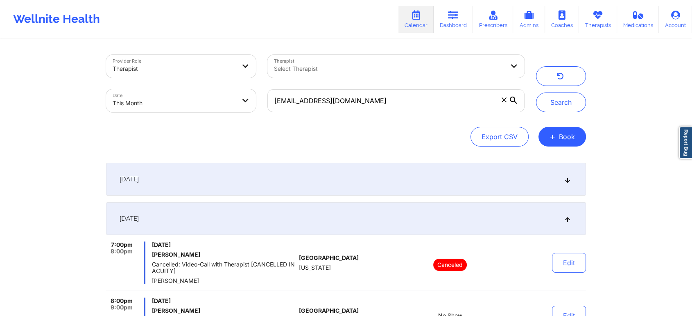
drag, startPoint x: 403, startPoint y: 116, endPoint x: 413, endPoint y: 108, distance: 12.8
click at [413, 108] on div "jwilliams@iamboundless.org" at bounding box center [396, 101] width 269 height 34
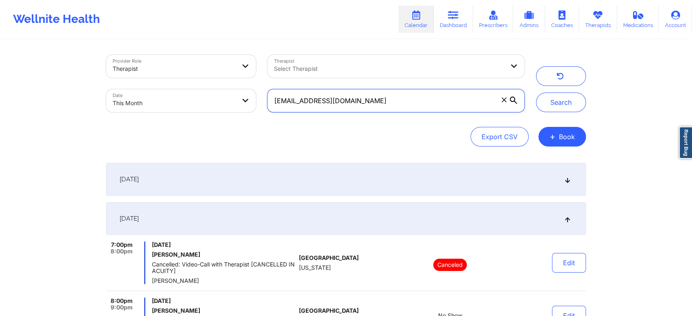
drag, startPoint x: 413, startPoint y: 108, endPoint x: 230, endPoint y: 90, distance: 183.8
click at [230, 90] on div "Provider Role Therapist Therapist Select Therapist Date This Month jwilliams@ia…" at bounding box center [315, 83] width 430 height 69
paste input "ktestprodclient@yopmail.com"
type input "ktestprodclient@yopmail.com"
click at [536, 93] on button "Search" at bounding box center [561, 103] width 50 height 20
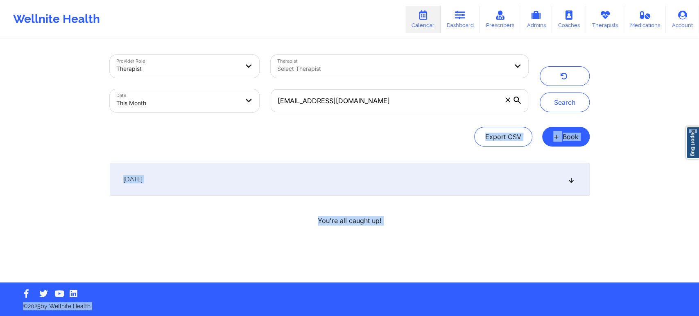
drag, startPoint x: 698, startPoint y: 93, endPoint x: 698, endPoint y: 133, distance: 40.1
click at [698, 133] on body "Wellnite Health Calendar Dashboard Prescribers Admins Coaches Therapists Medica…" at bounding box center [349, 158] width 699 height 316
click at [389, 180] on div "[DATE]" at bounding box center [350, 179] width 480 height 33
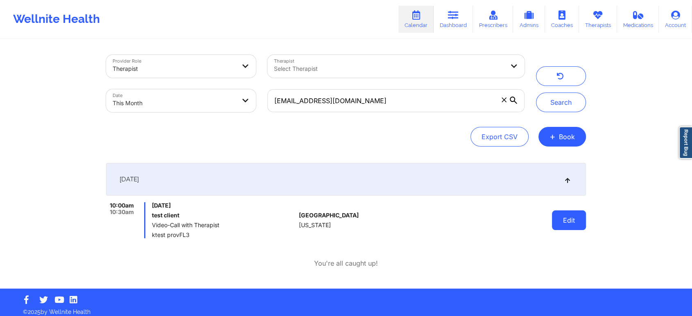
click at [578, 224] on button "Edit" at bounding box center [569, 220] width 34 height 20
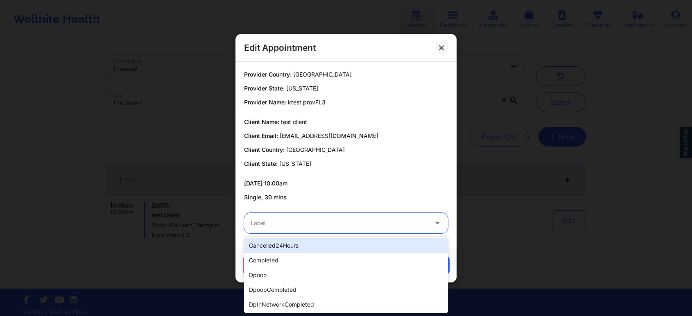
click at [300, 226] on div at bounding box center [339, 223] width 177 height 10
type input "test"
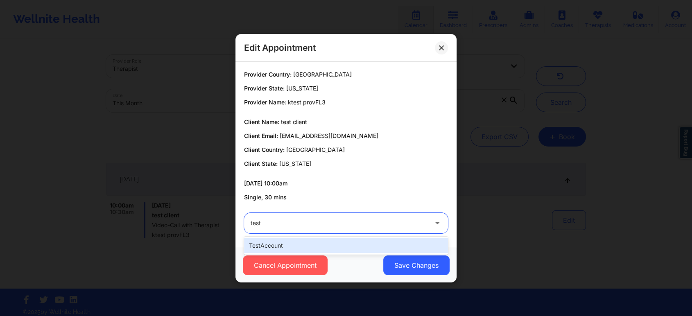
click at [275, 249] on div "testAccount" at bounding box center [346, 245] width 204 height 15
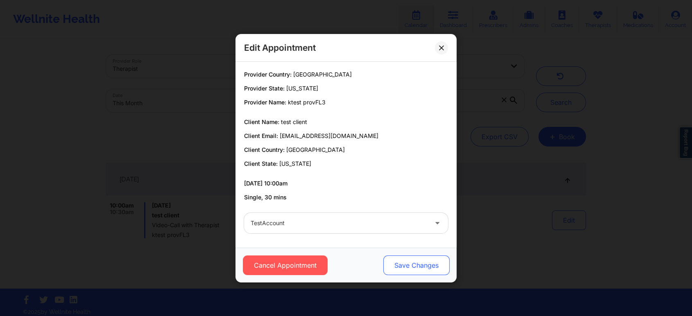
click at [403, 257] on button "Save Changes" at bounding box center [416, 265] width 66 height 20
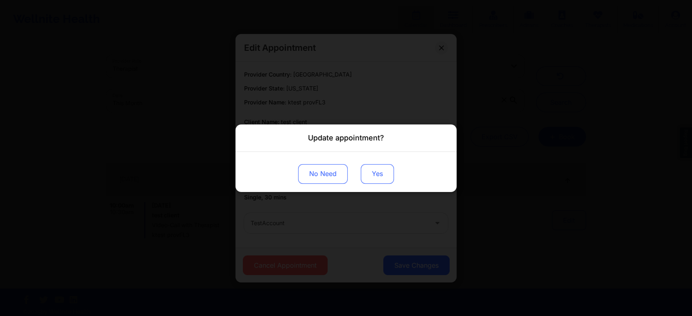
click at [368, 172] on button "Yes" at bounding box center [377, 174] width 33 height 20
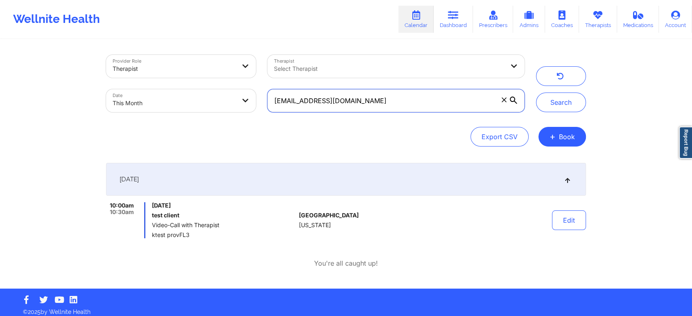
drag, startPoint x: 386, startPoint y: 102, endPoint x: 217, endPoint y: 117, distance: 169.7
click at [217, 117] on div "Provider Role Therapist Therapist Select Therapist Date This Month ktestprodcli…" at bounding box center [315, 83] width 430 height 69
paste input "ch91225"
type input "ch91225@yopmail.com"
click at [536, 93] on button "Search" at bounding box center [561, 103] width 50 height 20
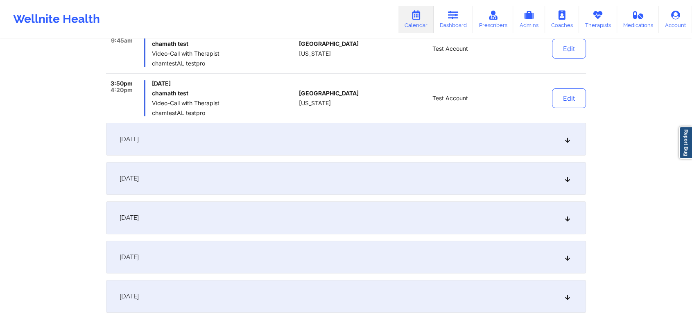
scroll to position [168, 0]
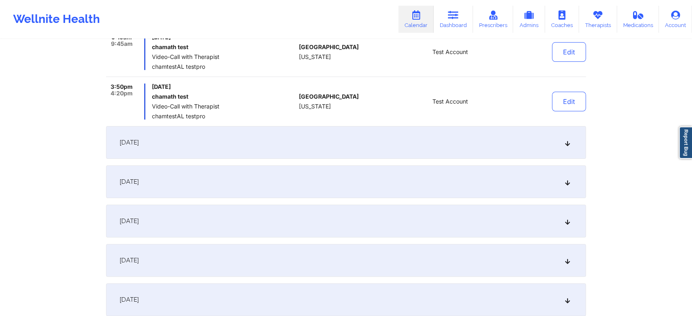
click at [331, 147] on div "September 13, 2025" at bounding box center [346, 142] width 480 height 33
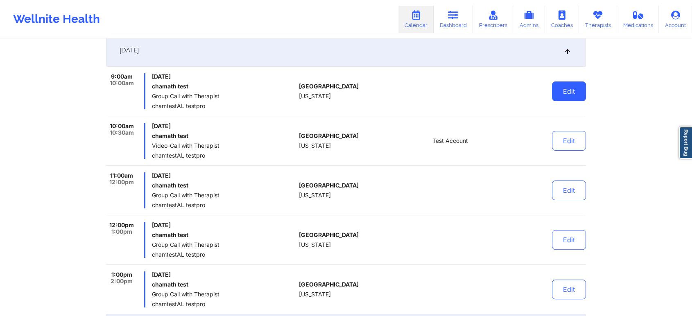
click at [564, 84] on button "Edit" at bounding box center [569, 91] width 34 height 20
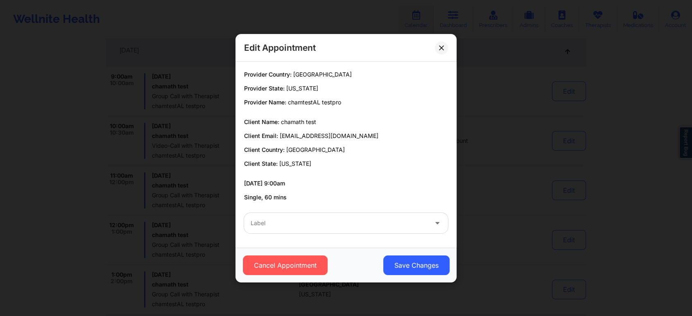
click at [323, 223] on div at bounding box center [339, 223] width 177 height 10
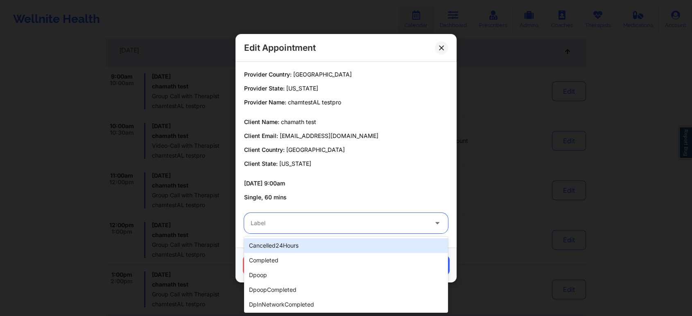
scroll to position [251, 0]
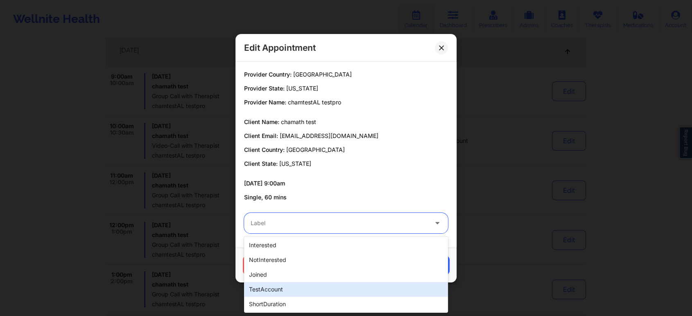
click at [284, 286] on div "testAccount" at bounding box center [346, 289] width 204 height 15
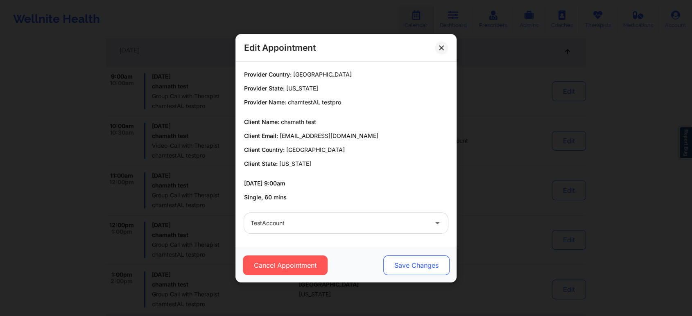
click at [414, 265] on button "Save Changes" at bounding box center [416, 265] width 66 height 20
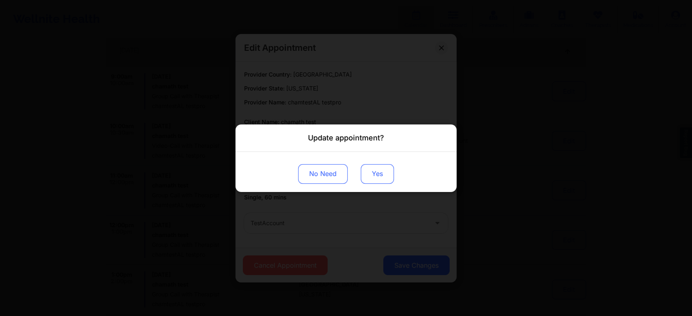
click at [373, 173] on button "Yes" at bounding box center [377, 174] width 33 height 20
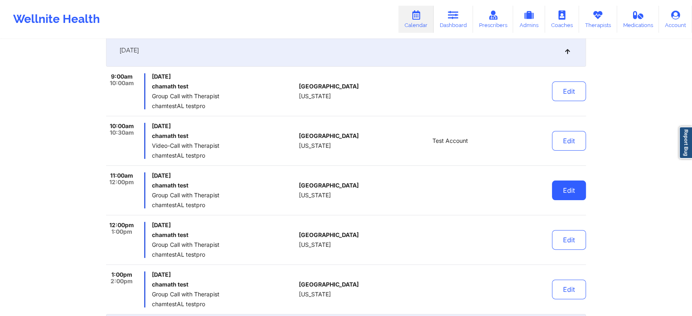
click at [567, 187] on button "Edit" at bounding box center [569, 191] width 34 height 20
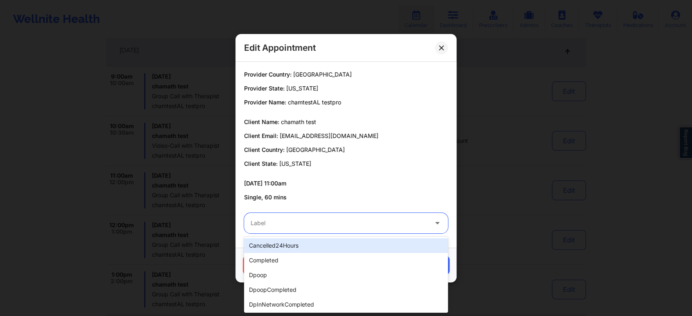
click at [338, 221] on div at bounding box center [339, 223] width 177 height 10
type input "tes"
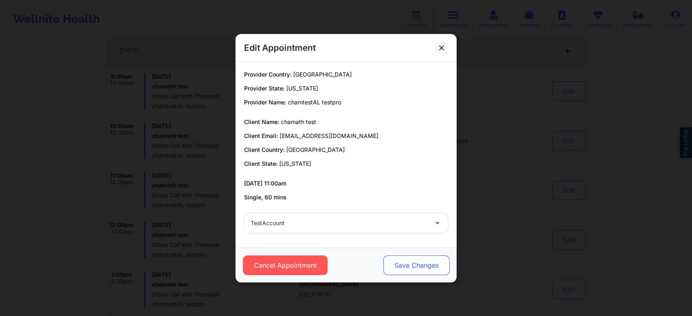
click at [416, 260] on button "Save Changes" at bounding box center [416, 265] width 66 height 20
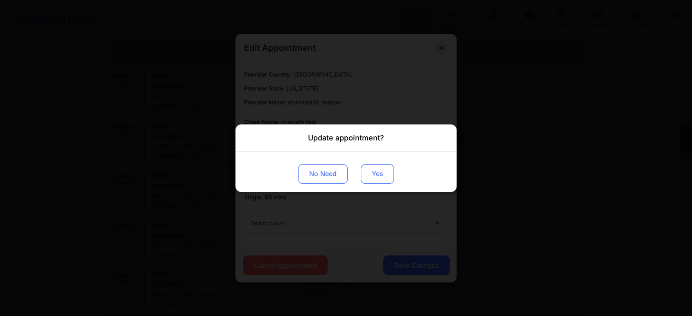
click at [366, 174] on button "Yes" at bounding box center [377, 174] width 33 height 20
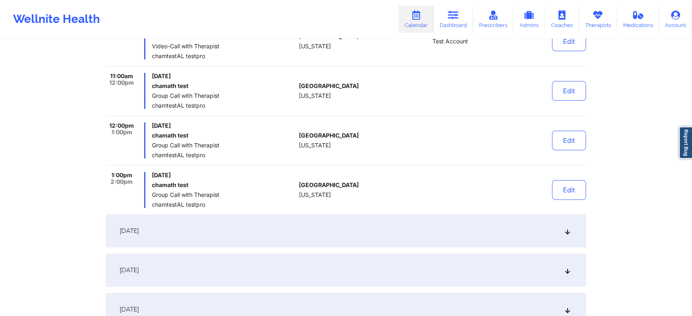
scroll to position [269, 0]
click at [576, 137] on button "Edit" at bounding box center [569, 139] width 34 height 20
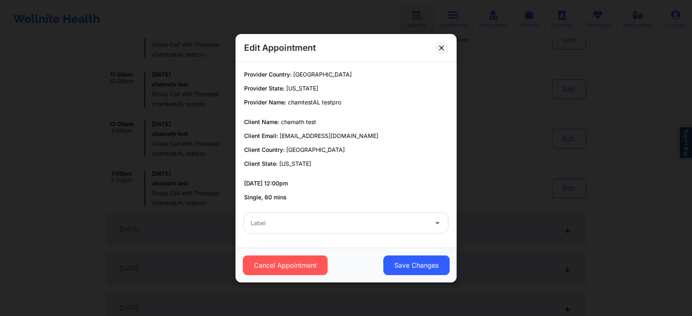
click at [274, 219] on div at bounding box center [339, 223] width 177 height 10
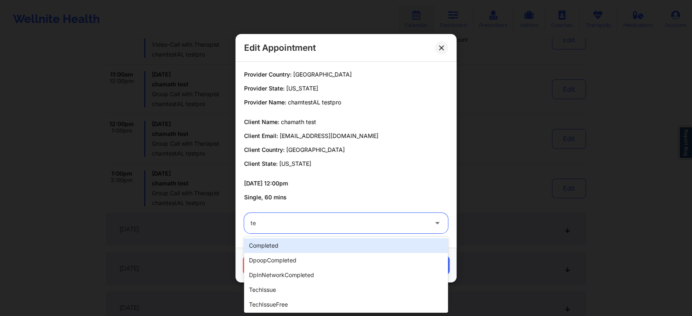
type input "tes"
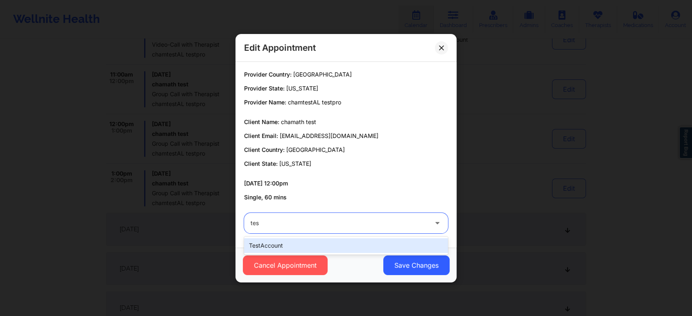
click at [268, 248] on div "testAccount" at bounding box center [346, 245] width 204 height 15
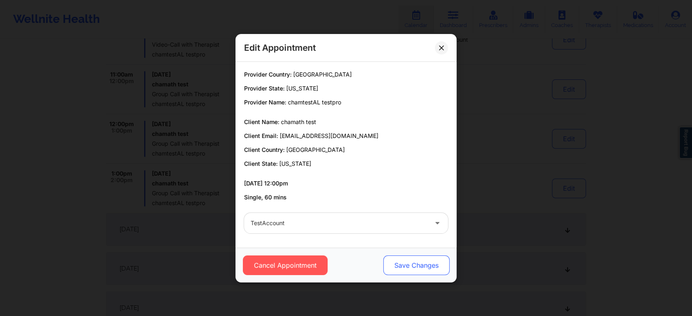
drag, startPoint x: 378, startPoint y: 248, endPoint x: 404, endPoint y: 269, distance: 33.2
click at [404, 269] on div "Cancel Appointment Save Changes" at bounding box center [345, 265] width 221 height 35
click at [404, 269] on button "Save Changes" at bounding box center [416, 265] width 66 height 20
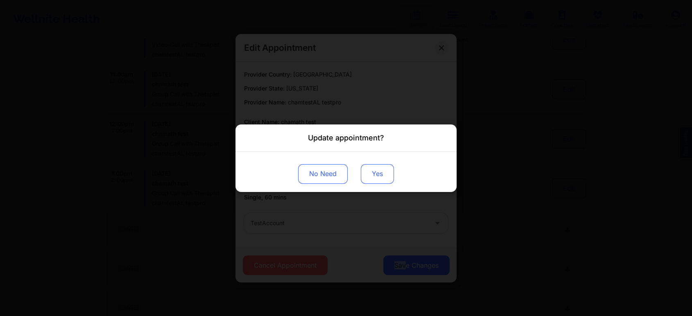
click at [379, 178] on button "Yes" at bounding box center [377, 174] width 33 height 20
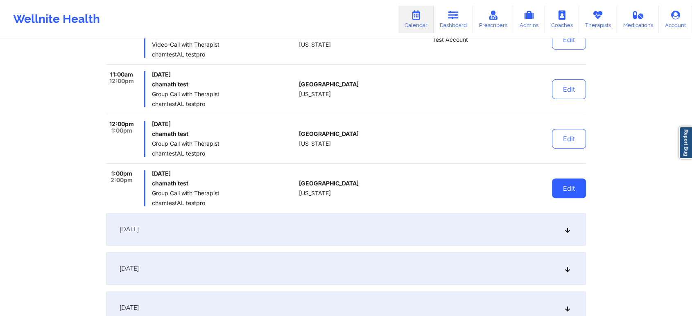
click at [567, 178] on button "Edit" at bounding box center [569, 188] width 34 height 20
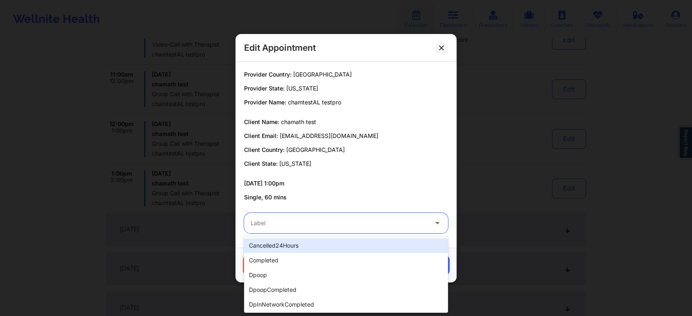
click at [289, 219] on div at bounding box center [339, 223] width 177 height 10
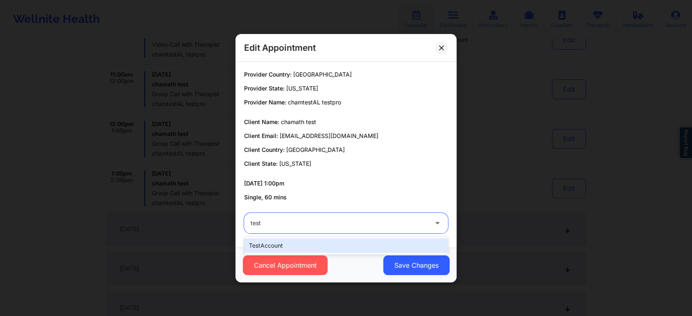
type input "test"
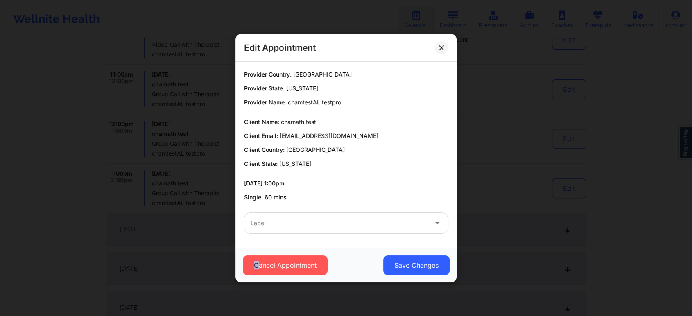
drag, startPoint x: 245, startPoint y: 254, endPoint x: 259, endPoint y: 249, distance: 14.5
click at [259, 249] on div "Cancel Appointment Save Changes" at bounding box center [345, 265] width 221 height 35
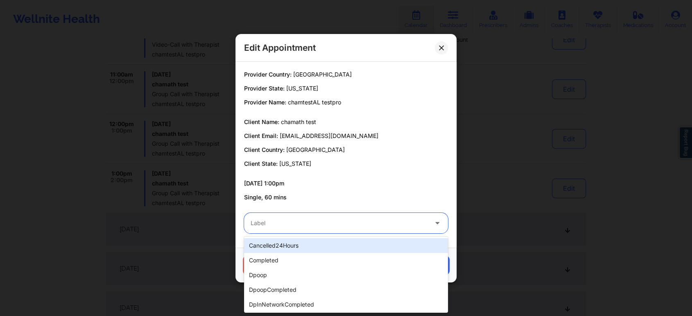
click at [288, 215] on div "Label" at bounding box center [336, 223] width 184 height 20
type input "test"
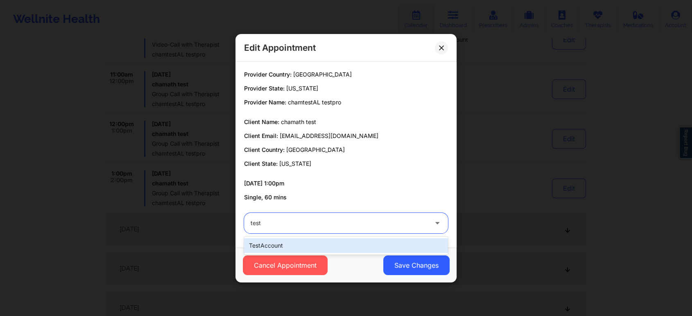
click at [257, 248] on div "testAccount" at bounding box center [346, 245] width 204 height 15
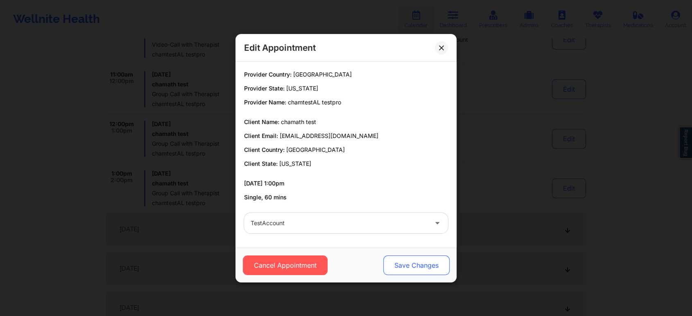
click at [399, 262] on button "Save Changes" at bounding box center [416, 265] width 66 height 20
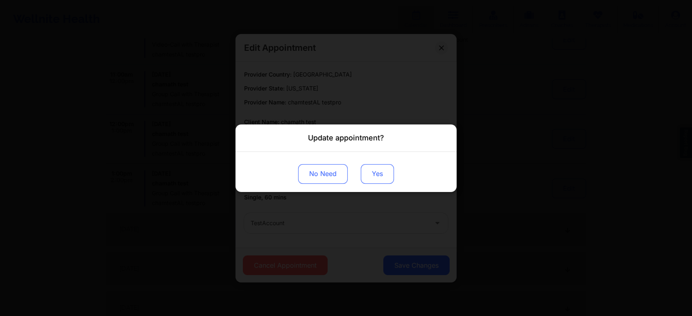
click at [379, 175] on button "Yes" at bounding box center [377, 174] width 33 height 20
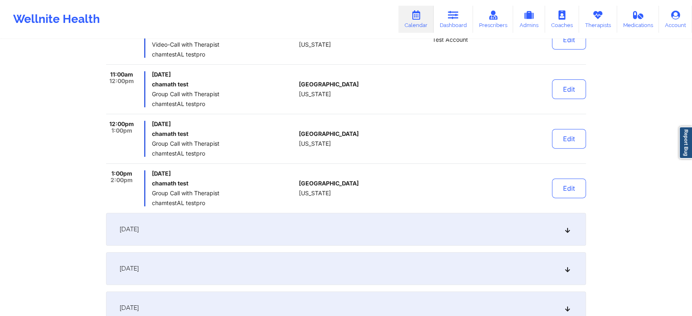
click at [416, 221] on div "September 14, 2025" at bounding box center [346, 229] width 480 height 33
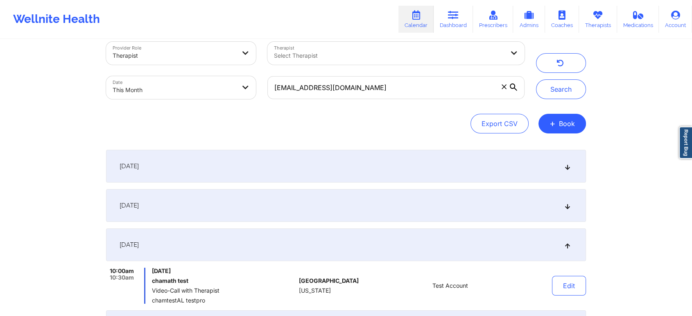
scroll to position [0, 0]
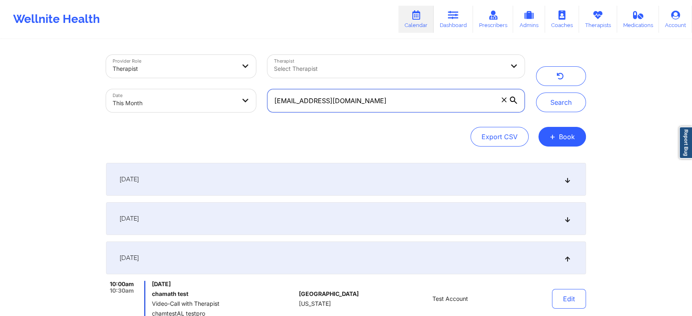
drag, startPoint x: 404, startPoint y: 95, endPoint x: 231, endPoint y: 111, distance: 173.9
click at [231, 111] on div "Provider Role Therapist Therapist Select Therapist Date This Month ch91225@yopm…" at bounding box center [315, 83] width 430 height 69
paste input "patient@well.co"
type input "patient@well.co"
click at [536, 93] on button "Search" at bounding box center [561, 103] width 50 height 20
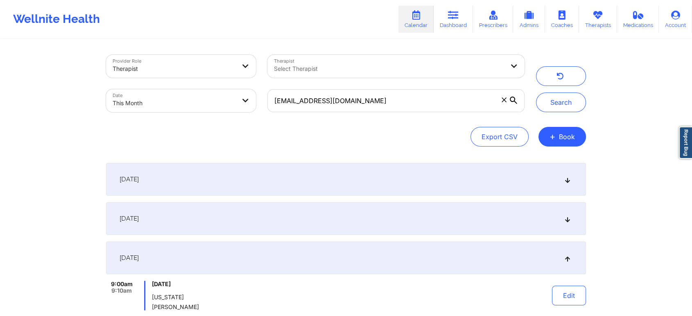
click at [291, 187] on div "[DATE]" at bounding box center [346, 179] width 480 height 33
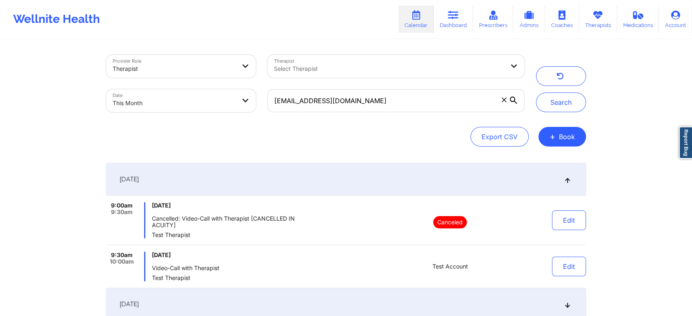
scroll to position [100, 0]
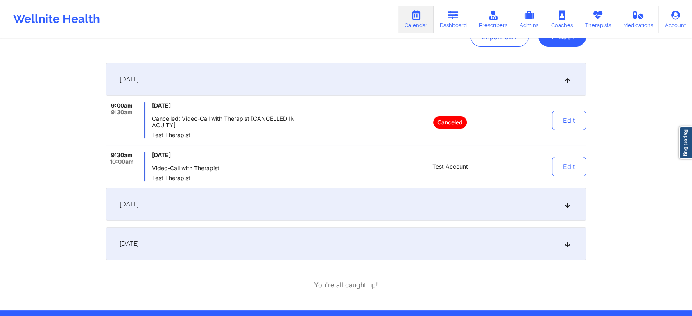
click at [389, 196] on div "[DATE]" at bounding box center [346, 204] width 480 height 33
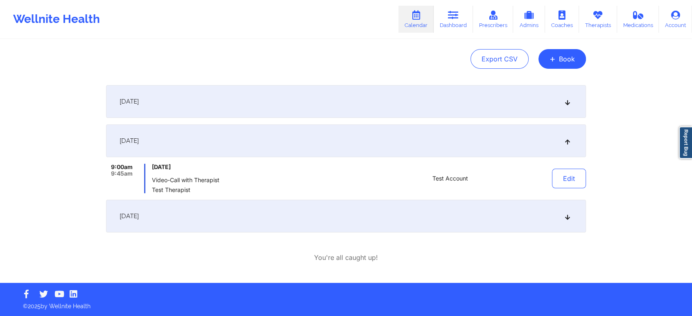
click at [466, 205] on div "[DATE]" at bounding box center [346, 216] width 480 height 33
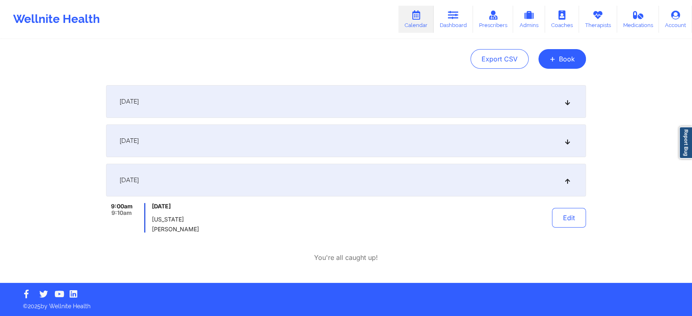
click at [597, 201] on div "Provider Role Therapist Therapist Select Therapist Date This Month patient@well…" at bounding box center [346, 102] width 692 height 361
click at [568, 223] on button "Edit" at bounding box center [569, 218] width 34 height 20
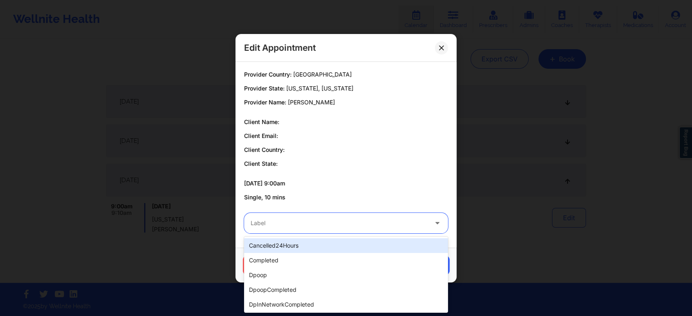
click at [293, 220] on div at bounding box center [339, 223] width 177 height 10
type input "test"
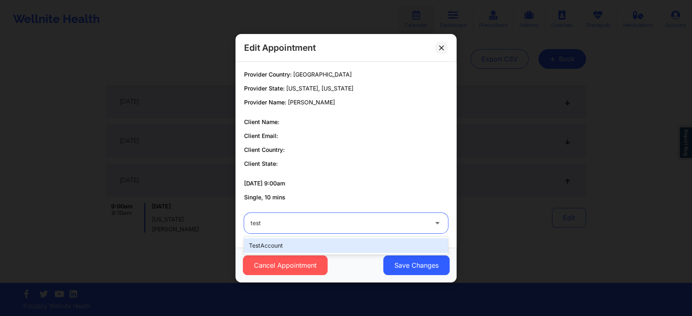
click at [269, 239] on div "testAccount" at bounding box center [346, 245] width 204 height 15
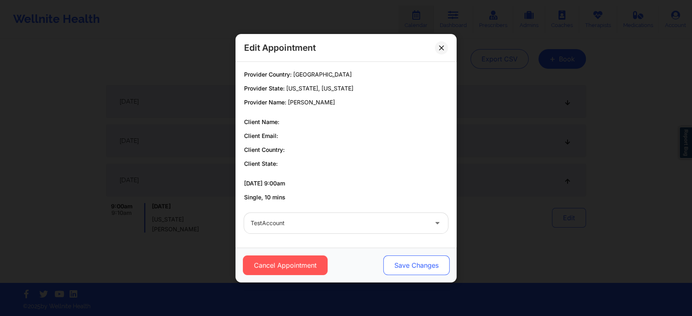
click at [419, 256] on button "Save Changes" at bounding box center [416, 265] width 66 height 20
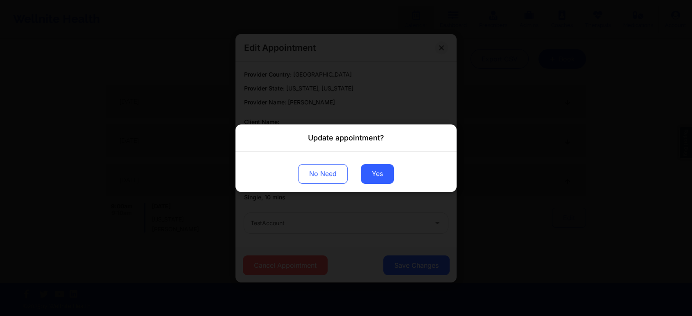
click at [369, 187] on div "No Need Yes" at bounding box center [345, 171] width 221 height 40
drag, startPoint x: 383, startPoint y: 157, endPoint x: 378, endPoint y: 175, distance: 18.3
click at [378, 175] on div "No Need Yes" at bounding box center [345, 171] width 221 height 40
click at [378, 175] on button "Yes" at bounding box center [377, 174] width 33 height 20
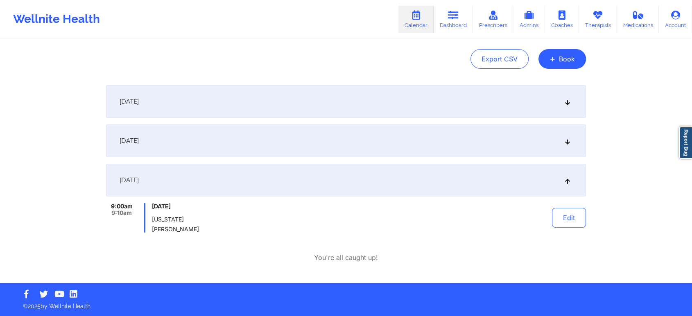
scroll to position [0, 0]
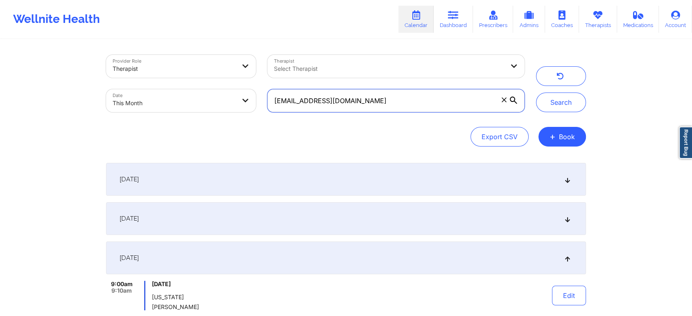
drag, startPoint x: 357, startPoint y: 95, endPoint x: 309, endPoint y: 97, distance: 47.5
click at [357, 95] on input "patient@well.co" at bounding box center [395, 100] width 257 height 23
drag, startPoint x: 309, startPoint y: 97, endPoint x: 238, endPoint y: 89, distance: 71.7
click at [238, 89] on div "Provider Role Therapist Therapist Select Therapist Date This Month patient@well…" at bounding box center [315, 83] width 430 height 69
paste input "heathens3dragonfire@gmail.com"
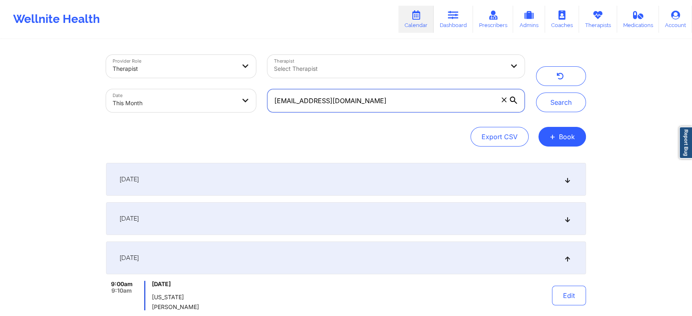
click at [536, 93] on button "Search" at bounding box center [561, 103] width 50 height 20
click at [413, 107] on input "heathens3dragonfire@gmail.com" at bounding box center [395, 100] width 257 height 23
click at [536, 93] on button "Search" at bounding box center [561, 103] width 50 height 20
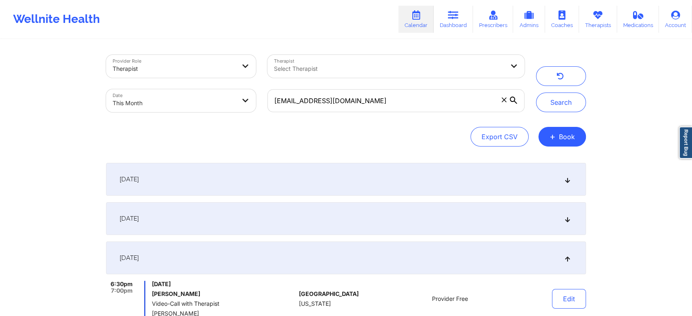
click at [226, 188] on div "[DATE]" at bounding box center [346, 179] width 480 height 33
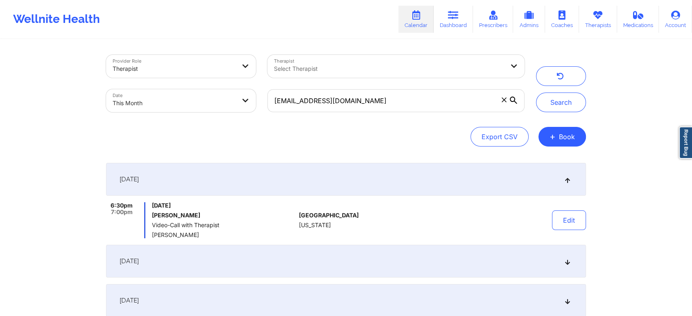
click at [257, 263] on div "[DATE]" at bounding box center [346, 261] width 480 height 33
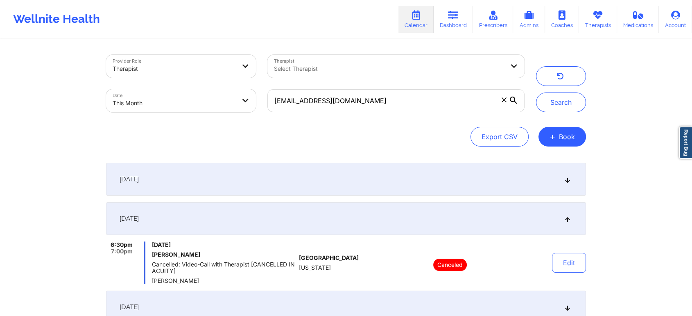
click at [199, 195] on div "[DATE]" at bounding box center [346, 179] width 480 height 33
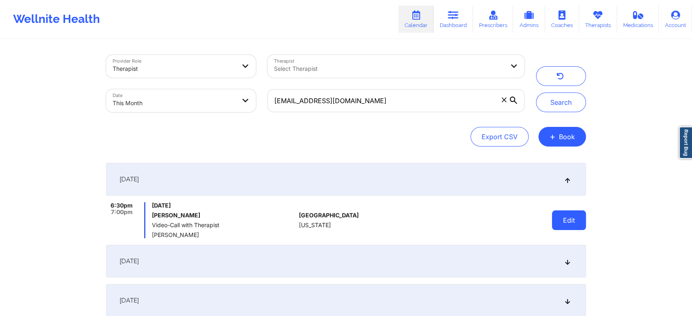
click at [556, 218] on button "Edit" at bounding box center [569, 220] width 34 height 20
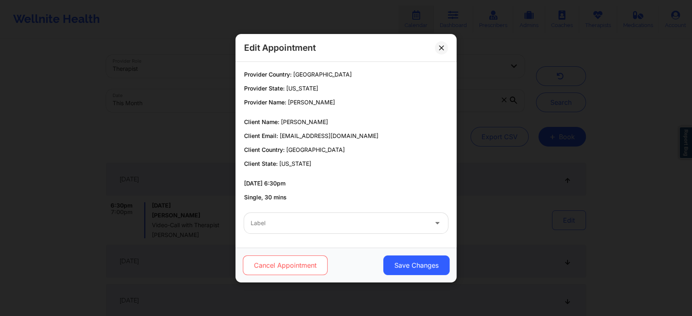
click at [298, 274] on button "Cancel Appointment" at bounding box center [285, 265] width 85 height 20
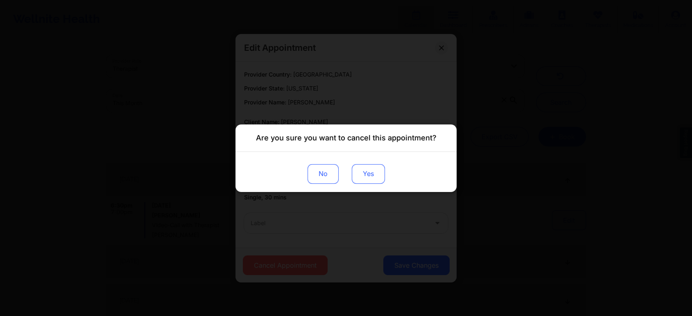
click at [372, 165] on button "Yes" at bounding box center [368, 174] width 33 height 20
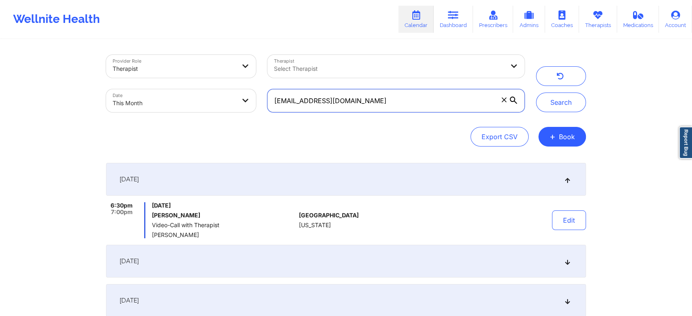
drag, startPoint x: 423, startPoint y: 107, endPoint x: 209, endPoint y: 96, distance: 214.0
click at [209, 96] on div "Provider Role Therapist Therapist Select Therapist Date This Month heathens3dra…" at bounding box center [315, 83] width 430 height 69
paste input "borkahms1"
click at [536, 93] on button "Search" at bounding box center [561, 103] width 50 height 20
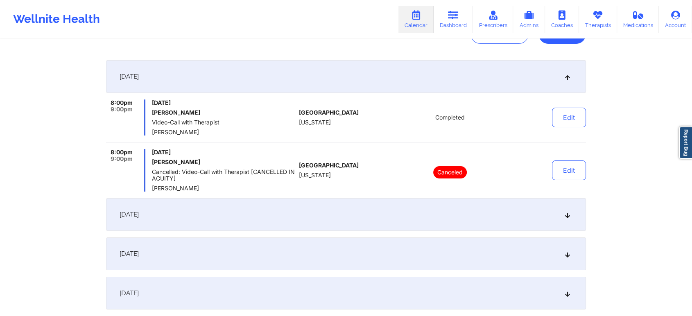
scroll to position [118, 0]
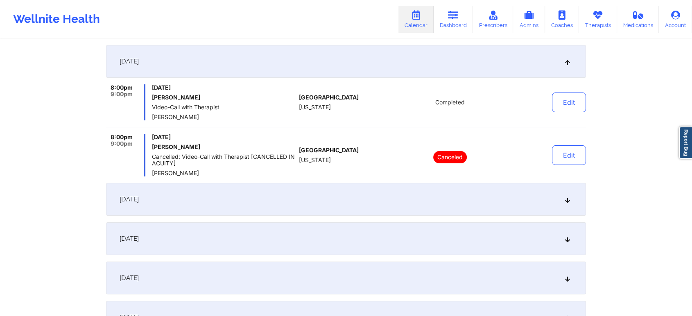
click at [358, 203] on div "[DATE]" at bounding box center [346, 199] width 480 height 33
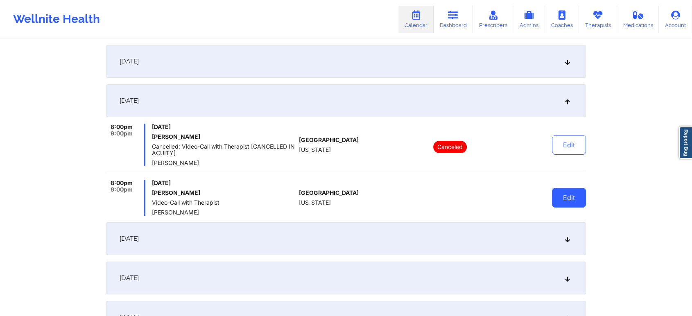
click at [571, 206] on button "Edit" at bounding box center [569, 198] width 34 height 20
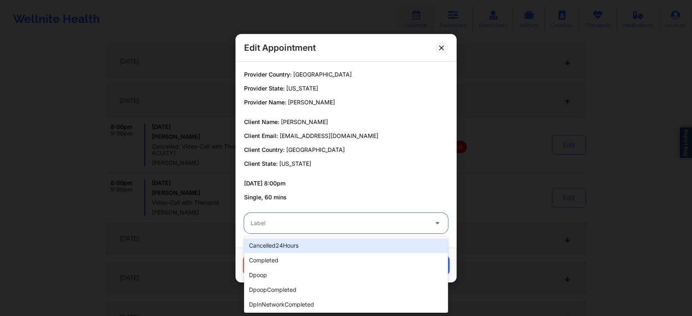
click at [354, 217] on div "Label" at bounding box center [336, 223] width 184 height 20
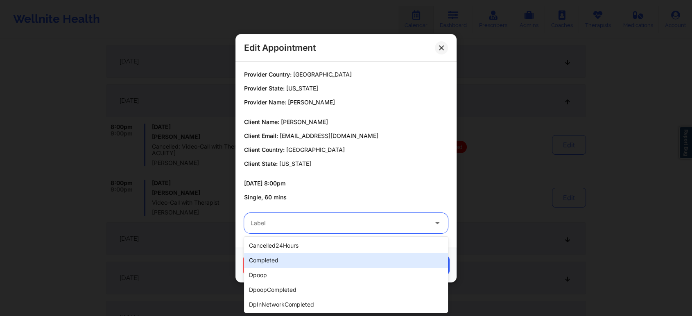
click at [306, 254] on div "completed" at bounding box center [346, 260] width 204 height 15
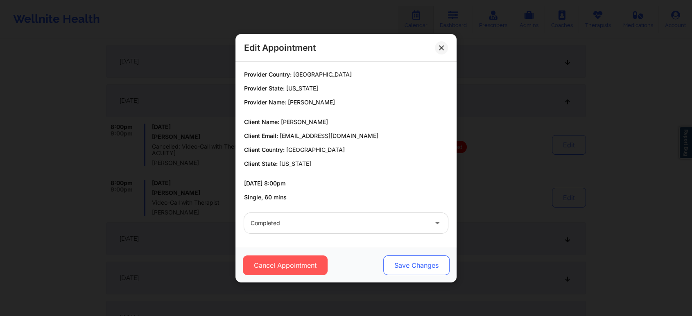
click at [394, 267] on button "Save Changes" at bounding box center [416, 265] width 66 height 20
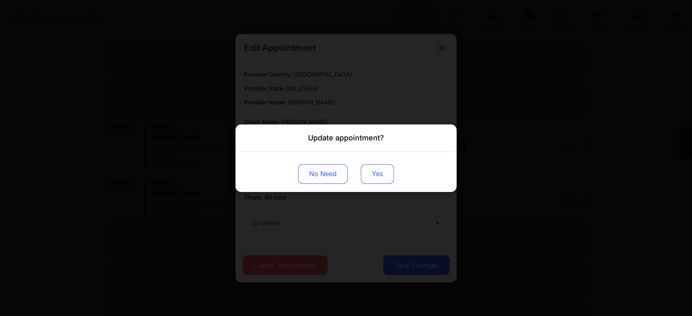
click at [379, 169] on button "Yes" at bounding box center [377, 174] width 33 height 20
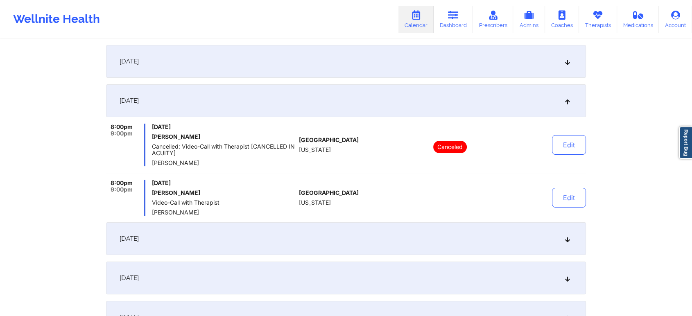
scroll to position [0, 0]
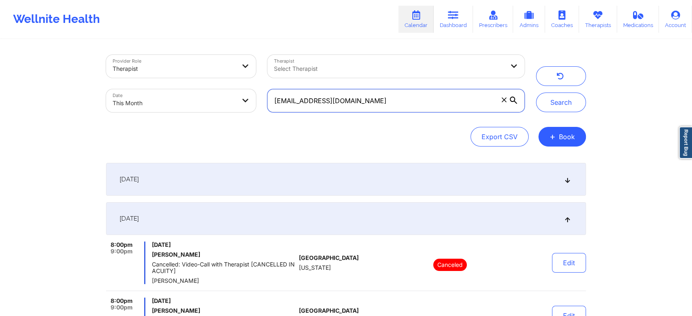
drag, startPoint x: 387, startPoint y: 109, endPoint x: 231, endPoint y: 101, distance: 156.2
click at [231, 101] on div "Provider Role Therapist Therapist Select Therapist Date This Month borkahms1@gm…" at bounding box center [315, 83] width 430 height 69
paste input "tinalehne"
click at [536, 93] on button "Search" at bounding box center [561, 103] width 50 height 20
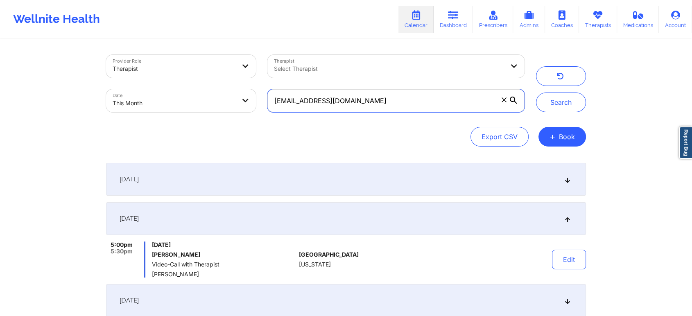
scroll to position [115, 0]
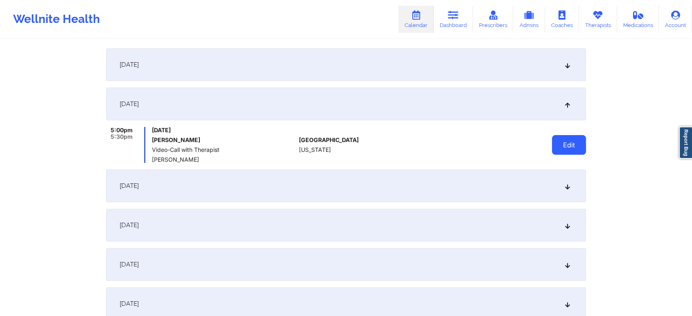
click at [566, 136] on button "Edit" at bounding box center [569, 145] width 34 height 20
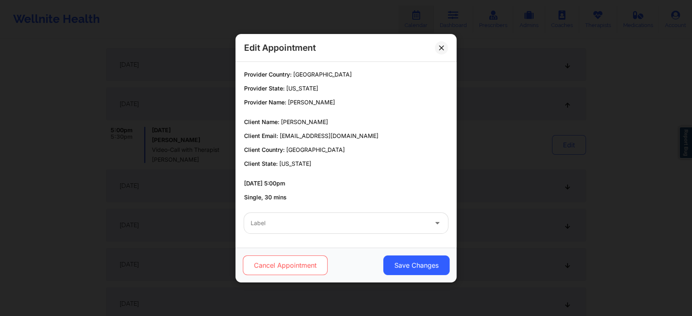
click at [278, 273] on button "Cancel Appointment" at bounding box center [285, 265] width 85 height 20
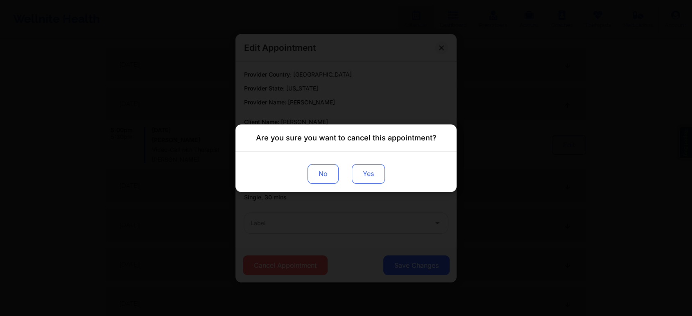
click at [368, 173] on button "Yes" at bounding box center [368, 174] width 33 height 20
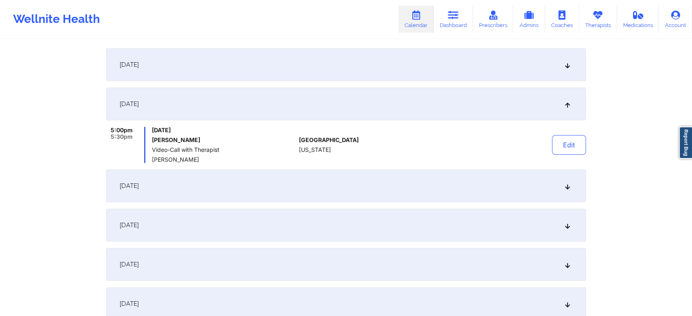
scroll to position [50, 0]
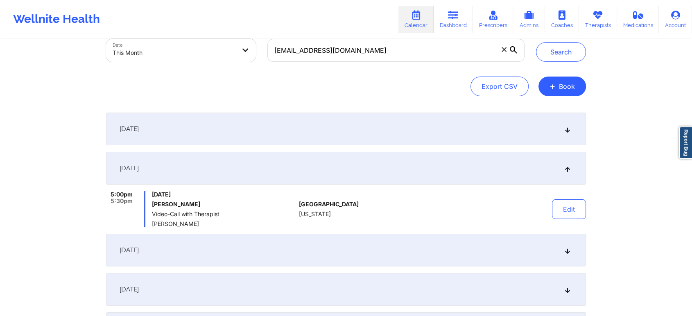
click at [376, 131] on div "[DATE]" at bounding box center [346, 129] width 480 height 33
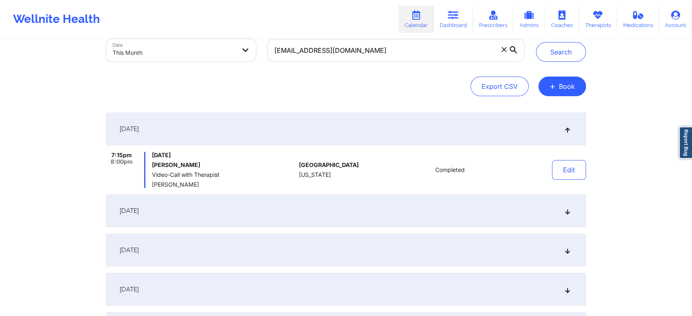
click at [376, 131] on div "[DATE]" at bounding box center [346, 129] width 480 height 33
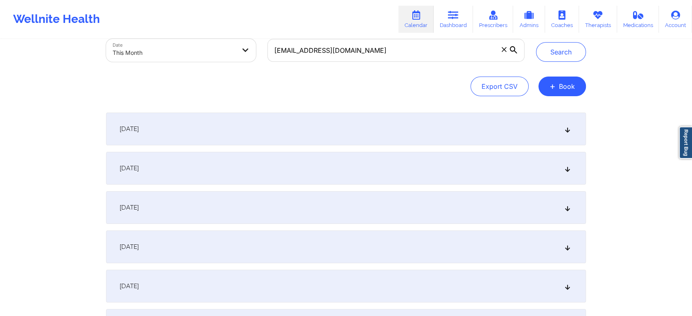
click at [373, 132] on div "[DATE]" at bounding box center [346, 129] width 480 height 33
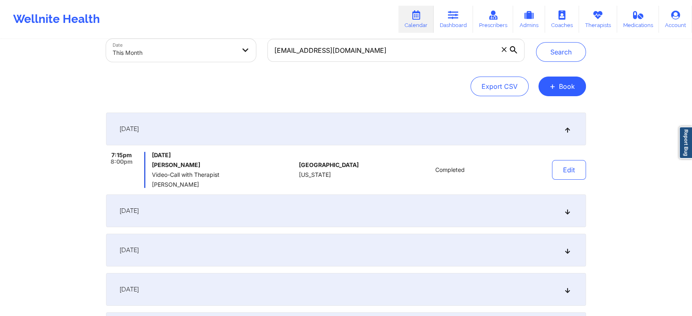
click at [373, 132] on div "[DATE]" at bounding box center [346, 129] width 480 height 33
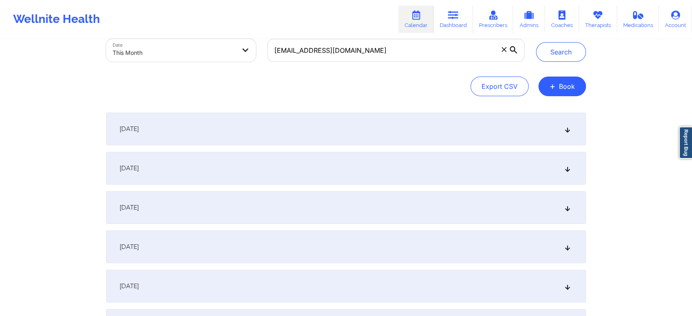
click at [237, 202] on div "[DATE]" at bounding box center [346, 207] width 480 height 33
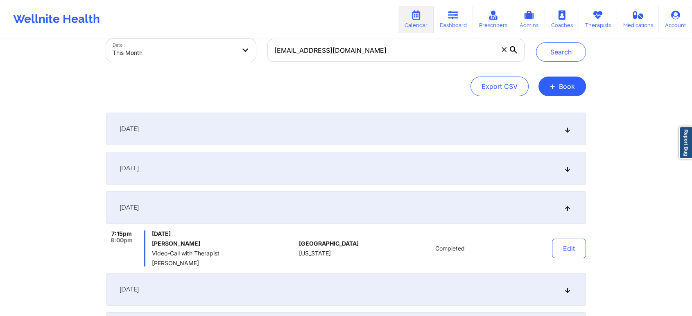
scroll to position [0, 0]
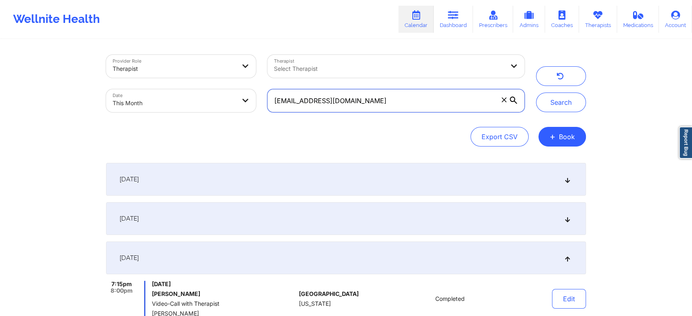
drag, startPoint x: 373, startPoint y: 90, endPoint x: 372, endPoint y: 95, distance: 5.1
click at [372, 95] on input "tinalehne@gmail.com" at bounding box center [395, 100] width 257 height 23
drag, startPoint x: 372, startPoint y: 95, endPoint x: 235, endPoint y: 90, distance: 137.6
click at [235, 90] on div "Provider Role Therapist Therapist Select Therapist Date This Month tinalehne@gm…" at bounding box center [315, 83] width 430 height 69
paste input "michaelnash82"
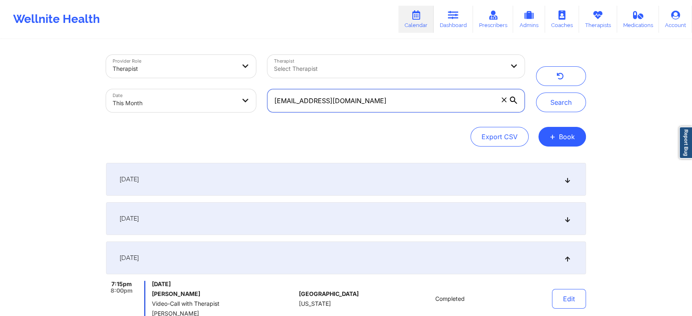
click at [536, 93] on button "Search" at bounding box center [561, 103] width 50 height 20
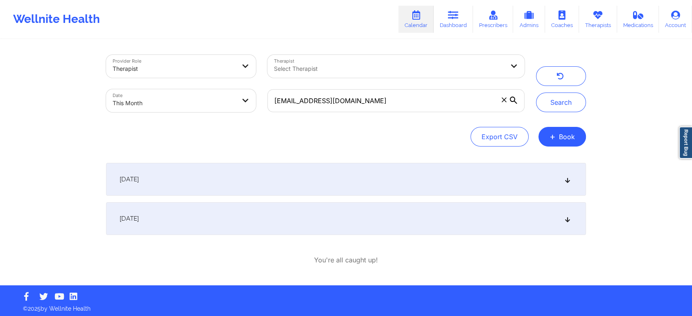
click at [273, 192] on div "[DATE]" at bounding box center [346, 179] width 480 height 33
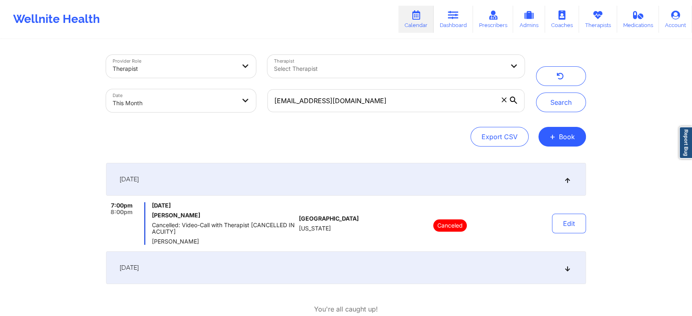
click at [241, 268] on div "[DATE]" at bounding box center [346, 267] width 480 height 33
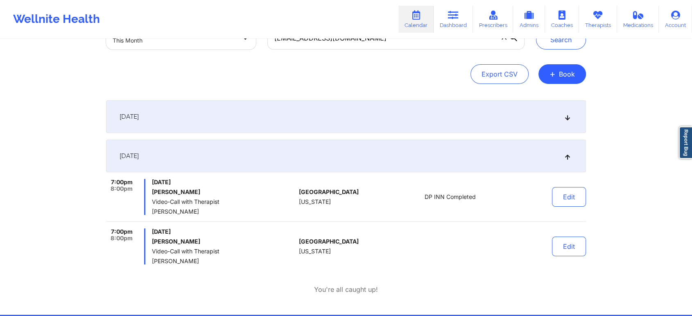
scroll to position [74, 0]
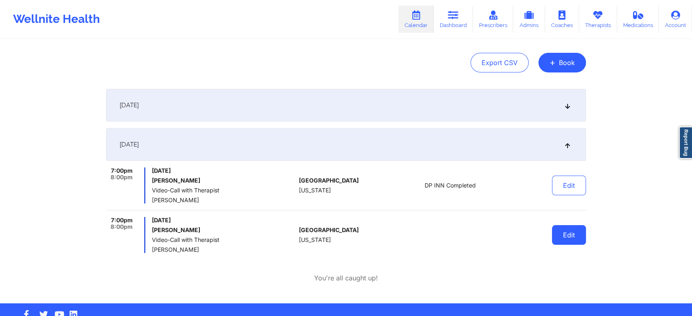
click at [561, 241] on button "Edit" at bounding box center [569, 235] width 34 height 20
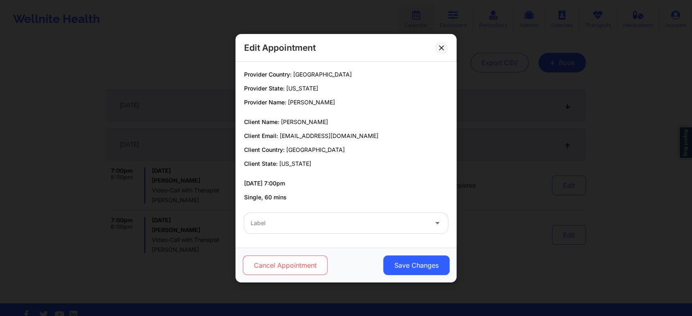
click at [275, 268] on button "Cancel Appointment" at bounding box center [285, 265] width 85 height 20
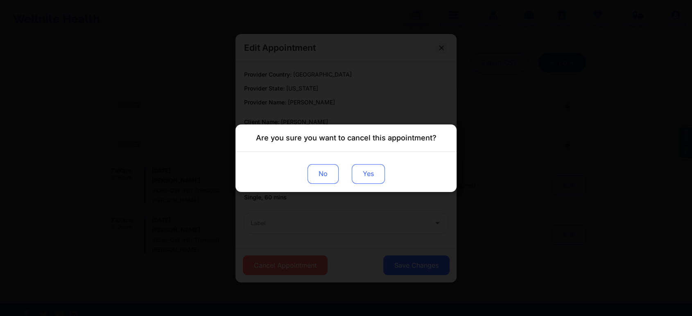
click at [358, 170] on button "Yes" at bounding box center [368, 174] width 33 height 20
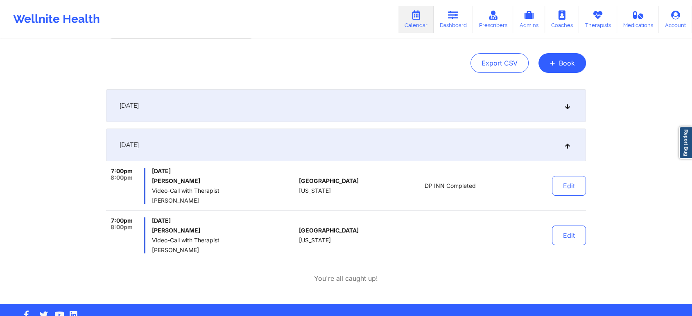
scroll to position [0, 0]
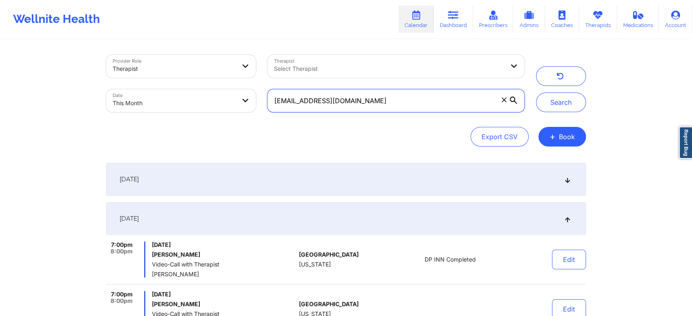
drag, startPoint x: 378, startPoint y: 105, endPoint x: 221, endPoint y: 90, distance: 158.3
click at [221, 90] on div "Provider Role Therapist Therapist Select Therapist Date This Month michaelnash8…" at bounding box center [315, 83] width 430 height 69
paste input "lkgrant75"
click at [536, 93] on button "Search" at bounding box center [561, 103] width 50 height 20
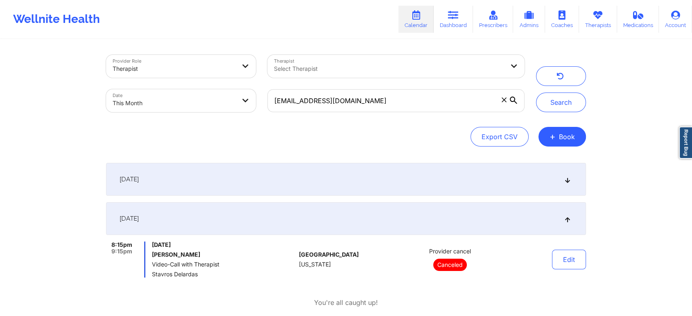
click at [309, 188] on div "[DATE]" at bounding box center [346, 179] width 480 height 33
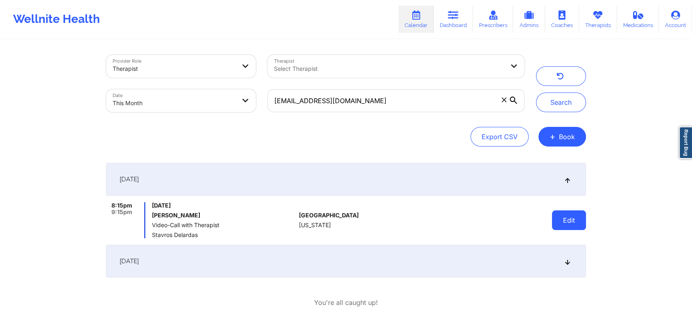
click at [572, 219] on button "Edit" at bounding box center [569, 220] width 34 height 20
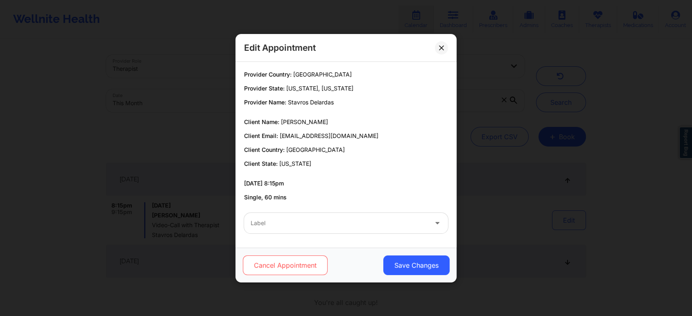
click at [309, 270] on button "Cancel Appointment" at bounding box center [285, 265] width 85 height 20
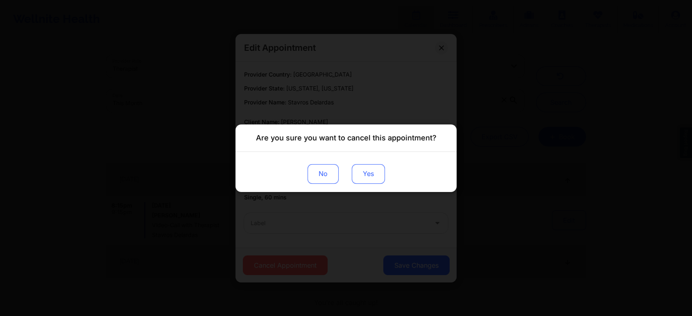
click at [368, 176] on button "Yes" at bounding box center [368, 174] width 33 height 20
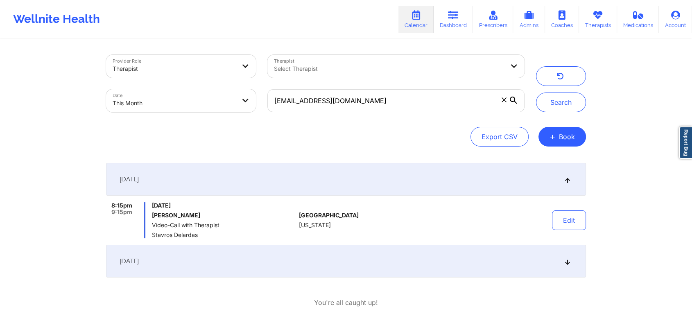
drag, startPoint x: 358, startPoint y: 113, endPoint x: 377, endPoint y: 100, distance: 22.9
click at [377, 100] on div "lkgrant75@gmail.com" at bounding box center [396, 101] width 269 height 34
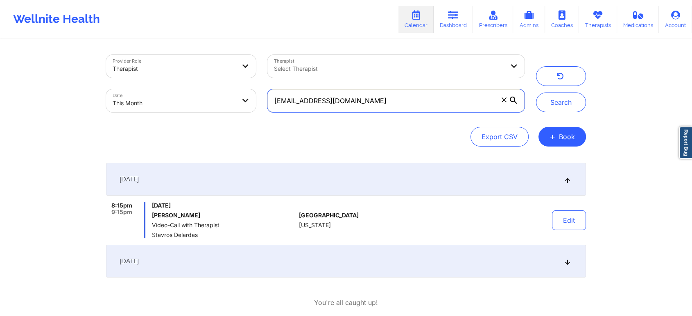
drag, startPoint x: 377, startPoint y: 100, endPoint x: 232, endPoint y: 104, distance: 144.6
click at [232, 104] on div "Provider Role Therapist Therapist Select Therapist Date This Month lkgrant75@gm…" at bounding box center [315, 83] width 430 height 69
paste input "katelynk1994"
click at [536, 93] on button "Search" at bounding box center [561, 103] width 50 height 20
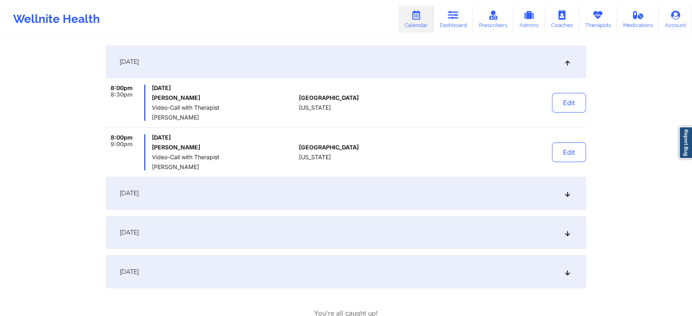
scroll to position [115, 0]
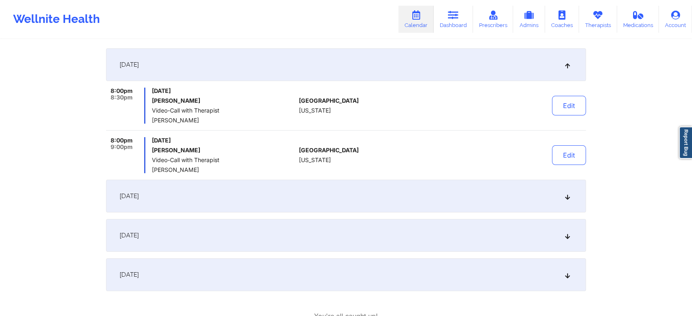
click at [285, 201] on div "[DATE]" at bounding box center [346, 196] width 480 height 33
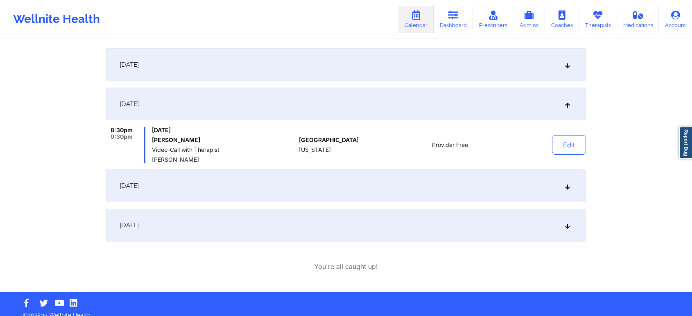
scroll to position [0, 0]
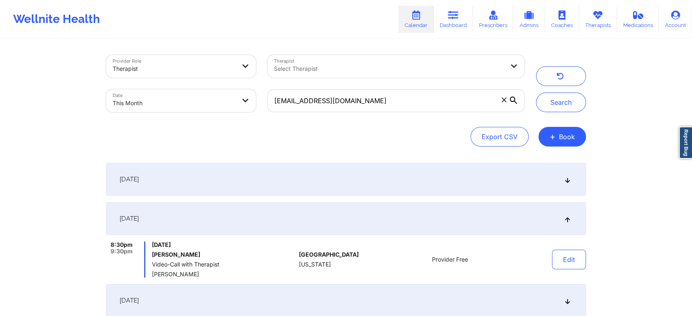
click at [394, 173] on div "[DATE]" at bounding box center [346, 179] width 480 height 33
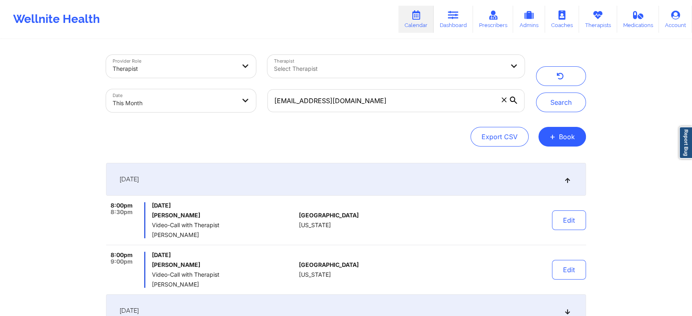
scroll to position [118, 0]
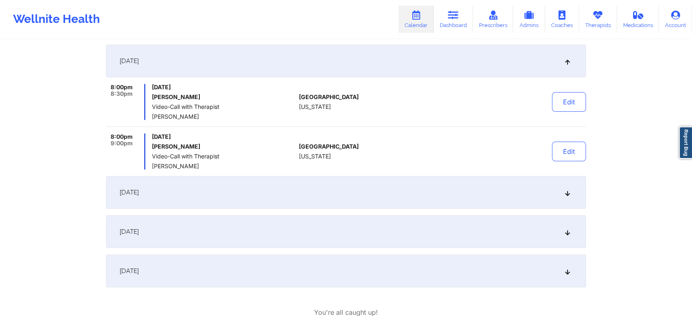
click at [253, 194] on div "[DATE]" at bounding box center [346, 192] width 480 height 33
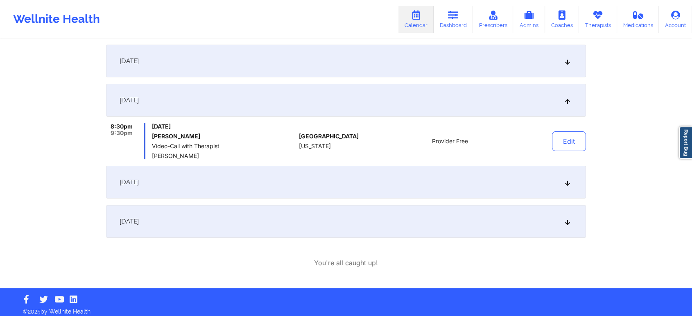
click at [230, 182] on div "[DATE]" at bounding box center [346, 182] width 480 height 33
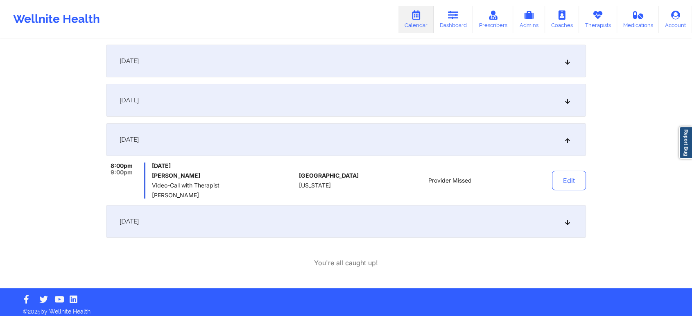
click at [226, 216] on div "[DATE]" at bounding box center [346, 221] width 480 height 33
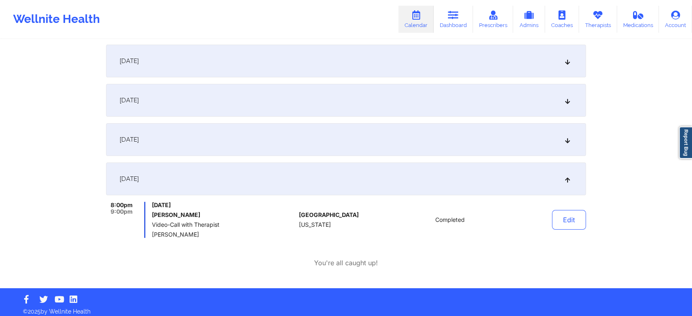
click at [208, 143] on div "[DATE]" at bounding box center [346, 139] width 480 height 33
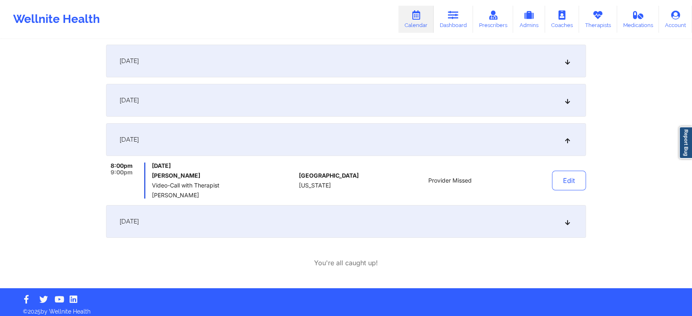
click at [240, 101] on div "[DATE]" at bounding box center [346, 100] width 480 height 33
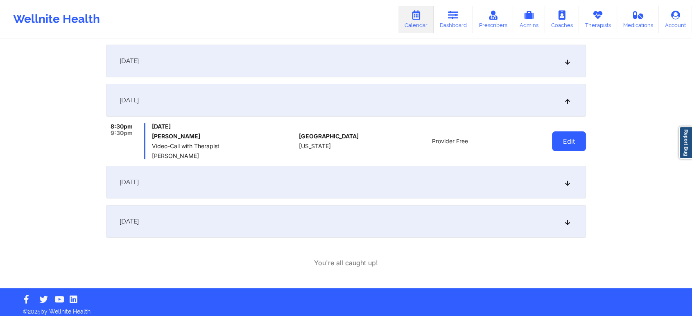
click at [568, 147] on button "Edit" at bounding box center [569, 141] width 34 height 20
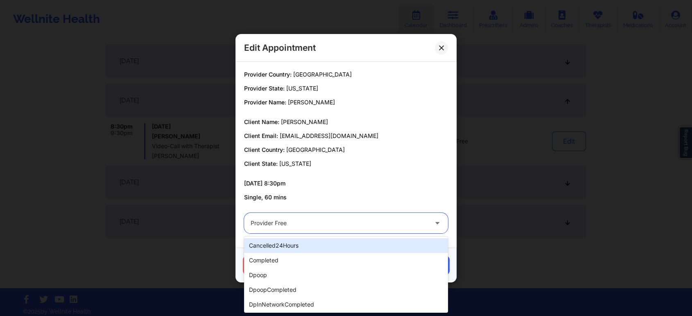
click at [287, 216] on div "Provider Free" at bounding box center [339, 223] width 177 height 20
click at [303, 221] on div at bounding box center [339, 223] width 177 height 10
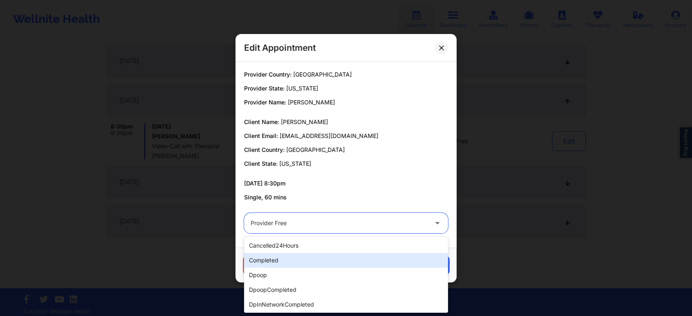
click at [300, 259] on div "completed" at bounding box center [346, 260] width 204 height 15
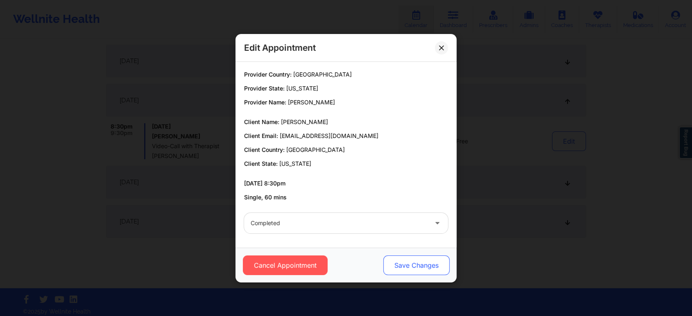
click at [396, 260] on button "Save Changes" at bounding box center [416, 265] width 66 height 20
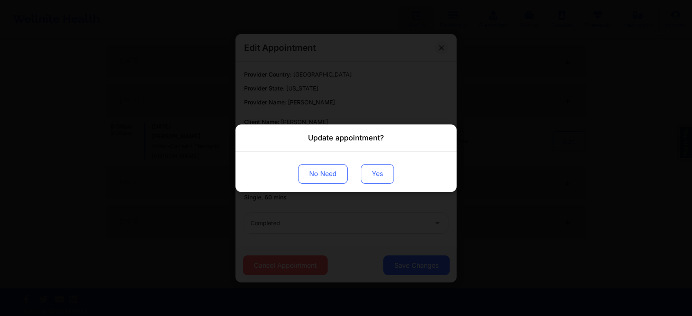
click at [367, 172] on button "Yes" at bounding box center [377, 174] width 33 height 20
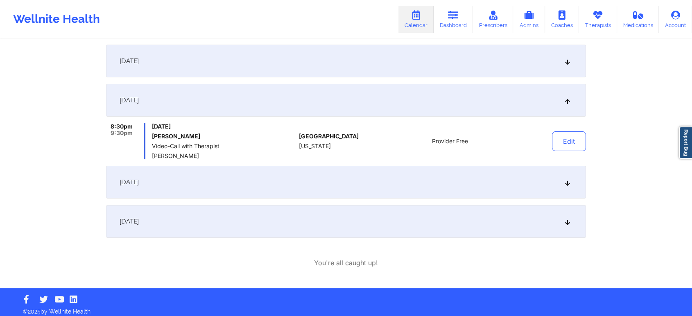
click at [290, 228] on div "[DATE]" at bounding box center [346, 221] width 480 height 33
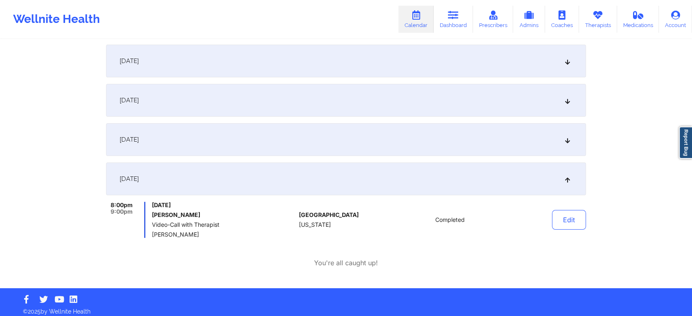
click at [248, 88] on div "[DATE]" at bounding box center [346, 100] width 480 height 33
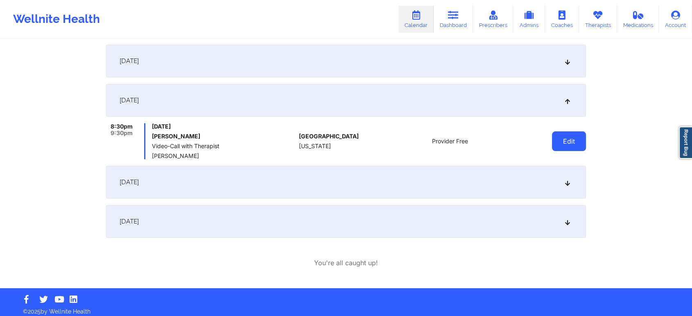
drag, startPoint x: 550, startPoint y: 137, endPoint x: 560, endPoint y: 139, distance: 10.5
click at [560, 139] on div "Edit" at bounding box center [548, 141] width 76 height 36
drag, startPoint x: 560, startPoint y: 139, endPoint x: 600, endPoint y: 140, distance: 39.3
click at [600, 140] on div "Provider Role Therapist Therapist Select Therapist Date This Month katelynk1994…" at bounding box center [346, 85] width 692 height 406
click at [570, 149] on button "Edit" at bounding box center [569, 141] width 34 height 20
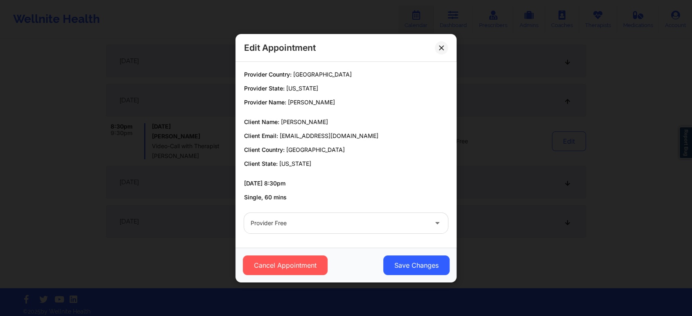
click at [339, 216] on div "Provider Free" at bounding box center [339, 223] width 177 height 20
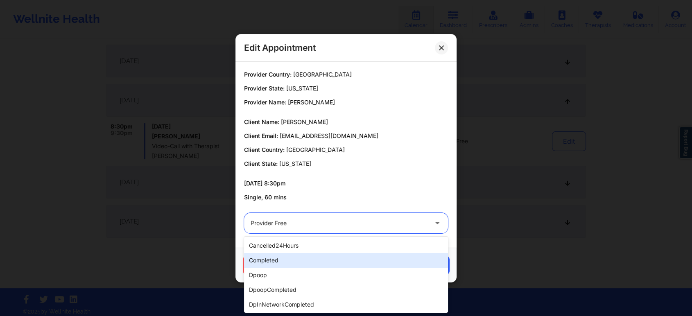
click at [291, 257] on div "completed" at bounding box center [346, 260] width 204 height 15
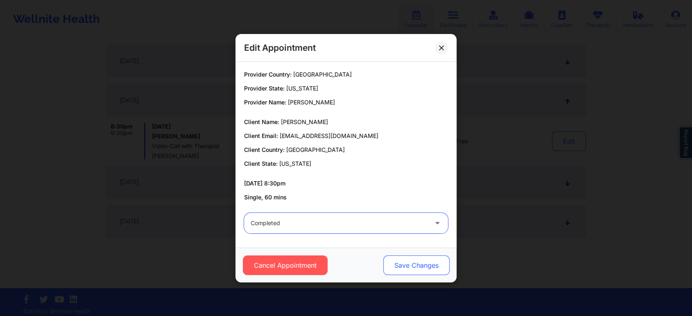
click at [419, 255] on button "Save Changes" at bounding box center [416, 265] width 66 height 20
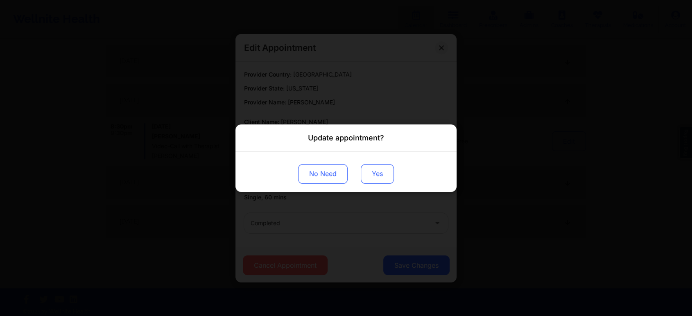
drag, startPoint x: 367, startPoint y: 163, endPoint x: 370, endPoint y: 172, distance: 9.2
click at [370, 172] on div "No Need Yes" at bounding box center [345, 171] width 221 height 40
click at [370, 172] on button "Yes" at bounding box center [377, 174] width 33 height 20
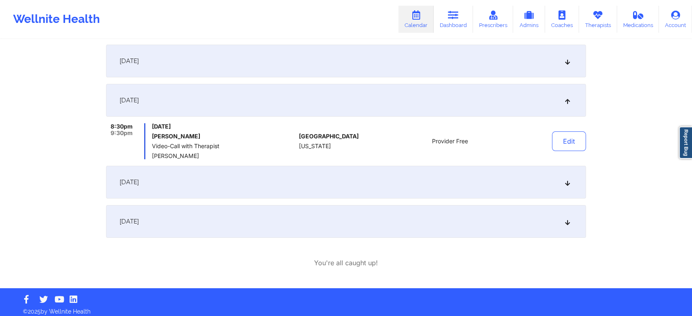
click at [501, 63] on div "[DATE]" at bounding box center [346, 61] width 480 height 33
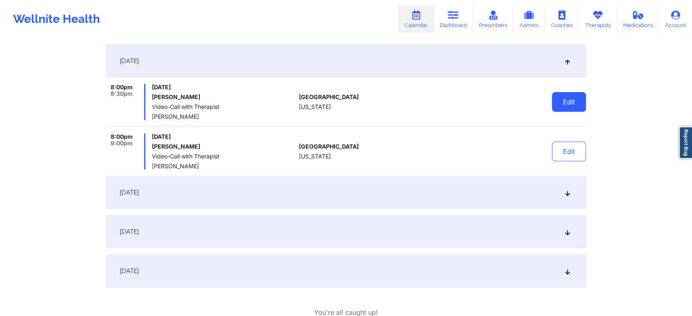
click at [568, 97] on button "Edit" at bounding box center [569, 102] width 34 height 20
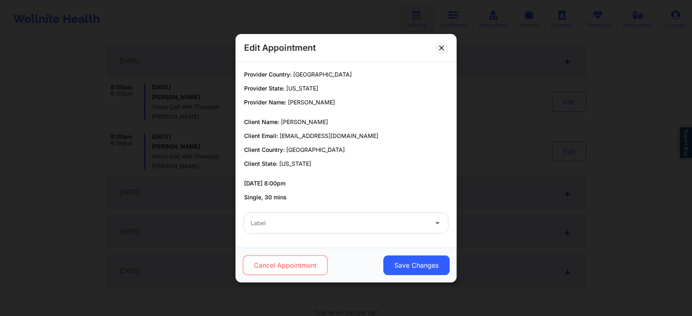
click at [290, 268] on button "Cancel Appointment" at bounding box center [285, 265] width 85 height 20
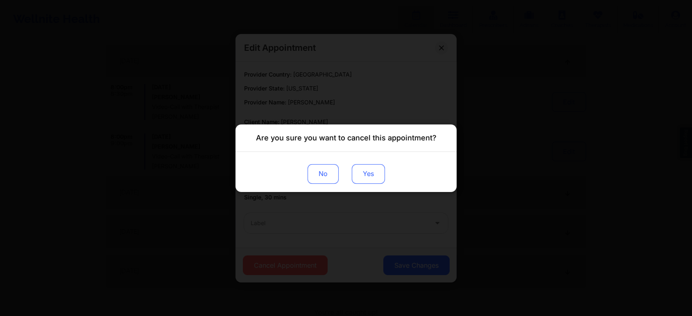
click at [369, 172] on button "Yes" at bounding box center [368, 174] width 33 height 20
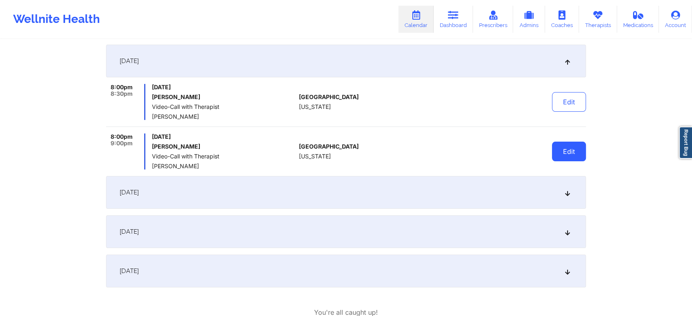
click at [566, 147] on button "Edit" at bounding box center [569, 152] width 34 height 20
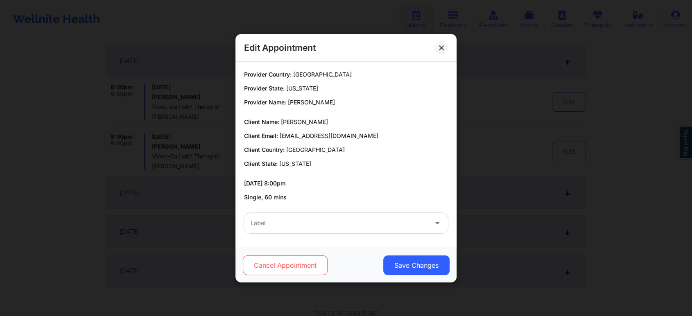
click at [262, 269] on button "Cancel Appointment" at bounding box center [285, 265] width 85 height 20
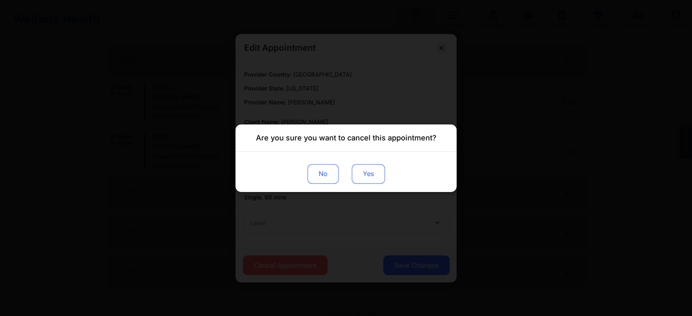
click at [361, 177] on button "Yes" at bounding box center [368, 174] width 33 height 20
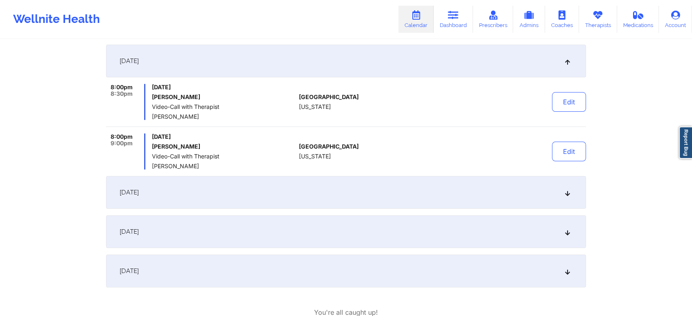
scroll to position [0, 0]
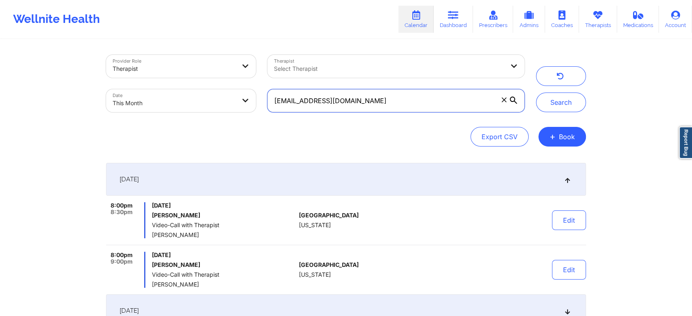
drag, startPoint x: 375, startPoint y: 99, endPoint x: 208, endPoint y: 94, distance: 167.9
click at [208, 94] on div "Provider Role Therapist Therapist Select Therapist Date This Month katelynk1994…" at bounding box center [315, 83] width 430 height 69
paste input "jvarcen"
type input "jvarcen@gmail.com"
click at [536, 93] on button "Search" at bounding box center [561, 103] width 50 height 20
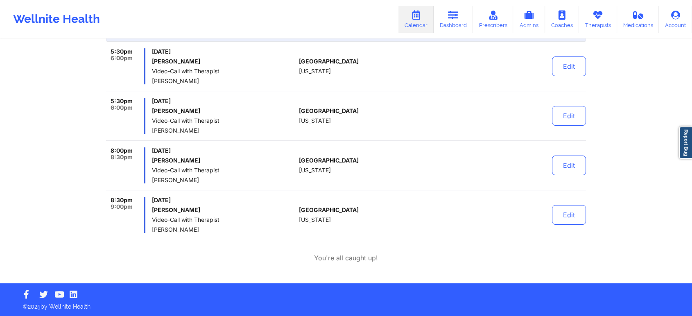
scroll to position [129, 0]
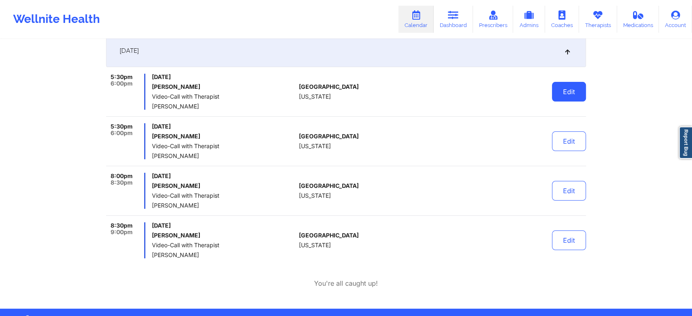
click at [573, 90] on button "Edit" at bounding box center [569, 92] width 34 height 20
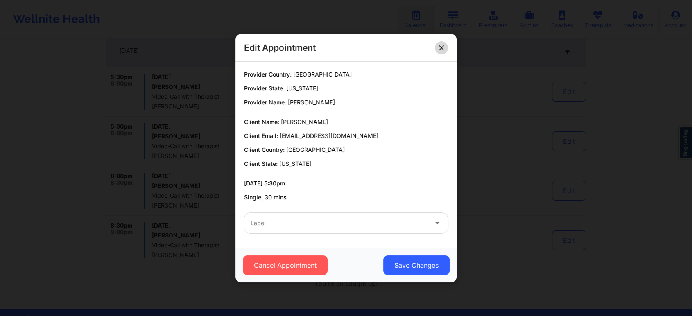
click at [441, 47] on icon at bounding box center [441, 47] width 5 height 5
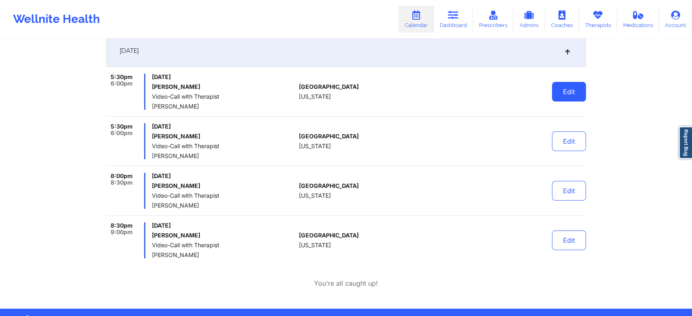
click at [557, 91] on button "Edit" at bounding box center [569, 92] width 34 height 20
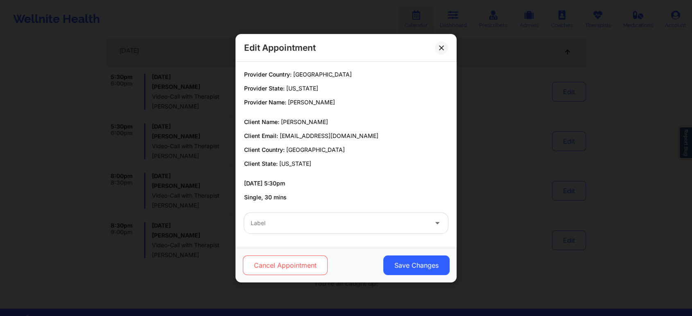
click at [317, 261] on button "Cancel Appointment" at bounding box center [285, 265] width 85 height 20
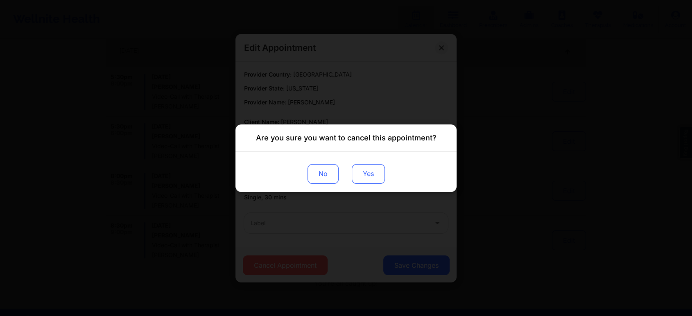
click at [375, 170] on button "Yes" at bounding box center [368, 174] width 33 height 20
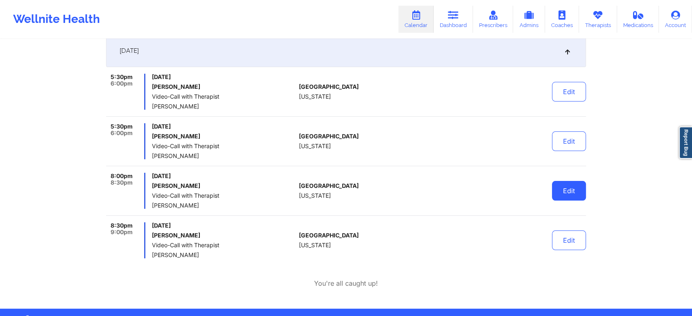
click at [563, 188] on button "Edit" at bounding box center [569, 191] width 34 height 20
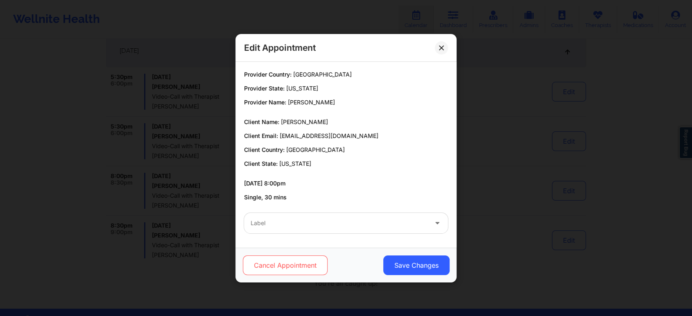
click at [285, 271] on button "Cancel Appointment" at bounding box center [285, 265] width 85 height 20
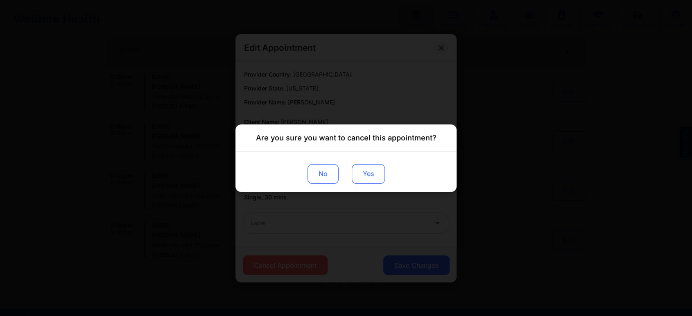
click at [377, 173] on button "Yes" at bounding box center [368, 174] width 33 height 20
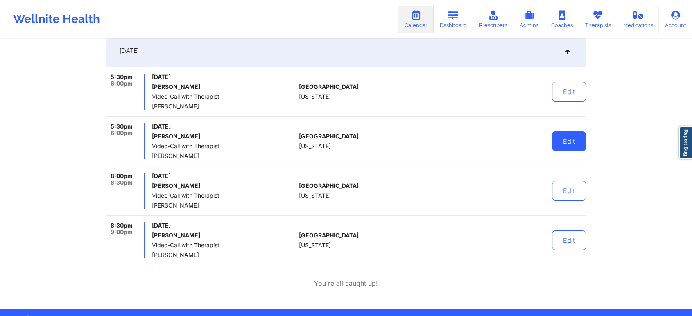
click at [559, 133] on button "Edit" at bounding box center [569, 141] width 34 height 20
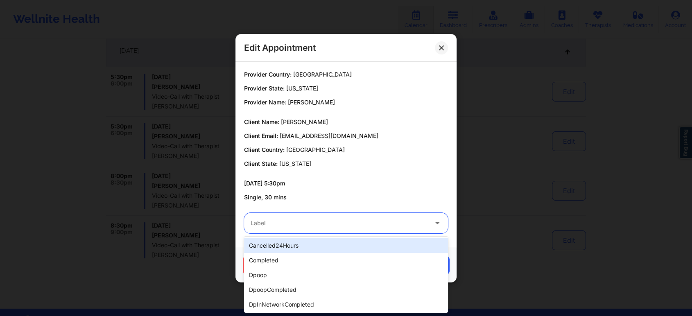
click at [341, 219] on div at bounding box center [339, 223] width 177 height 10
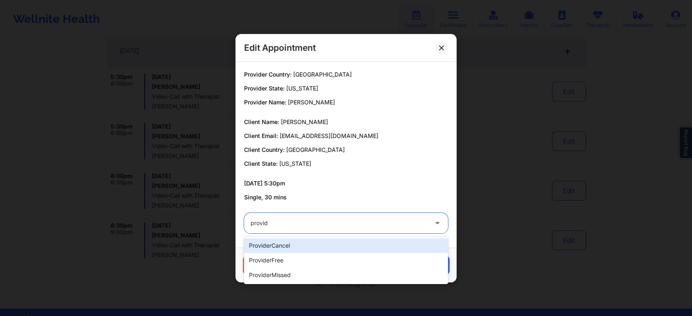
type input "provide"
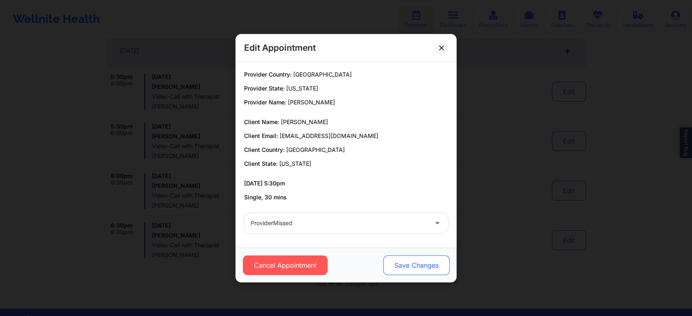
click at [394, 256] on div "Cancel Appointment Save Changes" at bounding box center [345, 265] width 221 height 35
click at [394, 256] on button "Save Changes" at bounding box center [416, 265] width 66 height 20
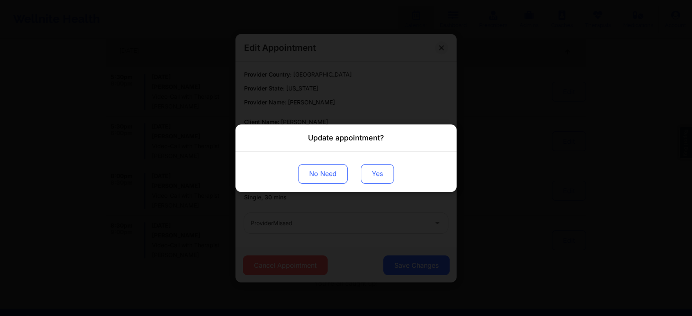
click at [380, 170] on button "Yes" at bounding box center [377, 174] width 33 height 20
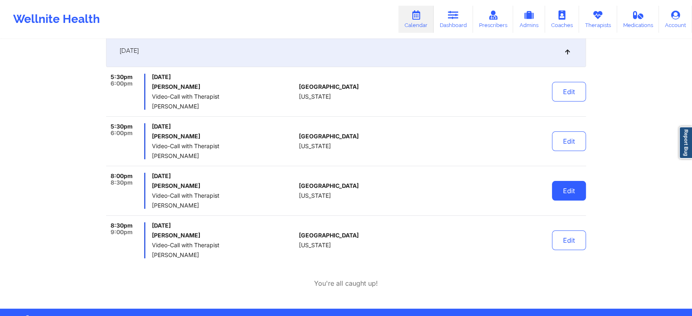
click at [564, 196] on button "Edit" at bounding box center [569, 191] width 34 height 20
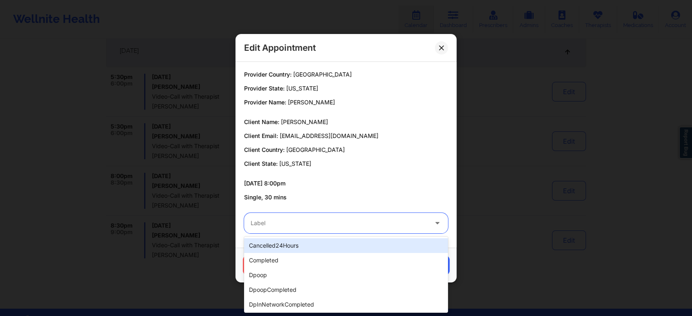
click at [335, 215] on div "Label" at bounding box center [336, 223] width 184 height 20
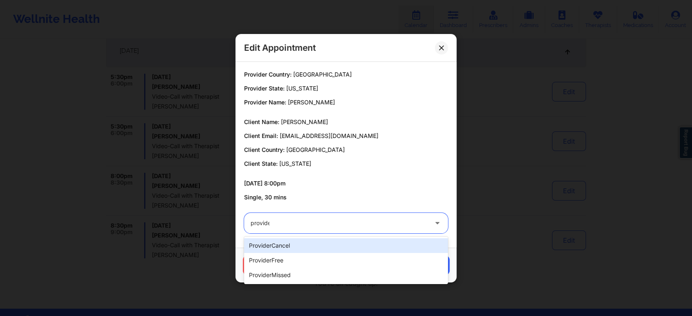
type input "provider"
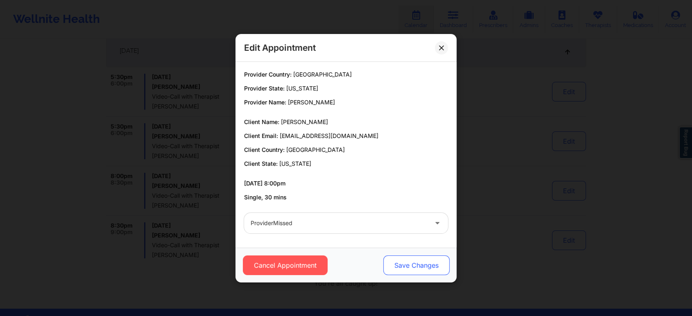
drag, startPoint x: 405, startPoint y: 273, endPoint x: 399, endPoint y: 268, distance: 7.9
click at [399, 268] on button "Save Changes" at bounding box center [416, 265] width 66 height 20
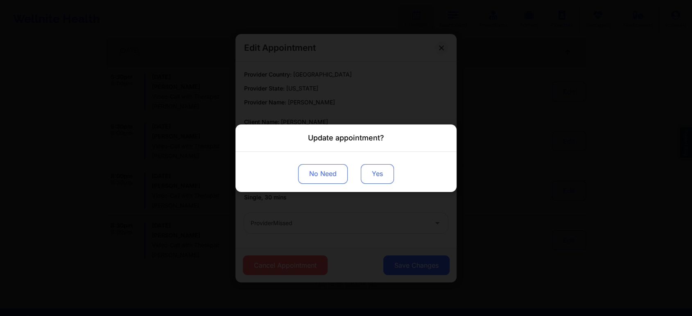
drag, startPoint x: 399, startPoint y: 268, endPoint x: 371, endPoint y: 180, distance: 92.7
click at [371, 180] on div "Update appointment? No Need Yes" at bounding box center [346, 158] width 692 height 316
click at [371, 180] on button "Yes" at bounding box center [377, 174] width 33 height 20
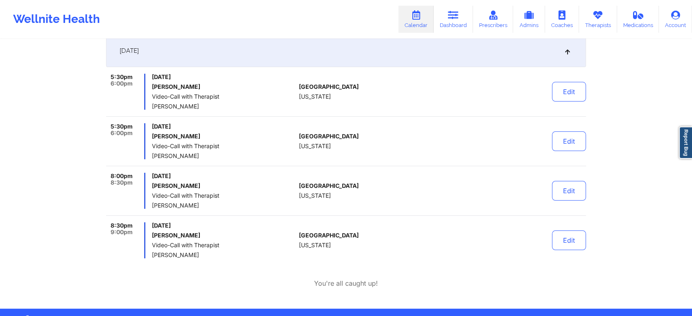
scroll to position [0, 0]
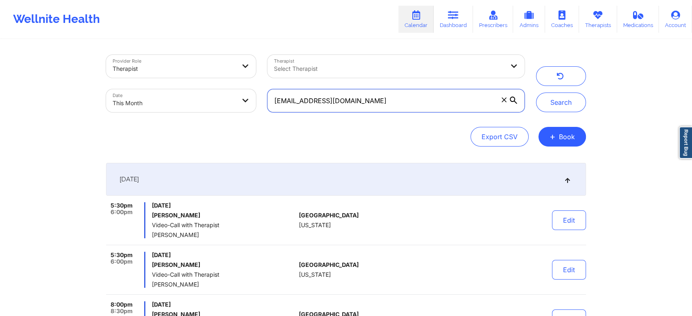
drag, startPoint x: 391, startPoint y: 104, endPoint x: 194, endPoint y: 86, distance: 197.8
click at [194, 86] on div "Provider Role Therapist Therapist Select Therapist Date This Month jvarcen@gmai…" at bounding box center [315, 83] width 430 height 69
click at [536, 93] on button "Search" at bounding box center [561, 103] width 50 height 20
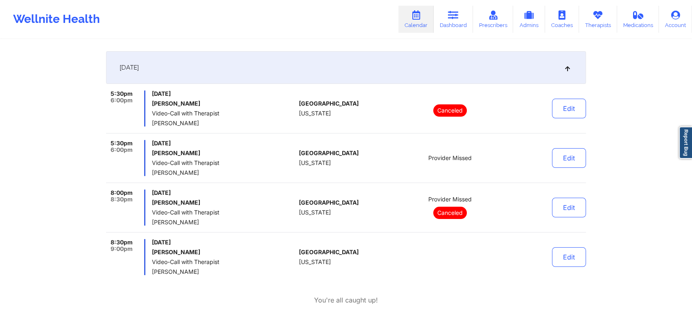
scroll to position [125, 0]
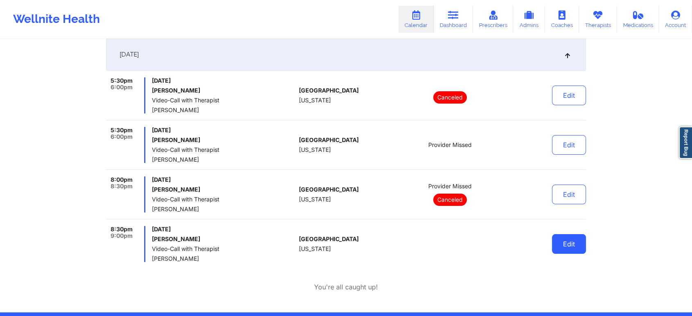
click at [565, 242] on button "Edit" at bounding box center [569, 244] width 34 height 20
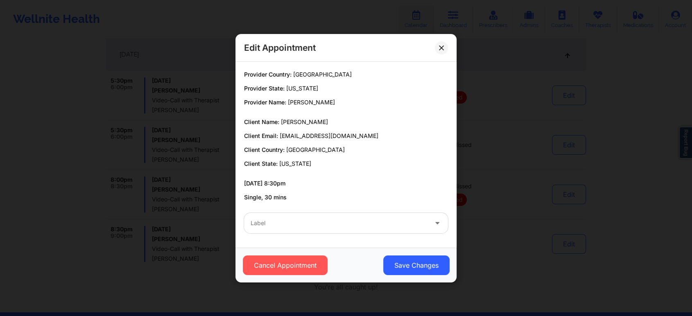
click at [269, 235] on div "Label" at bounding box center [345, 223] width 215 height 32
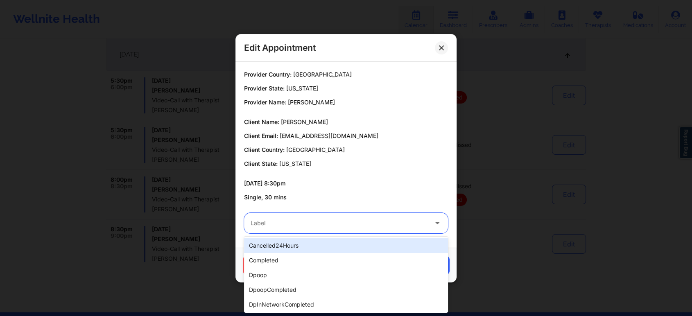
click at [291, 228] on div "Label" at bounding box center [336, 223] width 184 height 20
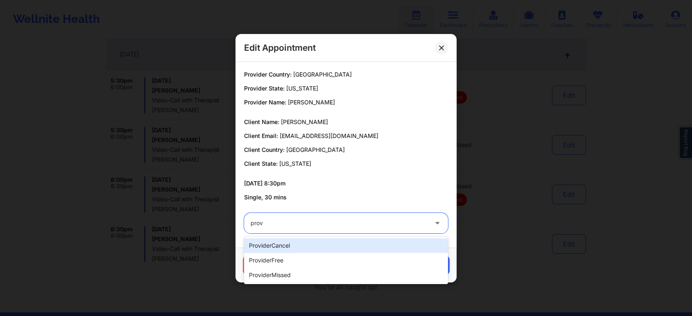
type input "provi"
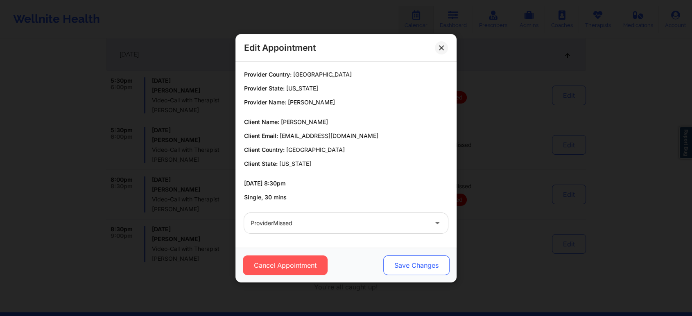
click at [393, 255] on button "Save Changes" at bounding box center [416, 265] width 66 height 20
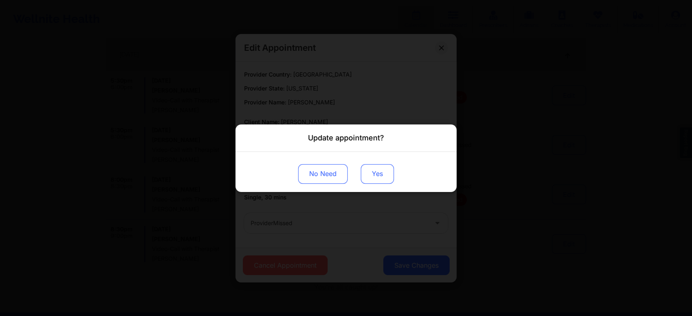
click at [379, 169] on button "Yes" at bounding box center [377, 174] width 33 height 20
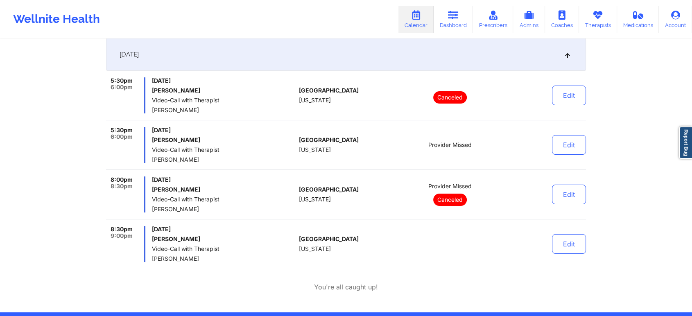
scroll to position [0, 0]
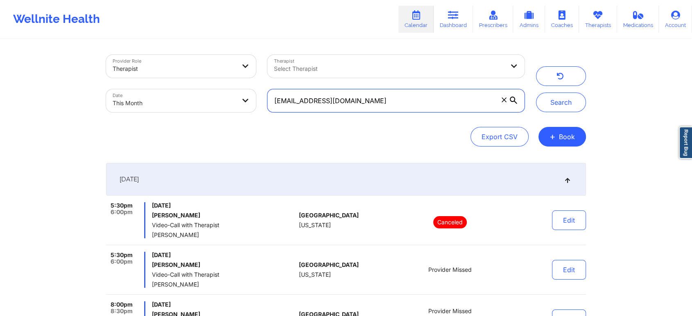
drag, startPoint x: 353, startPoint y: 104, endPoint x: 177, endPoint y: 96, distance: 176.2
click at [177, 96] on div "Provider Role Therapist Therapist Select Therapist Date This Month jvarcen@gmai…" at bounding box center [315, 83] width 430 height 69
paste input "melissasudano723"
click at [536, 93] on button "Search" at bounding box center [561, 103] width 50 height 20
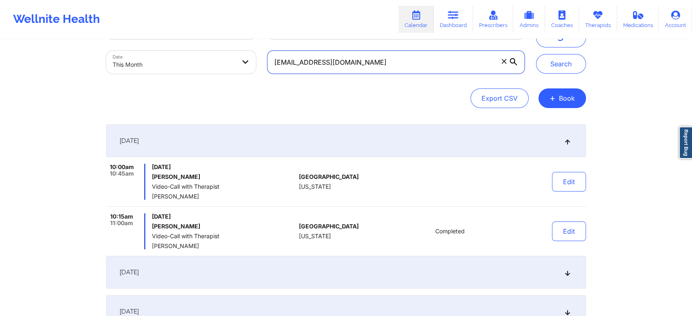
scroll to position [39, 0]
click at [562, 181] on button "Edit" at bounding box center [569, 181] width 34 height 20
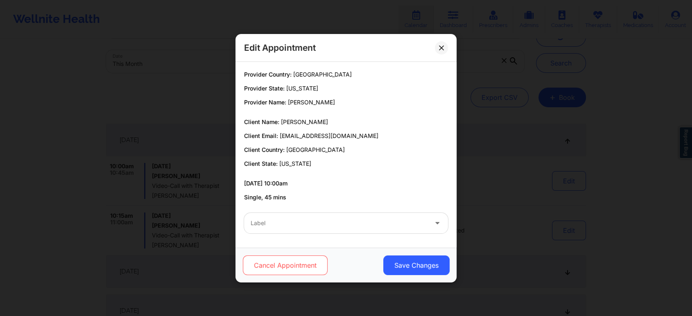
click at [286, 268] on button "Cancel Appointment" at bounding box center [285, 265] width 85 height 20
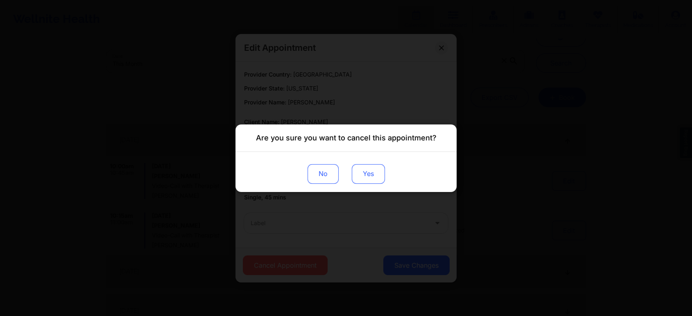
click at [379, 172] on button "Yes" at bounding box center [368, 174] width 33 height 20
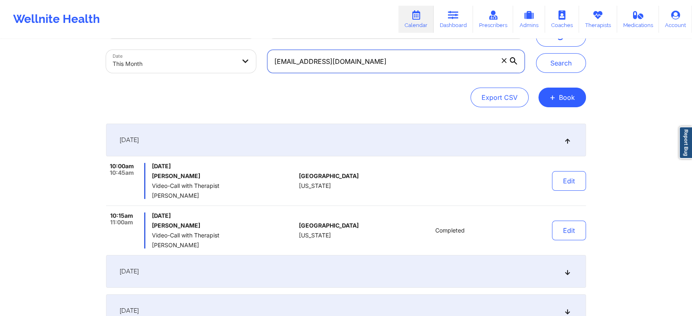
drag, startPoint x: 388, startPoint y: 67, endPoint x: 372, endPoint y: 66, distance: 16.0
click at [388, 67] on input "melissasudano723@gmail.com" at bounding box center [395, 61] width 257 height 23
paste input "kevinmbay15@gmail.com"
type input "melissasudano723@gmail.comkevinmbay15@gmail.com"
click at [536, 53] on button "Search" at bounding box center [561, 63] width 50 height 20
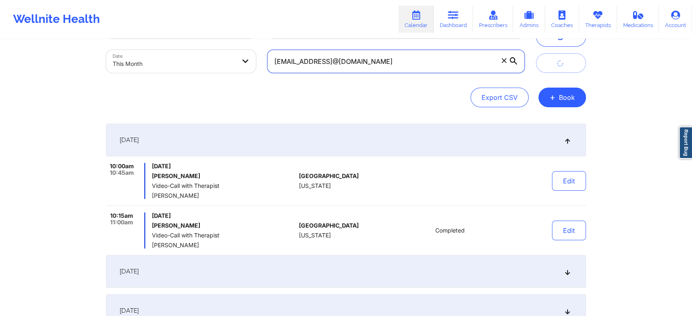
scroll to position [0, 0]
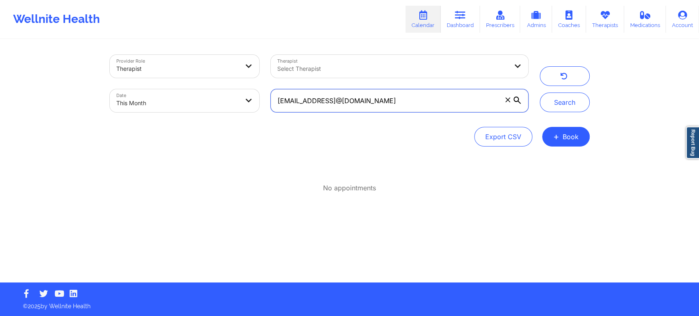
drag, startPoint x: 472, startPoint y: 96, endPoint x: 271, endPoint y: 97, distance: 200.6
click at [271, 97] on input "melissasudano723@gmail.comkevinmbay15@gmail.com" at bounding box center [399, 100] width 257 height 23
paste input "kevinmbay15@gmail.com"
click at [540, 93] on button "Search" at bounding box center [565, 103] width 50 height 20
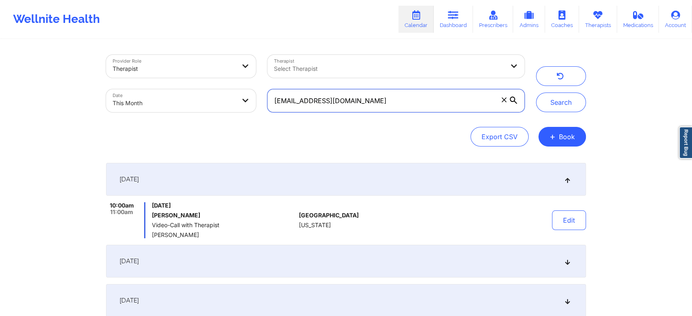
drag, startPoint x: 388, startPoint y: 101, endPoint x: 190, endPoint y: 79, distance: 199.3
click at [190, 79] on div "Provider Role Therapist Therapist Select Therapist Date This Month kevinmbay15@…" at bounding box center [315, 83] width 430 height 69
paste input "susz.orl"
click at [536, 93] on button "Search" at bounding box center [561, 103] width 50 height 20
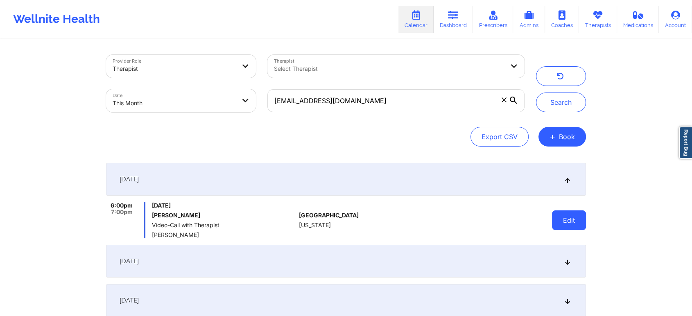
drag, startPoint x: 576, startPoint y: 232, endPoint x: 576, endPoint y: 222, distance: 9.9
click at [576, 222] on div "Edit" at bounding box center [548, 220] width 76 height 36
drag, startPoint x: 576, startPoint y: 222, endPoint x: 544, endPoint y: 220, distance: 32.0
click at [544, 220] on div "Edit" at bounding box center [548, 220] width 76 height 36
click at [574, 219] on button "Edit" at bounding box center [569, 220] width 34 height 20
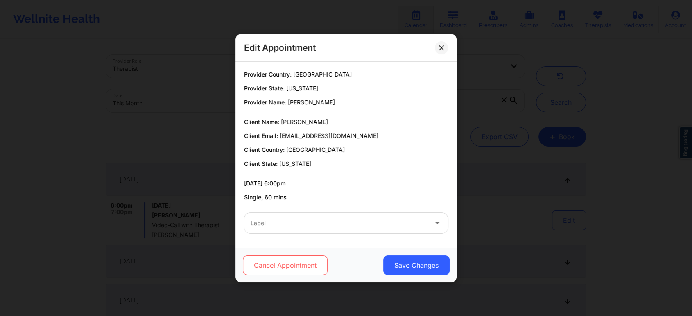
click at [309, 273] on button "Cancel Appointment" at bounding box center [285, 265] width 85 height 20
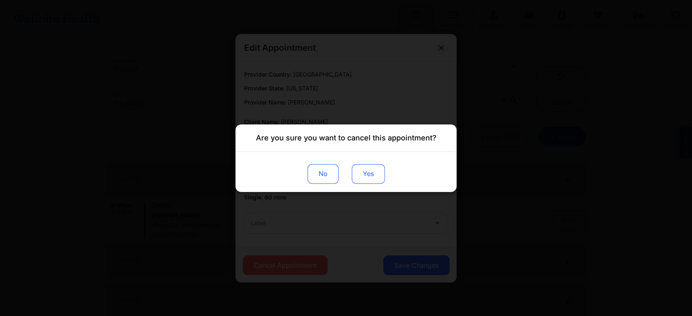
click at [359, 167] on button "Yes" at bounding box center [368, 174] width 33 height 20
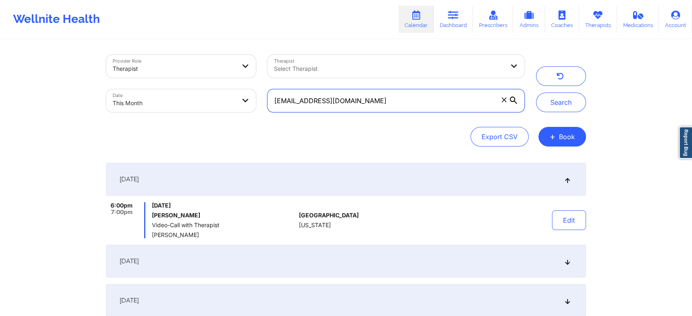
drag, startPoint x: 349, startPoint y: 91, endPoint x: 241, endPoint y: 99, distance: 108.8
click at [241, 99] on div "Provider Role Therapist Therapist Select Therapist Date This Month susz.orl@gma…" at bounding box center [315, 83] width 430 height 69
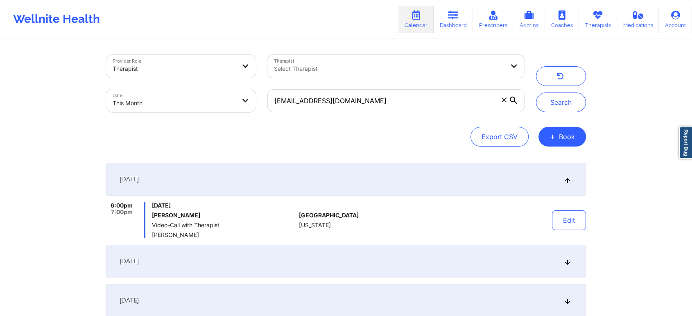
click at [366, 113] on div "susz.orl@gmail.com" at bounding box center [396, 101] width 269 height 34
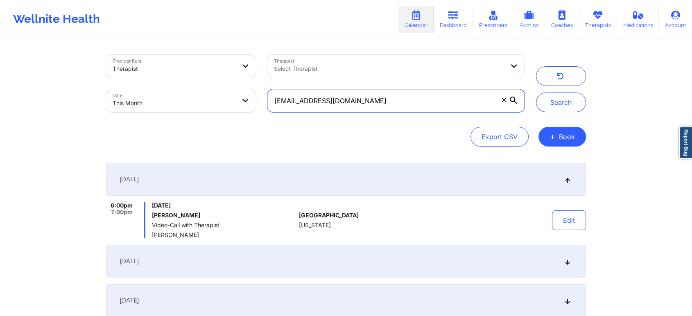
drag, startPoint x: 372, startPoint y: 107, endPoint x: 205, endPoint y: 108, distance: 167.0
click at [205, 108] on div "Provider Role Therapist Therapist Select Therapist Date This Month susz.orl@gma…" at bounding box center [315, 83] width 430 height 69
paste input "christopherefairchild"
click at [536, 93] on button "Search" at bounding box center [561, 103] width 50 height 20
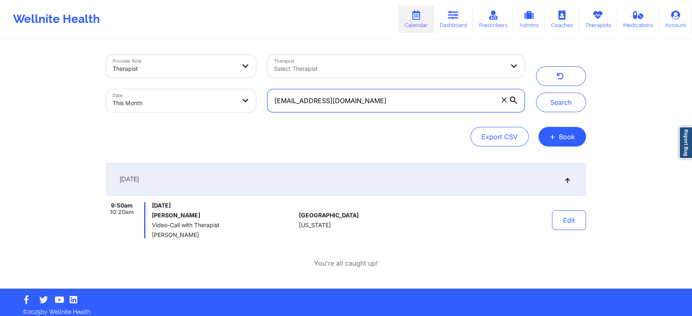
drag, startPoint x: 393, startPoint y: 96, endPoint x: 186, endPoint y: 111, distance: 207.7
click at [186, 111] on div "Provider Role Therapist Therapist Select Therapist Date This Month christophere…" at bounding box center [315, 83] width 430 height 69
drag, startPoint x: 408, startPoint y: 102, endPoint x: 192, endPoint y: 106, distance: 216.2
click at [192, 106] on div "Provider Role Therapist Therapist Select Therapist Date This Month christophere…" at bounding box center [315, 83] width 430 height 69
paste input "kevinmbay15"
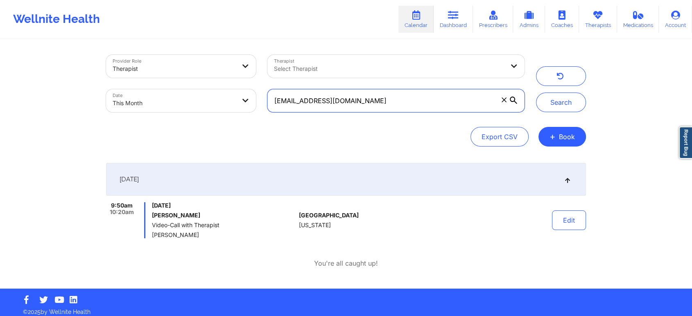
click at [536, 93] on button "Search" at bounding box center [561, 103] width 50 height 20
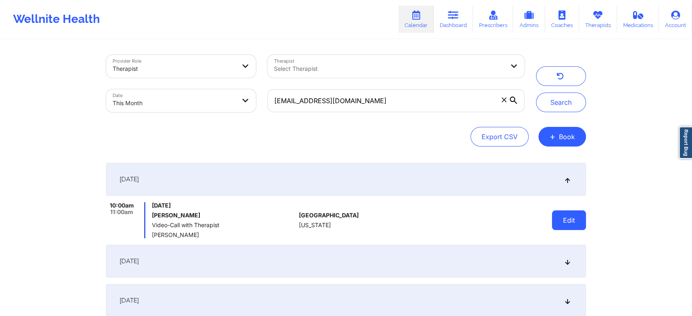
click at [566, 224] on button "Edit" at bounding box center [569, 220] width 34 height 20
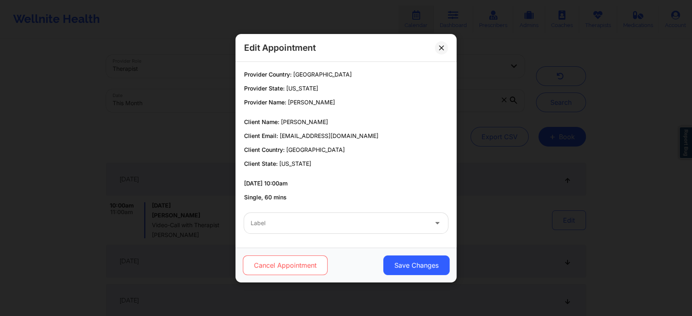
drag, startPoint x: 305, startPoint y: 278, endPoint x: 306, endPoint y: 273, distance: 5.9
click at [306, 273] on div "Cancel Appointment Save Changes" at bounding box center [345, 265] width 221 height 35
click at [298, 266] on button "Cancel Appointment" at bounding box center [285, 265] width 85 height 20
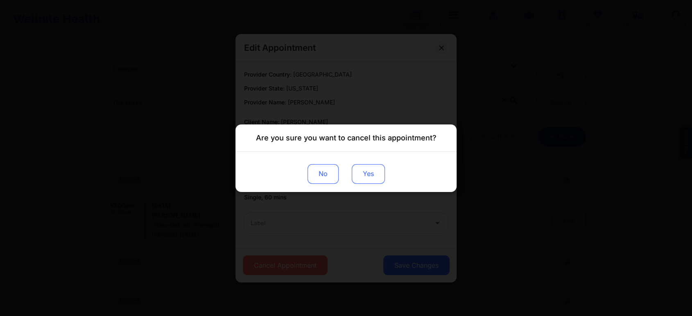
click at [368, 172] on button "Yes" at bounding box center [368, 174] width 33 height 20
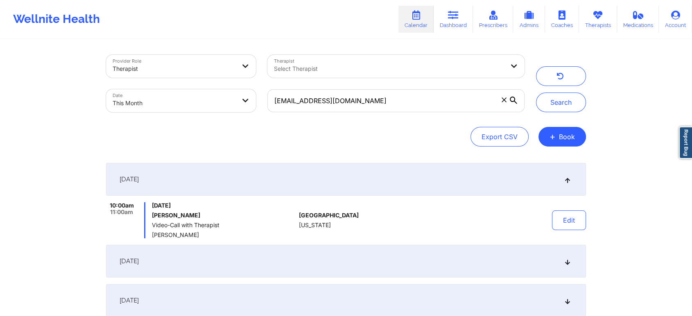
click at [413, 257] on div "[DATE]" at bounding box center [346, 261] width 480 height 33
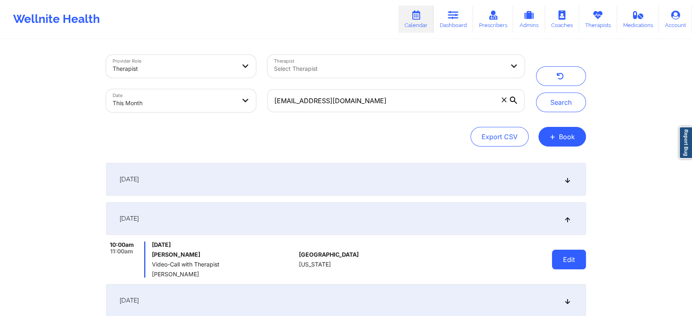
click at [569, 261] on button "Edit" at bounding box center [569, 260] width 34 height 20
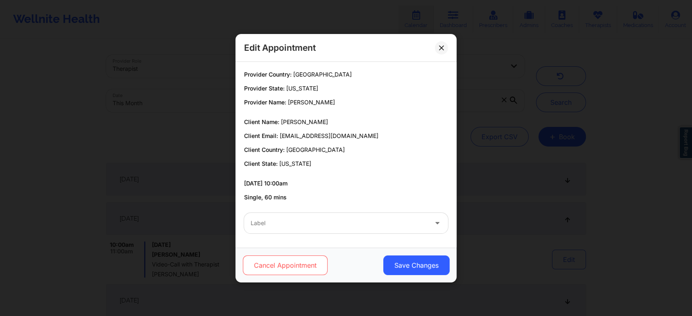
click at [295, 269] on button "Cancel Appointment" at bounding box center [285, 265] width 85 height 20
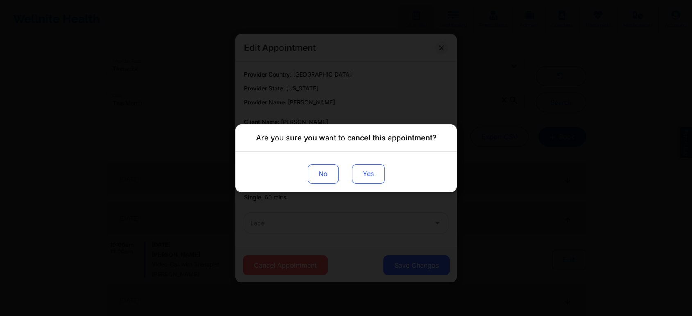
click at [373, 178] on button "Yes" at bounding box center [368, 174] width 33 height 20
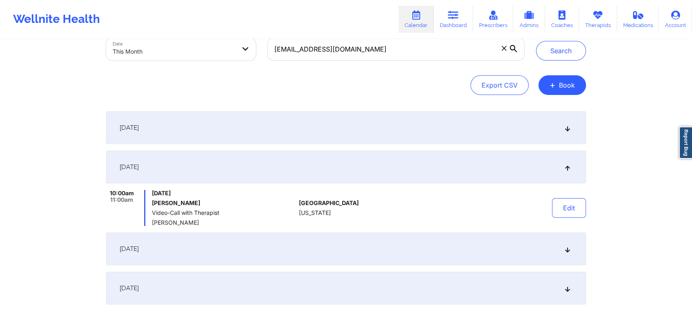
scroll to position [51, 0]
click at [451, 251] on div "[DATE]" at bounding box center [346, 249] width 480 height 33
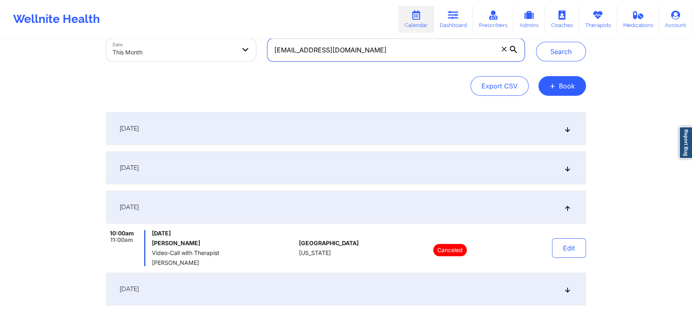
drag, startPoint x: 365, startPoint y: 50, endPoint x: 230, endPoint y: 61, distance: 136.0
click at [230, 61] on div "Provider Role Therapist Therapist Select Therapist Date This Month kevinmbay15@…" at bounding box center [315, 32] width 430 height 69
paste input "cstahling"
click at [536, 42] on button "Search" at bounding box center [561, 52] width 50 height 20
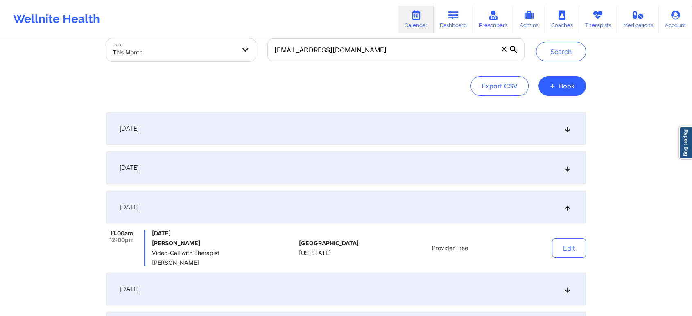
click at [315, 160] on div "[DATE]" at bounding box center [346, 167] width 480 height 33
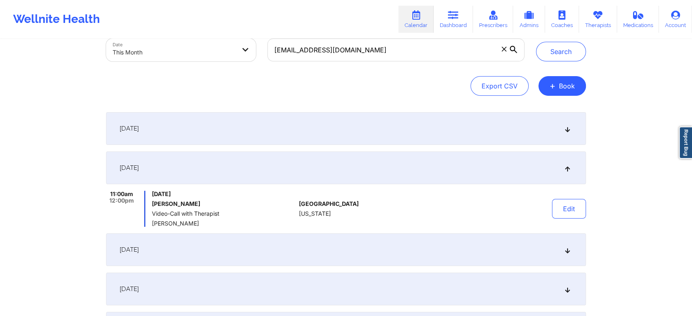
click at [371, 125] on div "[DATE]" at bounding box center [346, 128] width 480 height 33
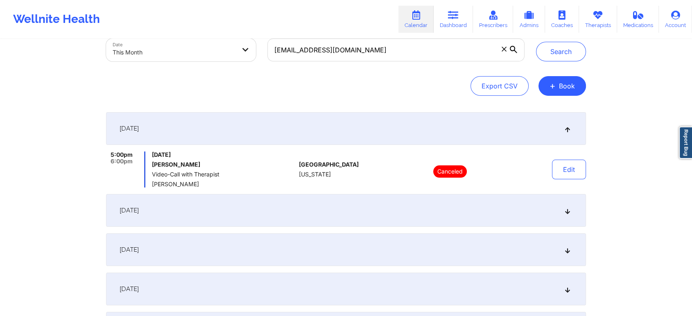
click at [391, 213] on div "[DATE]" at bounding box center [346, 210] width 480 height 33
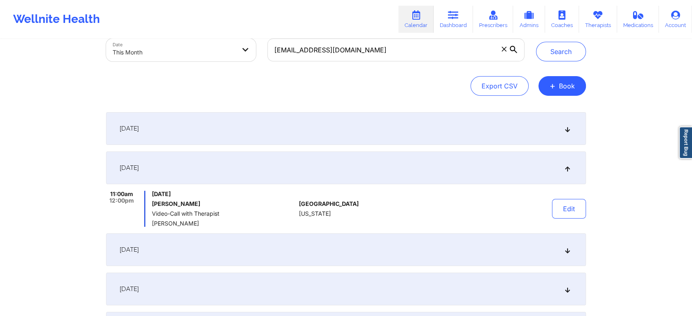
click at [412, 266] on div "September 4, 2025 5:00pm 6:00pm Thursday, September 4, 2025 Christopher Stahlin…" at bounding box center [346, 248] width 480 height 272
click at [431, 248] on div "[DATE]" at bounding box center [346, 249] width 480 height 33
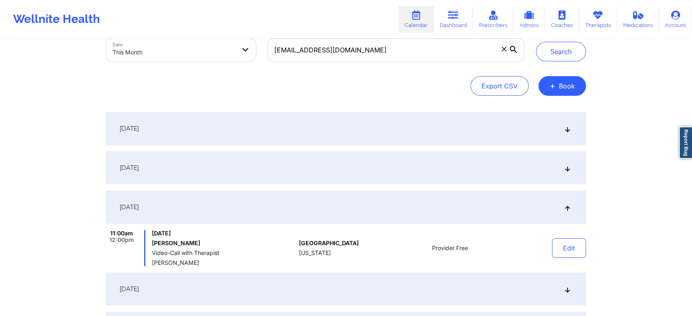
click at [379, 171] on div "[DATE]" at bounding box center [346, 167] width 480 height 33
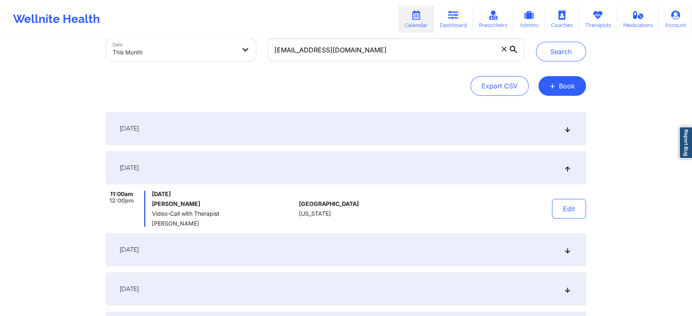
click at [264, 129] on div "[DATE]" at bounding box center [346, 128] width 480 height 33
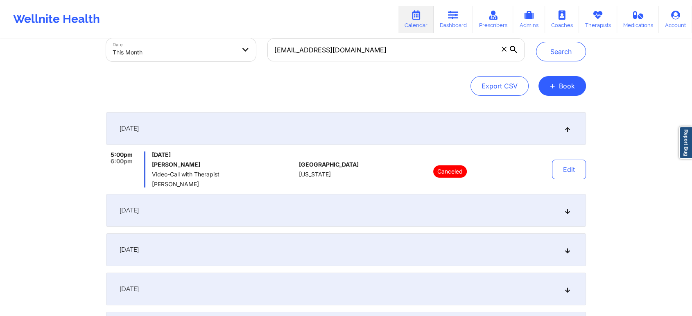
click at [264, 129] on div "[DATE]" at bounding box center [346, 128] width 480 height 33
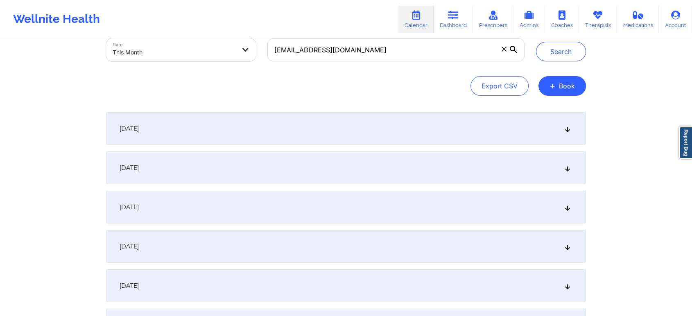
click at [278, 173] on div "[DATE]" at bounding box center [346, 167] width 480 height 33
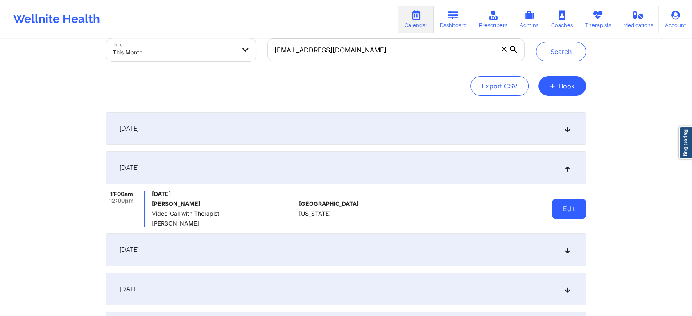
click at [566, 218] on button "Edit" at bounding box center [569, 209] width 34 height 20
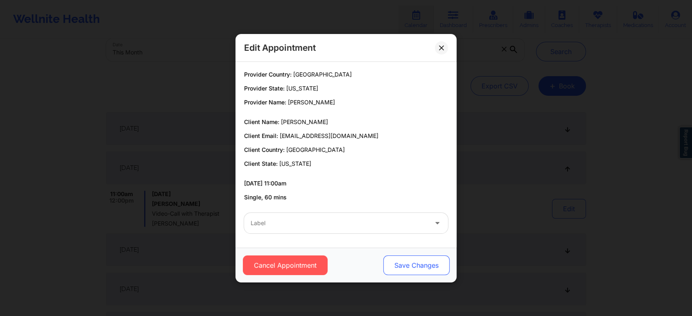
click at [426, 266] on button "Save Changes" at bounding box center [416, 265] width 66 height 20
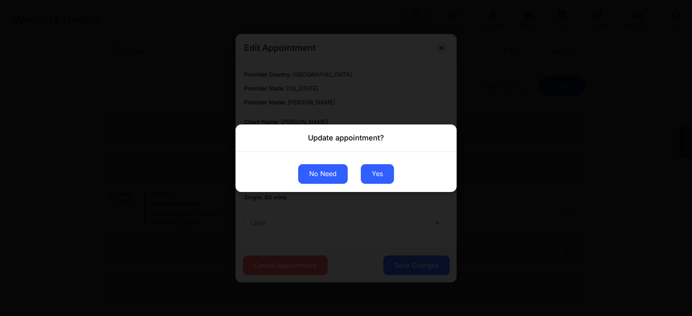
click at [303, 175] on button "No Need" at bounding box center [323, 174] width 50 height 20
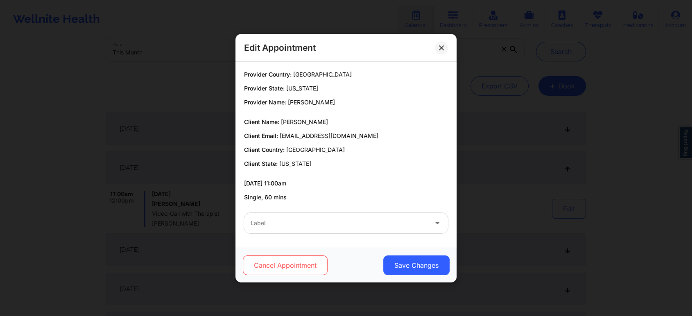
click at [263, 262] on button "Cancel Appointment" at bounding box center [285, 265] width 85 height 20
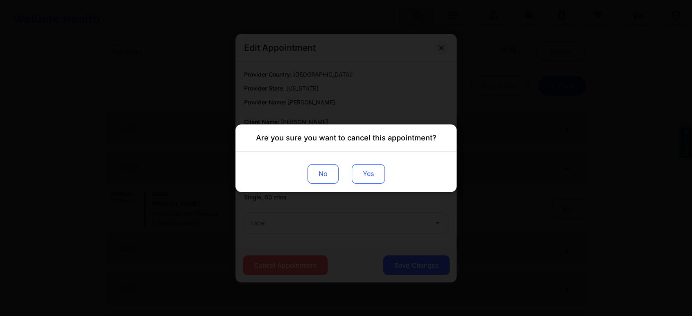
click at [368, 173] on button "Yes" at bounding box center [368, 174] width 33 height 20
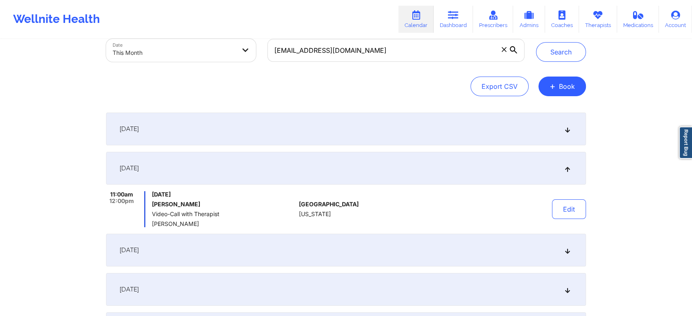
scroll to position [0, 0]
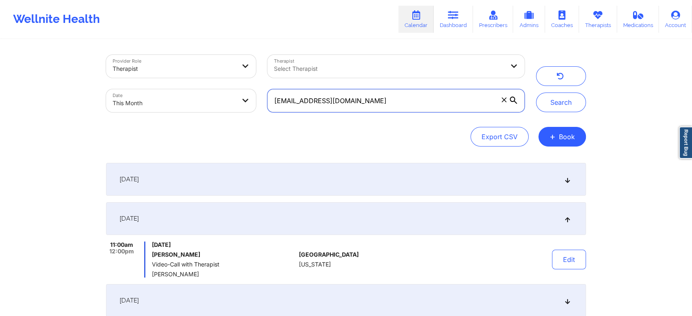
drag, startPoint x: 400, startPoint y: 91, endPoint x: 201, endPoint y: 87, distance: 199.4
click at [201, 87] on div "Provider Role Therapist Therapist Select Therapist Date This Month cstahling@gm…" at bounding box center [315, 83] width 430 height 69
paste input "domdiamond89"
click at [536, 93] on button "Search" at bounding box center [561, 103] width 50 height 20
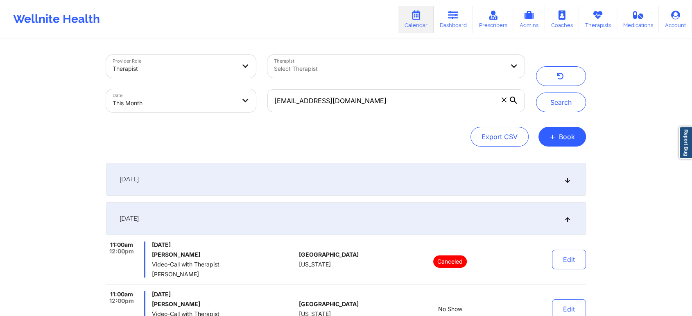
click at [279, 178] on div "[DATE]" at bounding box center [346, 179] width 480 height 33
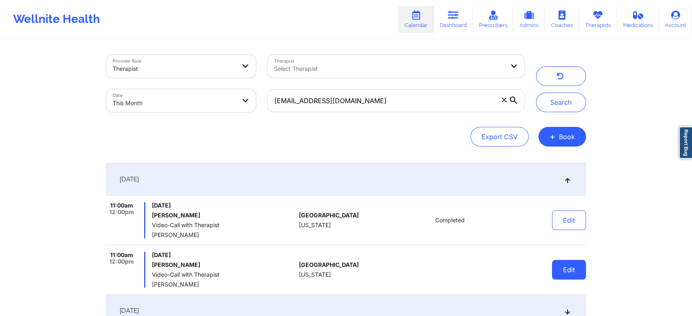
click at [570, 268] on button "Edit" at bounding box center [569, 270] width 34 height 20
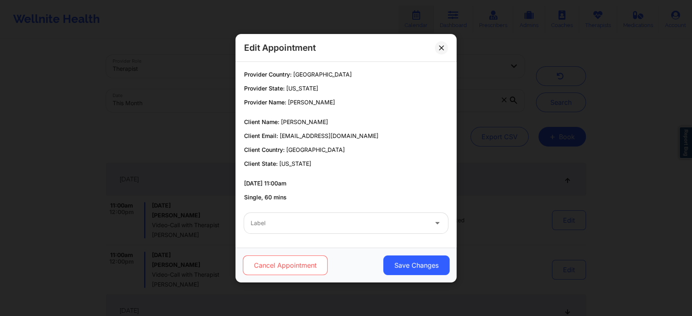
click at [262, 271] on button "Cancel Appointment" at bounding box center [285, 265] width 85 height 20
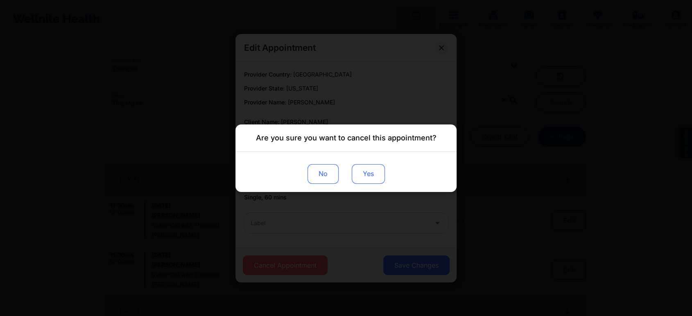
click at [366, 176] on button "Yes" at bounding box center [368, 174] width 33 height 20
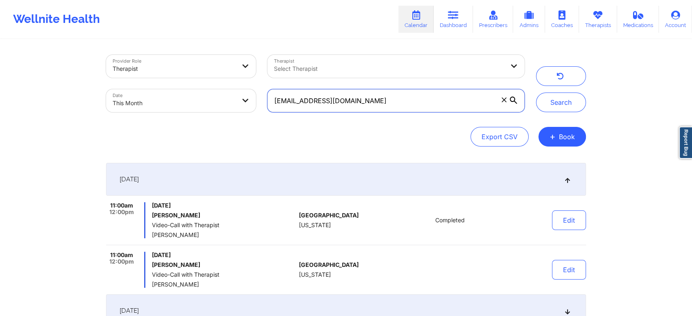
drag, startPoint x: 373, startPoint y: 94, endPoint x: 253, endPoint y: 86, distance: 120.2
click at [253, 86] on div "Provider Role Therapist Therapist Select Therapist Date This Month domdiamond89…" at bounding box center [315, 83] width 430 height 69
click at [536, 93] on button "Search" at bounding box center [561, 103] width 50 height 20
drag, startPoint x: 373, startPoint y: 105, endPoint x: 197, endPoint y: 90, distance: 176.7
click at [197, 90] on div "Provider Role Therapist Therapist Select Therapist Date This Month domdiamond89…" at bounding box center [315, 83] width 430 height 69
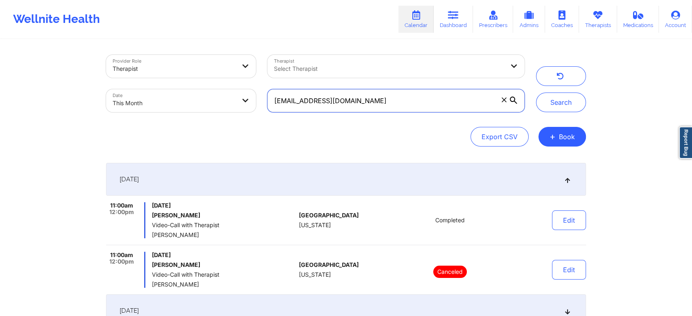
paste input "hcepeda08"
click at [536, 93] on button "Search" at bounding box center [561, 103] width 50 height 20
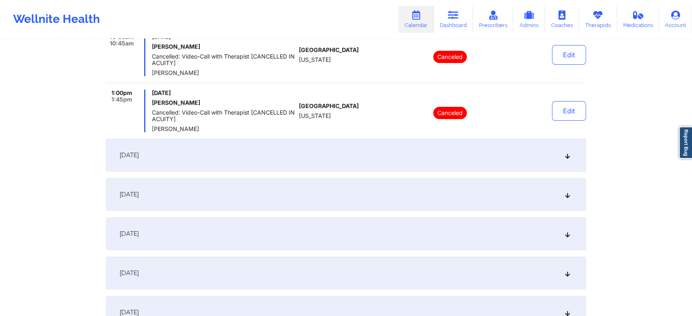
scroll to position [160, 0]
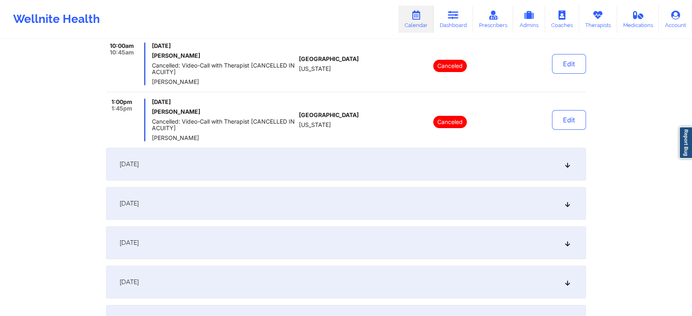
click at [298, 179] on div "[DATE]" at bounding box center [346, 164] width 480 height 33
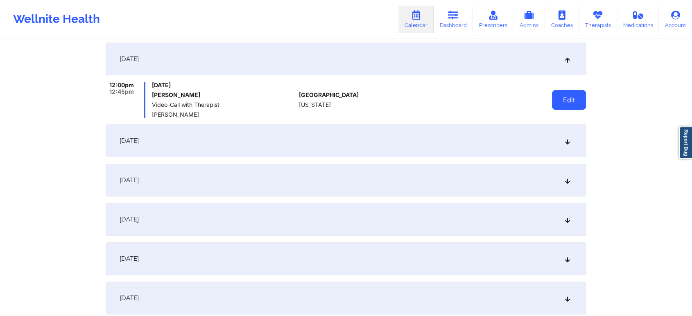
click at [560, 103] on button "Edit" at bounding box center [569, 100] width 34 height 20
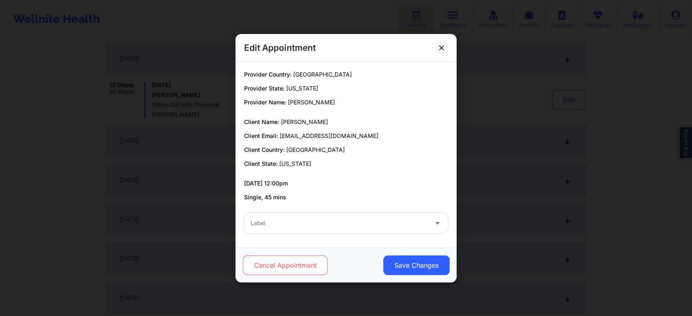
click at [284, 271] on button "Cancel Appointment" at bounding box center [285, 265] width 85 height 20
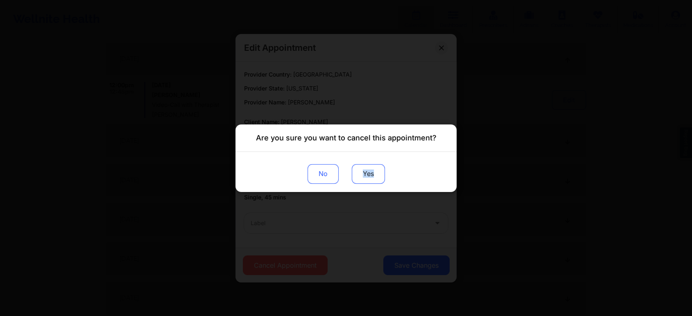
drag, startPoint x: 357, startPoint y: 190, endPoint x: 372, endPoint y: 167, distance: 27.6
click at [372, 167] on div "No Yes" at bounding box center [345, 171] width 221 height 40
click at [372, 167] on button "Yes" at bounding box center [368, 174] width 33 height 20
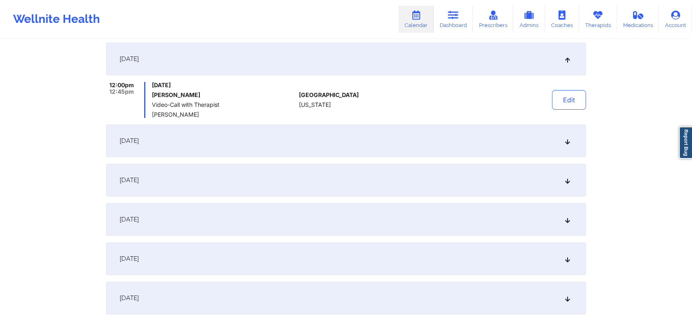
scroll to position [0, 0]
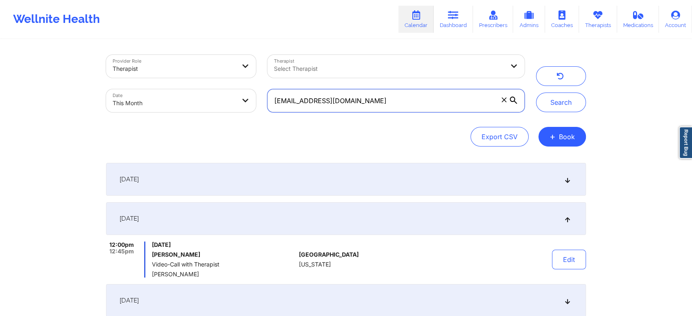
drag, startPoint x: 389, startPoint y: 94, endPoint x: 218, endPoint y: 64, distance: 173.6
click at [218, 64] on div "Provider Role Therapist Therapist Select Therapist Date This Month hcepeda08@gm…" at bounding box center [315, 83] width 430 height 69
click at [536, 93] on button "Search" at bounding box center [561, 103] width 50 height 20
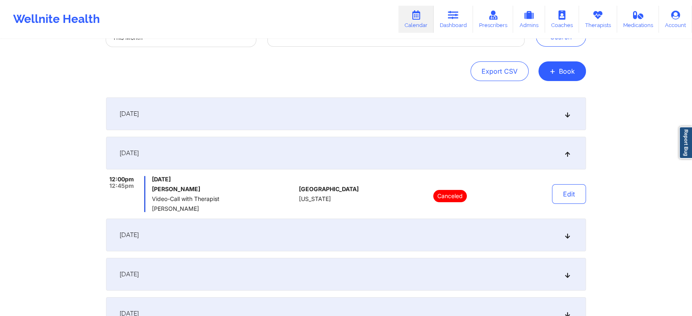
click at [487, 243] on div "[DATE]" at bounding box center [346, 235] width 480 height 33
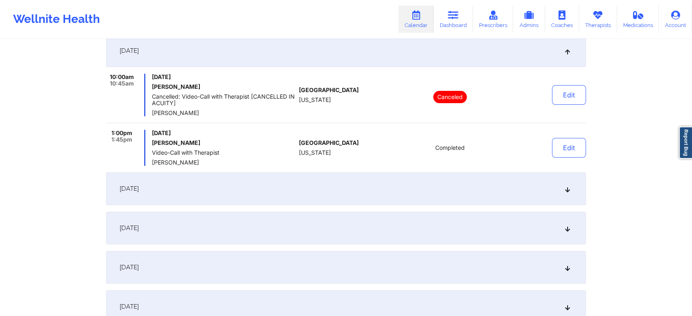
scroll to position [0, 0]
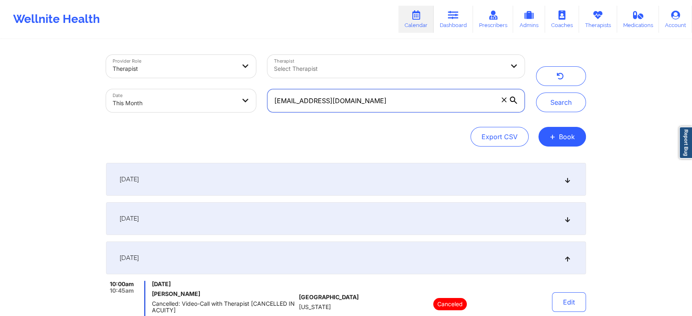
drag, startPoint x: 391, startPoint y: 90, endPoint x: 278, endPoint y: 89, distance: 113.0
click at [278, 89] on input "hcepeda08@gmail.com" at bounding box center [395, 100] width 257 height 23
type input "h"
paste input "hcepeda08@gmail.com"
click at [536, 93] on button "Search" at bounding box center [561, 103] width 50 height 20
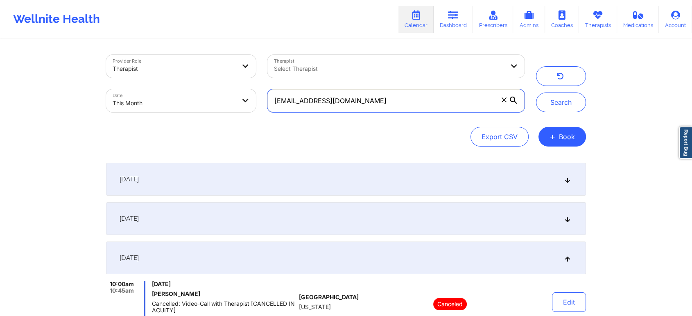
drag, startPoint x: 376, startPoint y: 93, endPoint x: 217, endPoint y: 117, distance: 160.1
click at [217, 117] on div "Provider Role Therapist Therapist Select Therapist Date This Month hcepeda08@gm…" at bounding box center [315, 83] width 430 height 69
paste input "lawlegalapril"
click at [536, 93] on button "Search" at bounding box center [561, 103] width 50 height 20
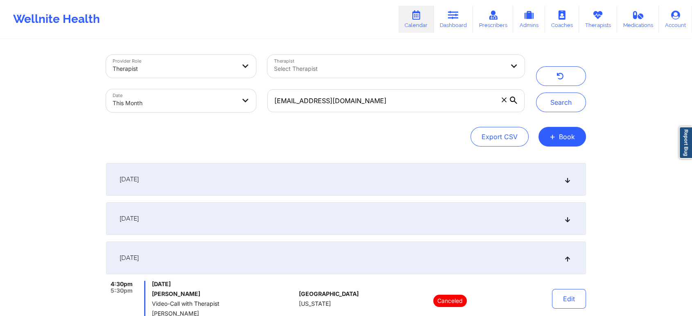
click at [350, 208] on div "[DATE]" at bounding box center [346, 218] width 480 height 33
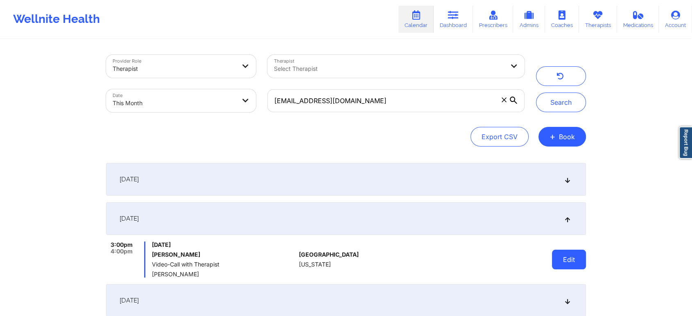
click at [562, 264] on button "Edit" at bounding box center [569, 260] width 34 height 20
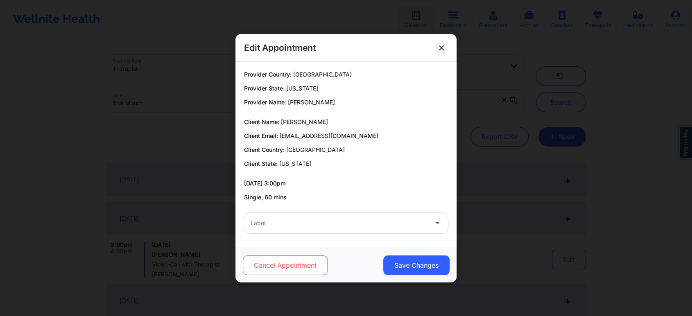
click at [302, 265] on button "Cancel Appointment" at bounding box center [285, 265] width 85 height 20
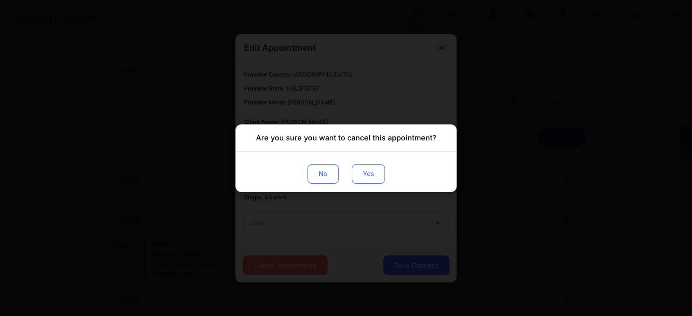
click at [371, 172] on button "Yes" at bounding box center [368, 174] width 33 height 20
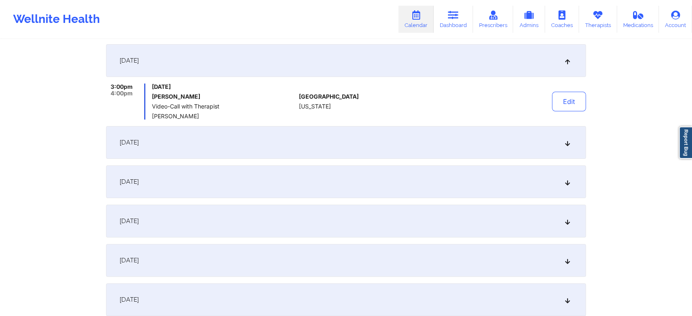
scroll to position [208, 0]
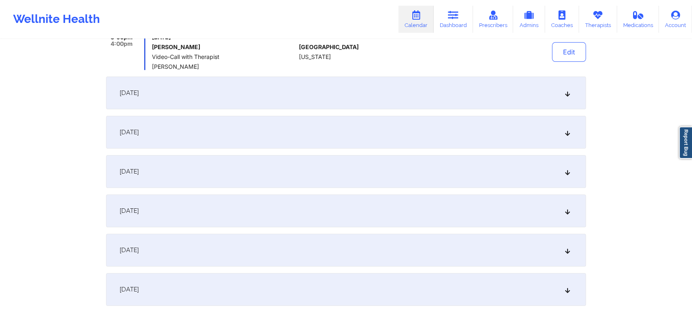
click at [339, 126] on div "[DATE]" at bounding box center [346, 132] width 480 height 33
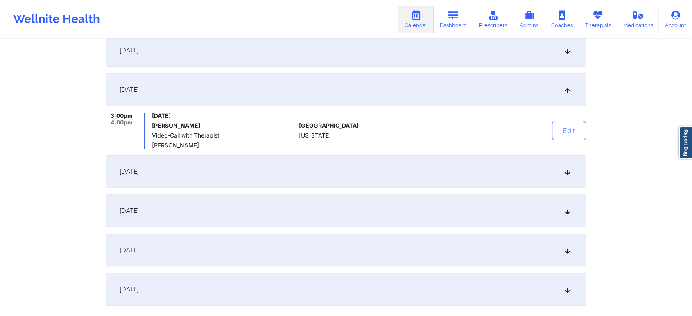
click at [539, 131] on div "Edit" at bounding box center [548, 131] width 76 height 36
click at [559, 130] on button "Edit" at bounding box center [569, 131] width 34 height 20
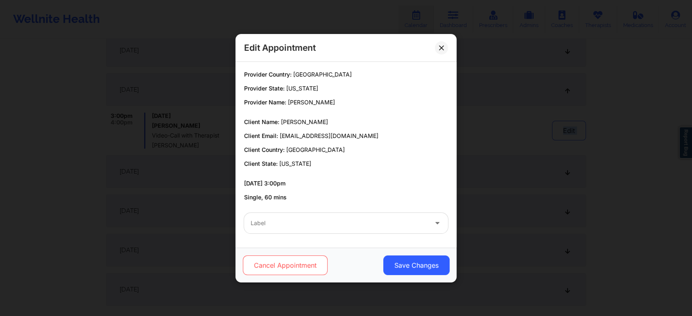
click at [258, 260] on button "Cancel Appointment" at bounding box center [285, 265] width 85 height 20
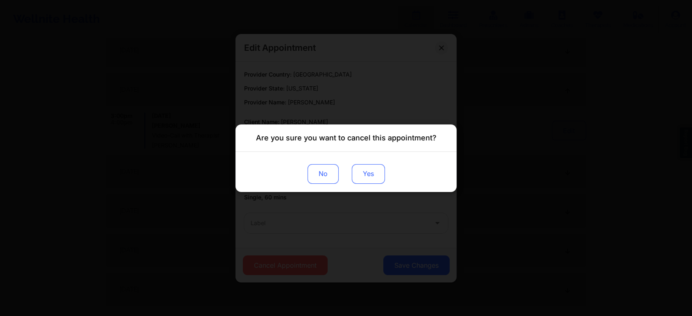
click at [366, 176] on button "Yes" at bounding box center [368, 174] width 33 height 20
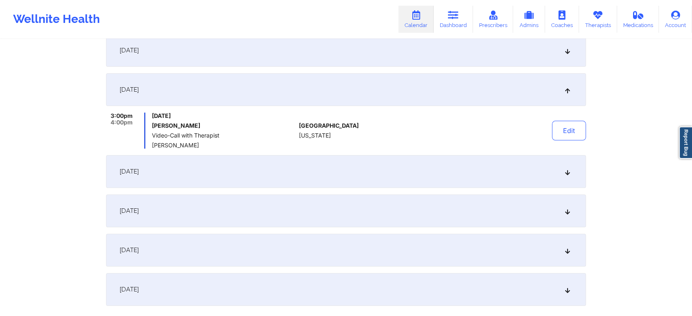
scroll to position [0, 0]
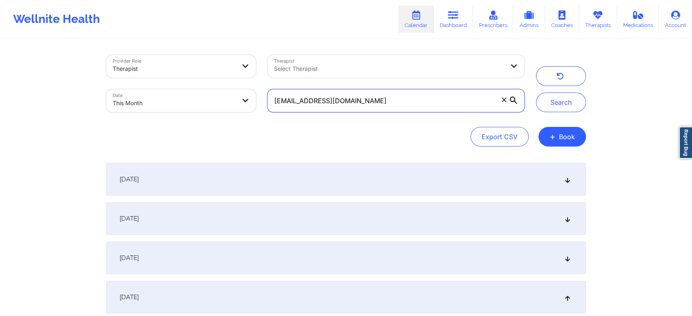
drag, startPoint x: 384, startPoint y: 102, endPoint x: 178, endPoint y: 99, distance: 205.9
click at [178, 99] on div "Provider Role Therapist Therapist Select Therapist Date This Month lawlegalapri…" at bounding box center [315, 83] width 430 height 69
paste input "dianne.porter@ao"
click at [536, 93] on button "Search" at bounding box center [561, 103] width 50 height 20
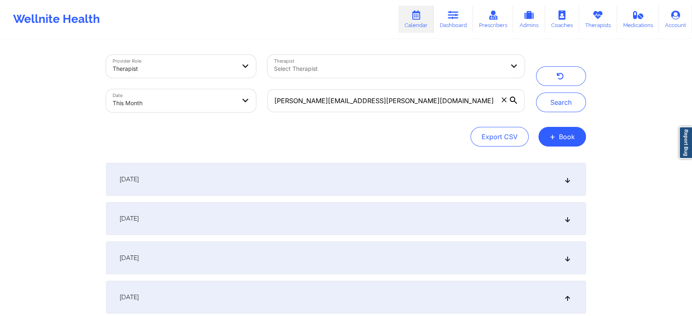
click at [428, 205] on div "[DATE]" at bounding box center [346, 218] width 480 height 33
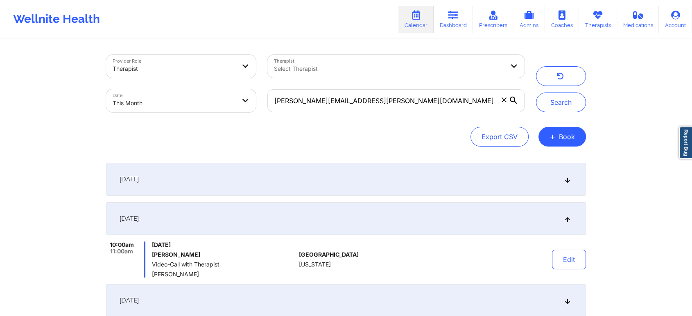
click at [354, 190] on div "[DATE]" at bounding box center [346, 179] width 480 height 33
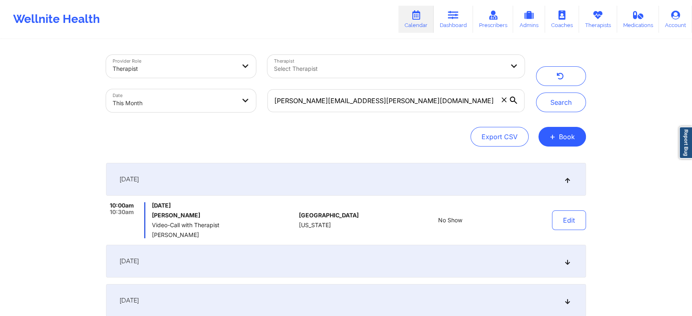
click at [346, 260] on div "[DATE]" at bounding box center [346, 261] width 480 height 33
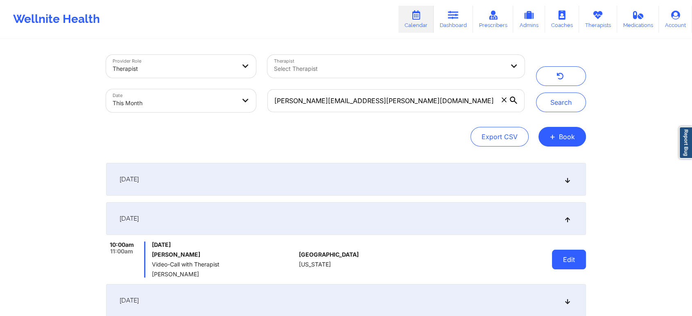
click at [565, 267] on button "Edit" at bounding box center [569, 260] width 34 height 20
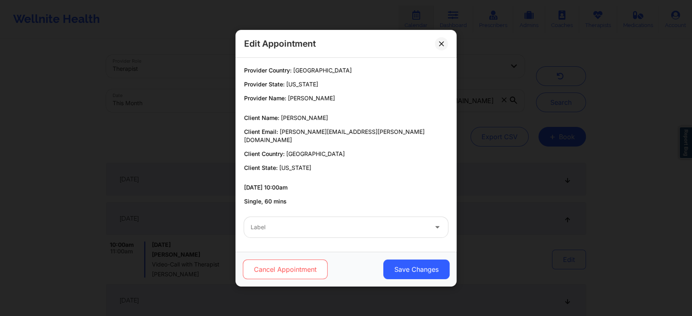
click at [310, 260] on button "Cancel Appointment" at bounding box center [285, 270] width 85 height 20
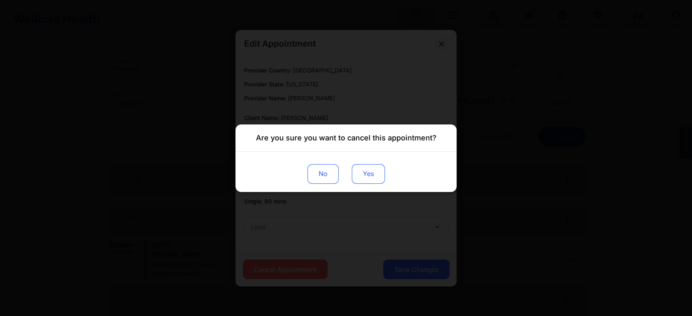
click at [373, 179] on button "Yes" at bounding box center [368, 174] width 33 height 20
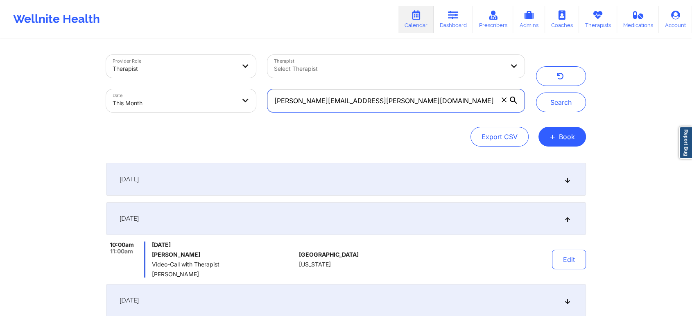
click at [376, 99] on input "dianne.porter@aol.com" at bounding box center [395, 100] width 257 height 23
drag, startPoint x: 393, startPoint y: 95, endPoint x: 194, endPoint y: 89, distance: 199.4
click at [194, 89] on div "Provider Role Therapist Therapist Select Therapist Date This Month dianne.porte…" at bounding box center [315, 83] width 430 height 69
click at [536, 93] on button "Search" at bounding box center [561, 103] width 50 height 20
drag, startPoint x: 361, startPoint y: 92, endPoint x: 262, endPoint y: 100, distance: 99.8
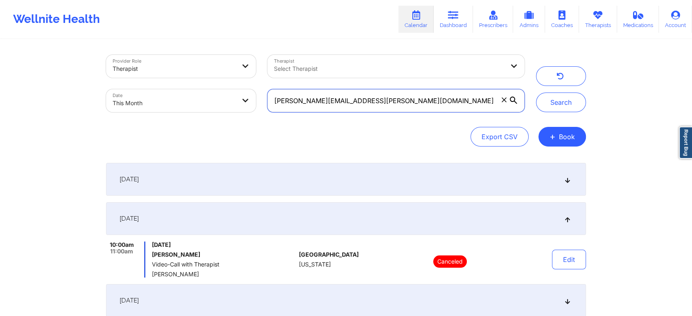
click at [262, 100] on div "dianne.porter@aol.com" at bounding box center [396, 101] width 269 height 34
paste input "natasha.i652@gmai"
click at [377, 103] on input "natasha.i652@gmail.com" at bounding box center [395, 100] width 257 height 23
click at [536, 93] on button "Search" at bounding box center [561, 103] width 50 height 20
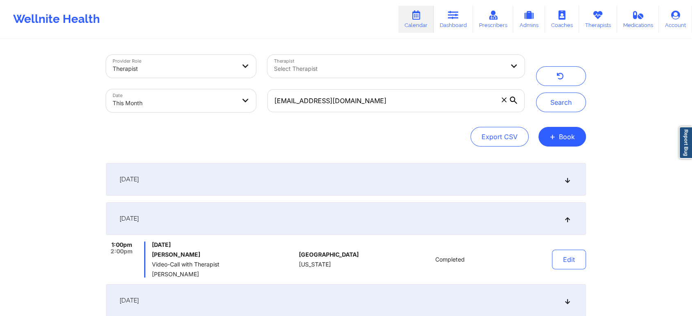
click at [408, 184] on div "[DATE]" at bounding box center [346, 179] width 480 height 33
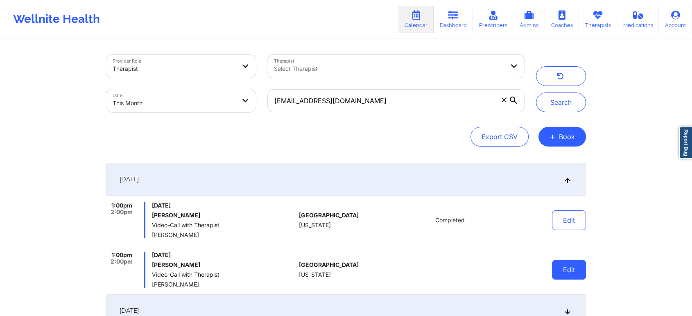
click at [576, 271] on button "Edit" at bounding box center [569, 270] width 34 height 20
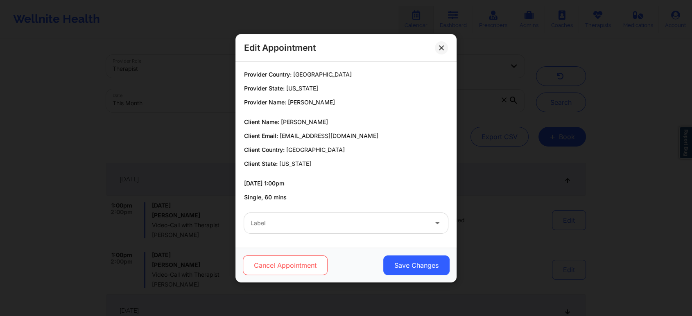
click at [315, 268] on button "Cancel Appointment" at bounding box center [285, 265] width 85 height 20
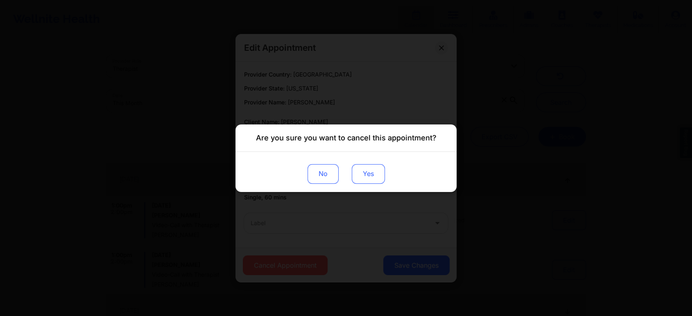
click at [366, 172] on button "Yes" at bounding box center [368, 174] width 33 height 20
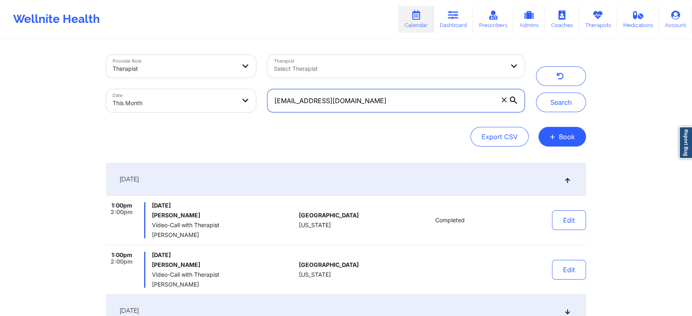
drag, startPoint x: 360, startPoint y: 105, endPoint x: 234, endPoint y: 93, distance: 126.6
click at [234, 93] on div "Provider Role Therapist Therapist Select Therapist Date This Month natasha.i652…" at bounding box center [315, 83] width 430 height 69
click at [536, 93] on button "Search" at bounding box center [561, 103] width 50 height 20
drag, startPoint x: 378, startPoint y: 103, endPoint x: 228, endPoint y: 87, distance: 150.7
click at [228, 87] on div "Provider Role Therapist Therapist Select Therapist Date This Month natasha.i652…" at bounding box center [315, 83] width 430 height 69
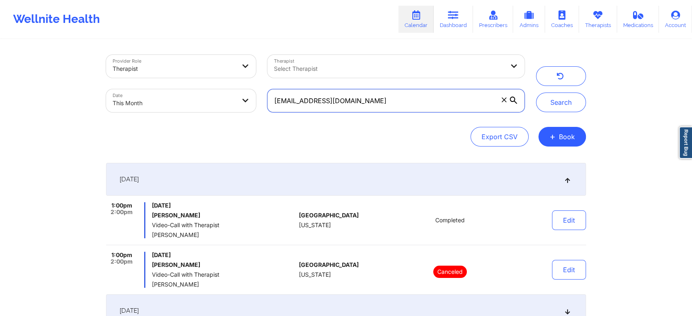
paste input "kayla33.kl"
click at [536, 93] on button "Search" at bounding box center [561, 103] width 50 height 20
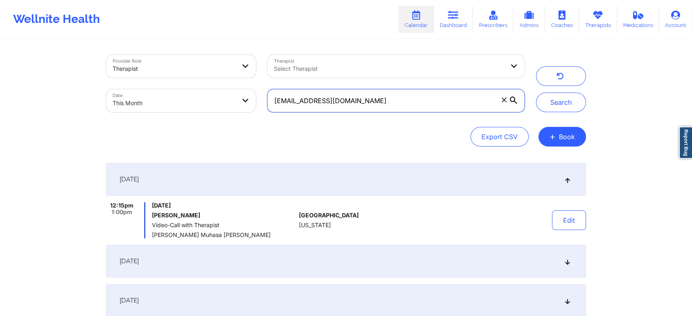
drag, startPoint x: 367, startPoint y: 106, endPoint x: 177, endPoint y: 75, distance: 192.5
click at [177, 75] on div "Provider Role Therapist Therapist Select Therapist Date This Month kayla33.kl@g…" at bounding box center [315, 83] width 430 height 69
paste input "starasiaj0"
click at [536, 93] on button "Search" at bounding box center [561, 103] width 50 height 20
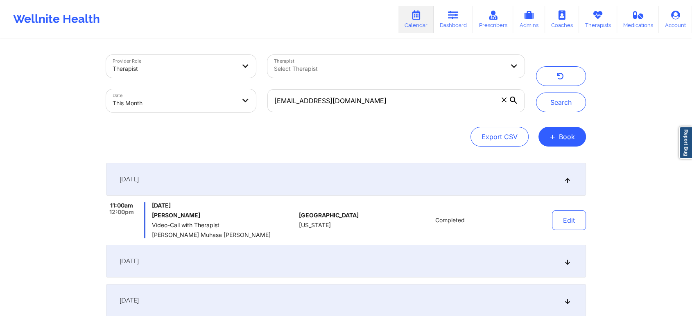
click at [397, 245] on div "[DATE]" at bounding box center [346, 261] width 480 height 33
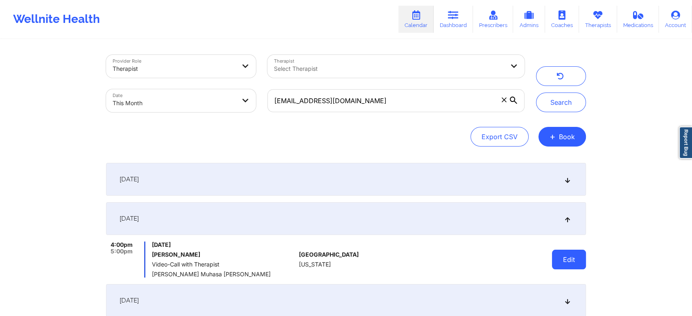
click at [560, 255] on button "Edit" at bounding box center [569, 260] width 34 height 20
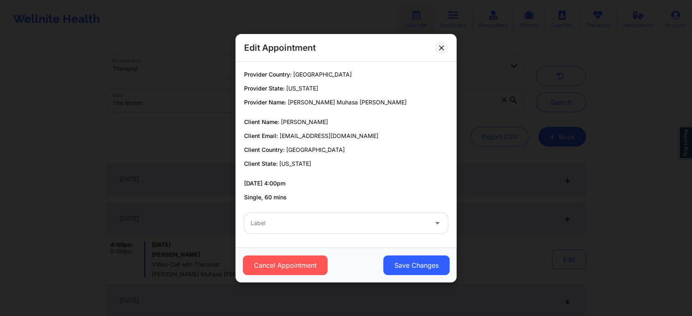
click at [357, 225] on div at bounding box center [339, 223] width 177 height 10
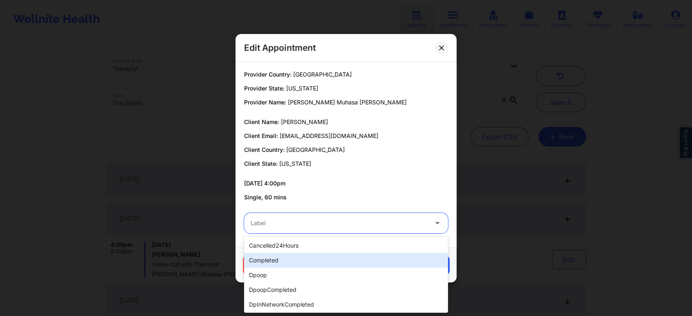
click at [285, 253] on div "completed" at bounding box center [346, 260] width 204 height 15
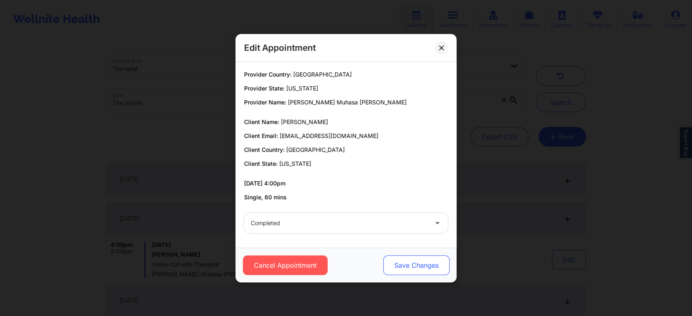
click at [400, 266] on button "Save Changes" at bounding box center [416, 265] width 66 height 20
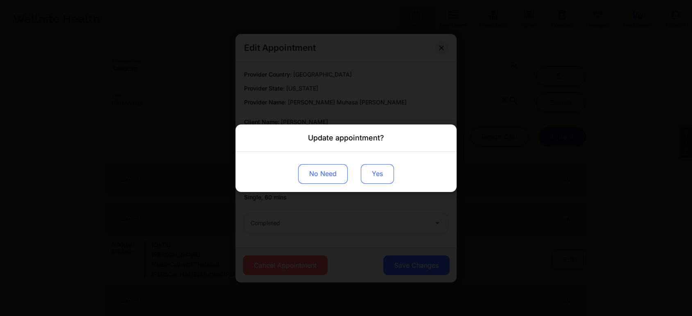
click at [377, 178] on button "Yes" at bounding box center [377, 174] width 33 height 20
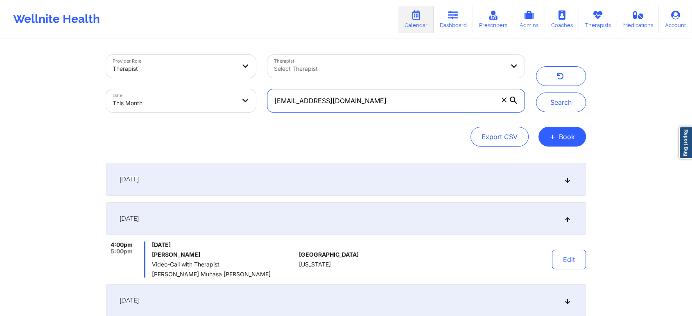
drag, startPoint x: 360, startPoint y: 106, endPoint x: 179, endPoint y: 89, distance: 182.1
click at [179, 89] on div "Provider Role Therapist Therapist Select Therapist Date This Month starasiaj0@g…" at bounding box center [315, 83] width 430 height 69
click at [536, 93] on button "Search" at bounding box center [561, 103] width 50 height 20
click at [357, 97] on input "starasiaj0@gmail.com" at bounding box center [395, 100] width 257 height 23
drag, startPoint x: 357, startPoint y: 97, endPoint x: 265, endPoint y: 100, distance: 91.3
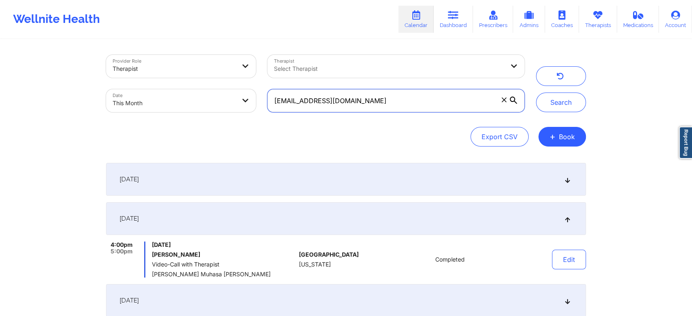
click at [265, 100] on div "starasiaj0@gmail.com" at bounding box center [396, 101] width 269 height 34
paste input "kayla33.kl"
click at [536, 93] on button "Search" at bounding box center [561, 103] width 50 height 20
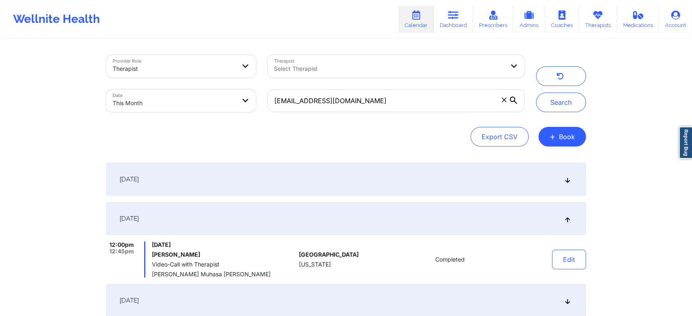
click at [393, 192] on div "[DATE]" at bounding box center [346, 179] width 480 height 33
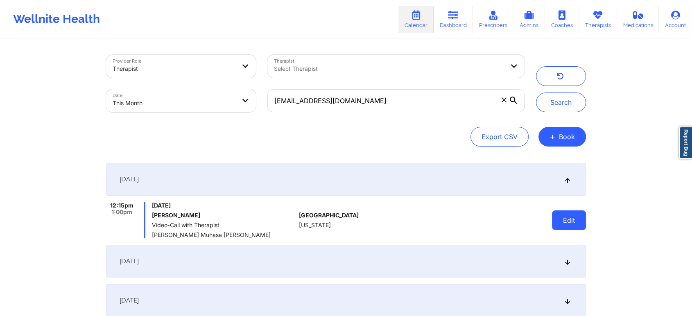
click at [572, 217] on button "Edit" at bounding box center [569, 220] width 34 height 20
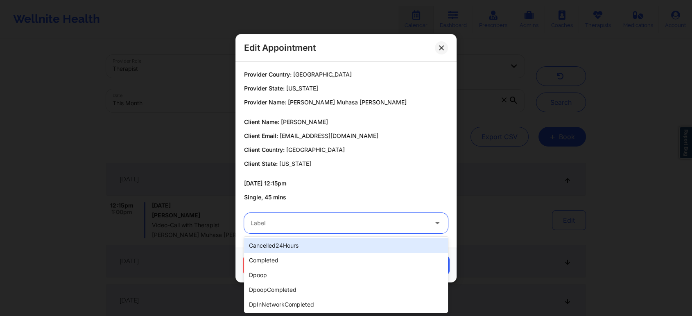
click at [318, 216] on div "Label" at bounding box center [336, 223] width 184 height 20
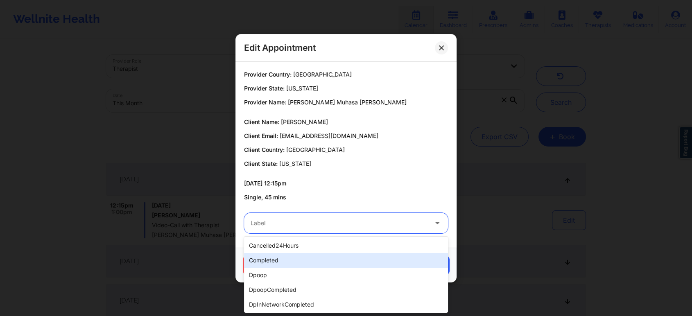
click at [278, 255] on div "completed" at bounding box center [346, 260] width 204 height 15
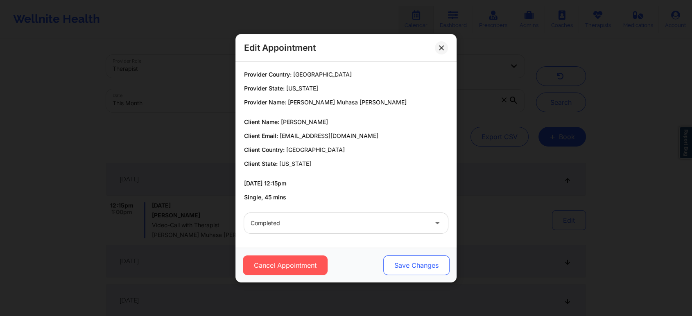
click at [407, 268] on button "Save Changes" at bounding box center [416, 265] width 66 height 20
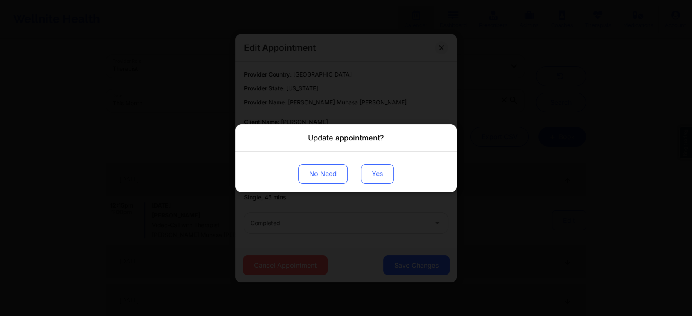
click at [378, 175] on button "Yes" at bounding box center [377, 174] width 33 height 20
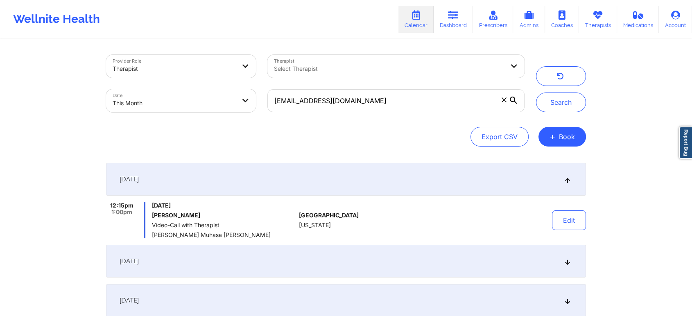
drag, startPoint x: 348, startPoint y: 89, endPoint x: 363, endPoint y: 97, distance: 17.4
click at [363, 97] on div "kayla33.kl@gmail.com" at bounding box center [396, 101] width 269 height 34
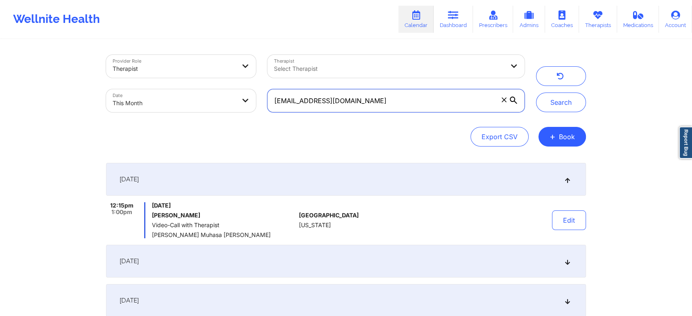
drag, startPoint x: 363, startPoint y: 97, endPoint x: 199, endPoint y: 105, distance: 163.9
click at [199, 105] on div "Provider Role Therapist Therapist Select Therapist Date This Month kayla33.kl@g…" at bounding box center [315, 83] width 430 height 69
click at [536, 93] on button "Search" at bounding box center [561, 103] width 50 height 20
drag, startPoint x: 359, startPoint y: 103, endPoint x: 216, endPoint y: 78, distance: 145.5
click at [216, 78] on div "Provider Role Therapist Therapist Select Therapist Date This Month kayla33.kl@g…" at bounding box center [315, 83] width 430 height 69
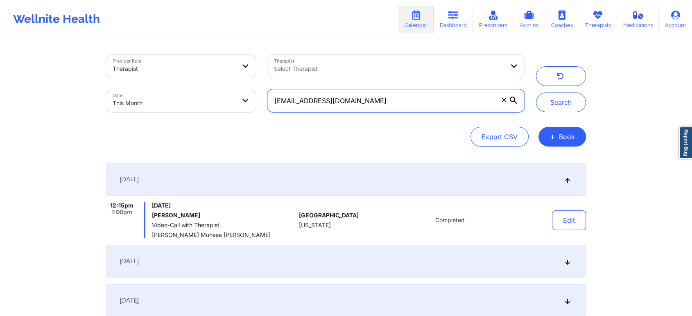
paste input "robinkidder@yahoo"
click at [536, 93] on button "Search" at bounding box center [561, 103] width 50 height 20
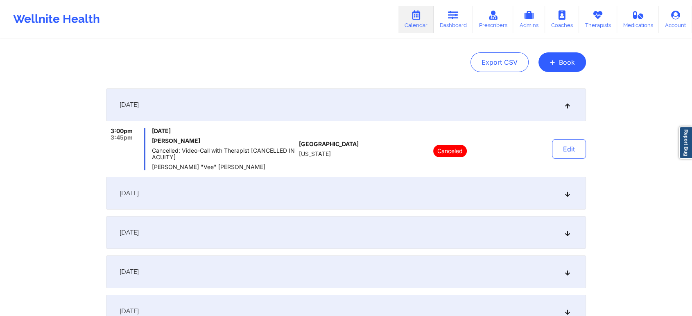
scroll to position [95, 0]
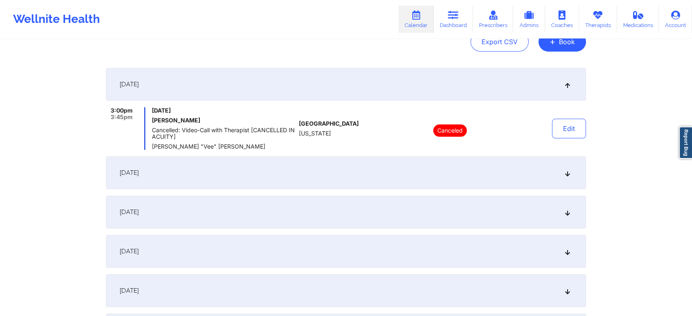
click at [332, 196] on div "[DATE]" at bounding box center [346, 212] width 480 height 33
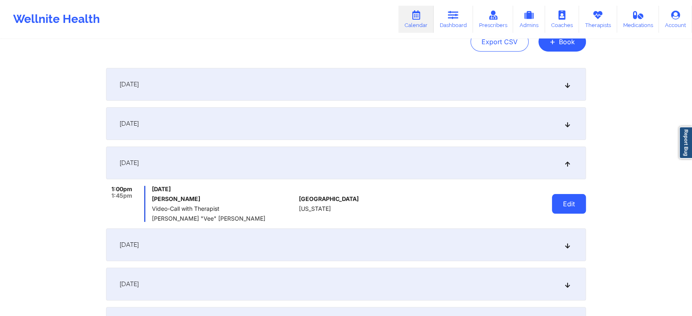
click at [571, 203] on button "Edit" at bounding box center [569, 204] width 34 height 20
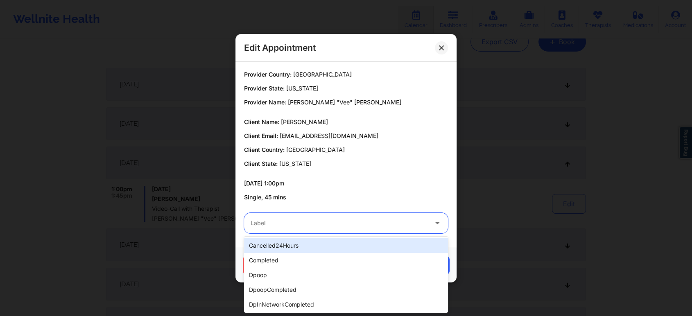
click at [274, 217] on div "Label" at bounding box center [336, 223] width 184 height 20
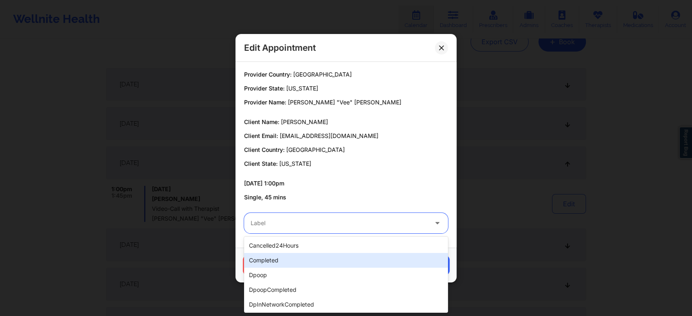
click at [265, 264] on div "completed" at bounding box center [346, 260] width 204 height 15
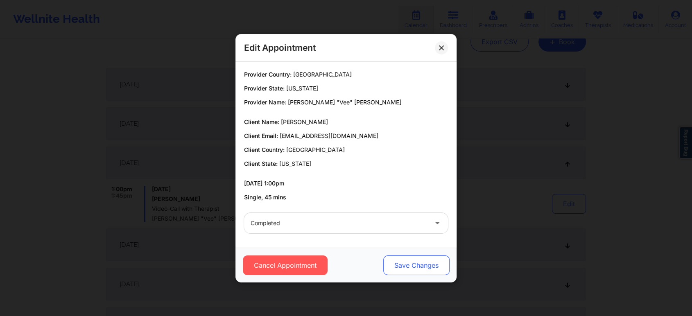
click at [427, 265] on button "Save Changes" at bounding box center [416, 265] width 66 height 20
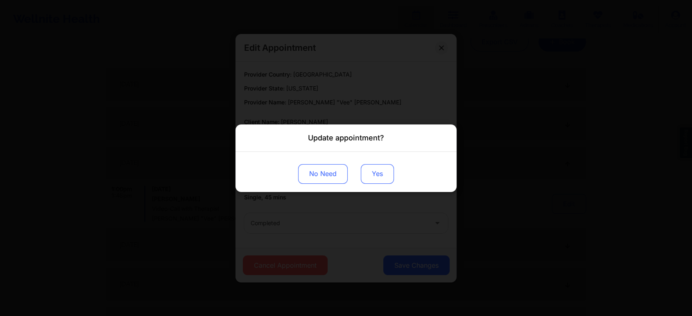
click at [369, 174] on button "Yes" at bounding box center [377, 174] width 33 height 20
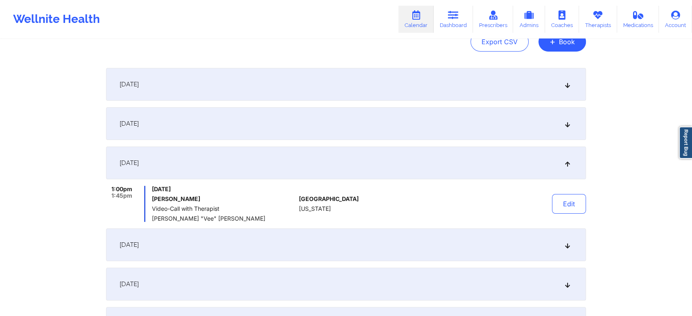
scroll to position [0, 0]
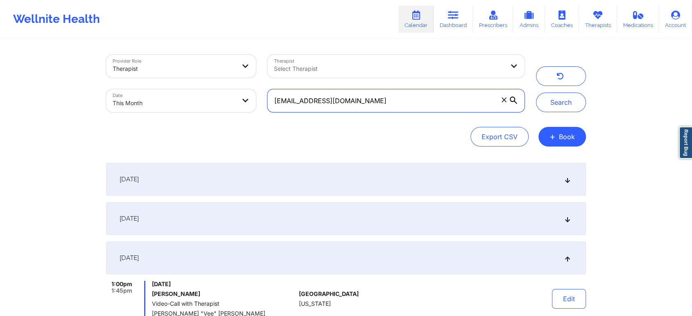
drag, startPoint x: 373, startPoint y: 101, endPoint x: 240, endPoint y: 103, distance: 132.2
click at [240, 103] on div "Provider Role Therapist Therapist Select Therapist Date This Month robinkidder@…" at bounding box center [315, 83] width 430 height 69
paste input "ebeccatpratt@gmail"
click at [536, 93] on button "Search" at bounding box center [561, 103] width 50 height 20
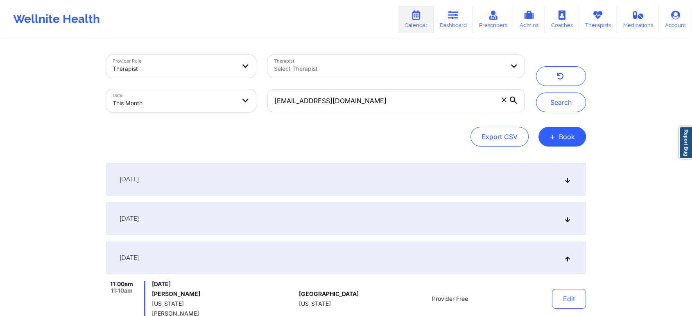
click at [350, 227] on div "[DATE]" at bounding box center [346, 218] width 480 height 33
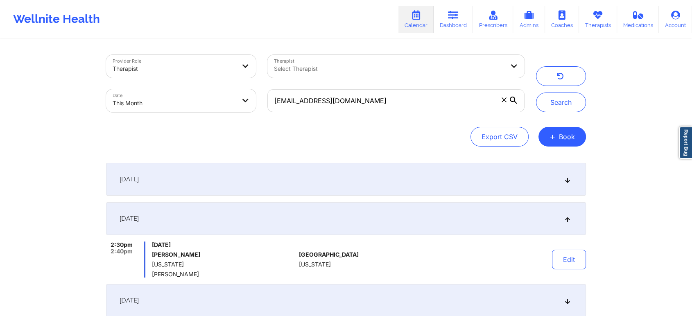
scroll to position [103, 0]
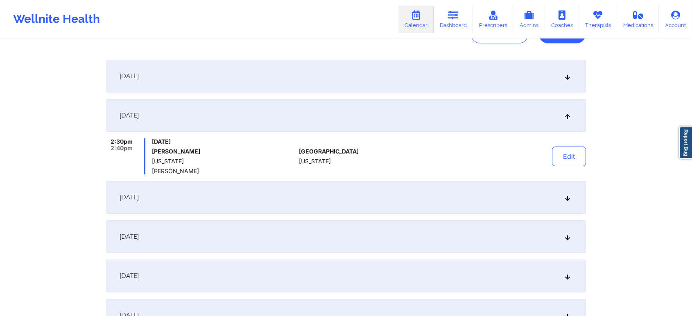
click at [353, 192] on div "[DATE]" at bounding box center [346, 197] width 480 height 33
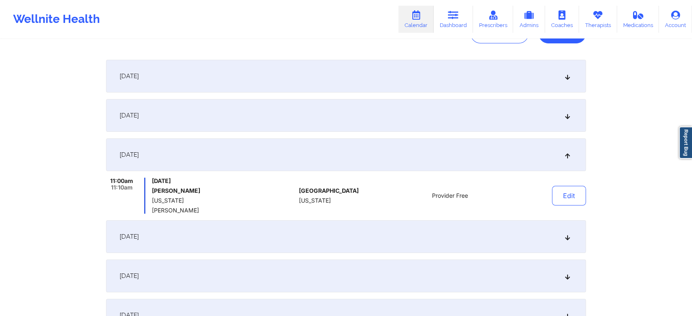
click at [498, 122] on div "[DATE]" at bounding box center [346, 115] width 480 height 33
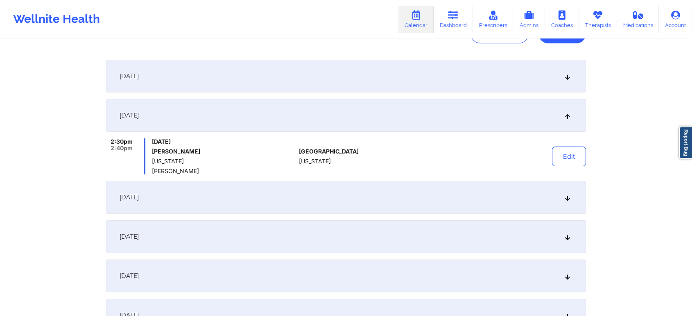
click at [586, 156] on div "Provider Role Therapist Therapist Select Therapist Date This Month rebeccatprat…" at bounding box center [345, 159] width 491 height 445
click at [584, 160] on button "Edit" at bounding box center [569, 157] width 34 height 20
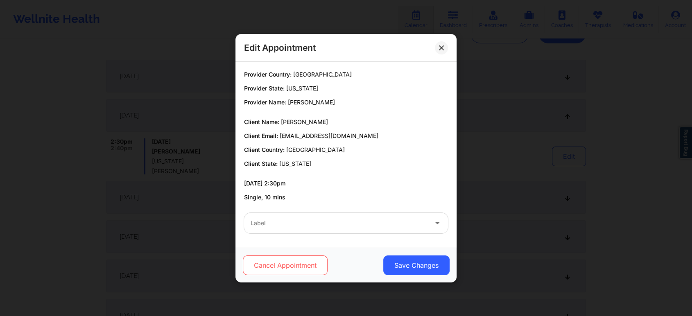
click at [281, 271] on button "Cancel Appointment" at bounding box center [285, 265] width 85 height 20
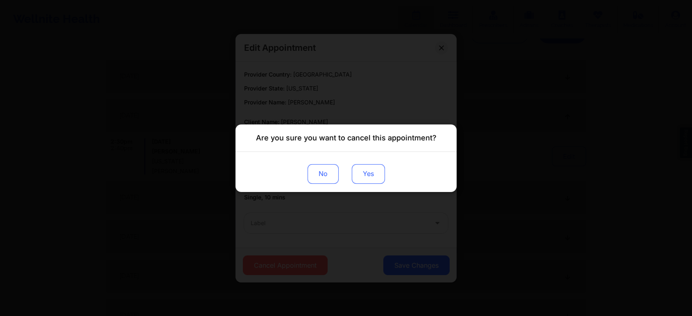
click at [365, 178] on button "Yes" at bounding box center [368, 174] width 33 height 20
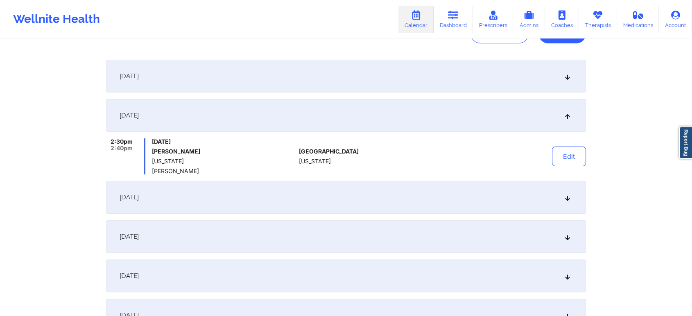
click at [412, 198] on div "[DATE]" at bounding box center [346, 197] width 480 height 33
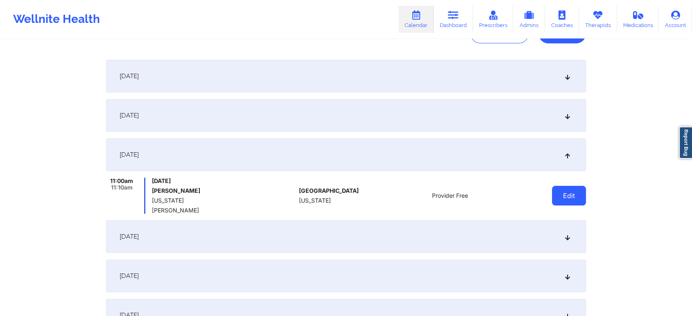
click at [568, 188] on button "Edit" at bounding box center [569, 196] width 34 height 20
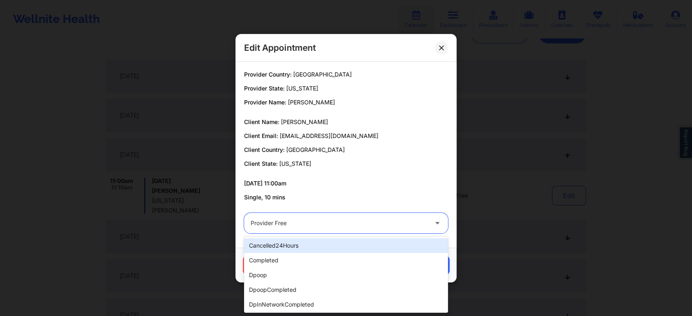
click at [393, 229] on div "Provider Free" at bounding box center [339, 223] width 177 height 20
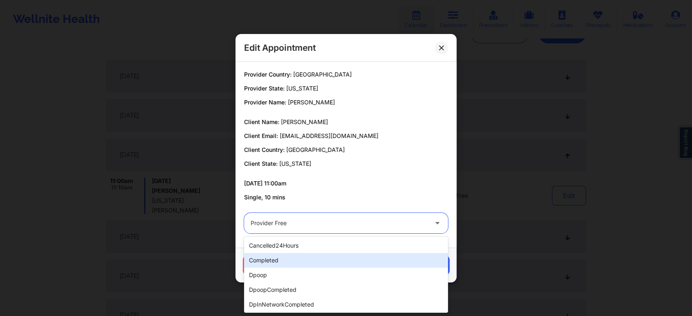
click at [332, 259] on div "completed" at bounding box center [346, 260] width 204 height 15
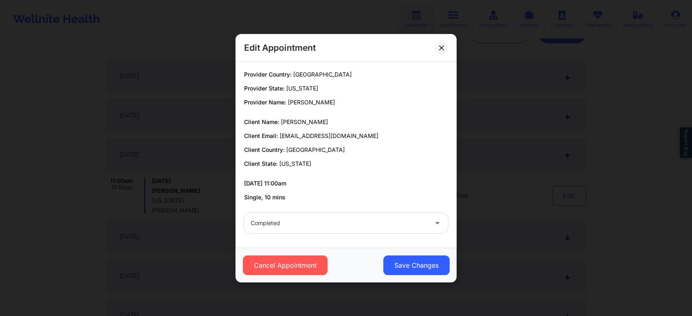
click at [422, 250] on div "Cancel Appointment Save Changes" at bounding box center [345, 265] width 221 height 35
click at [415, 260] on button "Save Changes" at bounding box center [416, 265] width 66 height 20
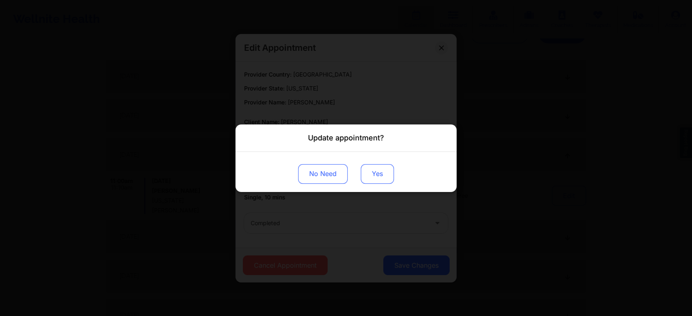
click at [382, 177] on button "Yes" at bounding box center [377, 174] width 33 height 20
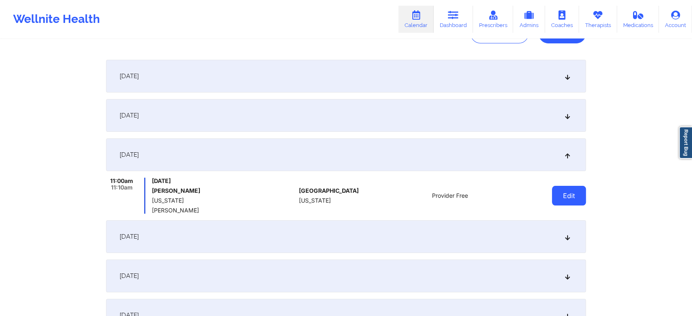
click at [569, 194] on button "Edit" at bounding box center [569, 196] width 34 height 20
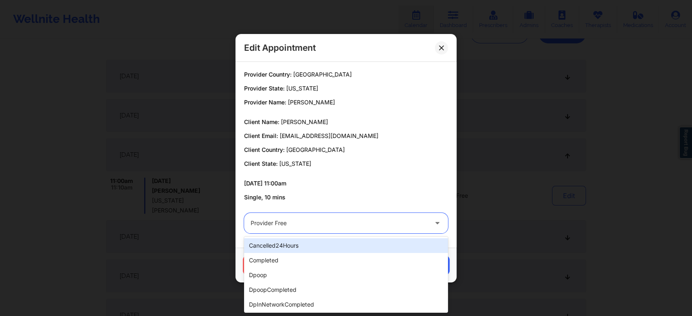
click at [364, 217] on div "Provider Free" at bounding box center [339, 223] width 177 height 20
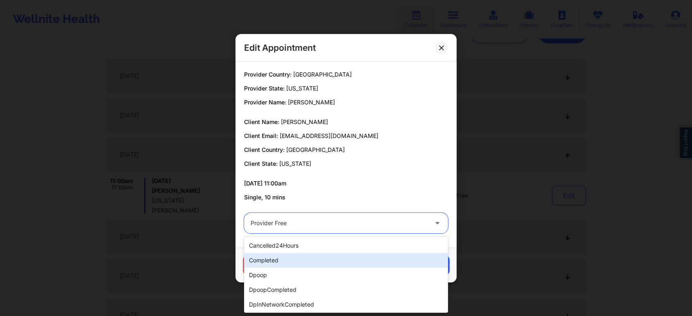
click at [290, 258] on div "completed" at bounding box center [346, 260] width 204 height 15
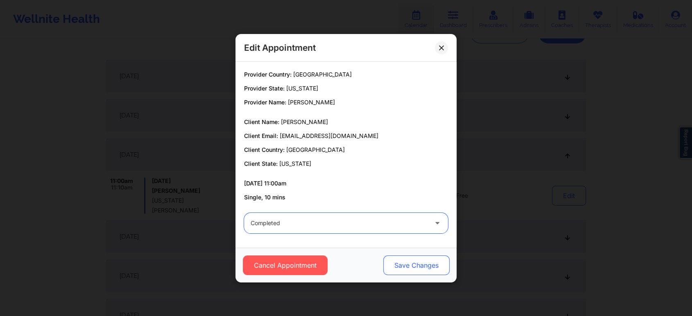
click at [392, 273] on button "Save Changes" at bounding box center [416, 265] width 66 height 20
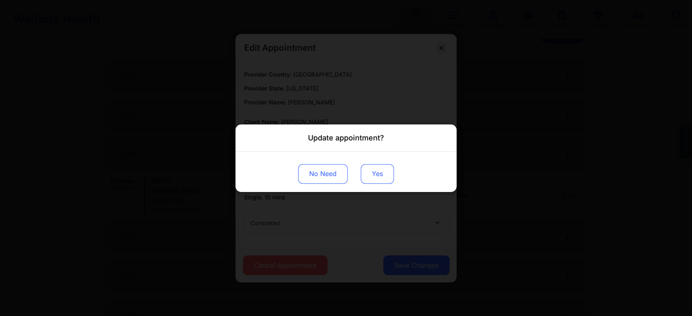
click at [367, 166] on button "Yes" at bounding box center [377, 174] width 33 height 20
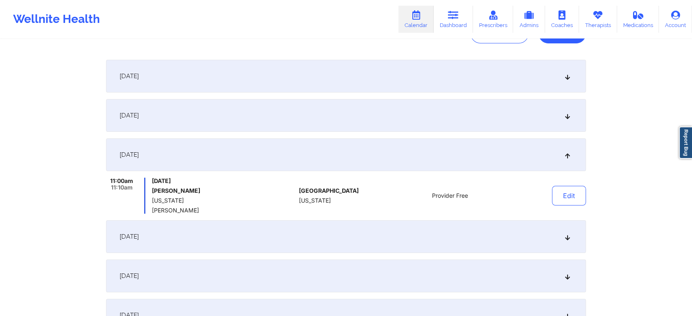
scroll to position [0, 0]
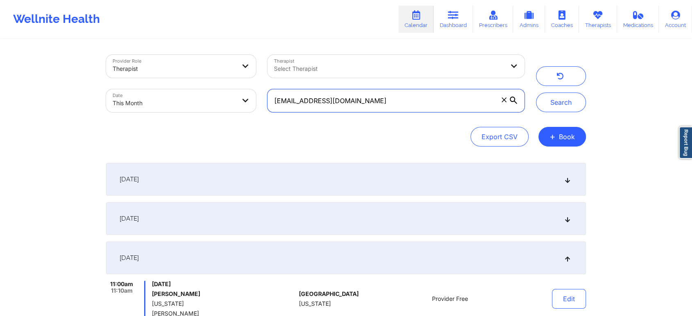
drag, startPoint x: 387, startPoint y: 110, endPoint x: 235, endPoint y: 91, distance: 153.1
click at [235, 91] on div "Provider Role Therapist Therapist Select Therapist Date This Month rebeccatprat…" at bounding box center [315, 83] width 430 height 69
paste input "alexmarkow"
click at [536, 93] on button "Search" at bounding box center [561, 103] width 50 height 20
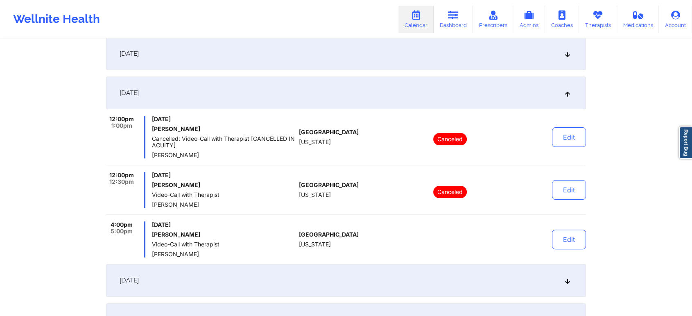
scroll to position [166, 0]
click at [371, 54] on div "[DATE]" at bounding box center [346, 52] width 480 height 33
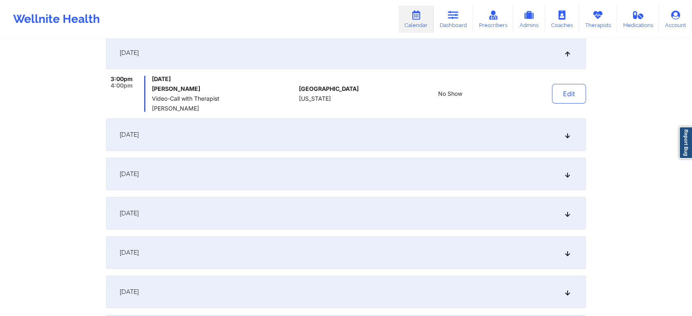
click at [305, 126] on div "[DATE]" at bounding box center [346, 134] width 480 height 33
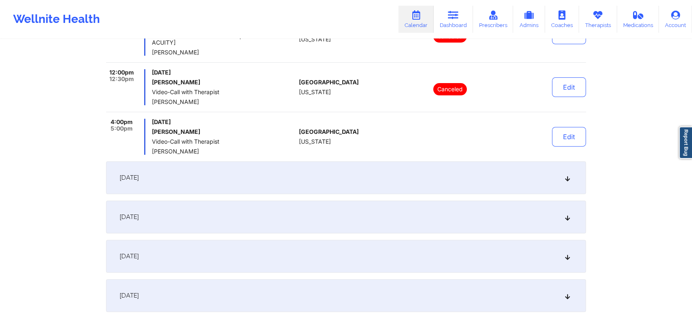
scroll to position [255, 0]
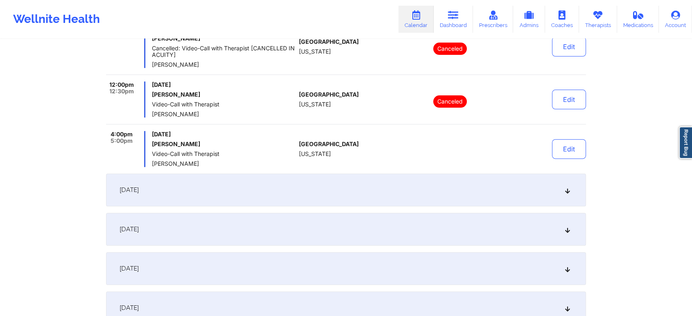
drag, startPoint x: 362, startPoint y: 193, endPoint x: 662, endPoint y: 154, distance: 301.7
click at [662, 154] on div "Provider Role Therapist Therapist Select Therapist Date This Month alexmarkow@g…" at bounding box center [346, 79] width 692 height 669
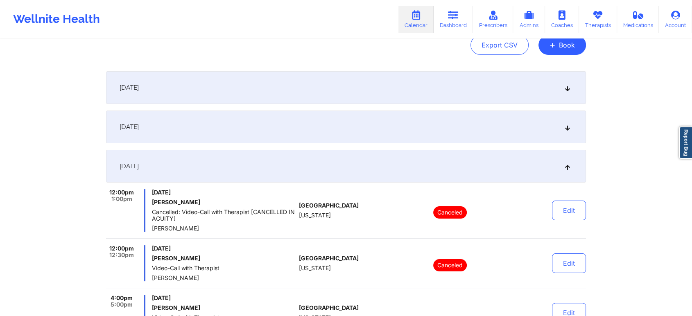
scroll to position [56, 0]
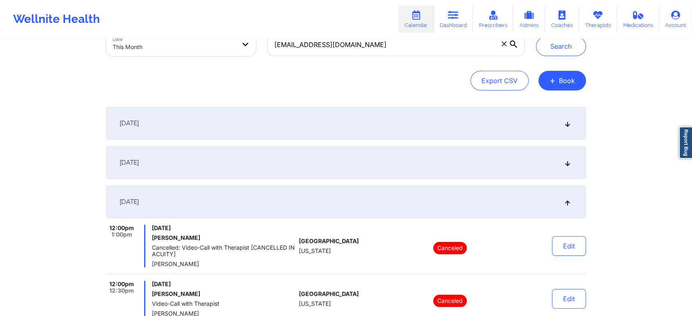
click at [336, 155] on div "[DATE]" at bounding box center [346, 162] width 480 height 33
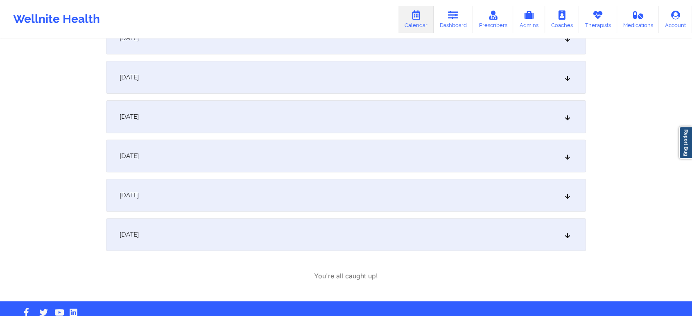
scroll to position [86, 0]
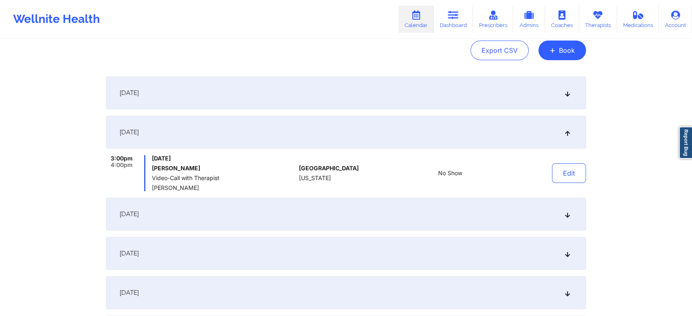
click at [431, 206] on div "[DATE]" at bounding box center [346, 214] width 480 height 33
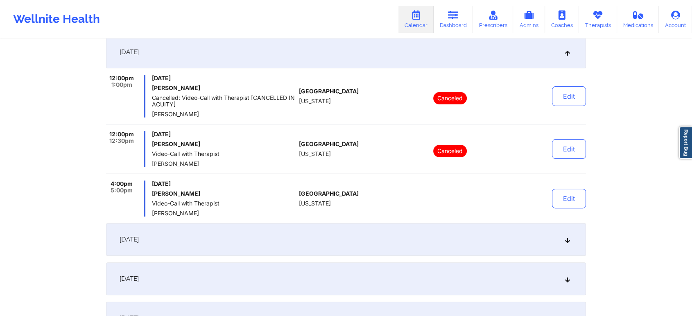
scroll to position [219, 0]
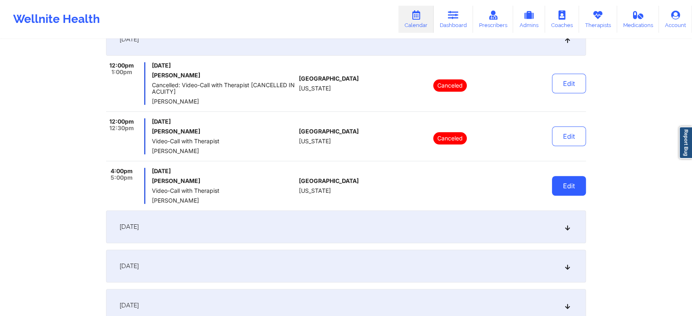
click at [574, 186] on button "Edit" at bounding box center [569, 186] width 34 height 20
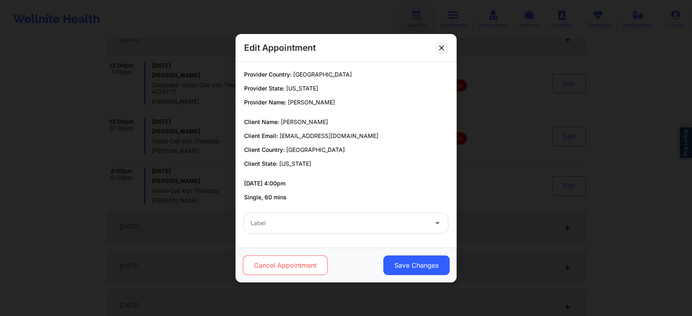
click at [285, 271] on button "Cancel Appointment" at bounding box center [285, 265] width 85 height 20
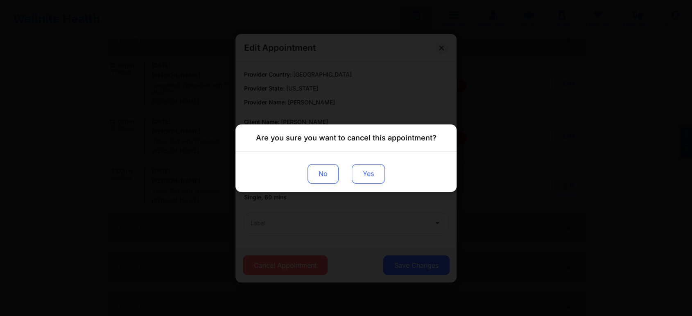
click at [365, 174] on button "Yes" at bounding box center [368, 174] width 33 height 20
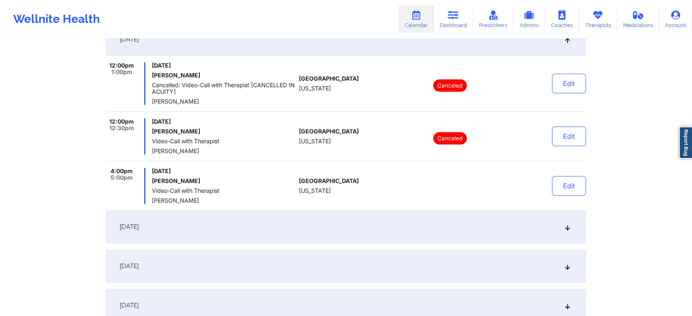
scroll to position [0, 0]
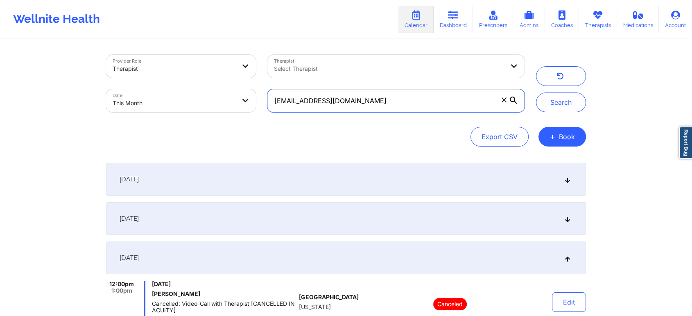
drag, startPoint x: 361, startPoint y: 98, endPoint x: 254, endPoint y: 83, distance: 108.3
click at [254, 83] on div "Provider Role Therapist Therapist Select Therapist Date This Month alexmarkow@g…" at bounding box center [315, 83] width 430 height 69
paste input "reciausa@yahoo"
click at [536, 93] on button "Search" at bounding box center [561, 103] width 50 height 20
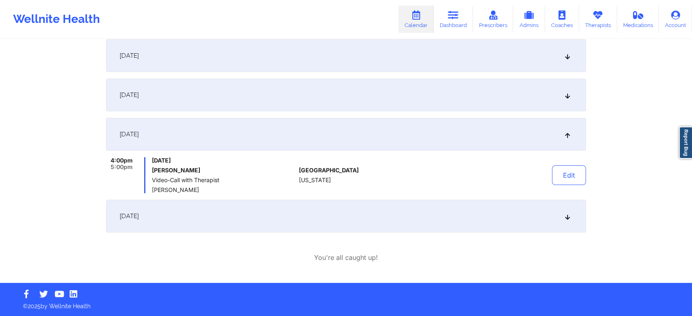
click at [224, 59] on div "[DATE]" at bounding box center [346, 55] width 480 height 33
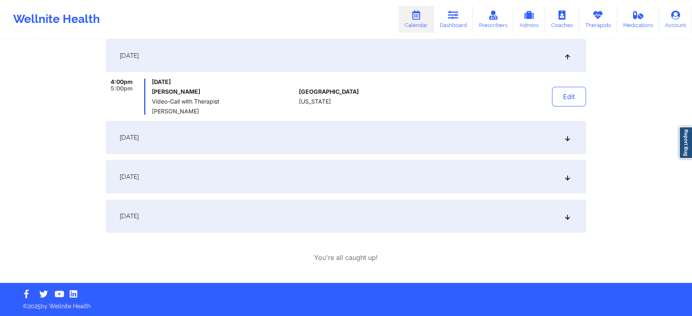
scroll to position [28, 0]
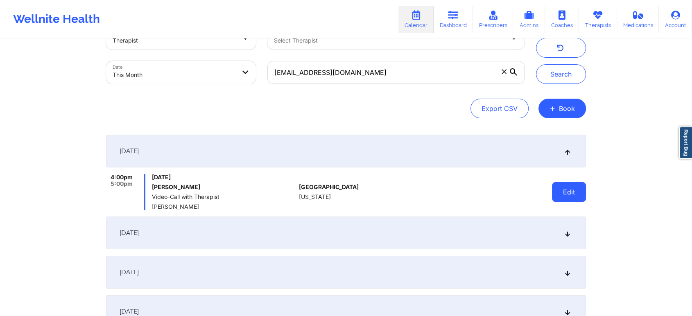
click at [563, 187] on button "Edit" at bounding box center [569, 192] width 34 height 20
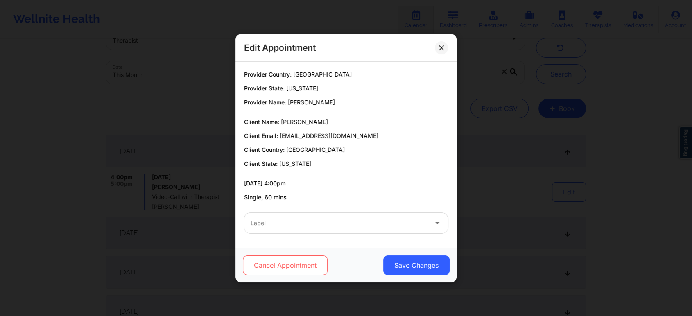
click at [275, 271] on button "Cancel Appointment" at bounding box center [285, 265] width 85 height 20
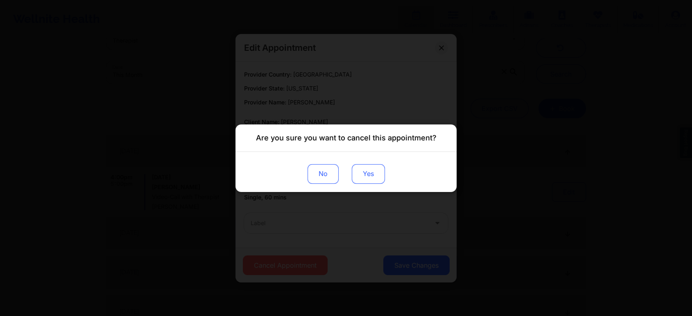
click at [361, 181] on button "Yes" at bounding box center [368, 174] width 33 height 20
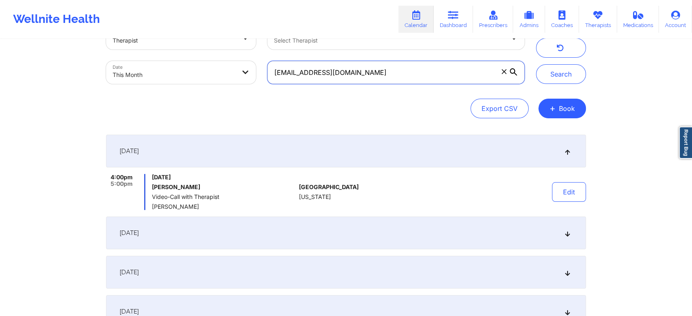
drag, startPoint x: 427, startPoint y: 80, endPoint x: 178, endPoint y: 81, distance: 248.5
click at [178, 81] on div "Provider Role Therapist Therapist Select Therapist Date This Month reciausa@yah…" at bounding box center [315, 55] width 430 height 69
paste input "tmc2791@gmail"
click at [536, 64] on button "Search" at bounding box center [561, 74] width 50 height 20
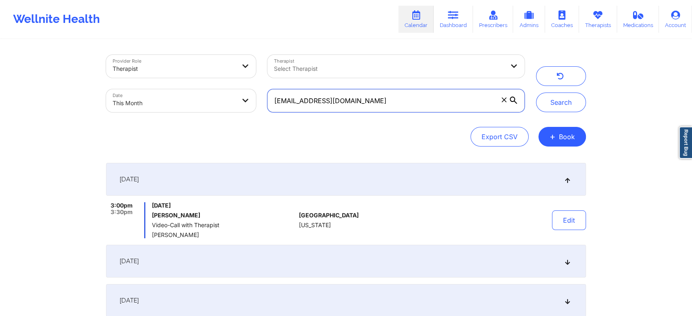
scroll to position [124, 0]
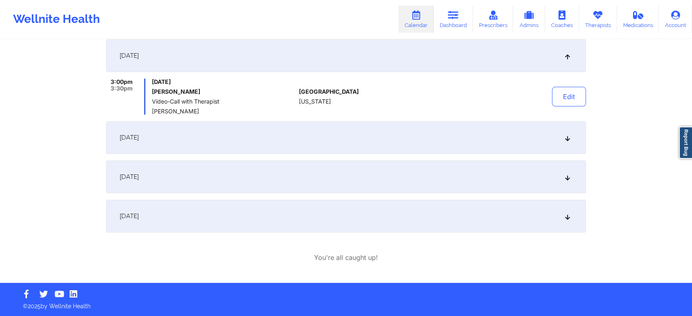
click at [272, 144] on div "[DATE]" at bounding box center [346, 137] width 480 height 33
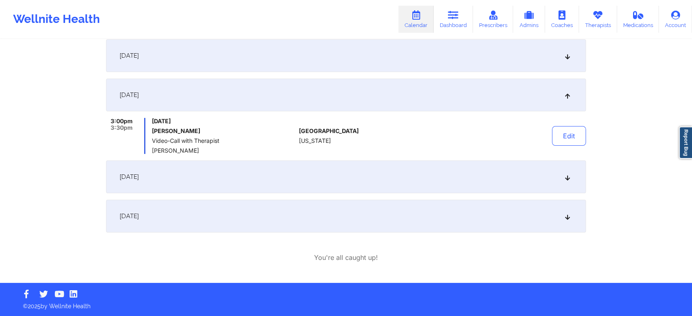
click at [256, 187] on div "[DATE]" at bounding box center [346, 176] width 480 height 33
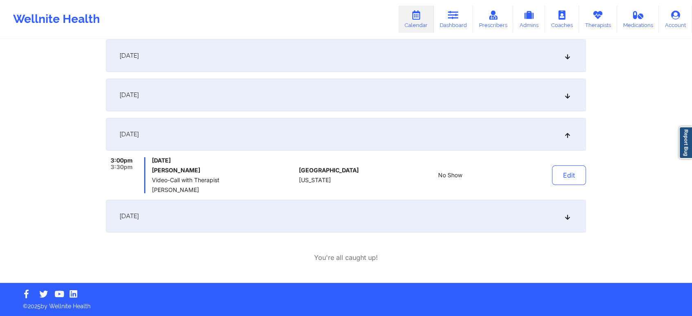
scroll to position [0, 0]
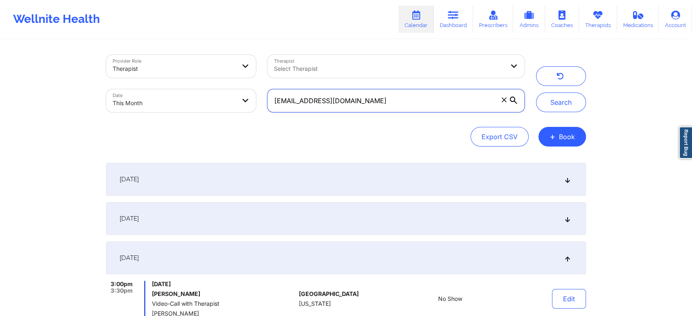
drag, startPoint x: 363, startPoint y: 98, endPoint x: 206, endPoint y: 99, distance: 157.2
click at [206, 99] on div "Provider Role Therapist Therapist Select Therapist Date This Month tmc2791@gmai…" at bounding box center [315, 83] width 430 height 69
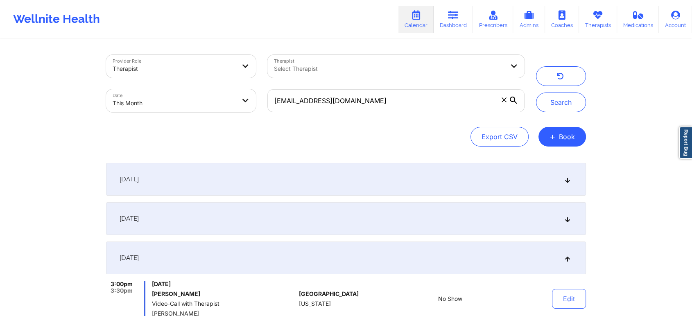
click at [435, 175] on div "[DATE]" at bounding box center [346, 179] width 480 height 33
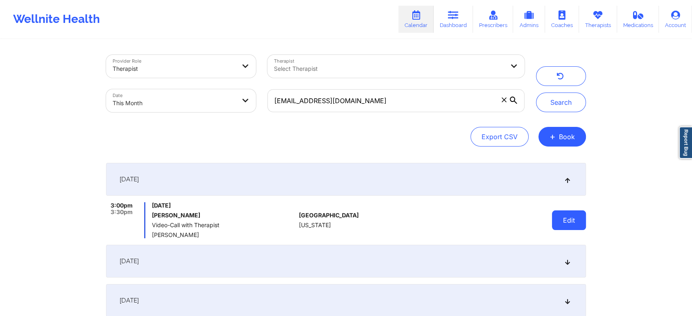
click at [567, 221] on button "Edit" at bounding box center [569, 220] width 34 height 20
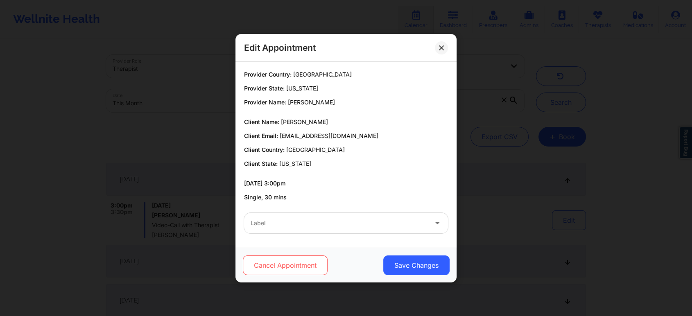
click at [280, 262] on button "Cancel Appointment" at bounding box center [285, 265] width 85 height 20
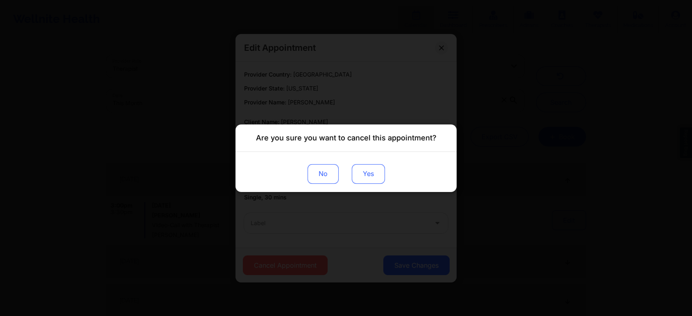
click at [368, 169] on button "Yes" at bounding box center [368, 174] width 33 height 20
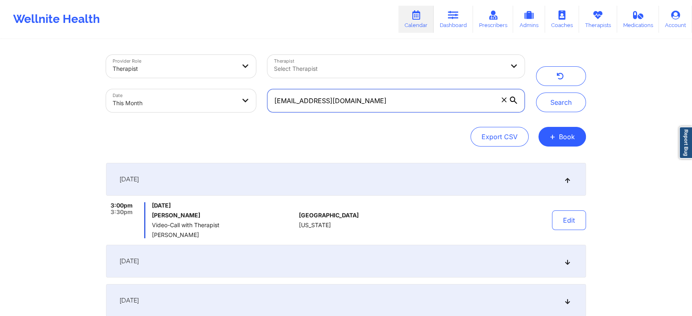
drag, startPoint x: 352, startPoint y: 104, endPoint x: 239, endPoint y: 88, distance: 113.8
click at [239, 88] on div "Provider Role Therapist Therapist Select Therapist Date This Month tmc2791@gmai…" at bounding box center [315, 83] width 430 height 69
paste input "beauddoyle"
click at [536, 93] on button "Search" at bounding box center [561, 103] width 50 height 20
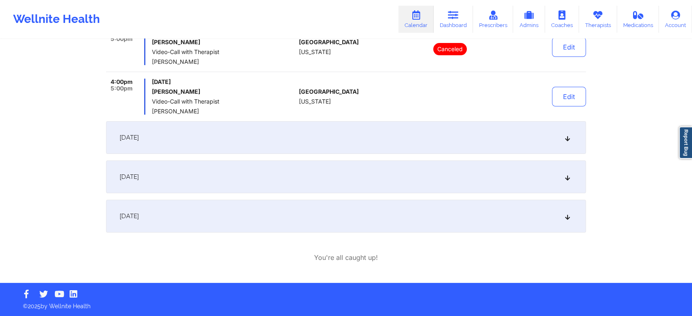
scroll to position [144, 0]
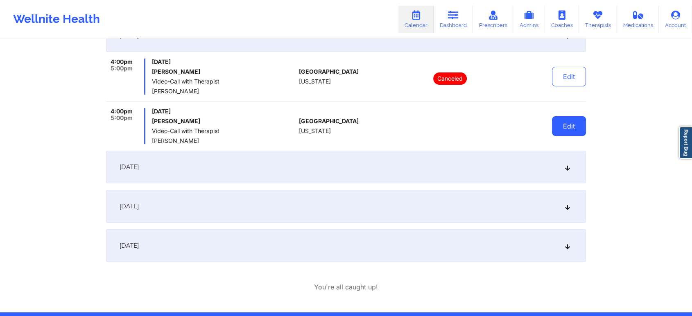
click at [576, 120] on button "Edit" at bounding box center [569, 126] width 34 height 20
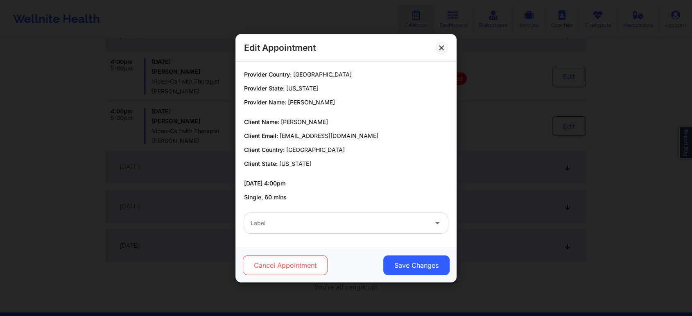
click at [277, 266] on button "Cancel Appointment" at bounding box center [285, 265] width 85 height 20
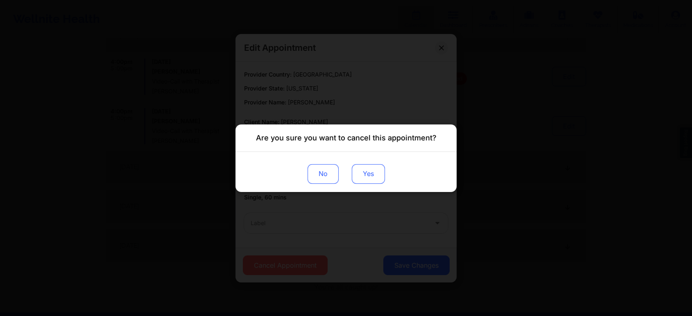
click at [360, 166] on button "Yes" at bounding box center [368, 174] width 33 height 20
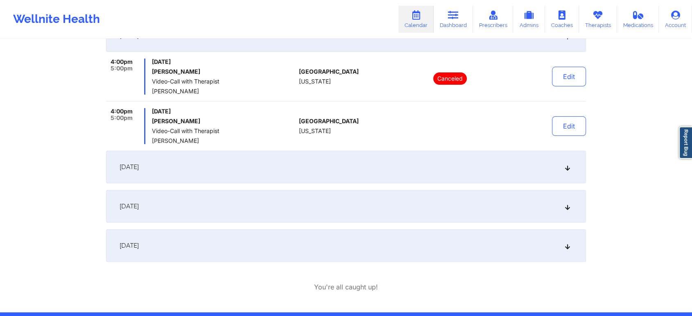
scroll to position [0, 0]
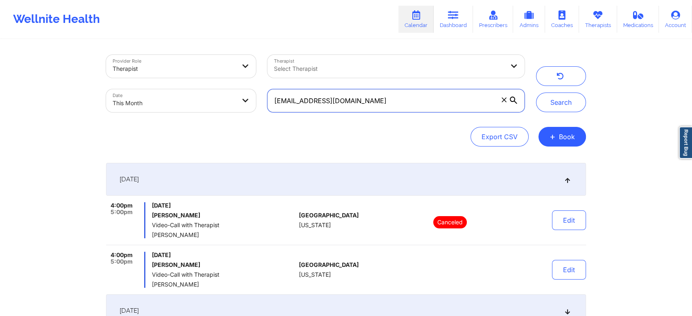
drag, startPoint x: 387, startPoint y: 98, endPoint x: 181, endPoint y: 114, distance: 206.5
click at [181, 114] on div "Provider Role Therapist Therapist Select Therapist Date This Month beauddoyle@g…" at bounding box center [315, 83] width 430 height 69
paste input "randt.blimki"
click at [536, 93] on button "Search" at bounding box center [561, 103] width 50 height 20
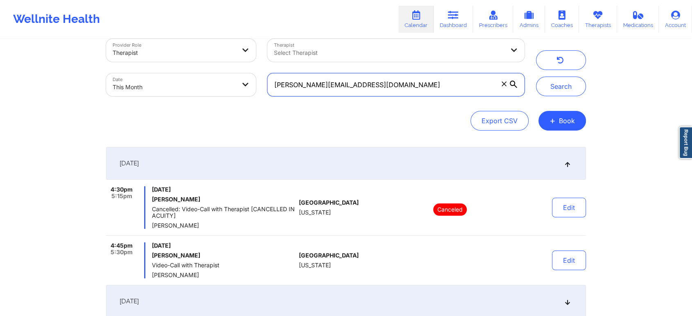
scroll to position [23, 0]
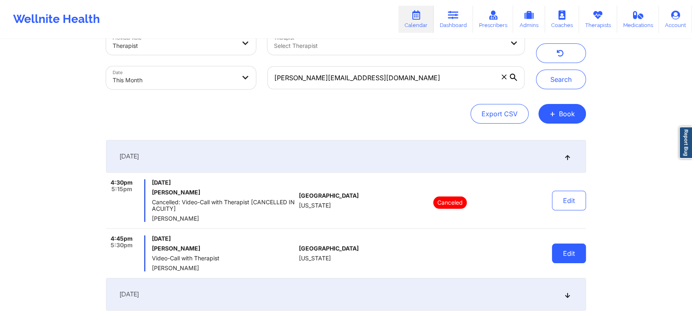
click at [565, 245] on button "Edit" at bounding box center [569, 254] width 34 height 20
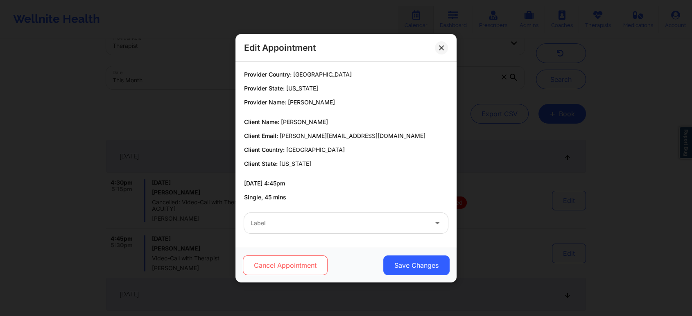
click at [247, 258] on button "Cancel Appointment" at bounding box center [285, 265] width 85 height 20
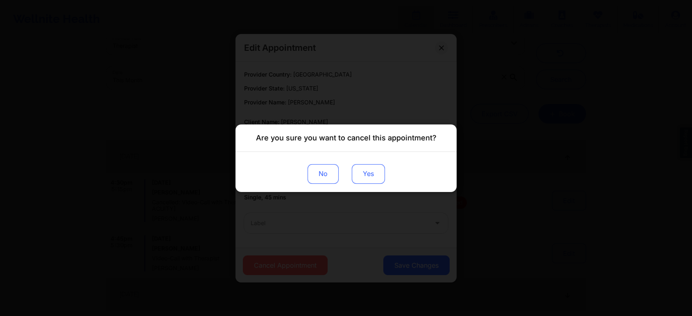
click at [384, 173] on button "Yes" at bounding box center [368, 174] width 33 height 20
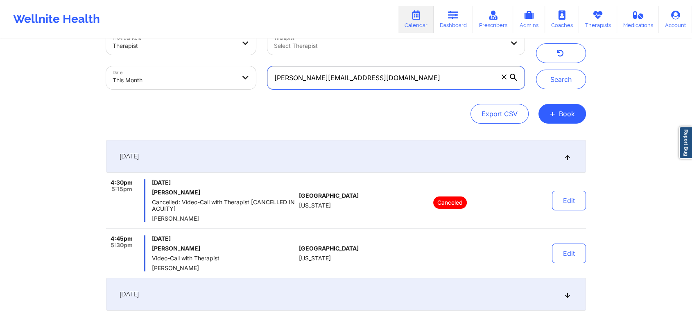
drag, startPoint x: 409, startPoint y: 88, endPoint x: 240, endPoint y: 82, distance: 169.2
click at [240, 82] on div "Provider Role Therapist Therapist Select Therapist Date This Month brandt.blimk…" at bounding box center [315, 60] width 430 height 69
paste input "jessyblackbelt"
click at [536, 70] on button "Search" at bounding box center [561, 80] width 50 height 20
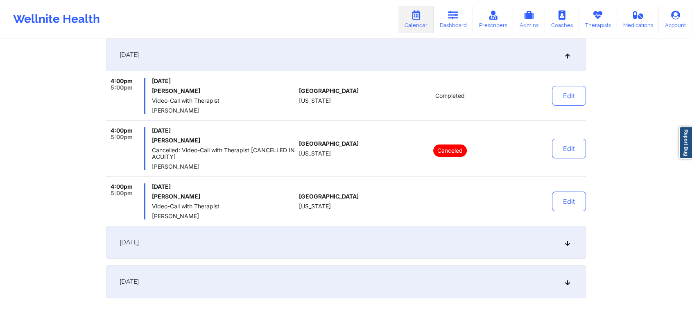
scroll to position [123, 0]
drag, startPoint x: 589, startPoint y: 217, endPoint x: 578, endPoint y: 207, distance: 15.4
click at [578, 207] on div "Provider Role Therapist Therapist Select Therapist Date This Month jessyblackbe…" at bounding box center [345, 133] width 491 height 433
click at [578, 207] on button "Edit" at bounding box center [569, 203] width 34 height 20
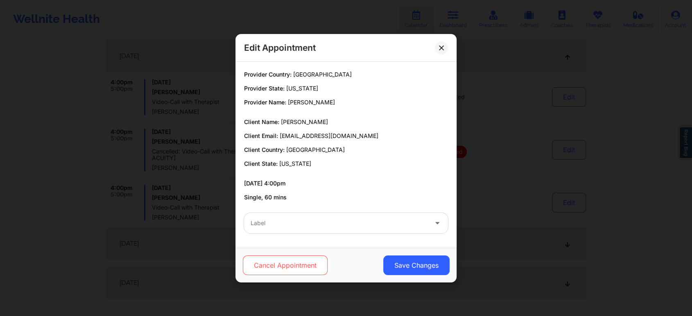
click at [283, 272] on button "Cancel Appointment" at bounding box center [285, 265] width 85 height 20
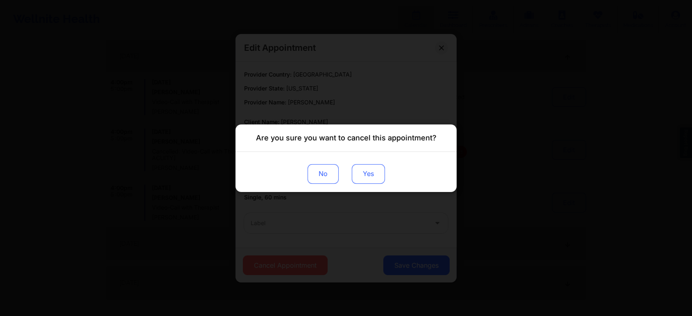
click at [371, 174] on button "Yes" at bounding box center [368, 174] width 33 height 20
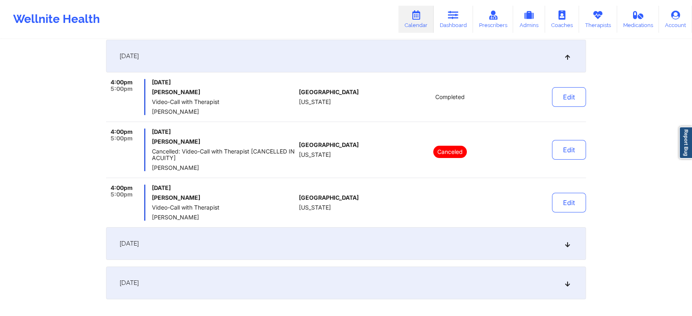
scroll to position [0, 0]
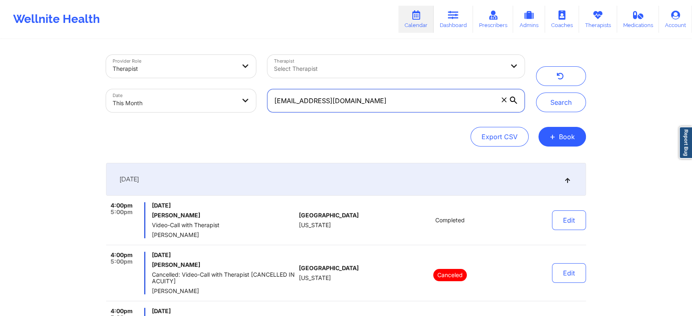
drag, startPoint x: 381, startPoint y: 92, endPoint x: 261, endPoint y: 104, distance: 120.9
click at [261, 104] on div "Provider Role Therapist Therapist Select Therapist Date This Month jessyblackbe…" at bounding box center [315, 83] width 430 height 69
paste input "livetolovemusic17"
click at [536, 93] on button "Search" at bounding box center [561, 103] width 50 height 20
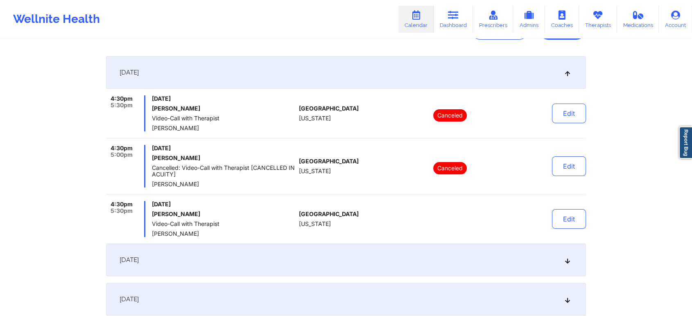
scroll to position [107, 0]
click at [581, 228] on button "Edit" at bounding box center [569, 219] width 34 height 20
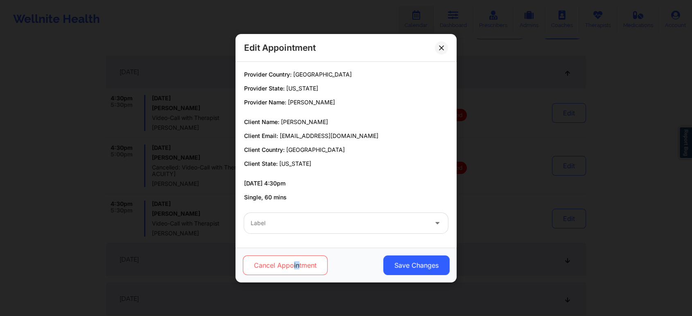
drag, startPoint x: 292, startPoint y: 276, endPoint x: 300, endPoint y: 261, distance: 16.5
click at [300, 261] on div "Cancel Appointment Save Changes" at bounding box center [345, 265] width 221 height 35
click at [300, 261] on button "Cancel Appointment" at bounding box center [285, 265] width 85 height 20
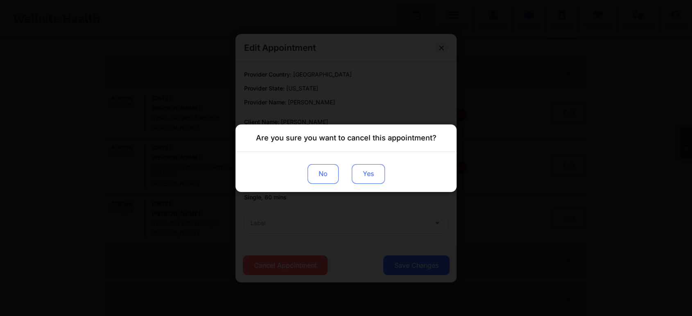
click at [368, 170] on button "Yes" at bounding box center [368, 174] width 33 height 20
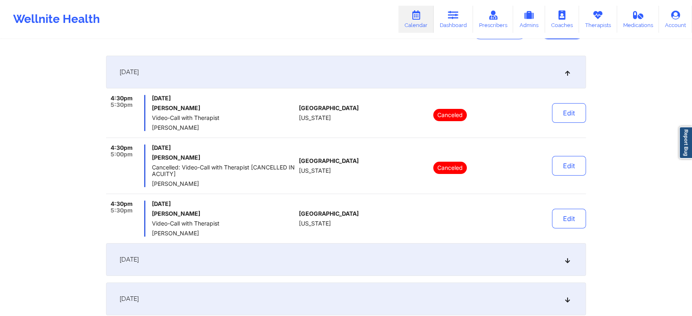
scroll to position [0, 0]
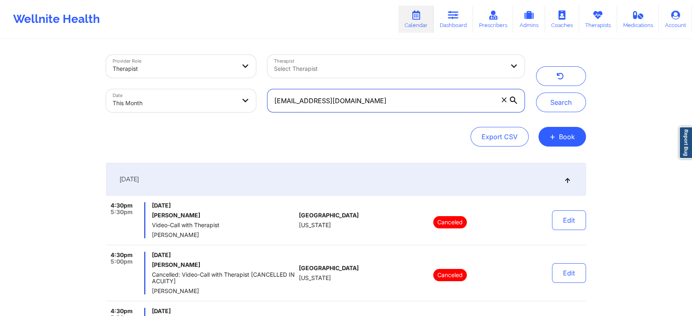
drag, startPoint x: 404, startPoint y: 109, endPoint x: 233, endPoint y: 112, distance: 171.1
click at [233, 112] on div "Provider Role Therapist Therapist Select Therapist Date This Month livetolovemu…" at bounding box center [315, 83] width 430 height 69
paste input "james_webb21@icloud"
click at [536, 93] on button "Search" at bounding box center [561, 103] width 50 height 20
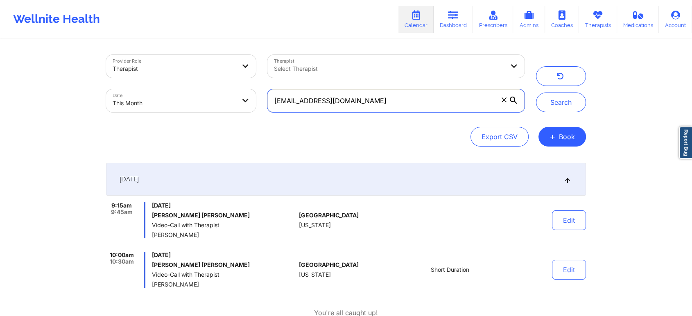
scroll to position [33, 0]
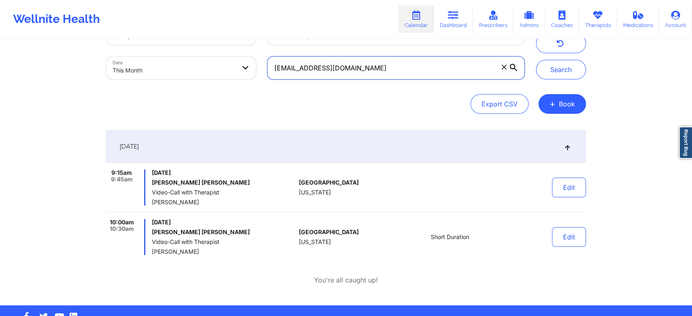
drag, startPoint x: 393, startPoint y: 72, endPoint x: 248, endPoint y: 71, distance: 144.9
click at [248, 71] on div "Provider Role Therapist Therapist Select Therapist Date This Month james_webb21…" at bounding box center [315, 50] width 430 height 69
paste input "stephanie.gootman@gmail"
type input "stephanie.gootman@gmail.com"
click at [536, 60] on button "Search" at bounding box center [561, 70] width 50 height 20
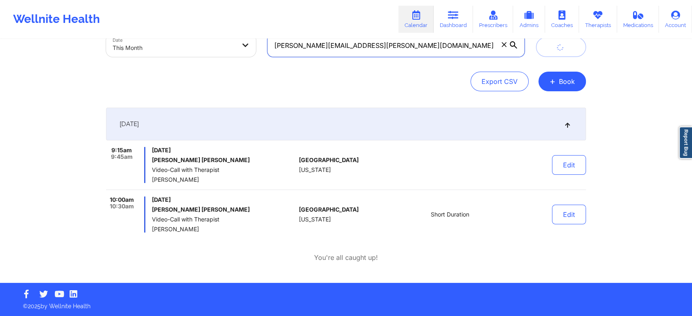
scroll to position [0, 0]
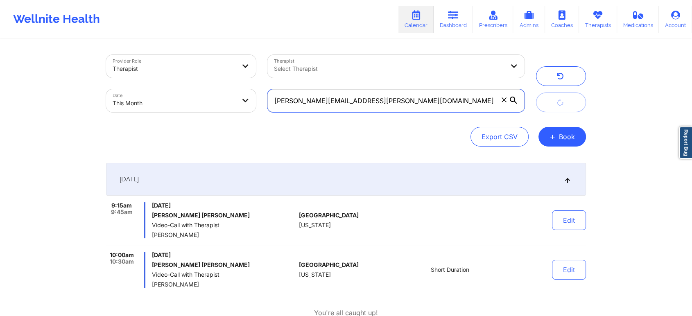
click at [418, 102] on input "stephanie.gootman@gmail.com" at bounding box center [395, 100] width 257 height 23
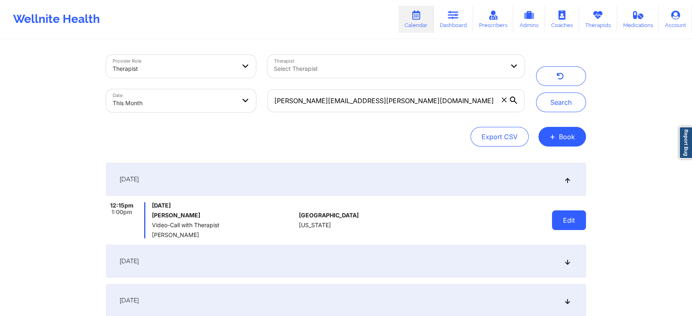
click at [574, 224] on button "Edit" at bounding box center [569, 220] width 34 height 20
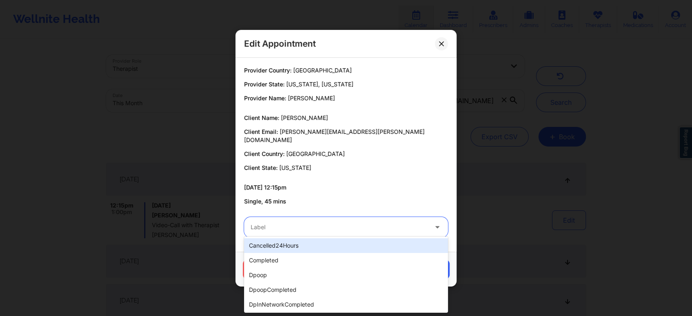
click at [306, 222] on div at bounding box center [339, 227] width 177 height 10
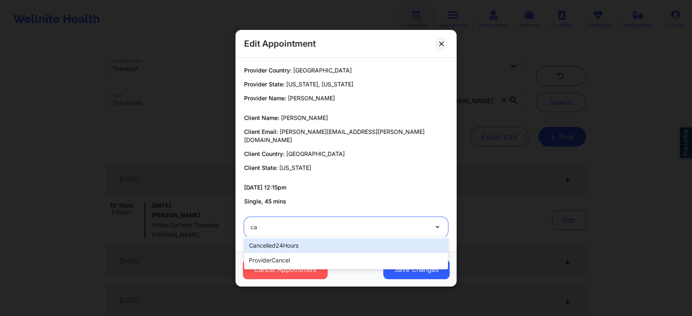
type input "can"
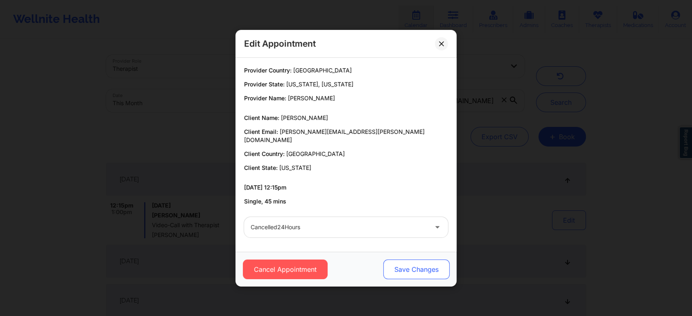
click at [397, 266] on button "Save Changes" at bounding box center [416, 270] width 66 height 20
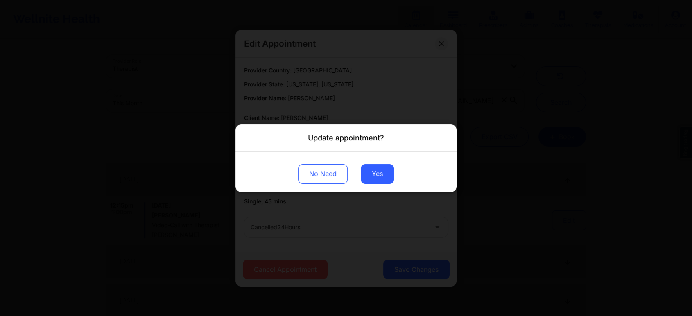
click at [387, 185] on div "No Need Yes" at bounding box center [345, 171] width 221 height 40
click at [373, 174] on button "Yes" at bounding box center [377, 174] width 33 height 20
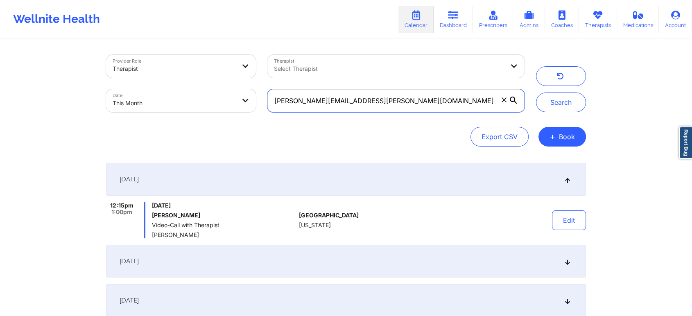
drag, startPoint x: 390, startPoint y: 105, endPoint x: 262, endPoint y: 97, distance: 127.9
click at [262, 97] on div "stephanie.gootman@gmail.com" at bounding box center [396, 101] width 269 height 34
paste input "Stephanie Gootman +17327444785 stephanie.gootman@gmail.com Yvonne Woods"
click at [536, 93] on button "Search" at bounding box center [561, 103] width 50 height 20
drag, startPoint x: 414, startPoint y: 106, endPoint x: 208, endPoint y: 131, distance: 207.4
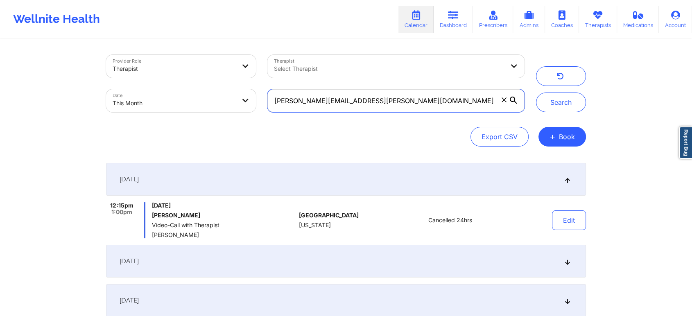
click at [208, 131] on div "Provider Role Therapist Therapist Select Therapist Date This Month stephanie.go…" at bounding box center [346, 101] width 480 height 92
paste input "emferrell2011"
click at [536, 93] on button "Search" at bounding box center [561, 103] width 50 height 20
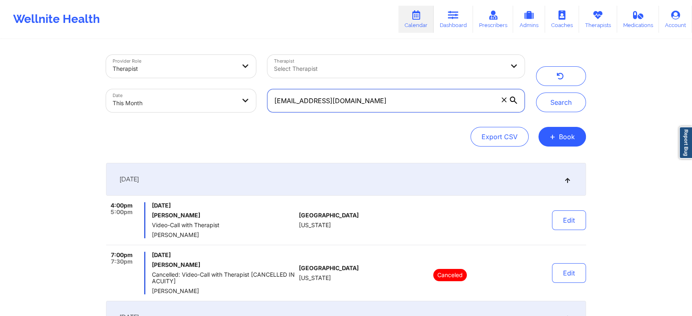
scroll to position [104, 0]
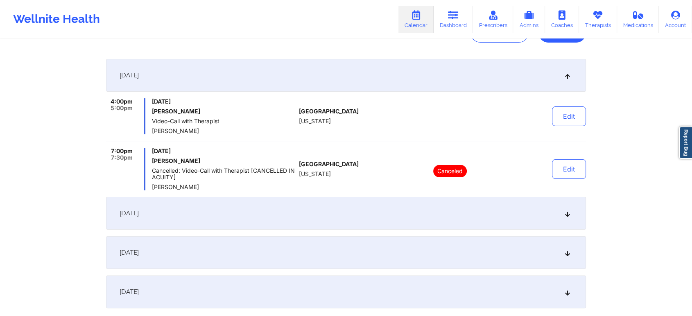
click at [564, 126] on div "Edit" at bounding box center [548, 116] width 76 height 36
click at [561, 112] on button "Edit" at bounding box center [569, 116] width 34 height 20
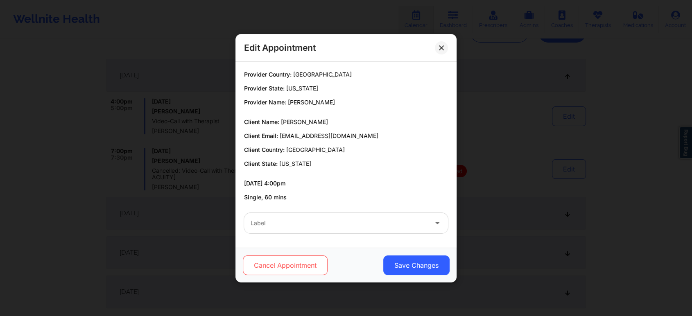
click at [272, 269] on button "Cancel Appointment" at bounding box center [285, 265] width 85 height 20
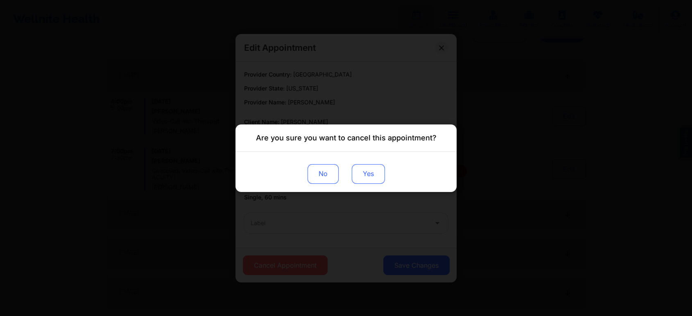
click at [363, 174] on button "Yes" at bounding box center [368, 174] width 33 height 20
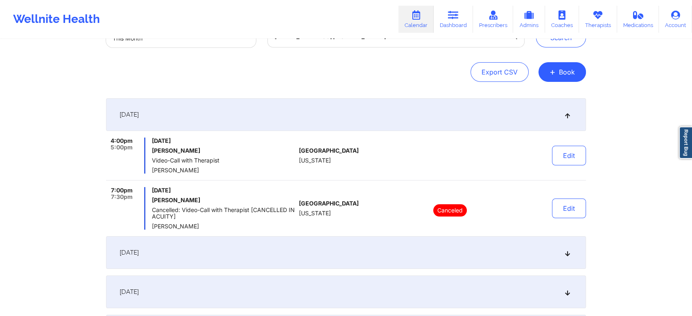
scroll to position [0, 0]
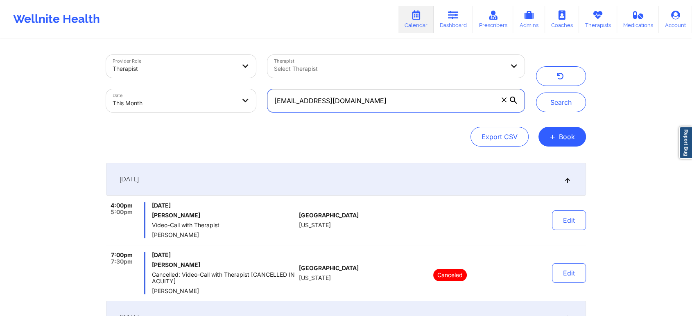
drag, startPoint x: 395, startPoint y: 97, endPoint x: 260, endPoint y: 98, distance: 135.5
click at [260, 98] on div "Provider Role Therapist Therapist Select Therapist Date This Month emferrell201…" at bounding box center [315, 83] width 430 height 69
paste input "tevinromario"
click at [536, 93] on button "Search" at bounding box center [561, 103] width 50 height 20
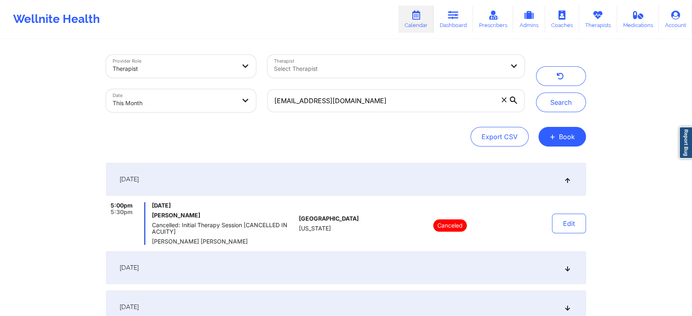
click at [454, 267] on div "[DATE]" at bounding box center [346, 267] width 480 height 33
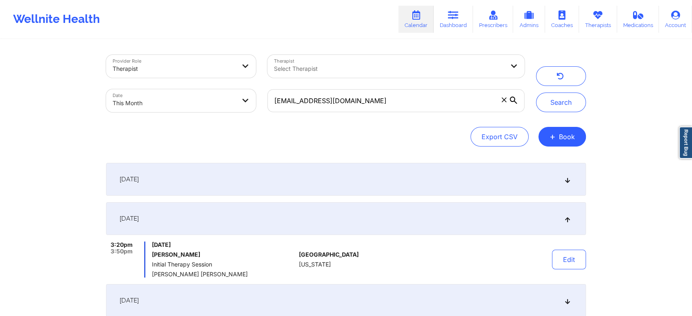
click at [450, 183] on div "[DATE]" at bounding box center [346, 179] width 480 height 33
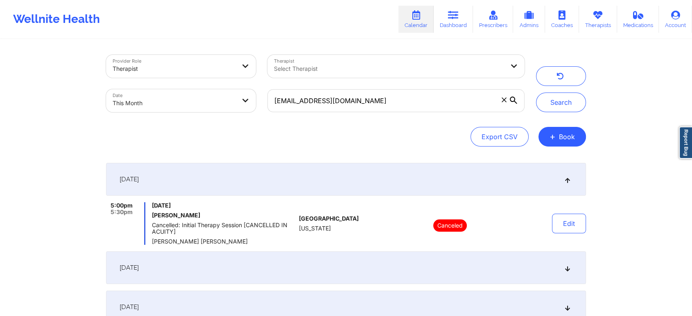
scroll to position [72, 0]
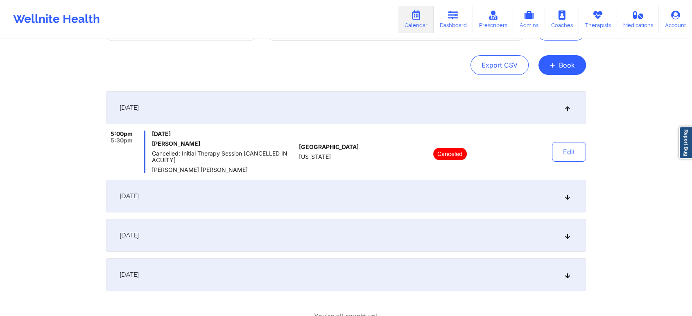
click at [432, 203] on div "[DATE]" at bounding box center [346, 196] width 480 height 33
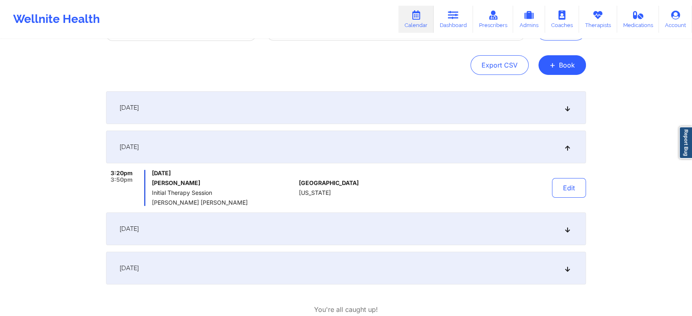
click at [408, 237] on div "[DATE]" at bounding box center [346, 228] width 480 height 33
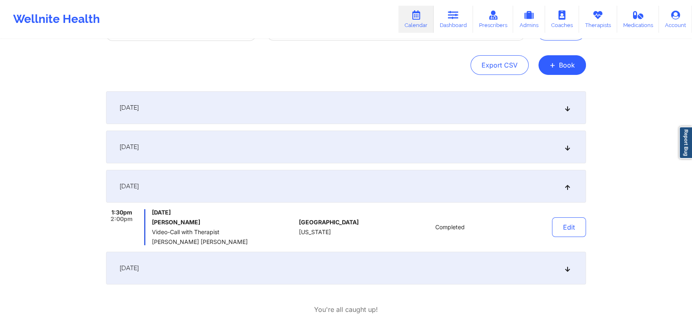
click at [565, 137] on div "[DATE]" at bounding box center [346, 147] width 480 height 33
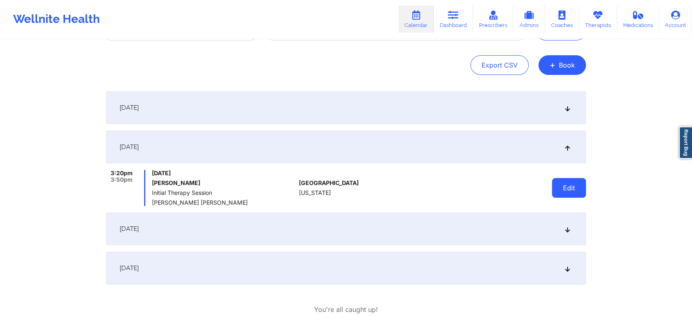
click at [577, 189] on button "Edit" at bounding box center [569, 188] width 34 height 20
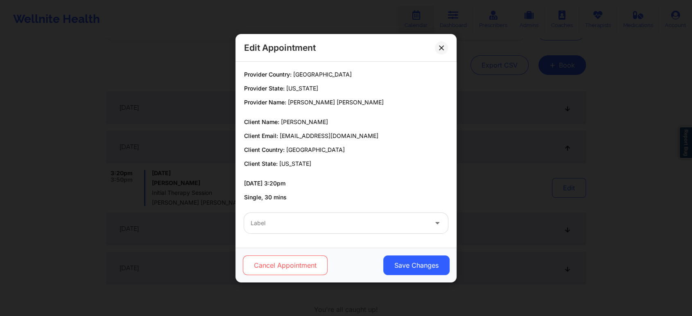
click at [319, 257] on button "Cancel Appointment" at bounding box center [285, 265] width 85 height 20
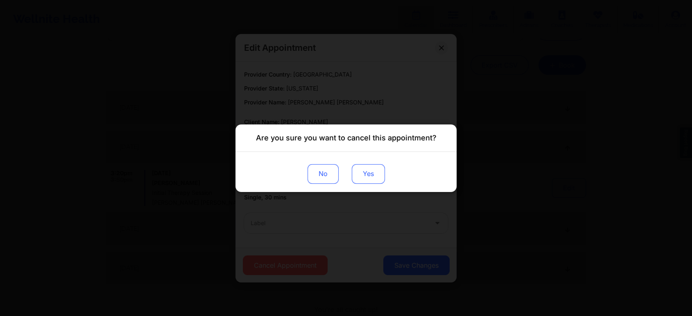
click at [375, 173] on button "Yes" at bounding box center [368, 174] width 33 height 20
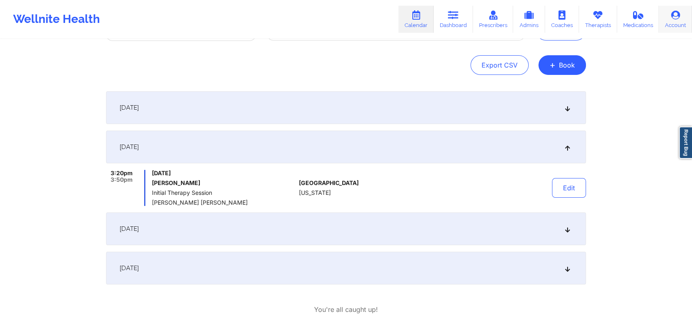
scroll to position [0, 0]
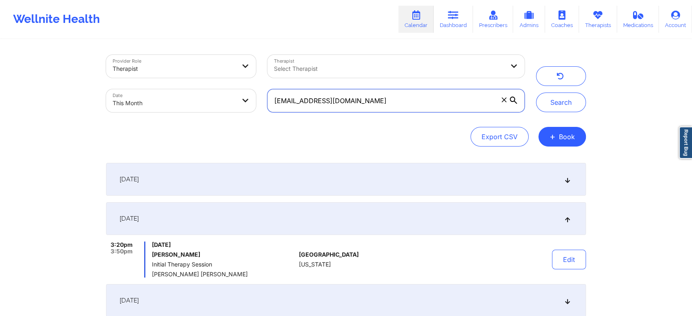
click at [403, 102] on input "tevinromario@gmail.com" at bounding box center [395, 100] width 257 height 23
drag, startPoint x: 384, startPoint y: 102, endPoint x: 201, endPoint y: 95, distance: 183.1
click at [201, 95] on div "Provider Role Therapist Therapist Select Therapist Date This Month tevinromario…" at bounding box center [315, 83] width 430 height 69
paste input "jgarten22"
click at [536, 93] on button "Search" at bounding box center [561, 103] width 50 height 20
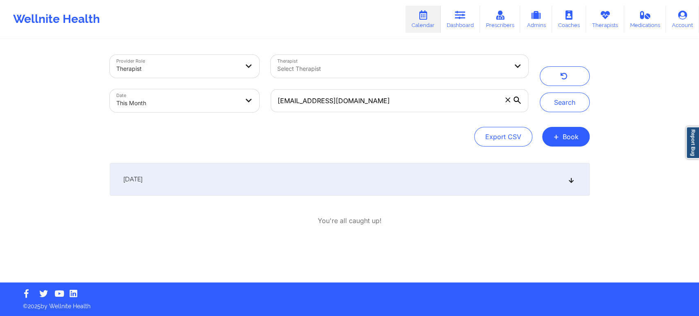
click at [371, 186] on div "[DATE]" at bounding box center [350, 179] width 480 height 33
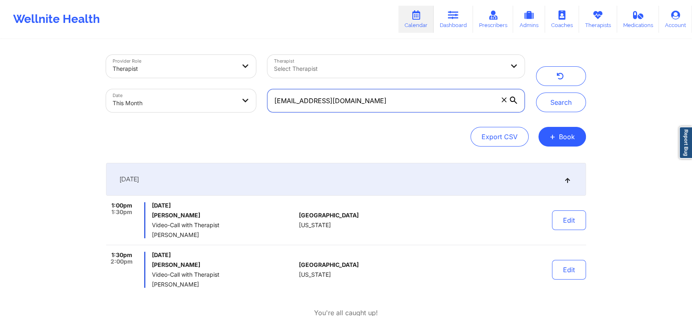
click at [346, 103] on input "jgarten22@gmail.com" at bounding box center [395, 100] width 257 height 23
drag, startPoint x: 346, startPoint y: 103, endPoint x: 266, endPoint y: 103, distance: 79.8
click at [266, 103] on div "jgarten22@gmail.com" at bounding box center [396, 101] width 269 height 34
paste input "sheenacardona25"
type input "sheenacardona25@gmail.com"
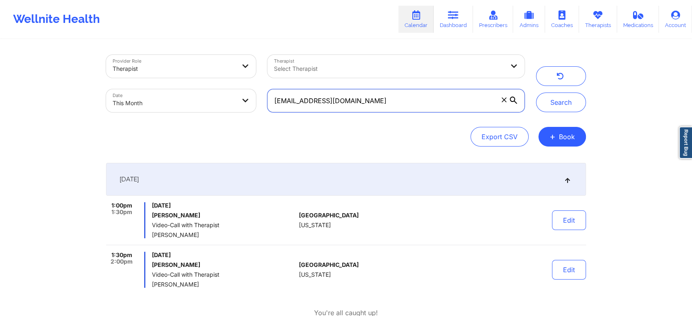
click at [536, 93] on button "Search" at bounding box center [561, 103] width 50 height 20
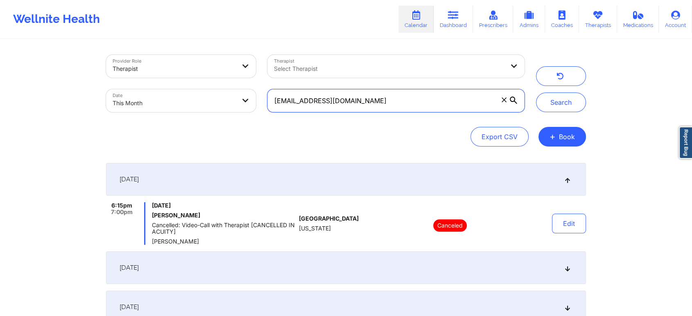
scroll to position [209, 0]
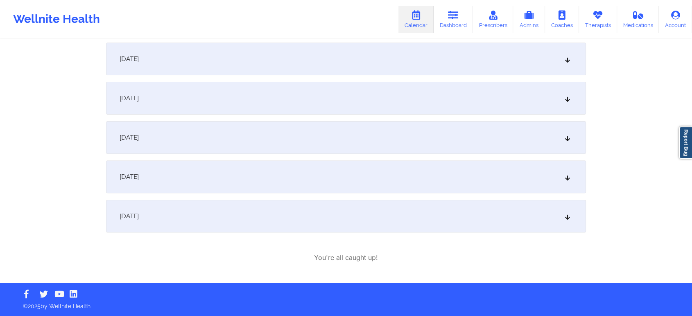
click at [238, 228] on div "[DATE]" at bounding box center [346, 216] width 480 height 33
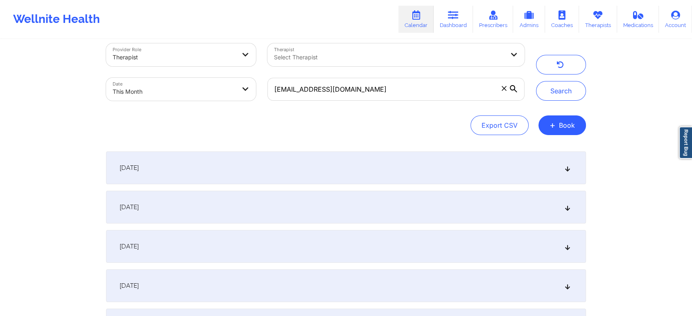
scroll to position [2, 0]
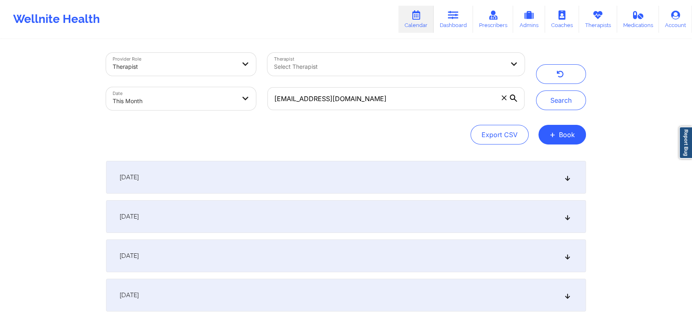
select select "2025-8"
select select "2025-9"
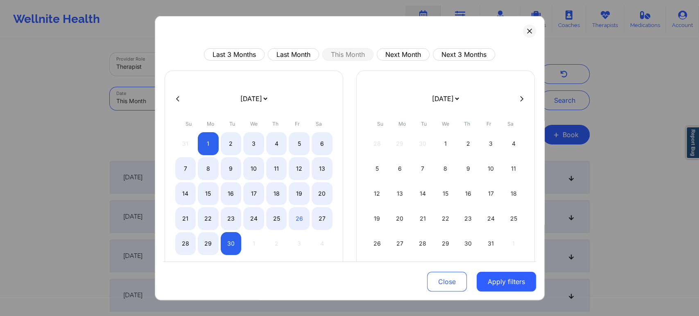
click at [166, 109] on body "Wellnite Health Calendar Dashboard Prescribers Admins Coaches Therapists Medica…" at bounding box center [349, 156] width 699 height 316
drag, startPoint x: 400, startPoint y: 63, endPoint x: 411, endPoint y: 50, distance: 17.5
click at [411, 50] on div "Last 3 Months Last Month This Month Next Month Next 3 Months [DATE] [DATE] [DAT…" at bounding box center [349, 183] width 373 height 271
click at [411, 50] on button "Next Month" at bounding box center [403, 54] width 53 height 12
select select "2025-9"
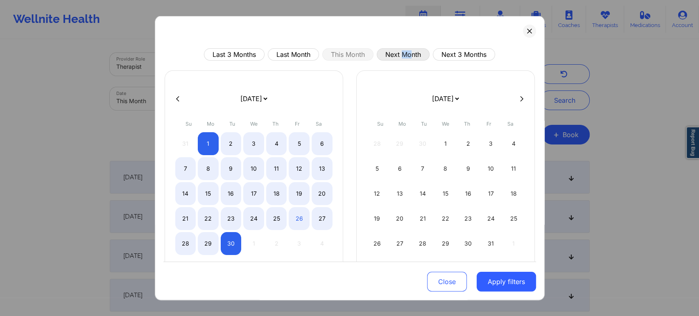
select select "2025-10"
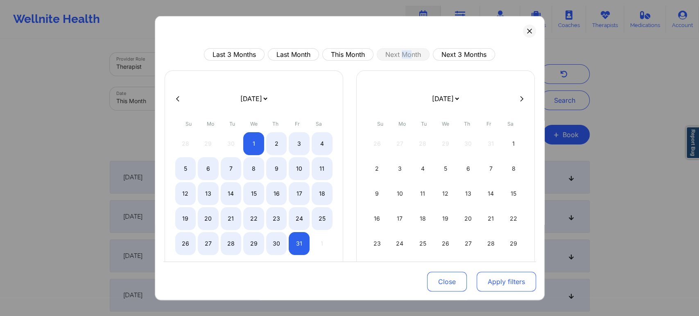
click at [486, 286] on button "Apply filters" at bounding box center [505, 282] width 59 height 20
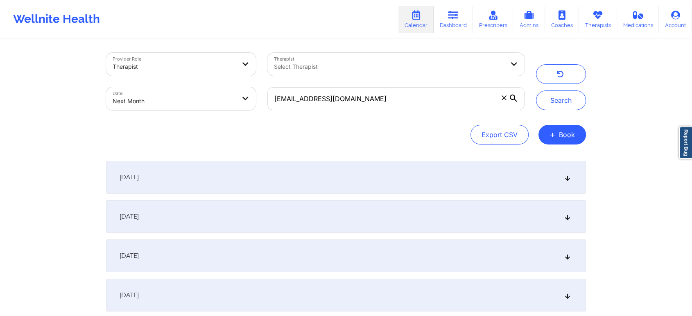
drag, startPoint x: 397, startPoint y: 111, endPoint x: 397, endPoint y: 107, distance: 4.6
click at [397, 107] on div "sheenacardona25@gmail.com" at bounding box center [396, 98] width 269 height 34
click at [397, 107] on input "sheenacardona25@gmail.com" at bounding box center [395, 98] width 257 height 23
click at [536, 90] on button "Search" at bounding box center [561, 100] width 50 height 20
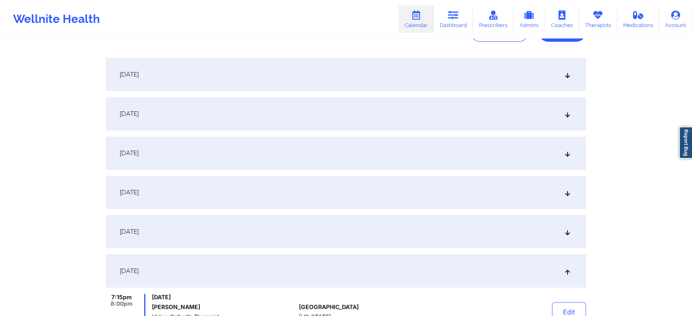
click at [242, 73] on div "October 6, 2025" at bounding box center [346, 74] width 480 height 33
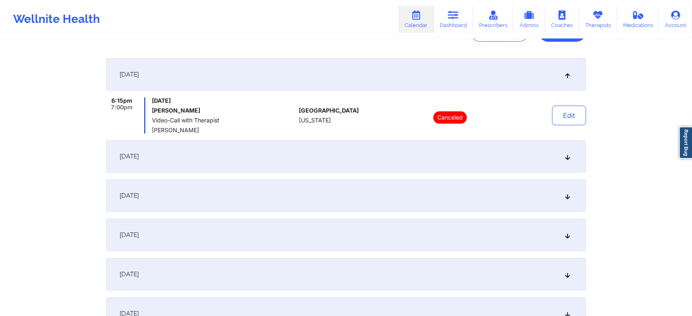
click at [226, 150] on div "October 7, 2025" at bounding box center [346, 156] width 480 height 33
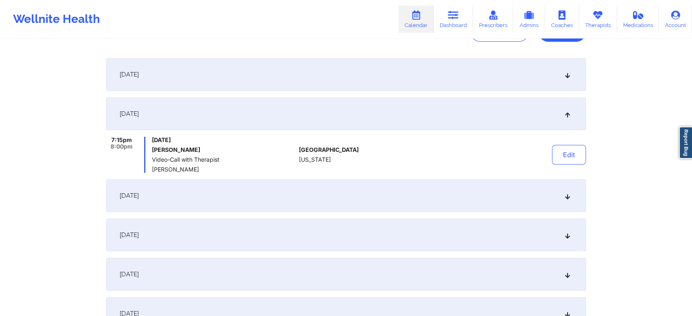
click at [242, 210] on div "October 13, 2025" at bounding box center [346, 195] width 480 height 33
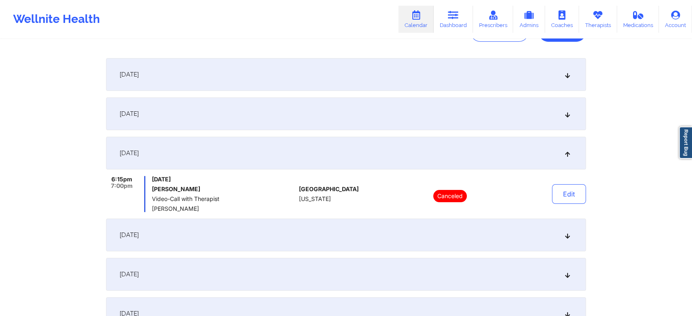
click at [226, 248] on div "October 14, 2025" at bounding box center [346, 235] width 480 height 33
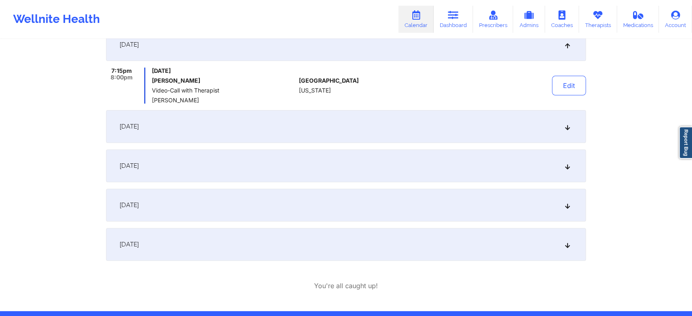
scroll to position [264, 0]
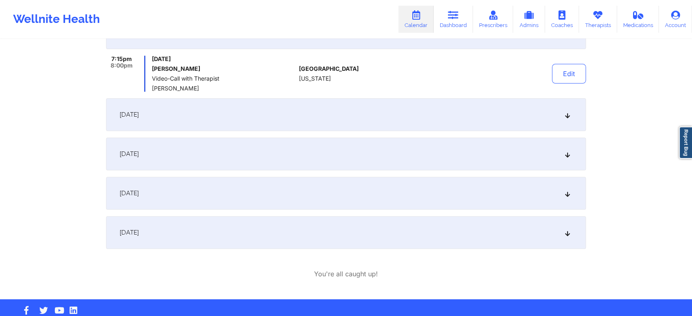
click at [178, 145] on div "October 21, 2025" at bounding box center [346, 154] width 480 height 33
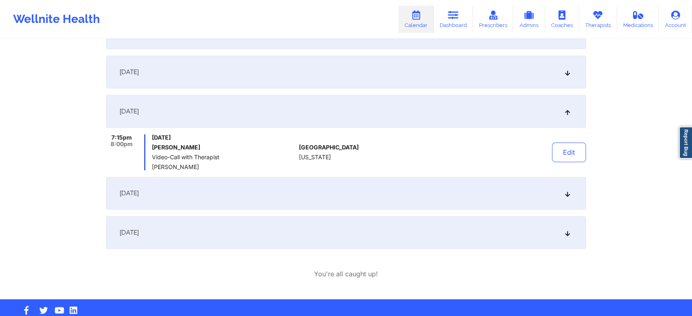
click at [192, 232] on div "October 28, 2025" at bounding box center [346, 232] width 480 height 33
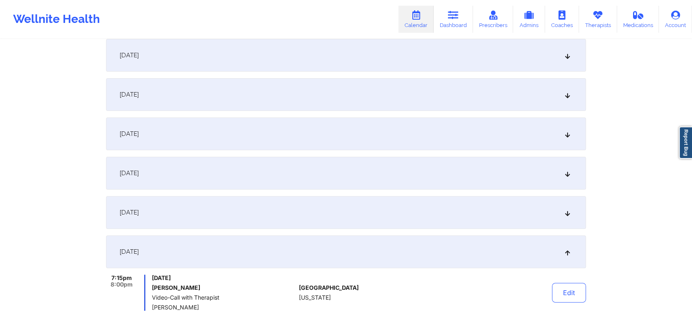
scroll to position [204, 0]
click at [282, 92] on div "October 14, 2025" at bounding box center [346, 93] width 480 height 33
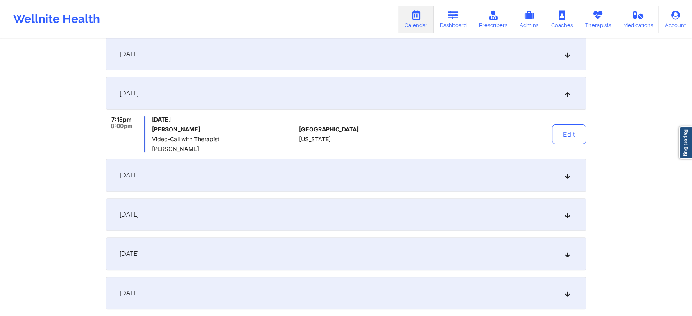
click at [233, 208] on div "October 21, 2025" at bounding box center [346, 214] width 480 height 33
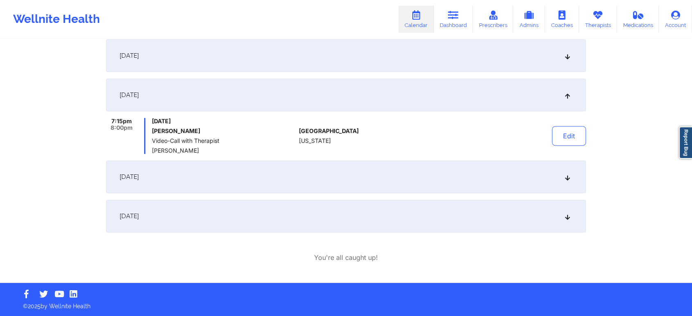
scroll to position [0, 0]
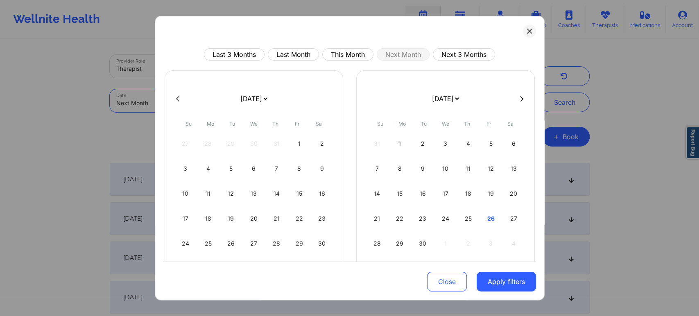
click at [210, 96] on body "Wellnite Health Calendar Dashboard Prescribers Admins Coaches Therapists Medica…" at bounding box center [349, 158] width 699 height 316
select select "2025-9"
select select "2025-10"
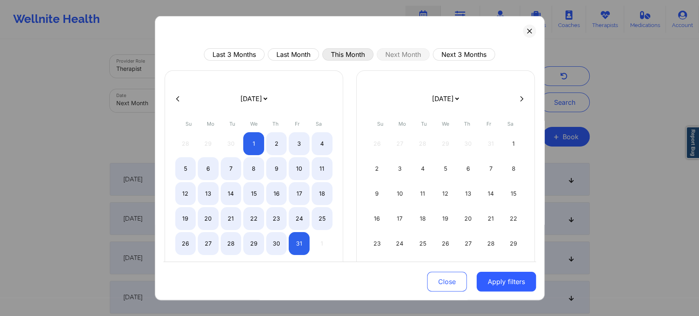
click at [351, 48] on button "This Month" at bounding box center [347, 54] width 51 height 12
select select "2025-8"
select select "2025-9"
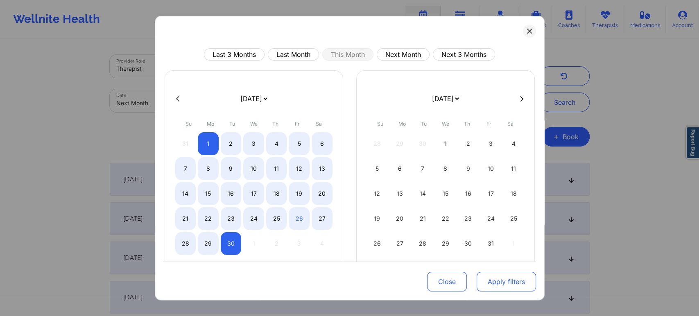
click at [497, 280] on button "Apply filters" at bounding box center [505, 282] width 59 height 20
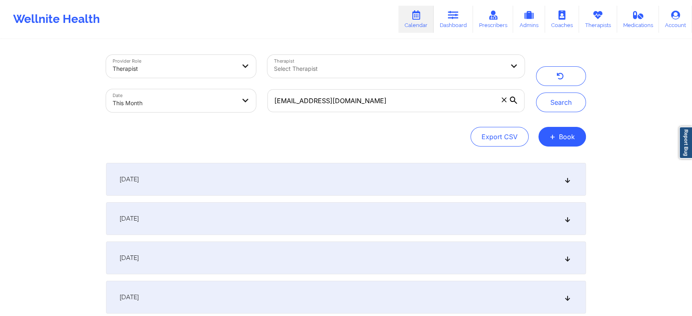
scroll to position [276, 0]
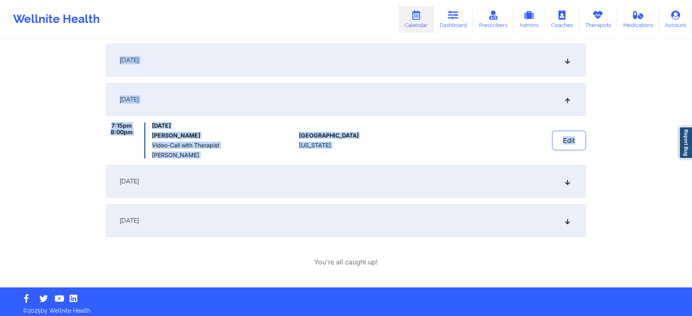
drag, startPoint x: 687, startPoint y: 160, endPoint x: 694, endPoint y: -20, distance: 179.8
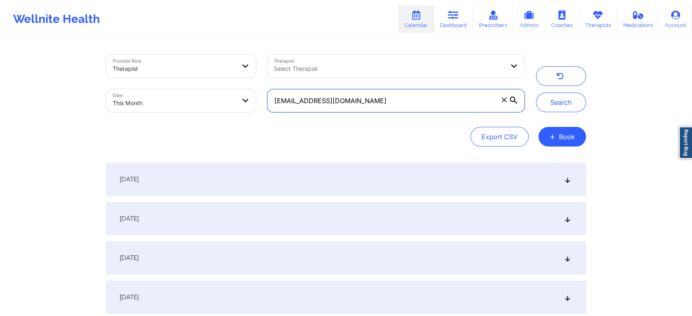
click at [390, 102] on input "sheenacardona25@gmail.com" at bounding box center [395, 100] width 257 height 23
click at [536, 93] on button "Search" at bounding box center [561, 103] width 50 height 20
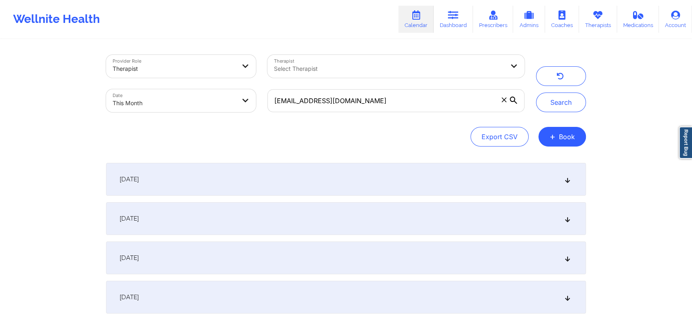
select select "2025-8"
select select "2025-9"
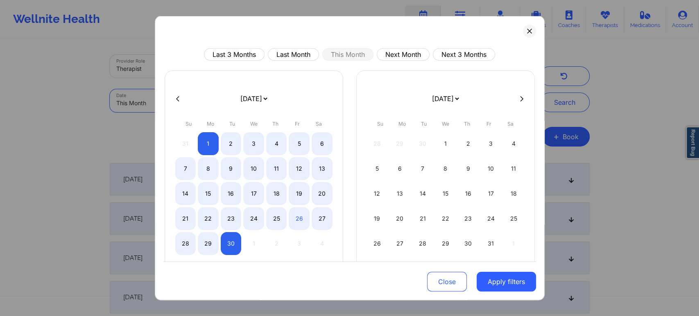
click at [210, 108] on body "Wellnite Health Calendar Dashboard Prescribers Admins Coaches Therapists Medica…" at bounding box center [349, 158] width 699 height 316
click at [223, 241] on div "30" at bounding box center [231, 243] width 21 height 23
select select "2025-8"
select select "2025-9"
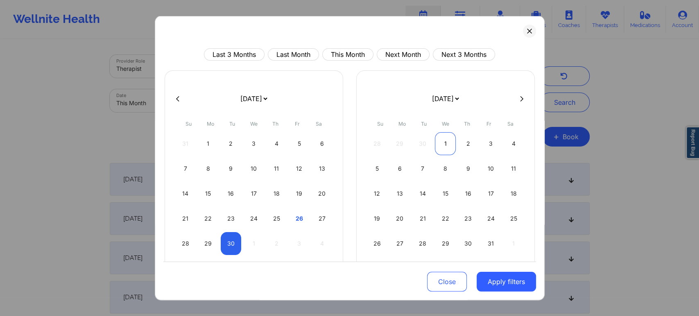
click at [447, 145] on div "1" at bounding box center [445, 143] width 21 height 23
select select "2025-9"
select select "2025-10"
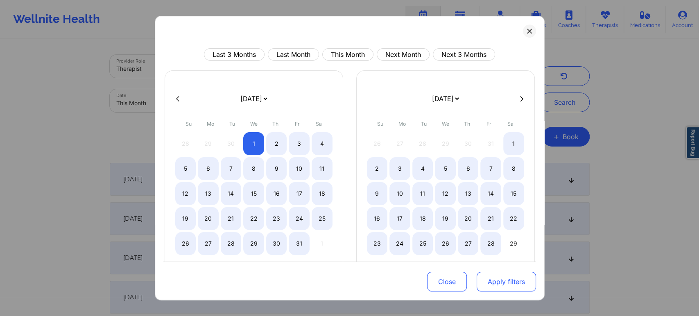
click at [500, 290] on button "Apply filters" at bounding box center [505, 282] width 59 height 20
select select "2025-9"
select select "2025-10"
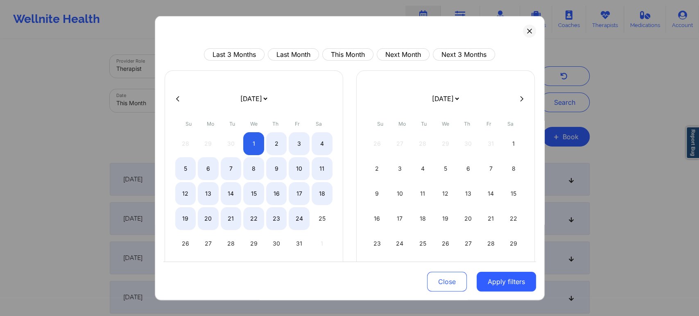
click at [174, 96] on button at bounding box center [178, 98] width 8 height 7
select select "2025-8"
select select "2025-9"
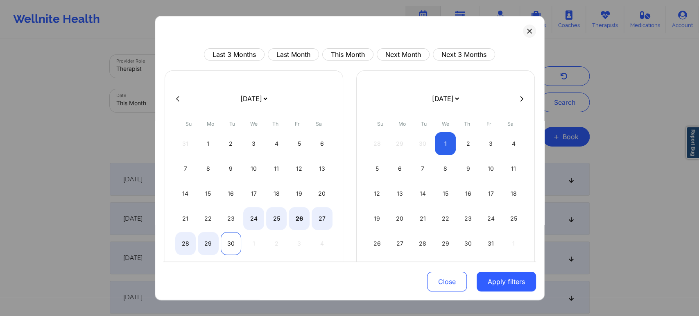
select select "2025-8"
select select "2025-9"
click at [239, 247] on div "30" at bounding box center [231, 243] width 21 height 23
select select "2025-8"
select select "2025-9"
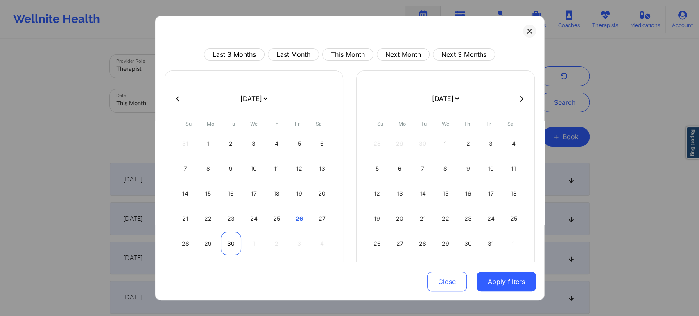
click at [231, 247] on div "30" at bounding box center [231, 243] width 21 height 23
select select "2025-8"
select select "2025-9"
click at [445, 146] on div "1" at bounding box center [445, 143] width 21 height 23
select select "2025-9"
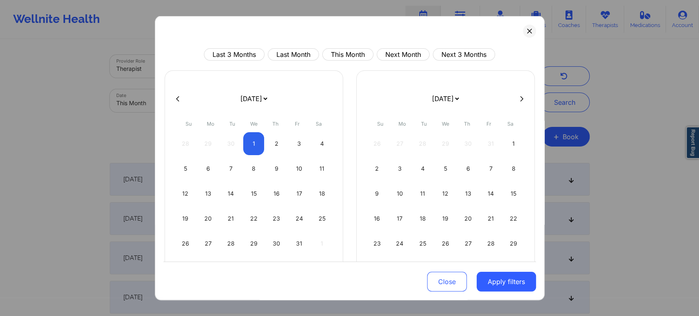
select select "2025-10"
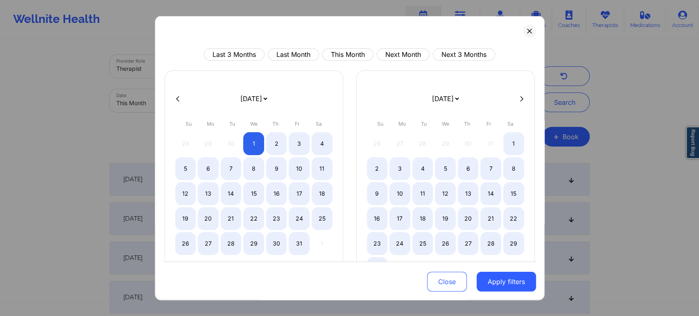
select select "2025-9"
select select "2025-10"
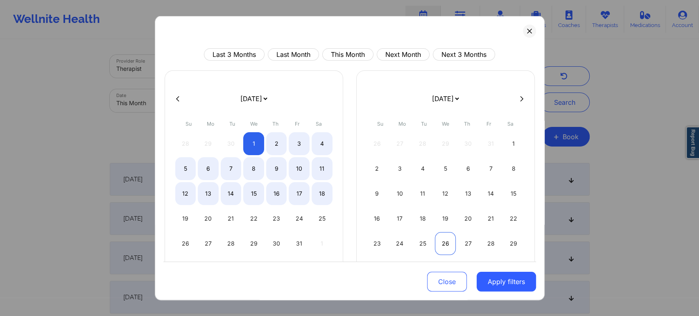
select select "2025-9"
select select "2025-10"
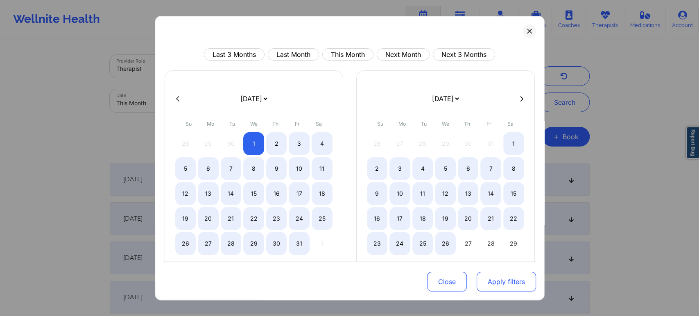
click at [488, 282] on button "Apply filters" at bounding box center [505, 282] width 59 height 20
click at [495, 282] on button "Apply filters" at bounding box center [505, 282] width 59 height 20
select select "2025-9"
select select "2025-10"
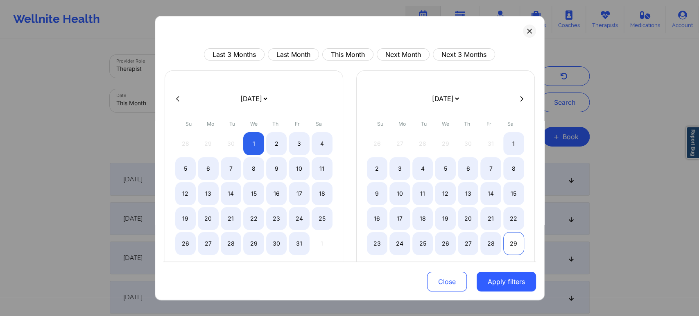
select select "2025-9"
select select "2025-10"
select select "2025-9"
select select "2025-10"
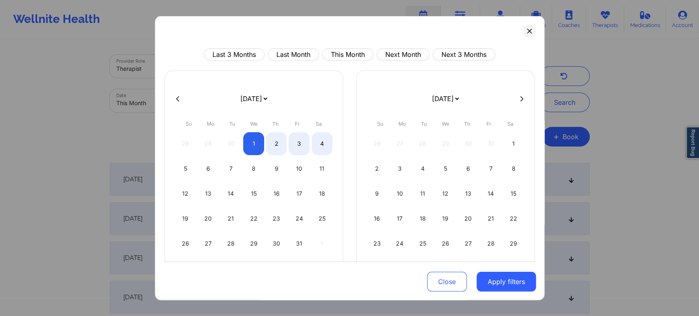
click at [176, 99] on icon at bounding box center [177, 98] width 3 height 6
select select "2025-8"
select select "2025-9"
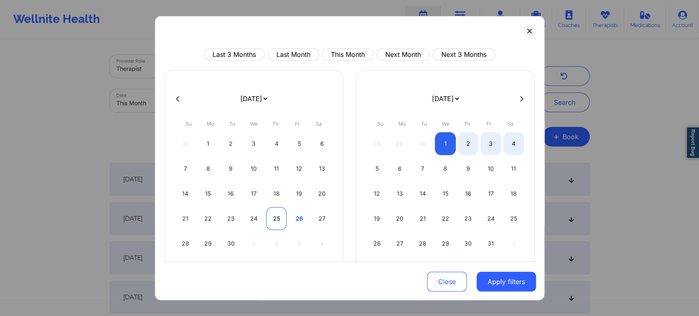
select select "2025-8"
select select "2025-9"
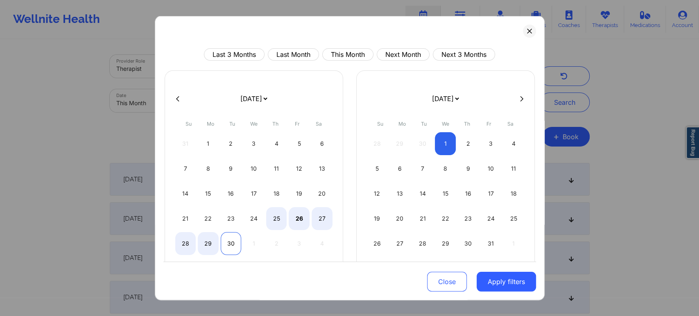
select select "2025-8"
select select "2025-9"
click at [225, 244] on div "30" at bounding box center [231, 243] width 21 height 23
select select "2025-8"
select select "2025-9"
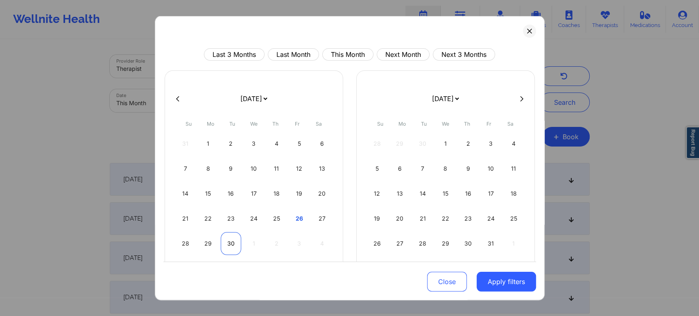
select select "2025-8"
select select "2025-9"
click at [235, 248] on div "30" at bounding box center [231, 243] width 21 height 23
select select "2025-8"
select select "2025-9"
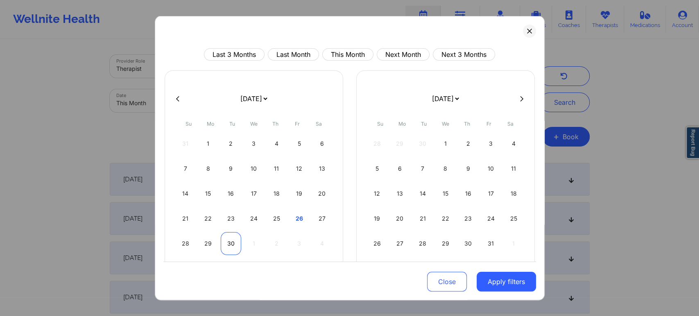
click at [229, 246] on div "30" at bounding box center [231, 243] width 21 height 23
select select "2025-8"
select select "2025-9"
select select "2025-8"
select select "2025-9"
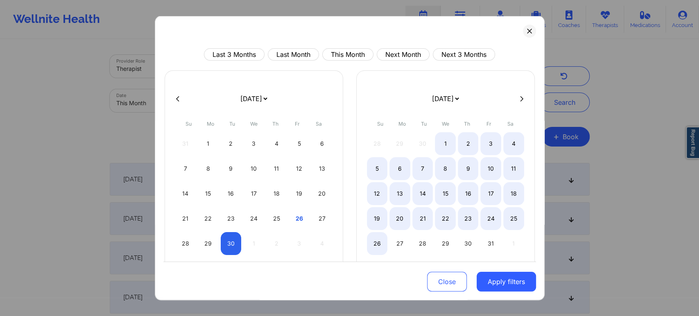
select select "2025-8"
select select "2025-9"
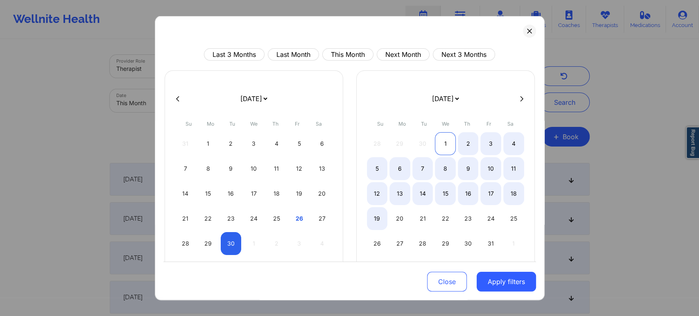
select select "2025-8"
select select "2025-9"
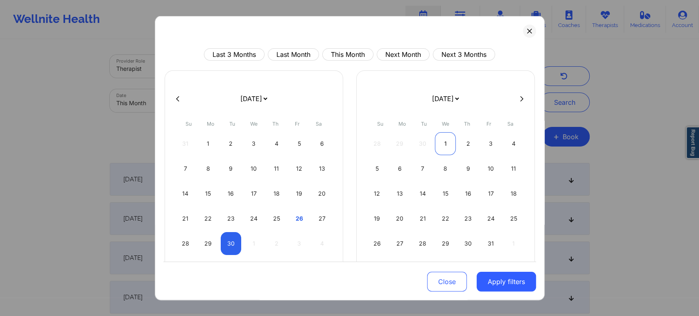
click at [446, 148] on div "1" at bounding box center [445, 143] width 21 height 23
select select "2025-8"
select select "2025-9"
drag, startPoint x: 505, startPoint y: 294, endPoint x: 509, endPoint y: 283, distance: 12.2
click at [509, 283] on div "Close Apply filters" at bounding box center [349, 281] width 373 height 38
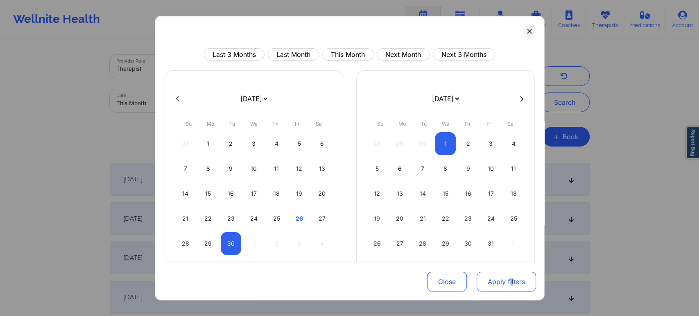
click at [509, 283] on button "Apply filters" at bounding box center [505, 282] width 59 height 20
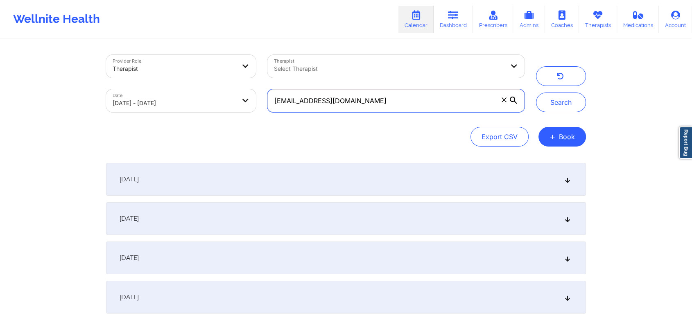
click at [399, 107] on input "sheenacardona25@gmail.com" at bounding box center [395, 100] width 257 height 23
click at [536, 93] on button "Search" at bounding box center [561, 103] width 50 height 20
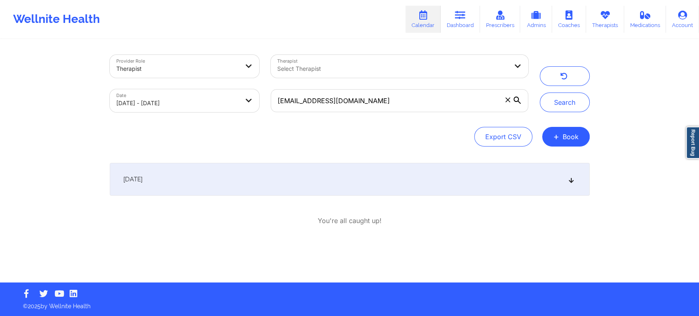
click at [361, 180] on div "September 30, 2025" at bounding box center [350, 179] width 480 height 33
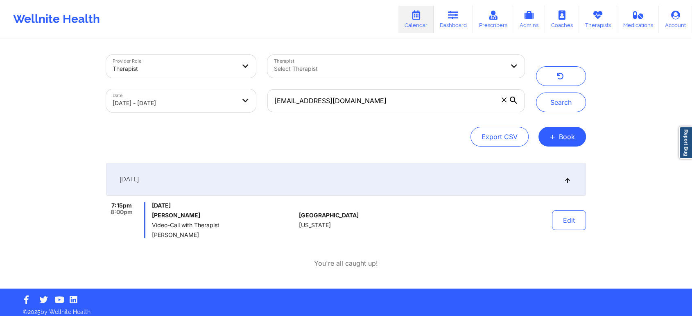
select select "2025-8"
select select "2025-9"
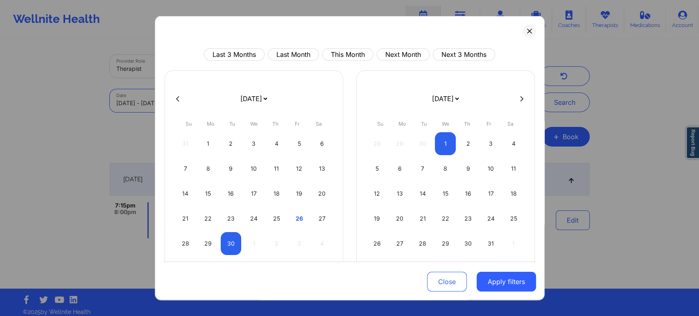
click at [212, 107] on body "Wellnite Health Calendar Dashboard Prescribers Admins Coaches Therapists Medica…" at bounding box center [349, 158] width 699 height 316
click at [344, 57] on button "This Month" at bounding box center [347, 54] width 51 height 12
select select "2025-8"
select select "2025-9"
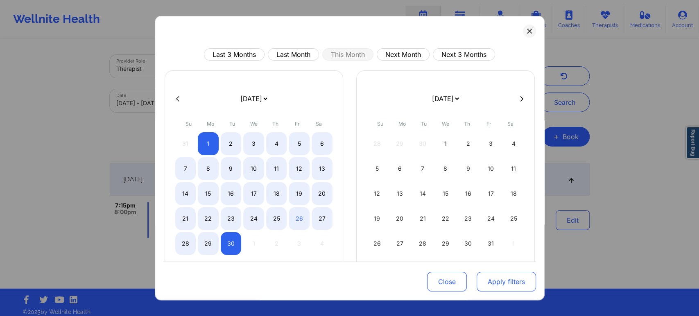
click at [498, 280] on button "Apply filters" at bounding box center [505, 282] width 59 height 20
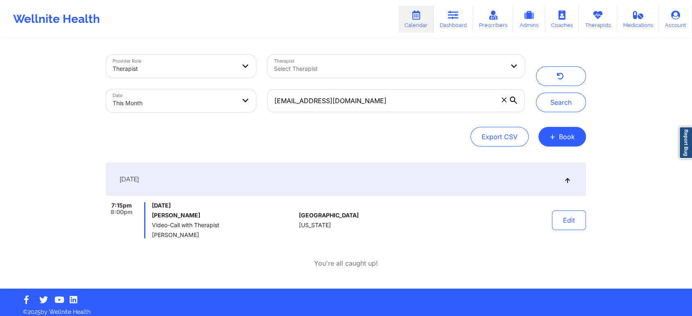
click at [380, 114] on div "sheenacardona25@gmail.com" at bounding box center [396, 101] width 269 height 34
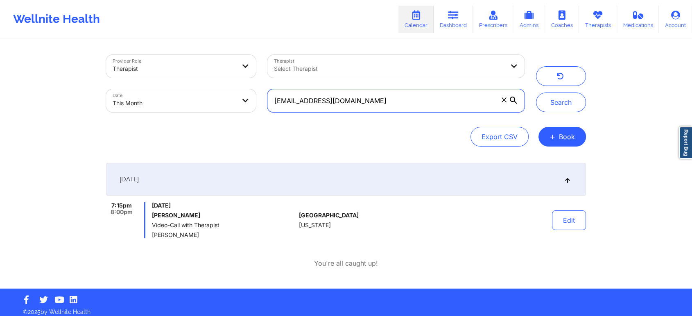
click at [391, 107] on input "sheenacardona25@gmail.com" at bounding box center [395, 100] width 257 height 23
click at [536, 93] on button "Search" at bounding box center [561, 103] width 50 height 20
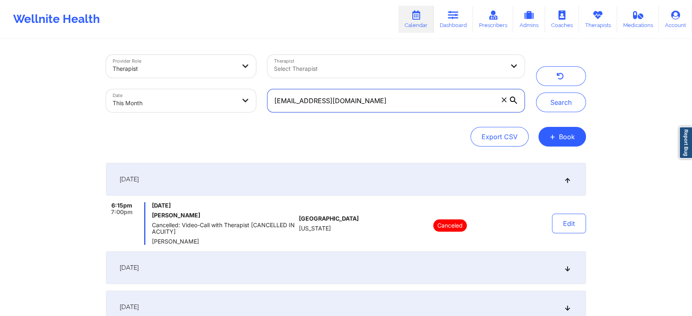
click at [536, 93] on button "Search" at bounding box center [561, 103] width 50 height 20
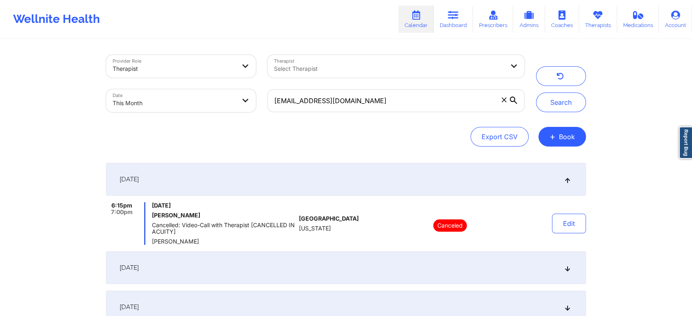
drag, startPoint x: 682, startPoint y: 120, endPoint x: 698, endPoint y: 124, distance: 16.3
click at [692, 124] on html "Wellnite Health Calendar Dashboard Prescribers Admins Coaches Therapists Medica…" at bounding box center [346, 158] width 692 height 316
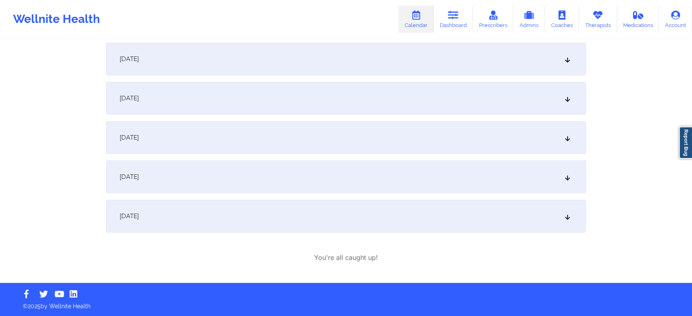
drag, startPoint x: 242, startPoint y: 237, endPoint x: 171, endPoint y: 151, distance: 111.6
click at [171, 151] on div "September 1, 2025 6:15pm 7:00pm Monday, September 1, 2025 Kellyann abreu Cancel…" at bounding box center [346, 108] width 480 height 308
click at [168, 226] on div "[DATE]" at bounding box center [346, 216] width 480 height 33
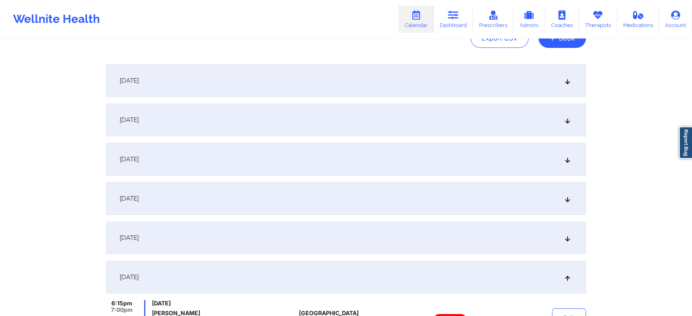
scroll to position [0, 0]
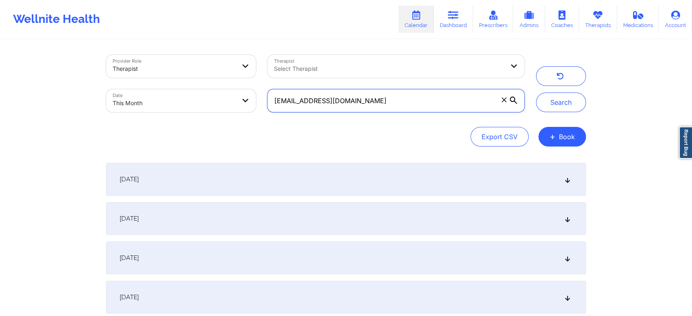
drag, startPoint x: 392, startPoint y: 96, endPoint x: 219, endPoint y: 108, distance: 172.8
click at [219, 108] on div "Provider Role Therapist Therapist Select Therapist Date This Month sheenacardon…" at bounding box center [315, 83] width 430 height 69
paste input "emmasirianni01"
click at [536, 93] on button "Search" at bounding box center [561, 103] width 50 height 20
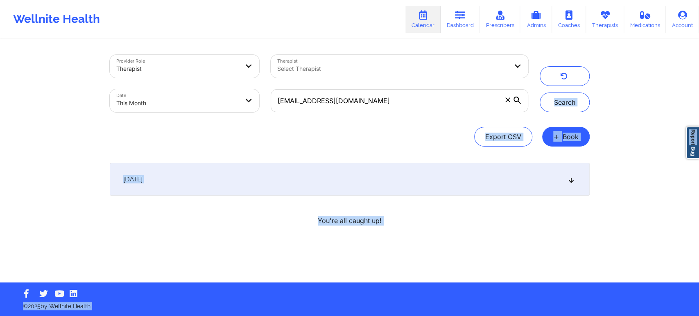
drag, startPoint x: 698, startPoint y: 86, endPoint x: 698, endPoint y: 144, distance: 57.7
click at [698, 144] on body "Wellnite Health Calendar Dashboard Prescribers Admins Coaches Therapists Medica…" at bounding box center [349, 158] width 699 height 316
click at [409, 175] on div "[DATE]" at bounding box center [350, 179] width 480 height 33
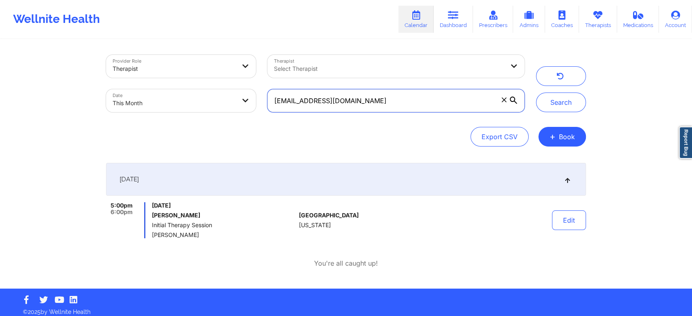
drag, startPoint x: 377, startPoint y: 95, endPoint x: 241, endPoint y: 107, distance: 136.8
click at [241, 107] on div "Provider Role Therapist Therapist Select Therapist Date This Month emmasirianni…" at bounding box center [315, 83] width 430 height 69
paste input "ivrt92"
click at [536, 93] on button "Search" at bounding box center [561, 103] width 50 height 20
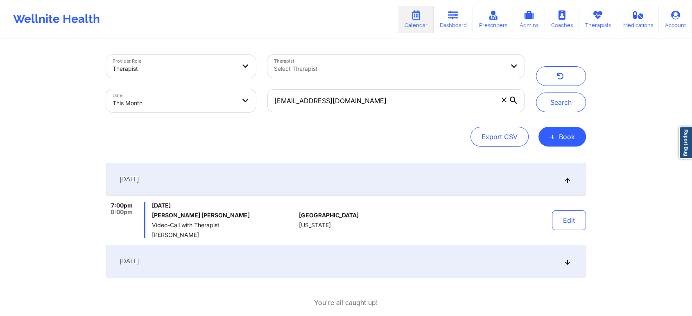
click at [340, 265] on div "[DATE]" at bounding box center [346, 261] width 480 height 33
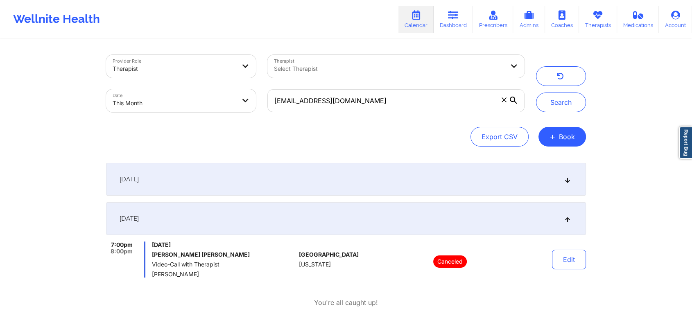
click at [300, 185] on div "[DATE]" at bounding box center [346, 179] width 480 height 33
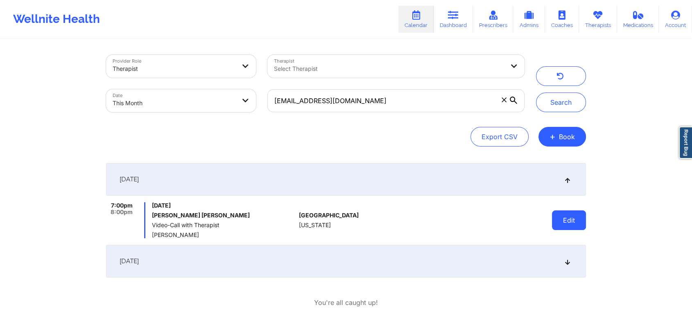
click at [580, 222] on button "Edit" at bounding box center [569, 220] width 34 height 20
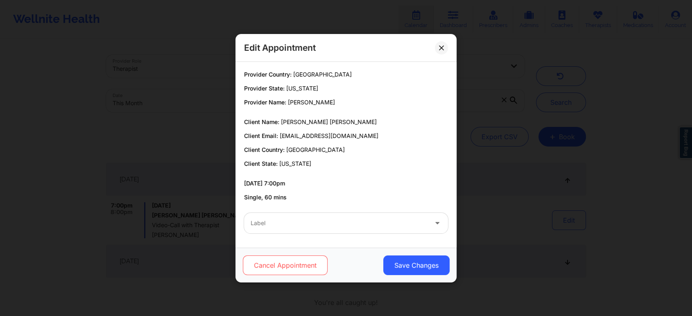
click at [288, 268] on button "Cancel Appointment" at bounding box center [285, 265] width 85 height 20
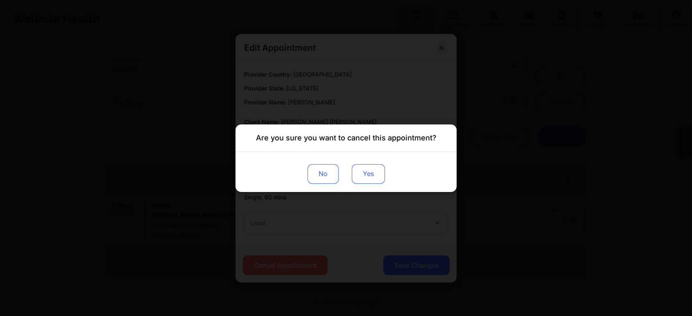
click at [372, 172] on button "Yes" at bounding box center [368, 174] width 33 height 20
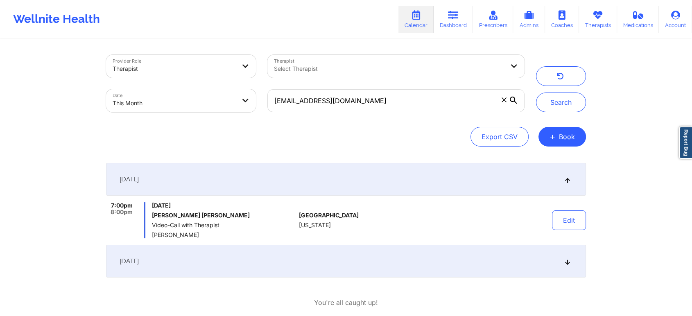
click at [436, 256] on div "[DATE]" at bounding box center [346, 261] width 480 height 33
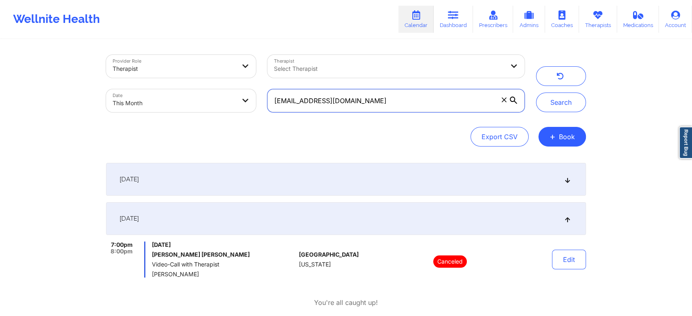
drag, startPoint x: 370, startPoint y: 103, endPoint x: 217, endPoint y: 110, distance: 154.1
click at [217, 110] on div "Provider Role Therapist Therapist Select Therapist Date This Month ivrt92@gmail…" at bounding box center [315, 83] width 430 height 69
paste input "jessstolz"
click at [536, 93] on button "Search" at bounding box center [561, 103] width 50 height 20
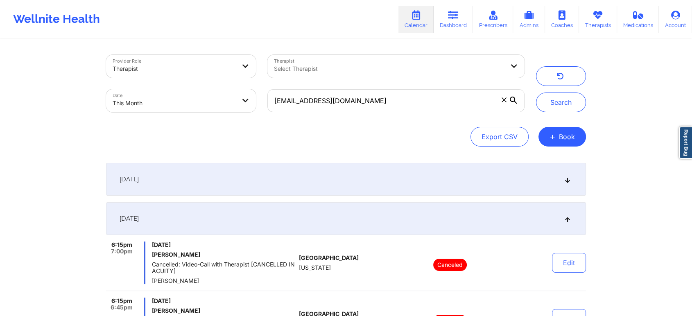
click at [418, 185] on div "[DATE]" at bounding box center [346, 179] width 480 height 33
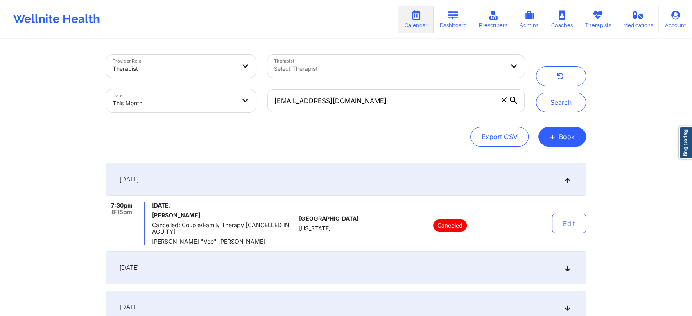
click at [404, 260] on div "[DATE]" at bounding box center [346, 267] width 480 height 33
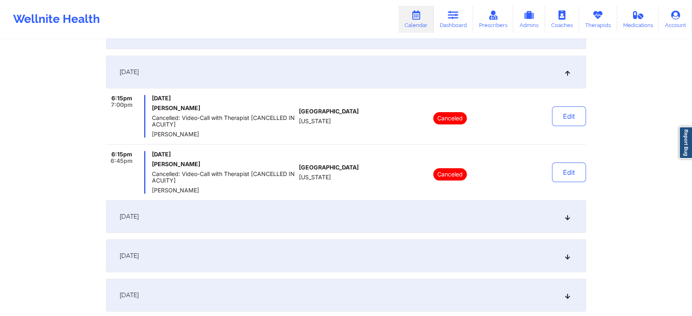
scroll to position [154, 0]
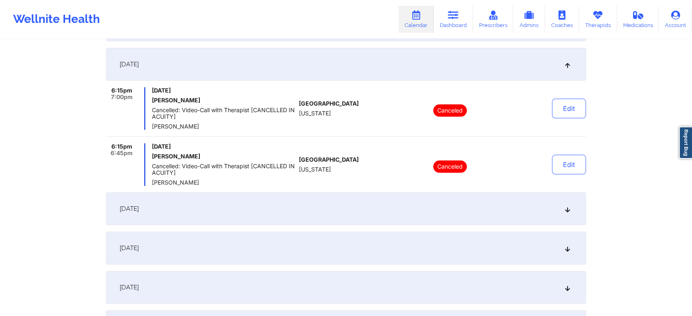
click at [414, 206] on div "[DATE]" at bounding box center [346, 208] width 480 height 33
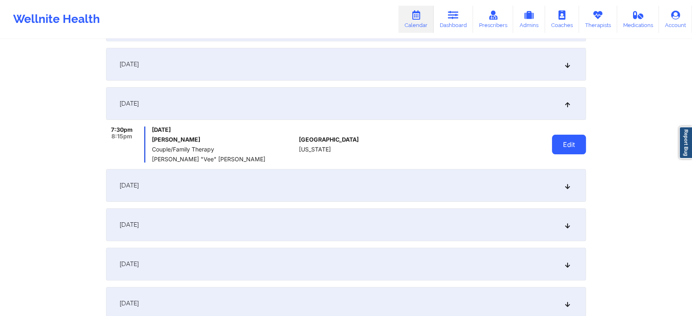
drag, startPoint x: 581, startPoint y: 163, endPoint x: 578, endPoint y: 137, distance: 26.3
click at [578, 137] on div "September 1, 2025 7:30pm 8:15pm Monday, September 1, 2025 Jessica Stolz Cancell…" at bounding box center [346, 184] width 480 height 350
click at [578, 137] on button "Edit" at bounding box center [569, 145] width 34 height 20
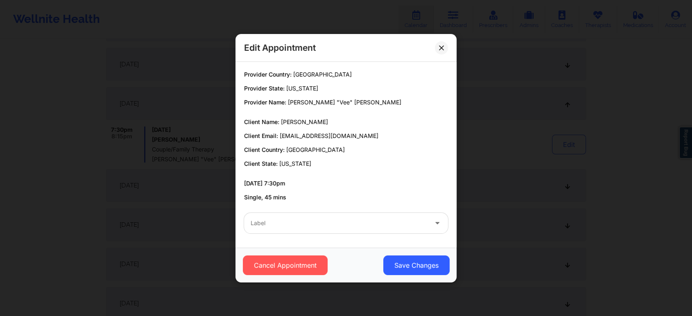
click at [446, 52] on div "Edit Appointment" at bounding box center [345, 48] width 221 height 28
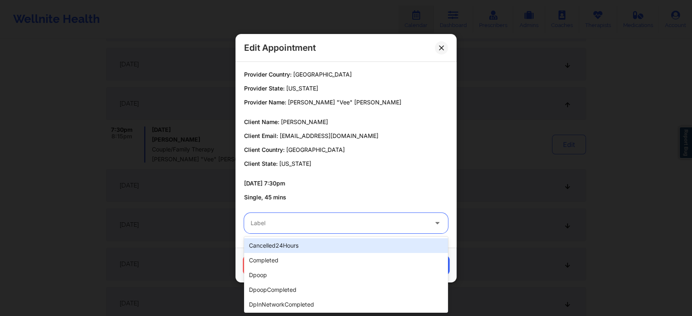
click at [301, 228] on div at bounding box center [339, 223] width 177 height 10
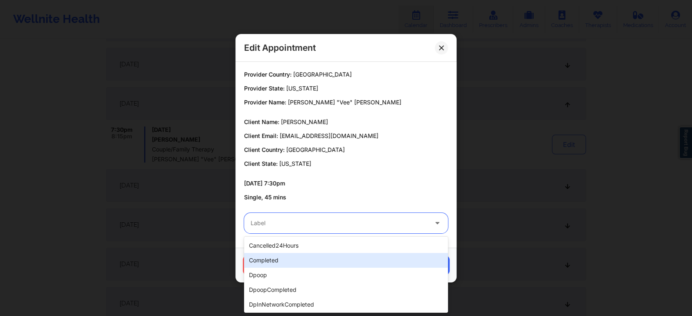
click at [285, 253] on div "completed" at bounding box center [346, 260] width 204 height 15
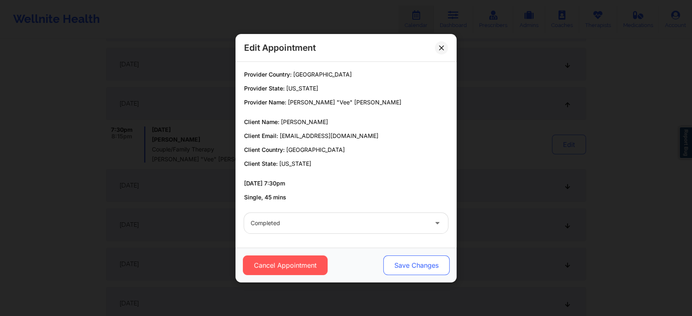
click at [397, 257] on button "Save Changes" at bounding box center [416, 265] width 66 height 20
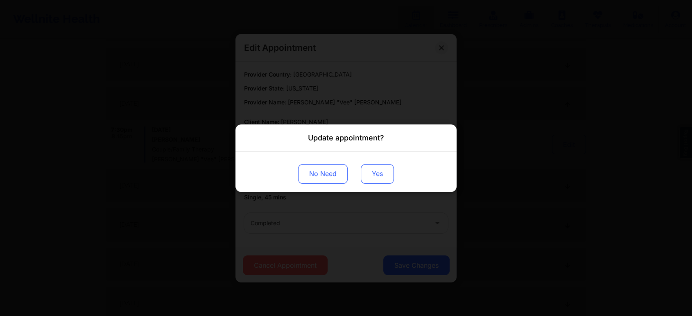
click at [377, 178] on button "Yes" at bounding box center [377, 174] width 33 height 20
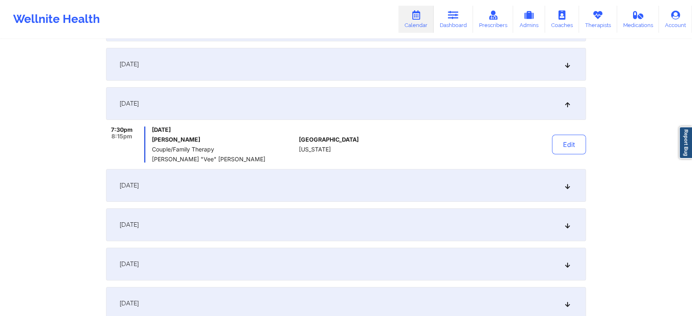
scroll to position [1, 0]
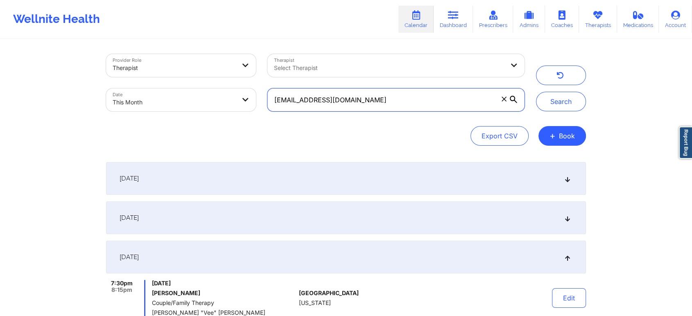
drag, startPoint x: 402, startPoint y: 94, endPoint x: 189, endPoint y: 96, distance: 212.9
click at [189, 96] on div "Provider Role Therapist Therapist Select Therapist Date This Month jessstolz@gm…" at bounding box center [315, 82] width 430 height 69
paste input "sadep.g87"
click at [536, 92] on button "Search" at bounding box center [561, 102] width 50 height 20
click at [319, 213] on div "[DATE]" at bounding box center [346, 217] width 480 height 33
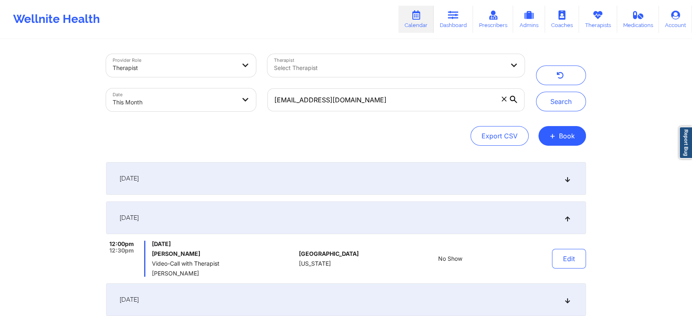
click at [319, 180] on div "[DATE]" at bounding box center [346, 178] width 480 height 33
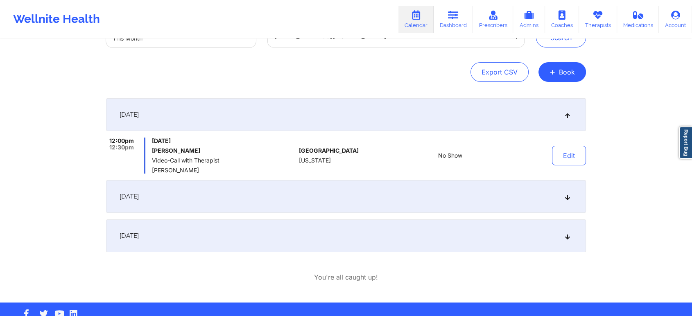
scroll to position [69, 0]
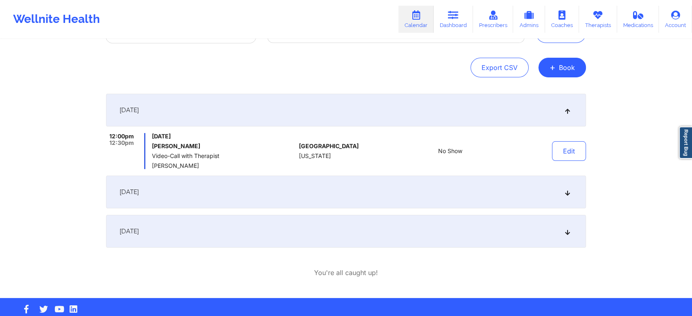
click at [305, 195] on div "[DATE]" at bounding box center [346, 192] width 480 height 33
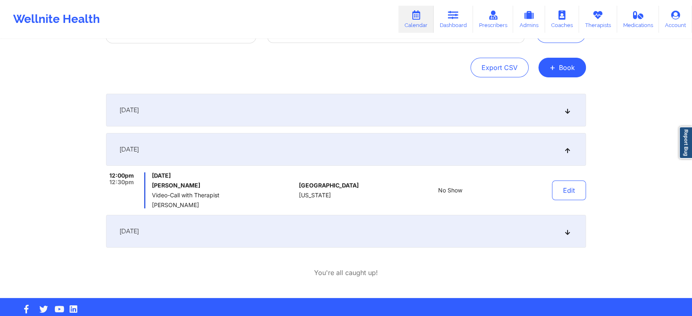
click at [275, 231] on div "[DATE]" at bounding box center [346, 231] width 480 height 33
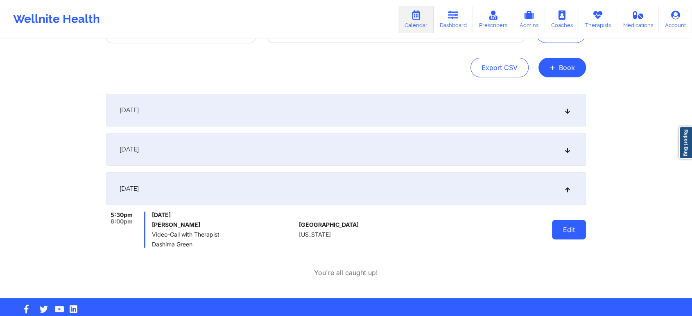
click at [570, 232] on button "Edit" at bounding box center [569, 230] width 34 height 20
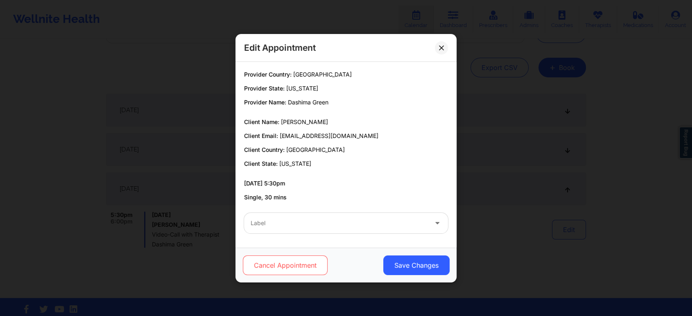
click at [279, 271] on button "Cancel Appointment" at bounding box center [285, 265] width 85 height 20
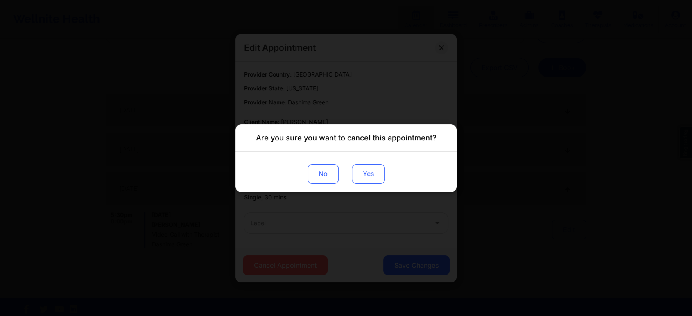
click at [357, 175] on button "Yes" at bounding box center [368, 174] width 33 height 20
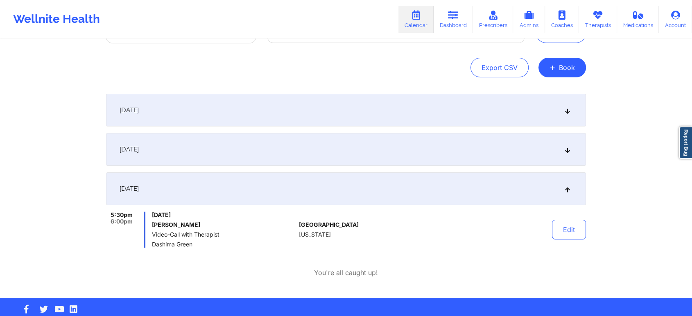
scroll to position [0, 0]
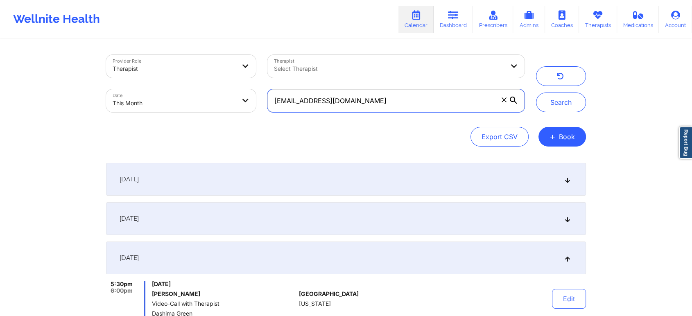
drag, startPoint x: 360, startPoint y: 99, endPoint x: 177, endPoint y: 79, distance: 184.1
click at [177, 79] on div "Provider Role Therapist Therapist Select Therapist Date This Month sadep.g87@gm…" at bounding box center [315, 83] width 430 height 69
paste input "claudiabarrios813"
click at [536, 93] on button "Search" at bounding box center [561, 103] width 50 height 20
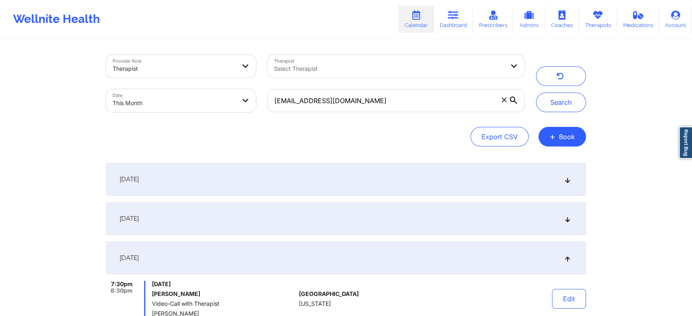
drag, startPoint x: 574, startPoint y: 100, endPoint x: 603, endPoint y: 182, distance: 86.7
click at [603, 182] on div "Provider Role Therapist Therapist Select Therapist Date This Month claudiabarri…" at bounding box center [346, 282] width 692 height 564
drag, startPoint x: 662, startPoint y: 171, endPoint x: 662, endPoint y: 243, distance: 71.6
click at [662, 243] on div "Provider Role Therapist Therapist Select Therapist Date This Month claudiabarri…" at bounding box center [346, 282] width 692 height 564
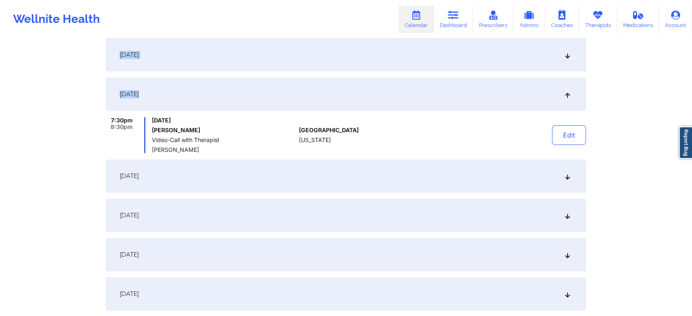
scroll to position [165, 0]
click at [567, 141] on button "Edit" at bounding box center [569, 134] width 34 height 20
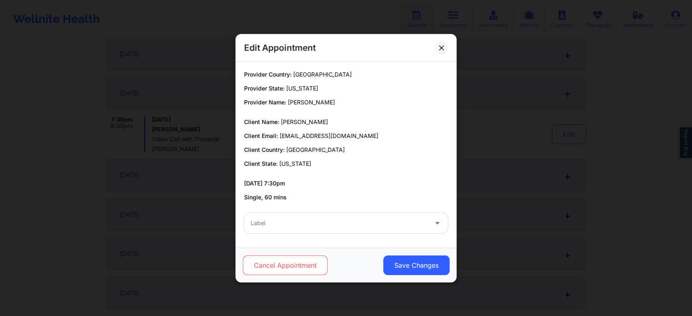
click at [278, 268] on button "Cancel Appointment" at bounding box center [285, 265] width 85 height 20
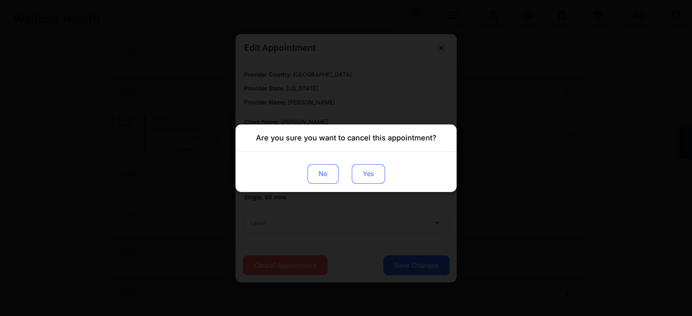
click at [377, 175] on button "Yes" at bounding box center [368, 174] width 33 height 20
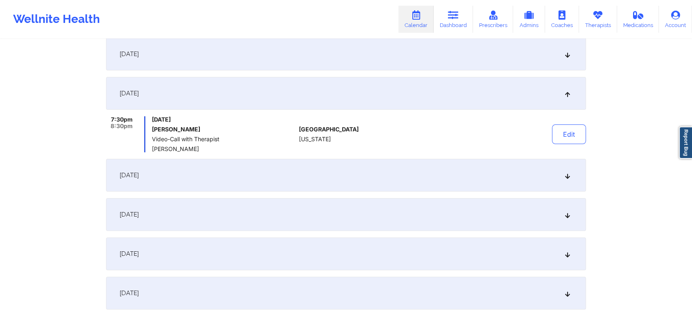
scroll to position [0, 0]
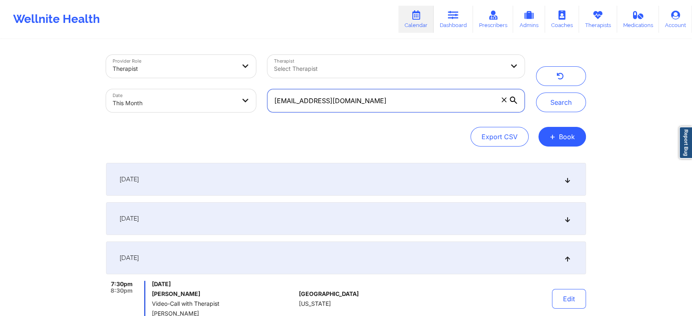
drag, startPoint x: 380, startPoint y: 107, endPoint x: 164, endPoint y: 72, distance: 219.3
click at [164, 72] on div "Provider Role Therapist Therapist Select Therapist Date This Month claudiabarri…" at bounding box center [315, 83] width 430 height 69
paste input "princeof510"
click at [536, 93] on button "Search" at bounding box center [561, 103] width 50 height 20
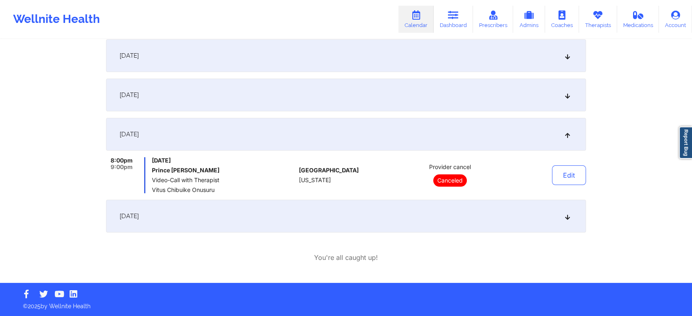
click at [224, 80] on div "[DATE]" at bounding box center [346, 95] width 480 height 33
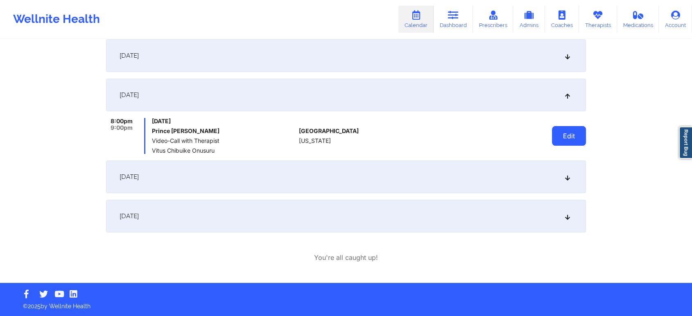
click at [557, 138] on button "Edit" at bounding box center [569, 136] width 34 height 20
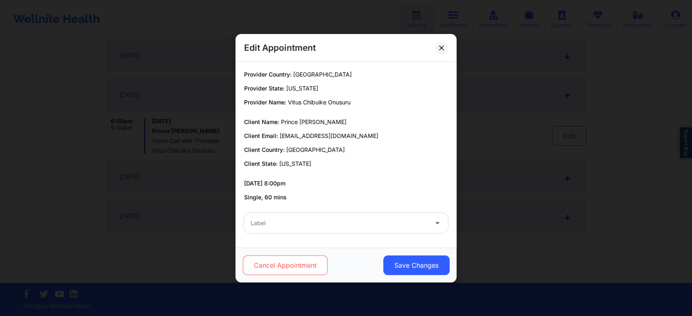
click at [298, 265] on button "Cancel Appointment" at bounding box center [285, 265] width 85 height 20
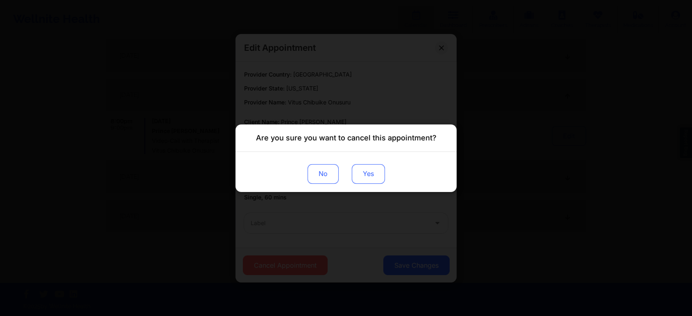
click at [377, 172] on button "Yes" at bounding box center [368, 174] width 33 height 20
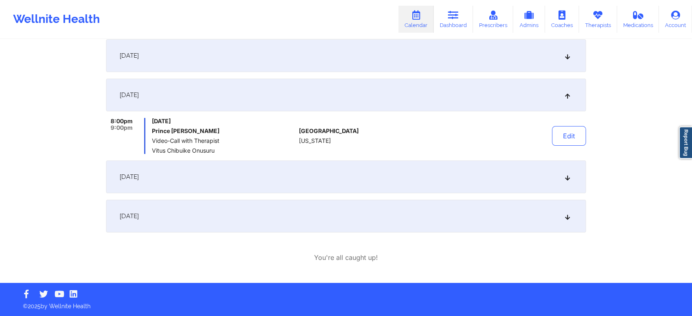
scroll to position [0, 0]
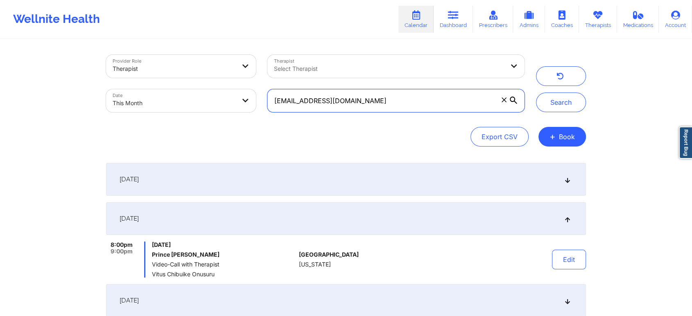
drag, startPoint x: 404, startPoint y: 106, endPoint x: 244, endPoint y: 97, distance: 160.7
click at [244, 97] on div "Provider Role Therapist Therapist Select Therapist Date This Month princeof510@…" at bounding box center [315, 83] width 430 height 69
click at [536, 93] on button "Search" at bounding box center [561, 103] width 50 height 20
drag, startPoint x: 402, startPoint y: 94, endPoint x: 293, endPoint y: 81, distance: 110.1
click at [293, 81] on div "Provider Role Therapist Therapist Select Therapist Date This Month princeof510@…" at bounding box center [315, 83] width 430 height 69
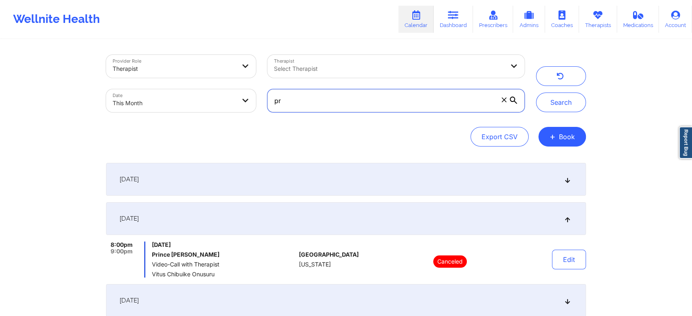
type input "p"
paste input "[EMAIL_ADDRESS][DOMAIN_NAME]"
click at [536, 93] on button "Search" at bounding box center [561, 103] width 50 height 20
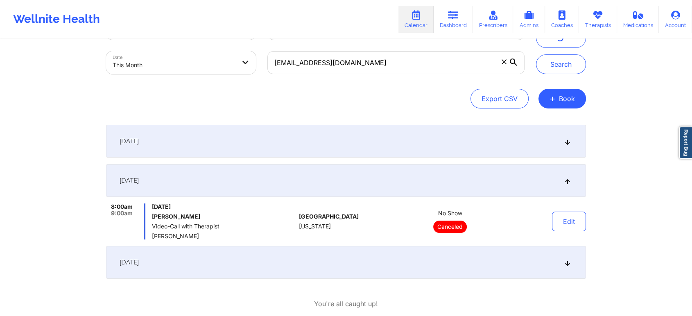
click at [357, 133] on div "[DATE]" at bounding box center [346, 141] width 480 height 33
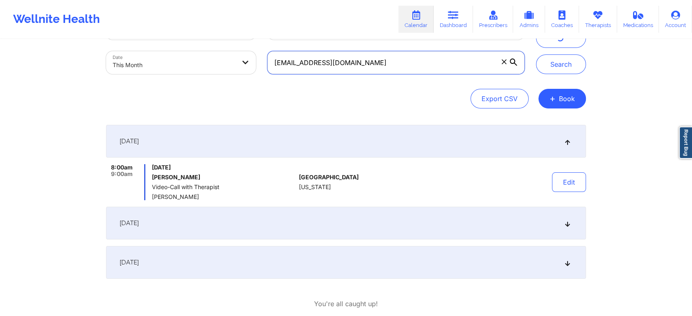
drag, startPoint x: 390, startPoint y: 70, endPoint x: 213, endPoint y: 83, distance: 177.7
click at [213, 83] on div "Provider Role Therapist Therapist Select Therapist Date This Month mariealiceba…" at bounding box center [346, 63] width 480 height 92
paste input "katie096211"
click at [536, 54] on button "Search" at bounding box center [561, 64] width 50 height 20
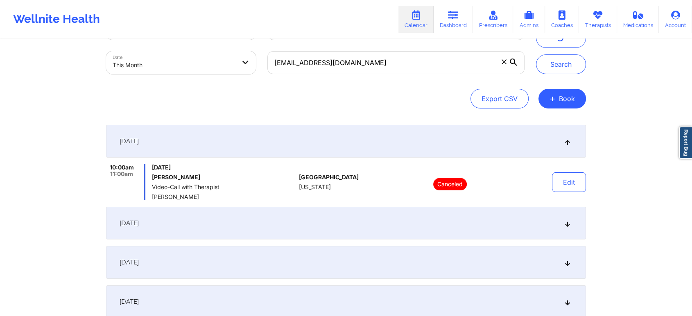
click at [429, 253] on div "[DATE]" at bounding box center [346, 262] width 480 height 33
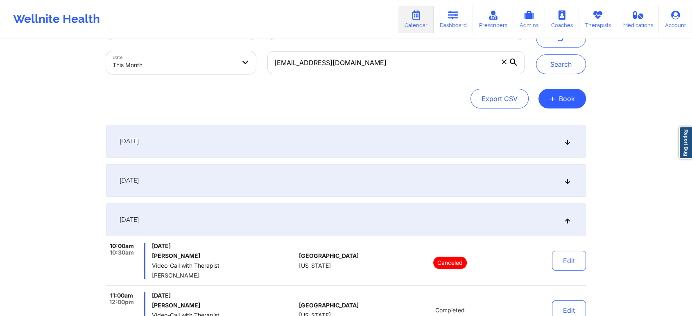
click at [491, 195] on div "[DATE]" at bounding box center [346, 180] width 480 height 33
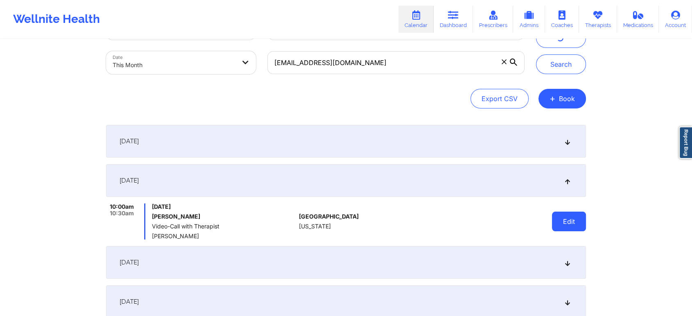
click at [574, 219] on button "Edit" at bounding box center [569, 222] width 34 height 20
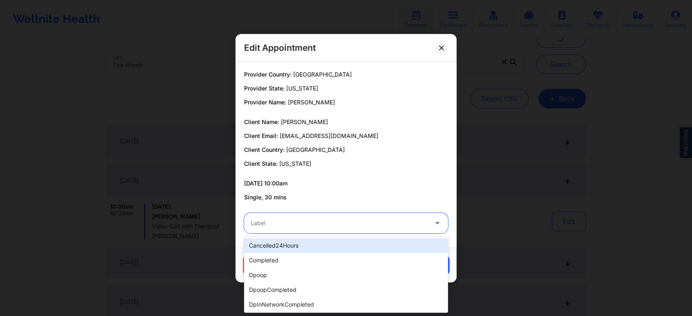
click at [276, 218] on div at bounding box center [339, 223] width 177 height 10
click at [272, 250] on div "cancelled24Hours" at bounding box center [346, 245] width 204 height 15
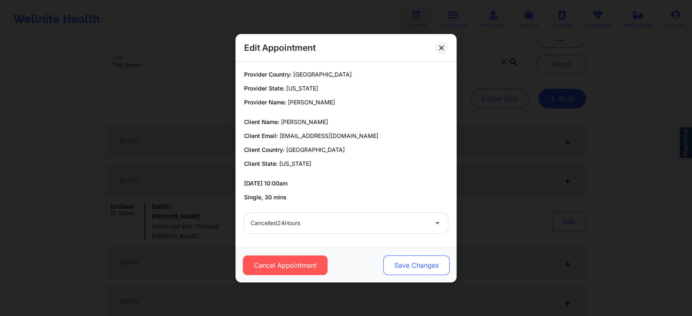
click at [415, 266] on button "Save Changes" at bounding box center [416, 265] width 66 height 20
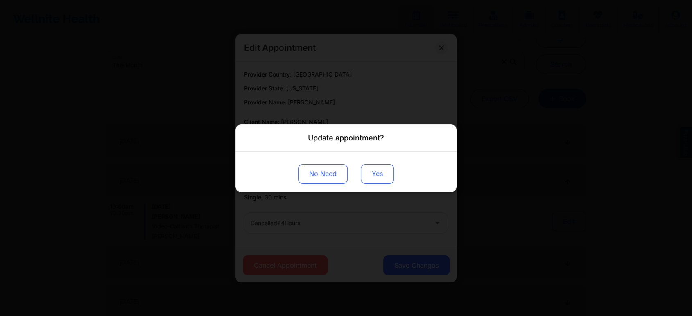
click at [384, 168] on button "Yes" at bounding box center [377, 174] width 33 height 20
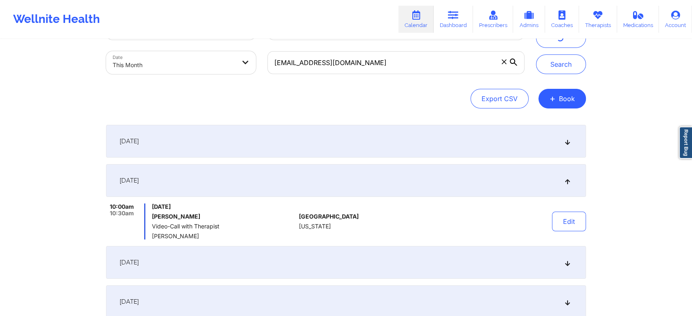
click at [472, 147] on div "[DATE]" at bounding box center [346, 141] width 480 height 33
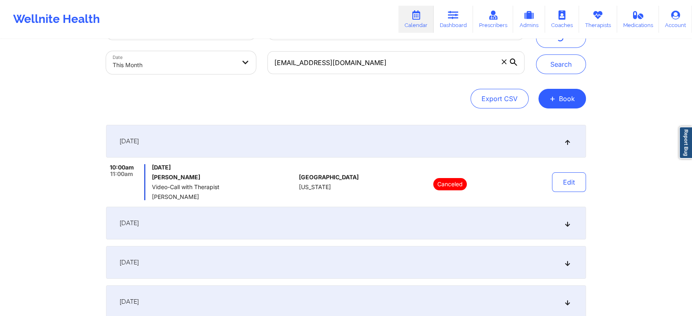
click at [488, 217] on div "[DATE]" at bounding box center [346, 223] width 480 height 33
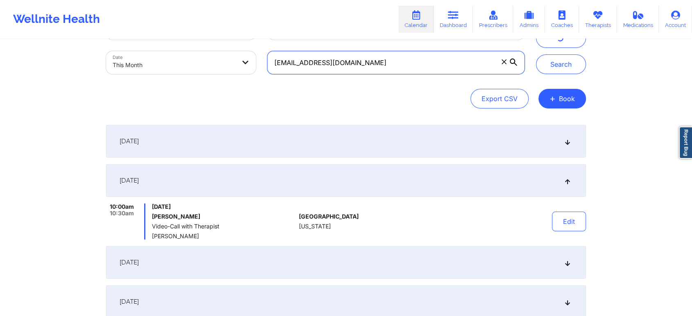
drag, startPoint x: 348, startPoint y: 65, endPoint x: 352, endPoint y: 63, distance: 5.1
click at [352, 63] on input "katie096211@gmail.com" at bounding box center [395, 62] width 257 height 23
drag, startPoint x: 352, startPoint y: 63, endPoint x: 230, endPoint y: 61, distance: 122.8
click at [230, 61] on div "Provider Role Therapist Therapist Select Therapist Date This Month katie096211@…" at bounding box center [315, 45] width 430 height 69
click at [536, 54] on button "Search" at bounding box center [561, 64] width 50 height 20
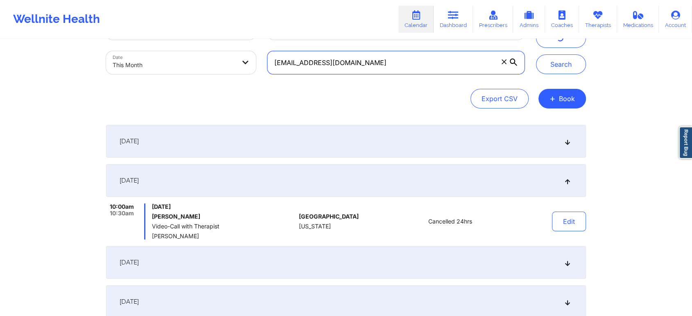
drag, startPoint x: 366, startPoint y: 61, endPoint x: 177, endPoint y: 54, distance: 188.8
click at [177, 54] on div "Provider Role Therapist Therapist Select Therapist Date This Month katie096211@…" at bounding box center [315, 45] width 430 height 69
paste input "stss16@yahoo"
click at [536, 54] on button "Search" at bounding box center [561, 64] width 50 height 20
drag, startPoint x: 351, startPoint y: 58, endPoint x: 167, endPoint y: 68, distance: 184.5
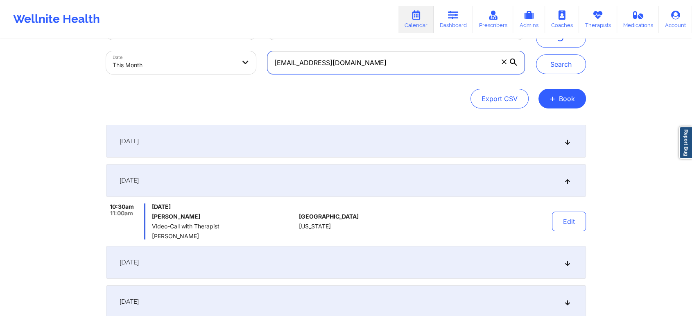
click at [167, 68] on div "Provider Role Therapist Therapist Select Therapist Date This Month stss16@yahoo…" at bounding box center [315, 45] width 430 height 69
paste input "mariealicebarnes@gmail"
click at [536, 54] on button "Search" at bounding box center [561, 64] width 50 height 20
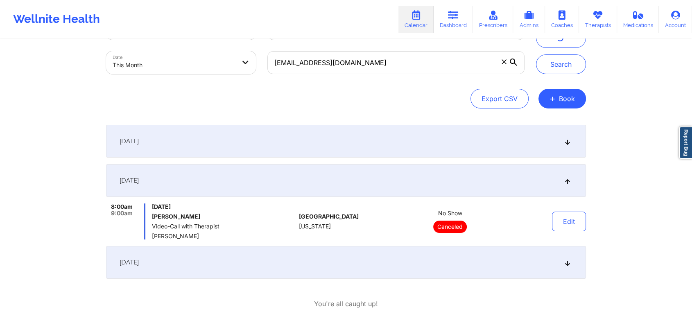
click at [229, 149] on div "[DATE]" at bounding box center [346, 141] width 480 height 33
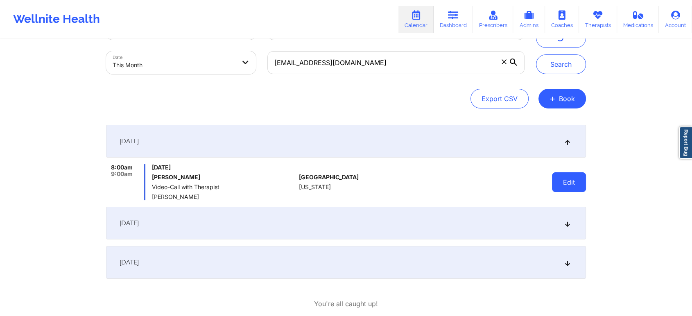
click at [570, 183] on button "Edit" at bounding box center [569, 182] width 34 height 20
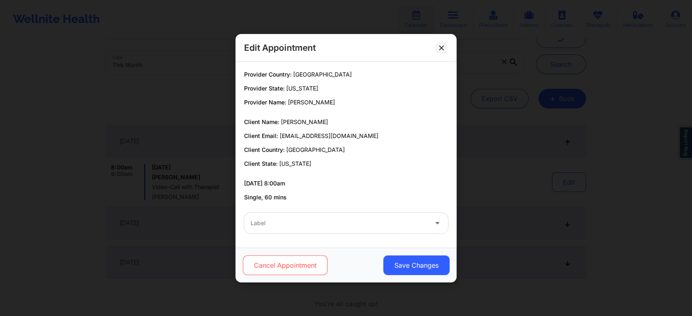
click at [285, 261] on button "Cancel Appointment" at bounding box center [285, 265] width 85 height 20
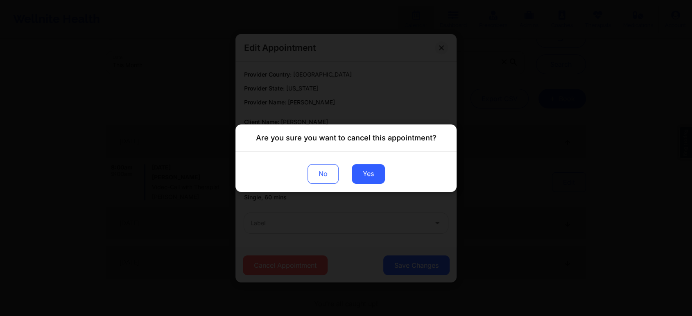
click at [367, 163] on div "No Yes" at bounding box center [345, 171] width 221 height 40
click at [383, 178] on button "Yes" at bounding box center [368, 174] width 33 height 20
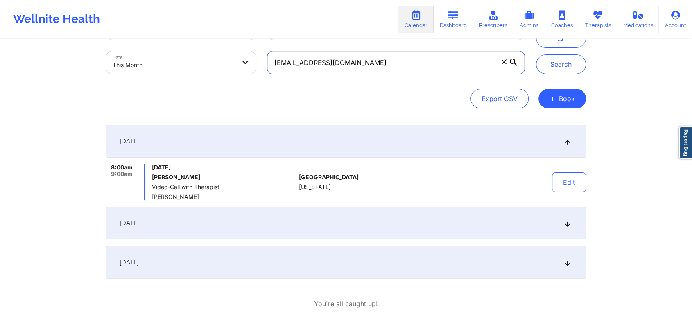
click at [369, 68] on input "[EMAIL_ADDRESS][DOMAIN_NAME]" at bounding box center [395, 62] width 257 height 23
click at [536, 54] on button "Search" at bounding box center [561, 64] width 50 height 20
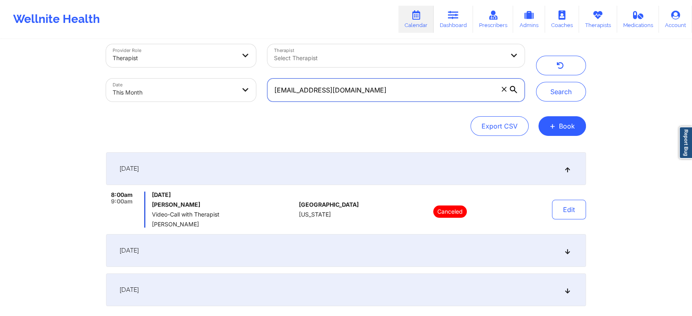
scroll to position [0, 0]
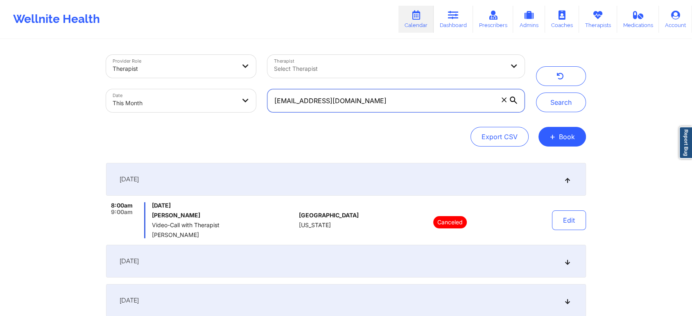
drag, startPoint x: 404, startPoint y: 97, endPoint x: 153, endPoint y: 98, distance: 251.3
click at [153, 98] on div "Provider Role Therapist Therapist Select Therapist Date This Month [EMAIL_ADDRE…" at bounding box center [315, 83] width 430 height 69
paste input "klugester12"
click at [536, 93] on button "Search" at bounding box center [561, 103] width 50 height 20
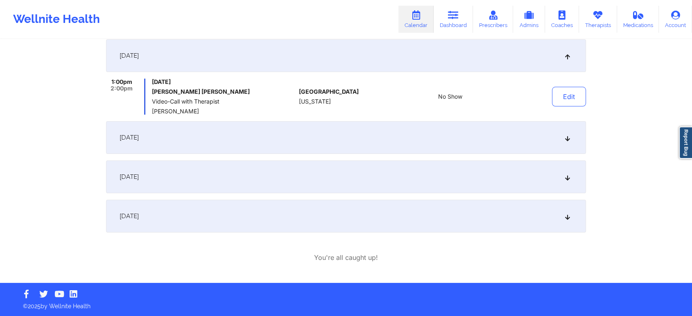
click at [235, 208] on div "[DATE]" at bounding box center [346, 216] width 480 height 33
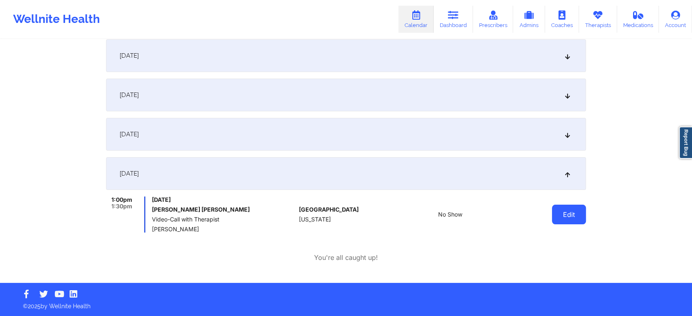
click at [567, 221] on button "Edit" at bounding box center [569, 215] width 34 height 20
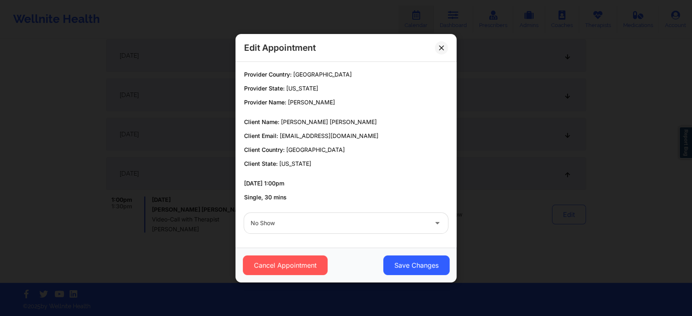
click at [327, 262] on div "Cancel Appointment Save Changes" at bounding box center [346, 265] width 210 height 20
click at [298, 267] on button "Cancel Appointment" at bounding box center [285, 265] width 85 height 20
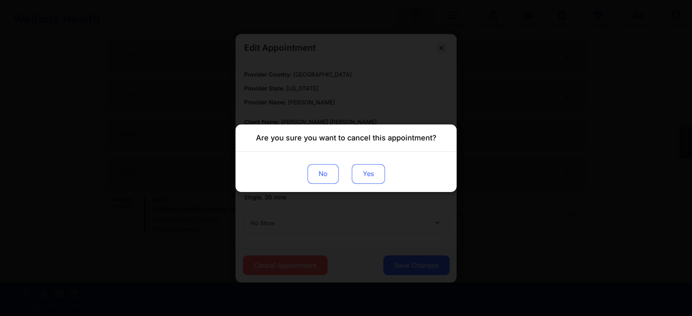
click at [379, 172] on button "Yes" at bounding box center [368, 174] width 33 height 20
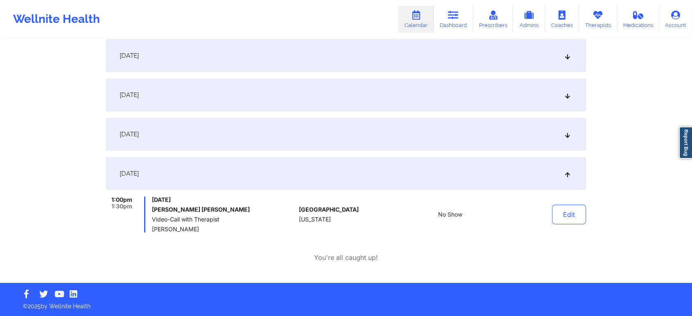
scroll to position [0, 0]
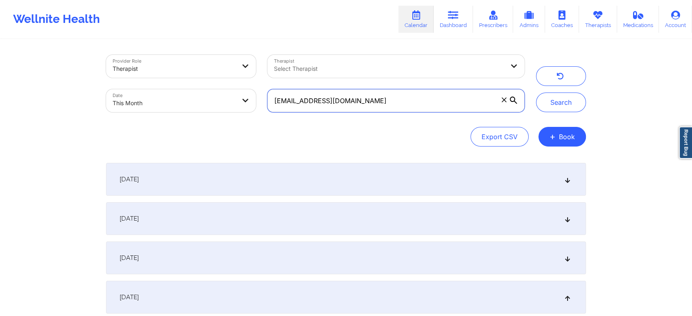
drag, startPoint x: 396, startPoint y: 102, endPoint x: 213, endPoint y: 117, distance: 183.6
click at [213, 117] on div "Provider Role Therapist Therapist Select Therapist Date This Month klugester12@…" at bounding box center [315, 83] width 430 height 69
paste input "artsandkay"
type input "artsandkay@gmail.com"
click at [536, 93] on button "Search" at bounding box center [561, 103] width 50 height 20
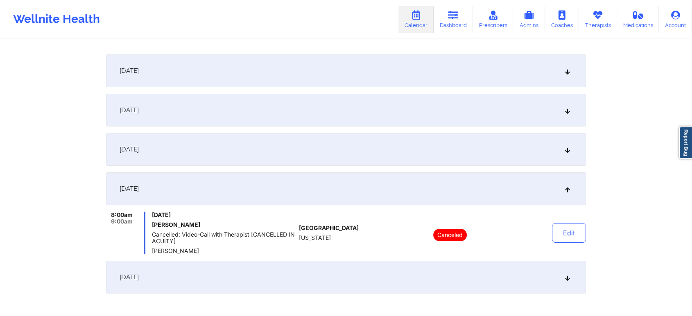
scroll to position [110, 0]
click at [273, 275] on div "[DATE]" at bounding box center [346, 276] width 480 height 33
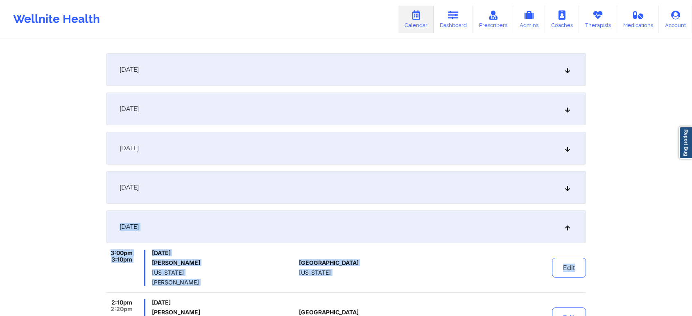
drag, startPoint x: 681, startPoint y: 199, endPoint x: 698, endPoint y: 249, distance: 53.2
click at [692, 206] on html "Wellnite Health Calendar Dashboard Prescribers Admins Coaches Therapists Medica…" at bounding box center [346, 48] width 692 height 316
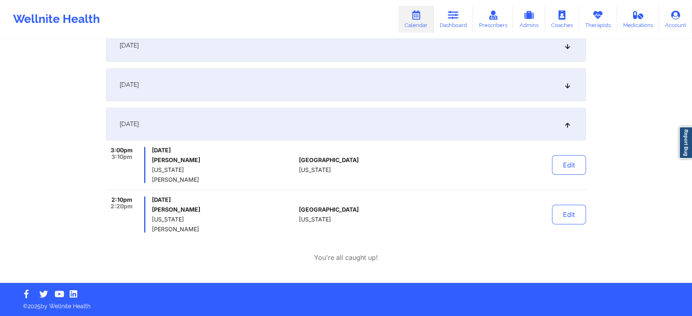
click at [582, 248] on div "September 4, 2025 8:00am 9:00am Thursday, September 4, 2025 Kayleigh Sandlin Ca…" at bounding box center [346, 106] width 480 height 312
